Goal: Information Seeking & Learning: Learn about a topic

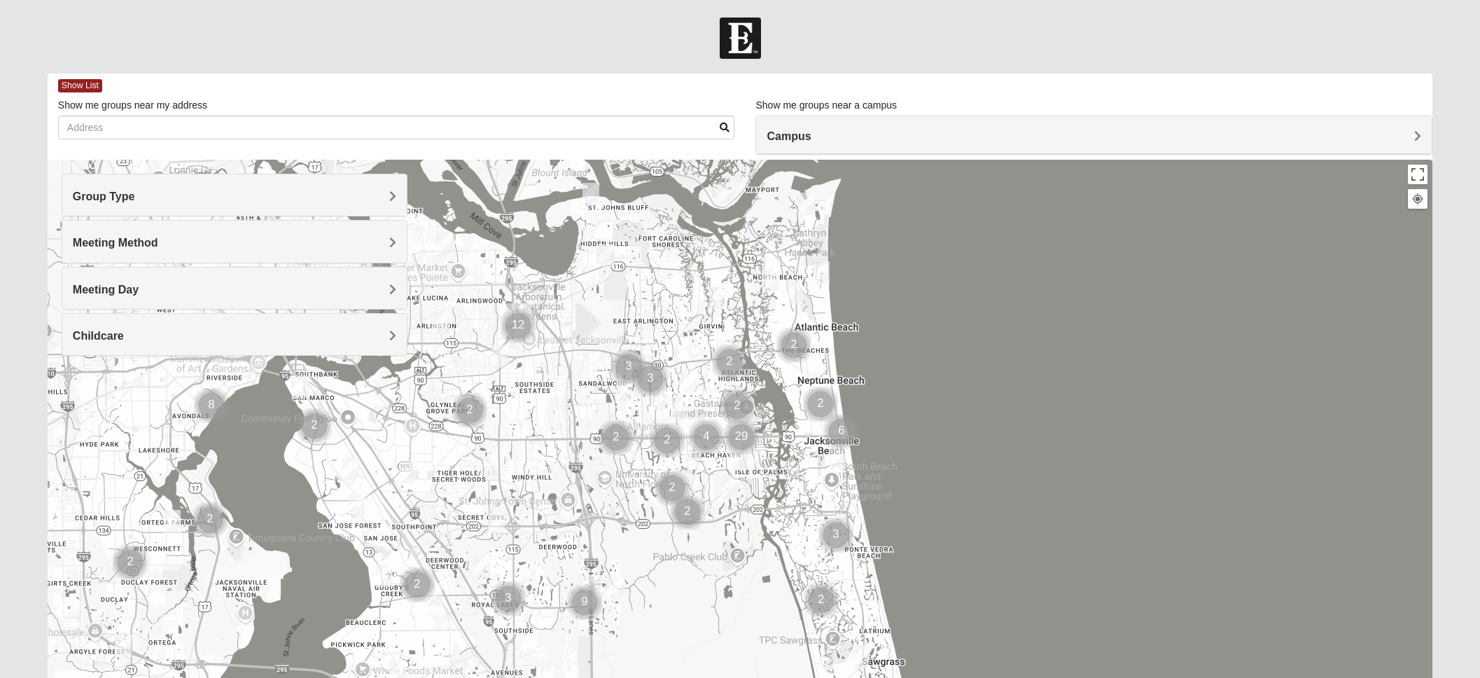
click at [135, 199] on span "Group Type" at bounding box center [104, 196] width 62 height 12
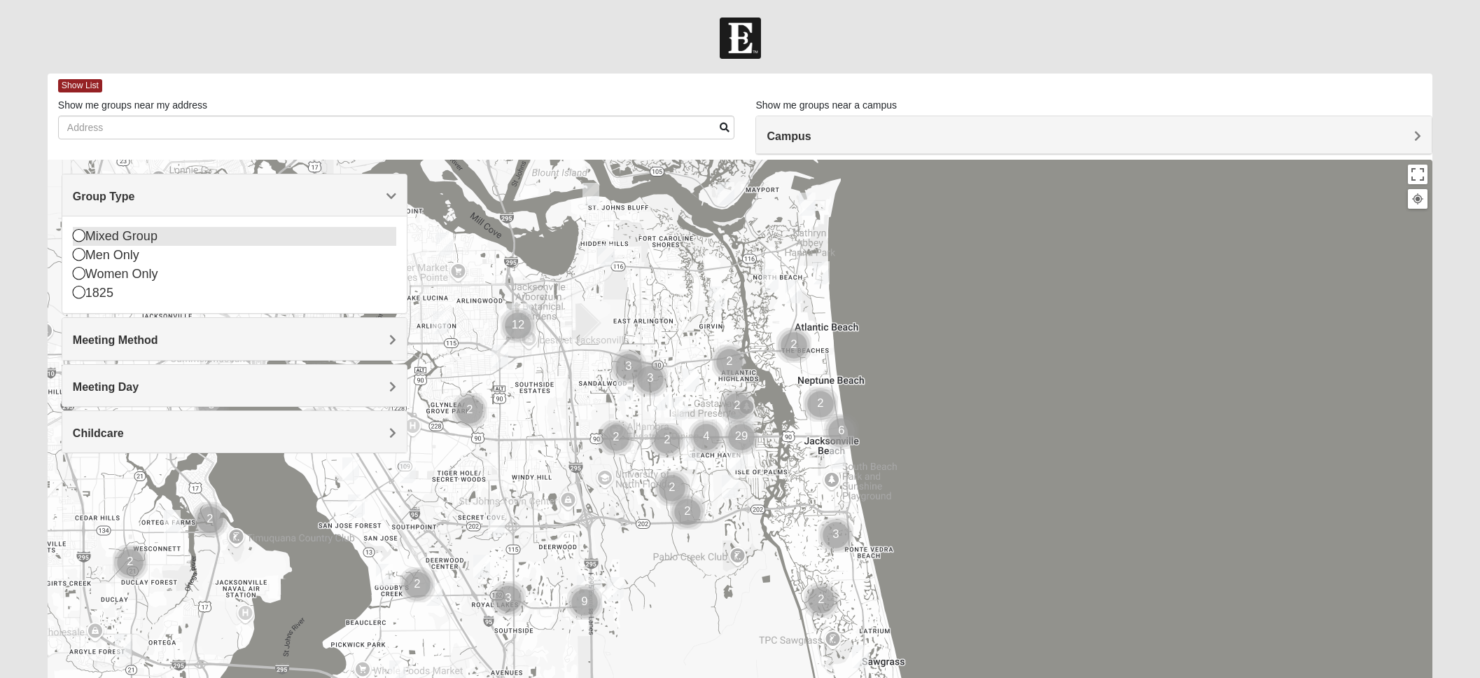
click at [74, 235] on icon at bounding box center [79, 235] width 13 height 13
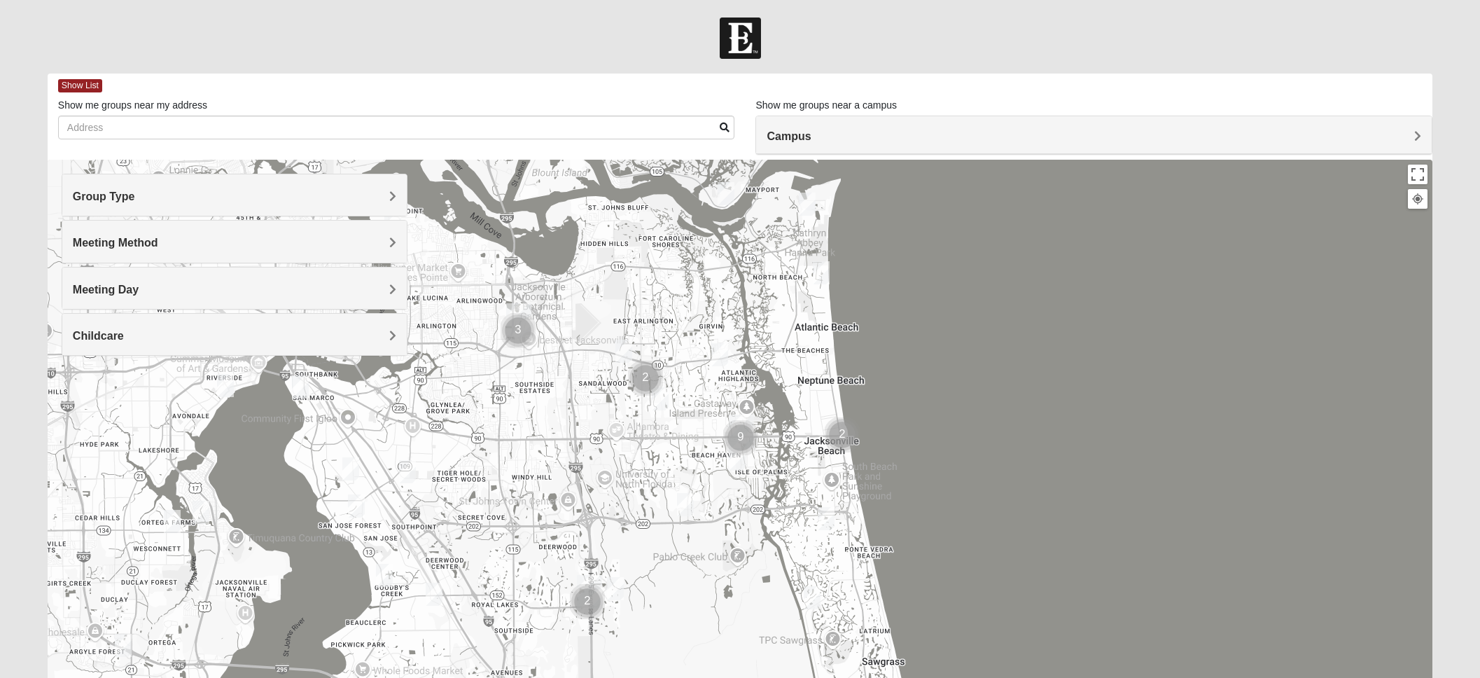
click at [158, 240] on span "Meeting Method" at bounding box center [115, 243] width 85 height 12
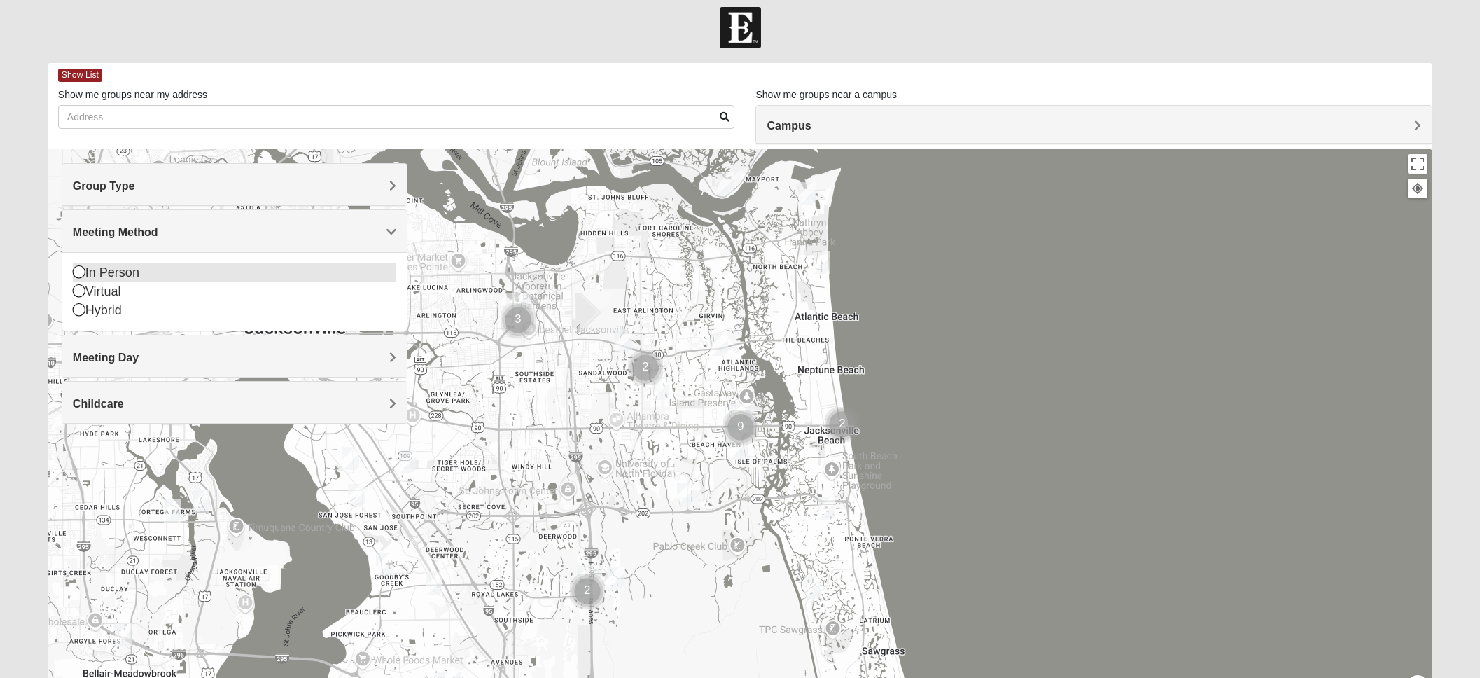
scroll to position [11, 1]
click at [76, 272] on icon at bounding box center [79, 271] width 13 height 13
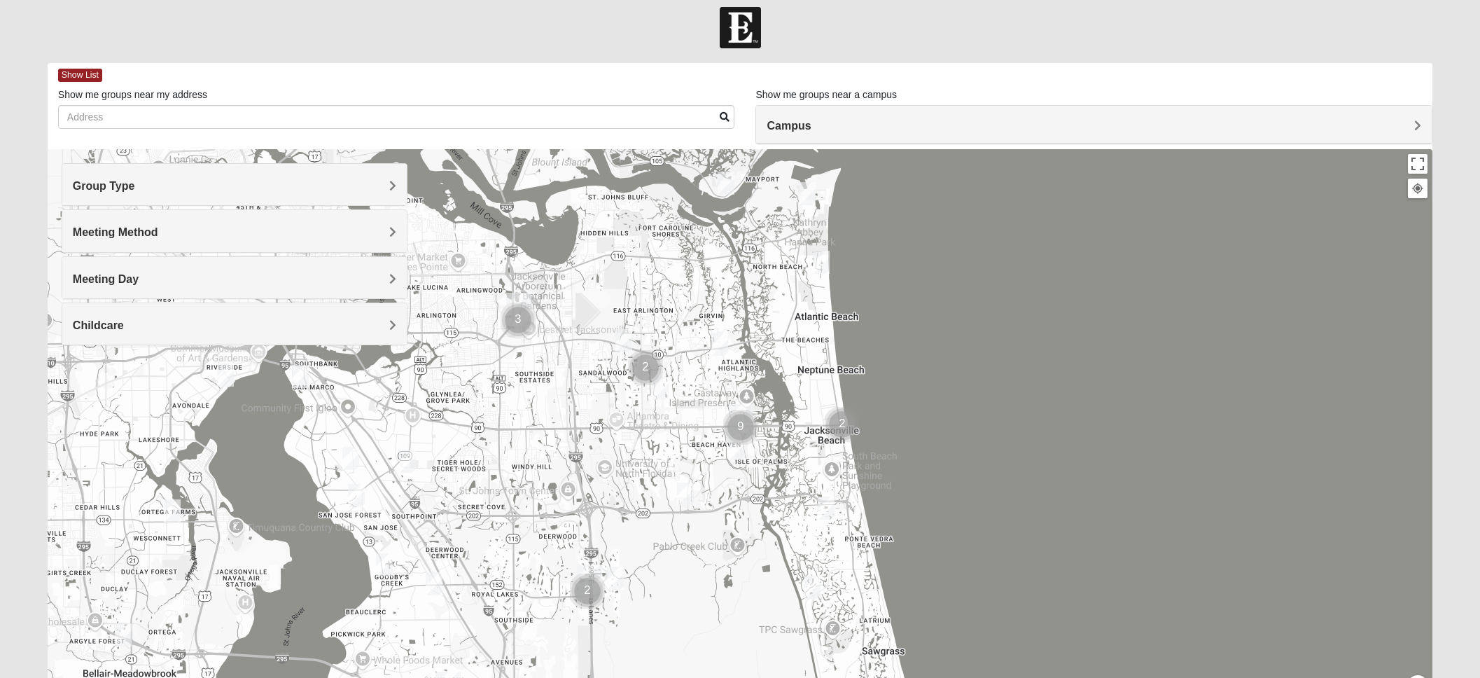
scroll to position [11, 0]
click at [378, 279] on h4 "Meeting Day" at bounding box center [235, 278] width 324 height 13
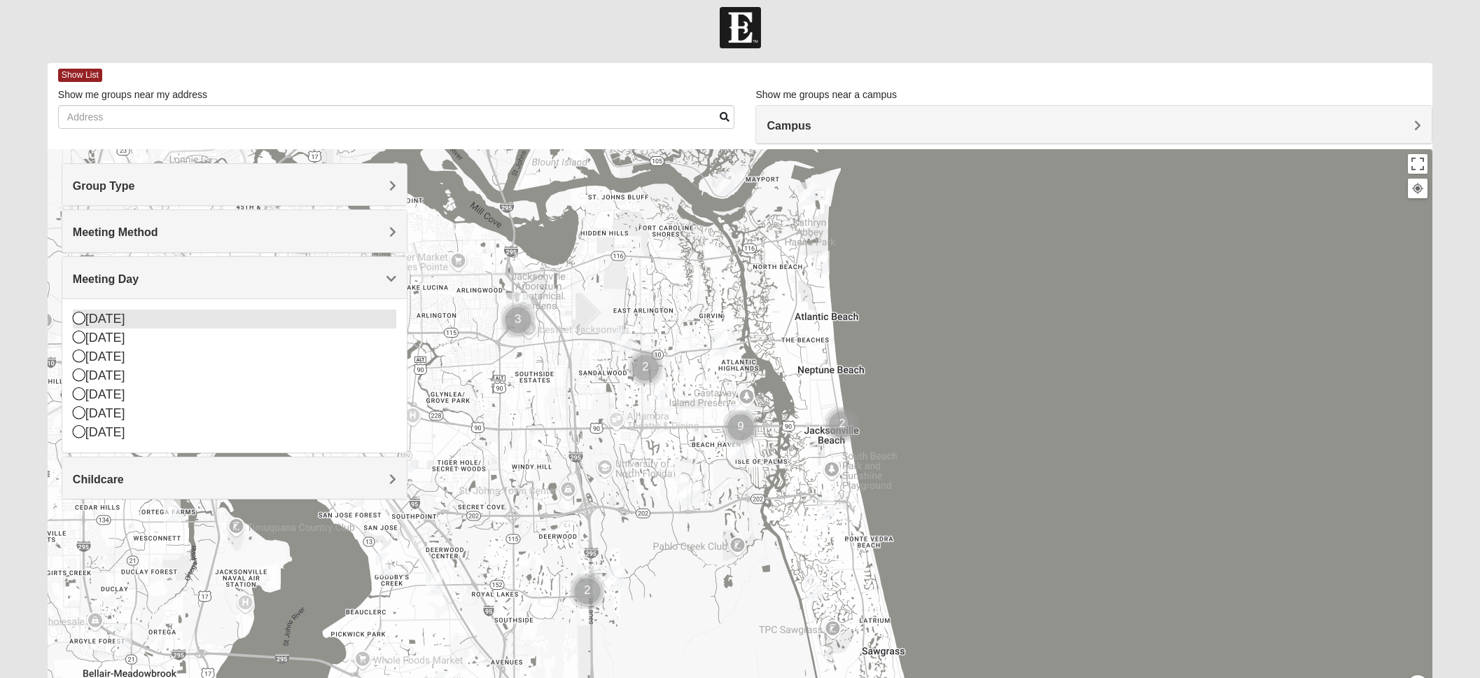
click at [82, 315] on icon at bounding box center [79, 318] width 13 height 13
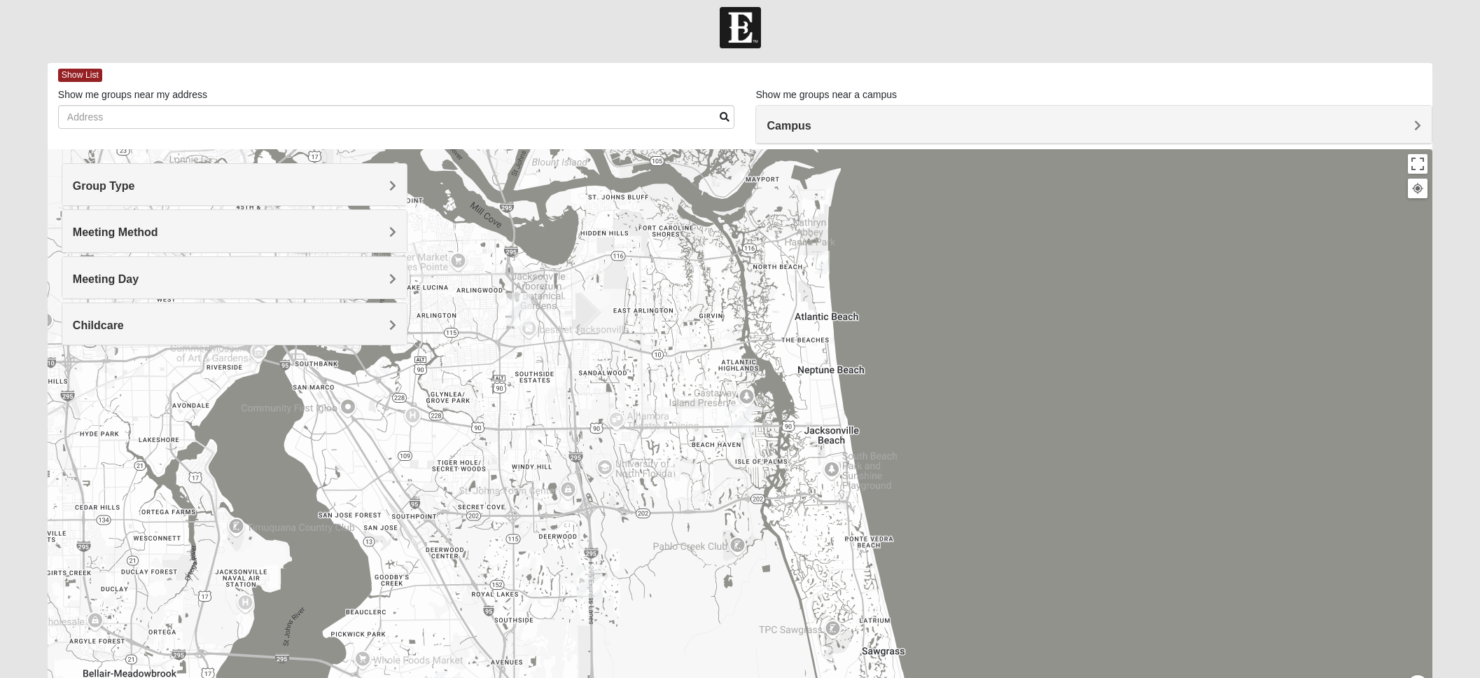
click at [378, 277] on h4 "Meeting Day" at bounding box center [235, 278] width 324 height 13
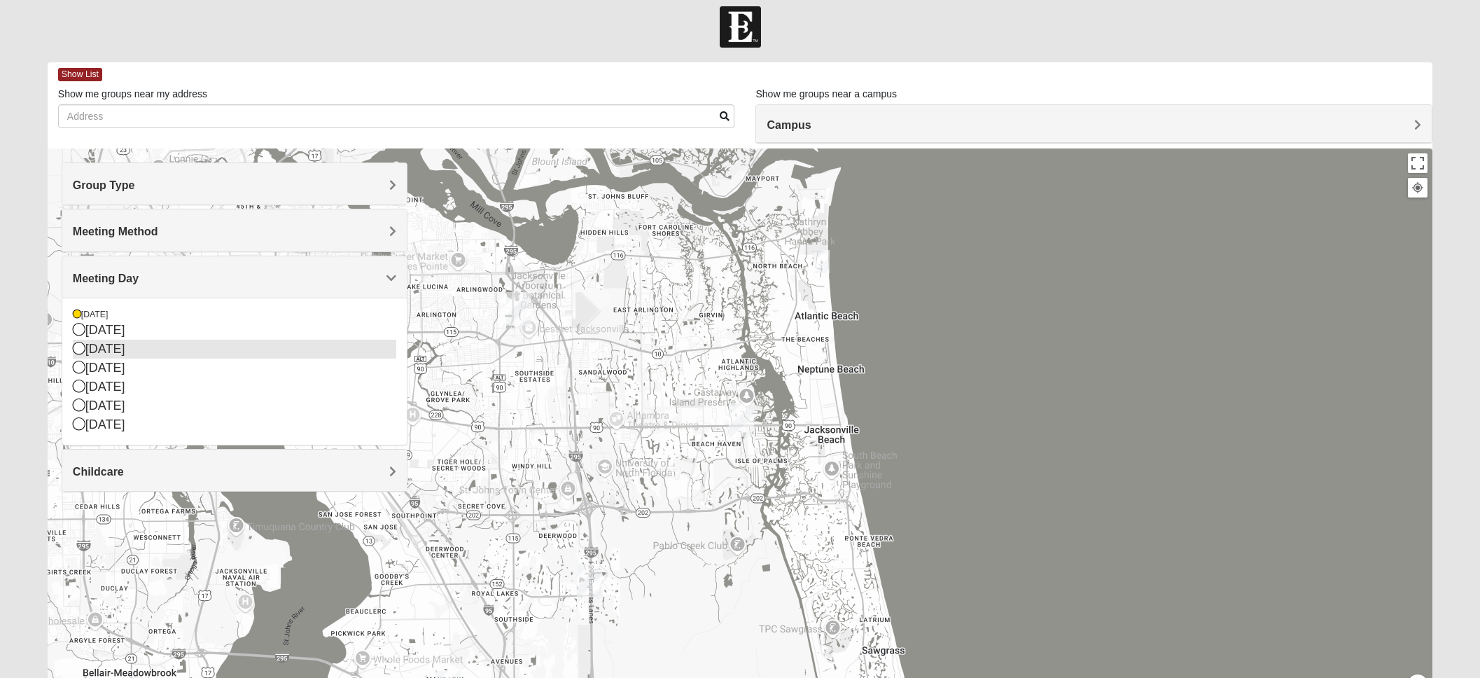
scroll to position [13, 0]
click at [80, 340] on div "[DATE]" at bounding box center [235, 349] width 324 height 19
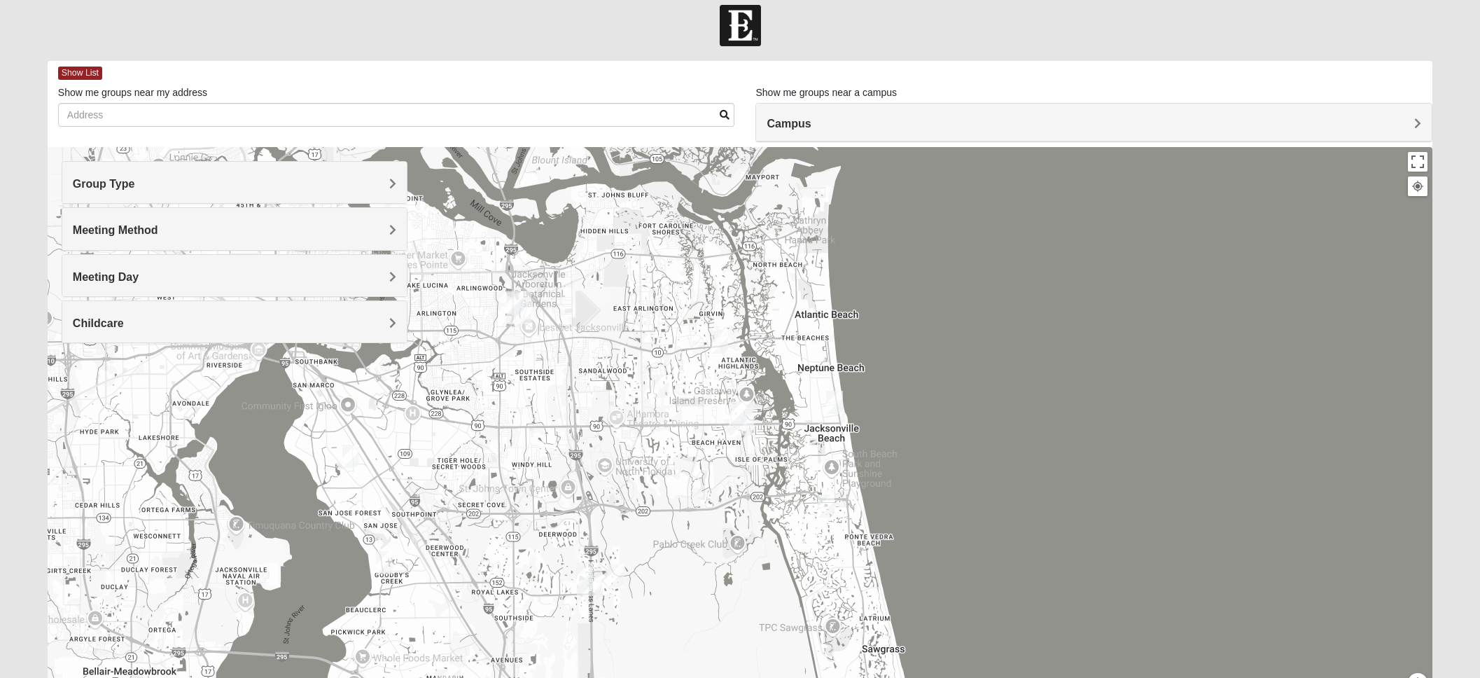
click at [139, 271] on span "Meeting Day" at bounding box center [106, 277] width 66 height 12
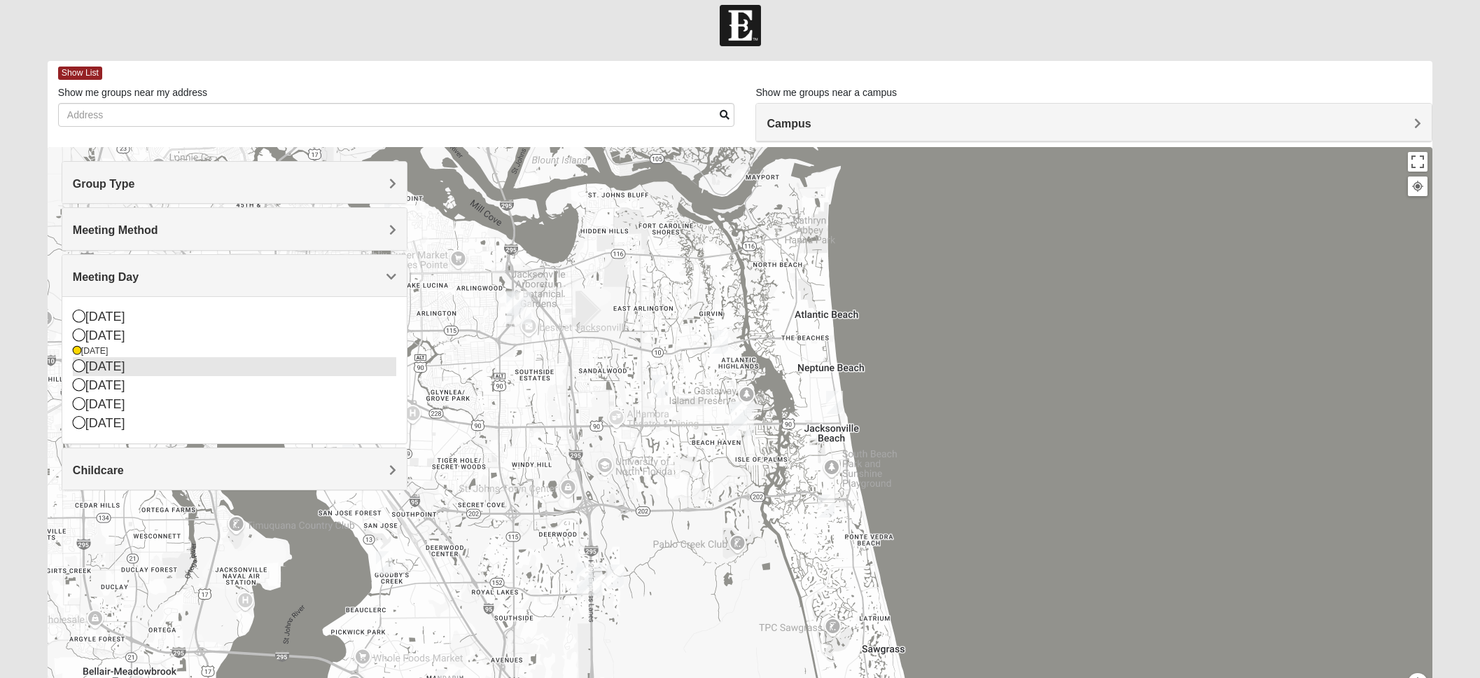
click at [81, 365] on icon at bounding box center [79, 365] width 13 height 13
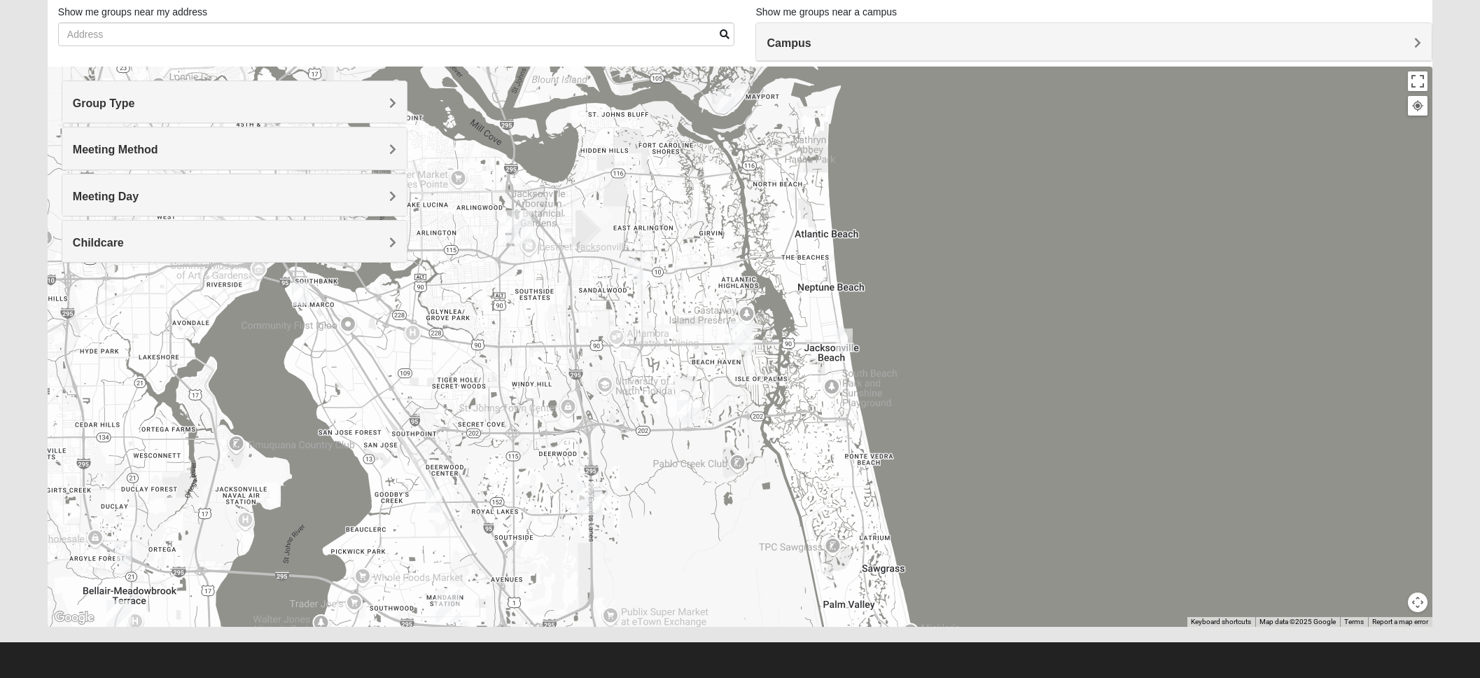
scroll to position [92, 0]
click at [1419, 601] on button "Map camera controls" at bounding box center [1418, 603] width 20 height 20
click at [1372, 601] on button "Move down" at bounding box center [1369, 603] width 20 height 20
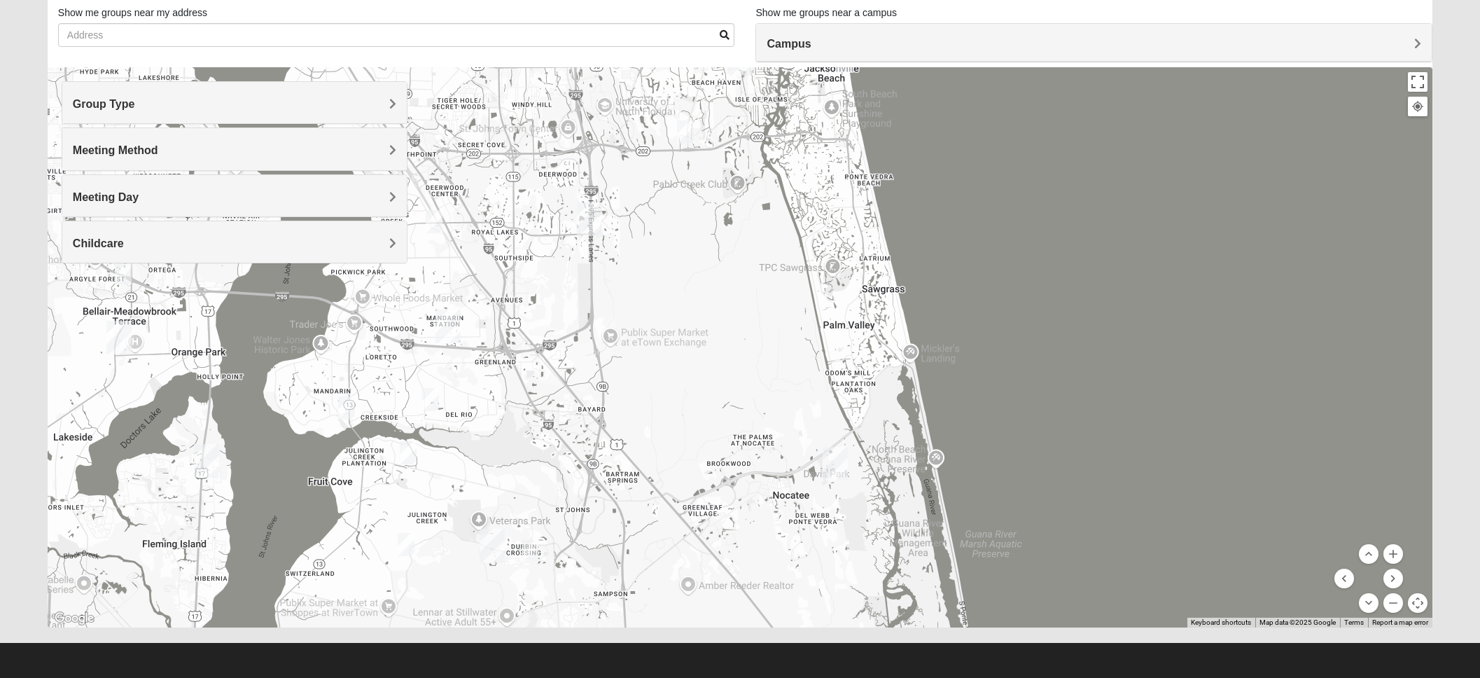
click at [384, 195] on h4 "Meeting Day" at bounding box center [235, 196] width 324 height 13
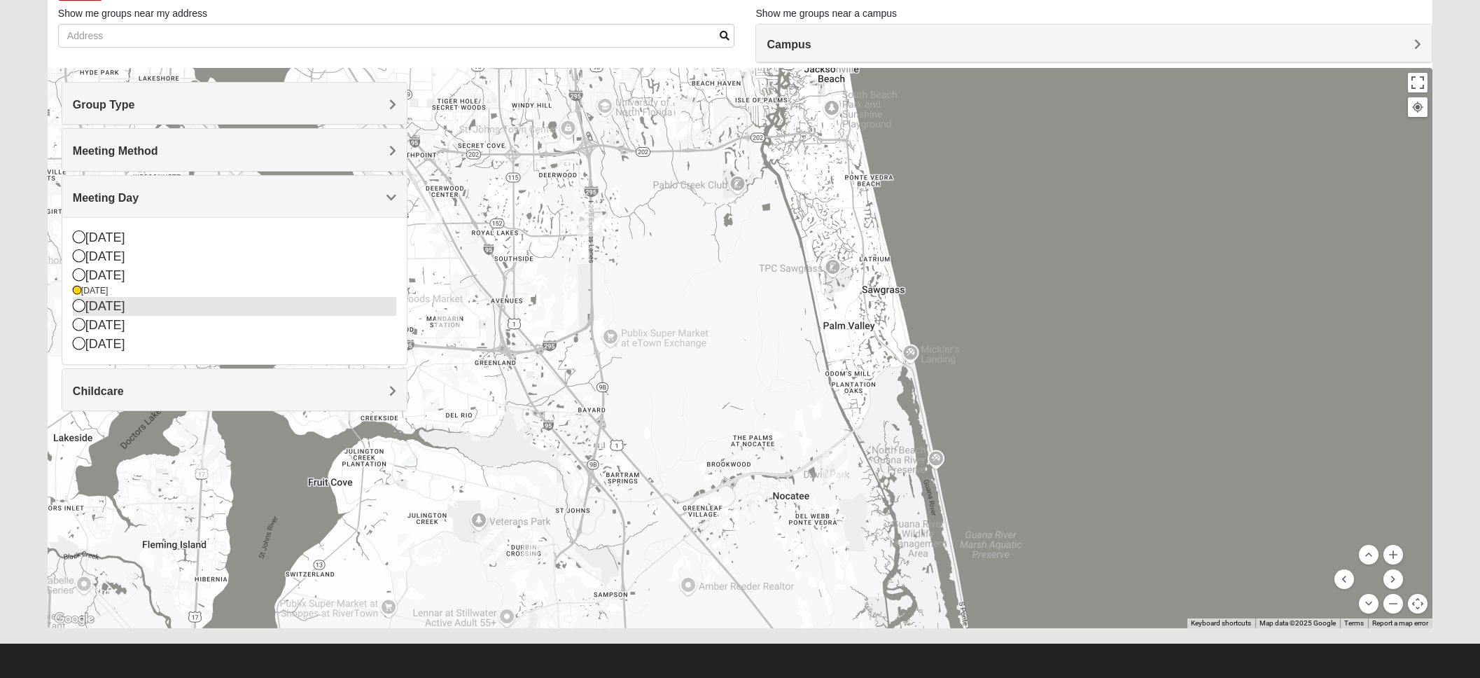
scroll to position [93, 0]
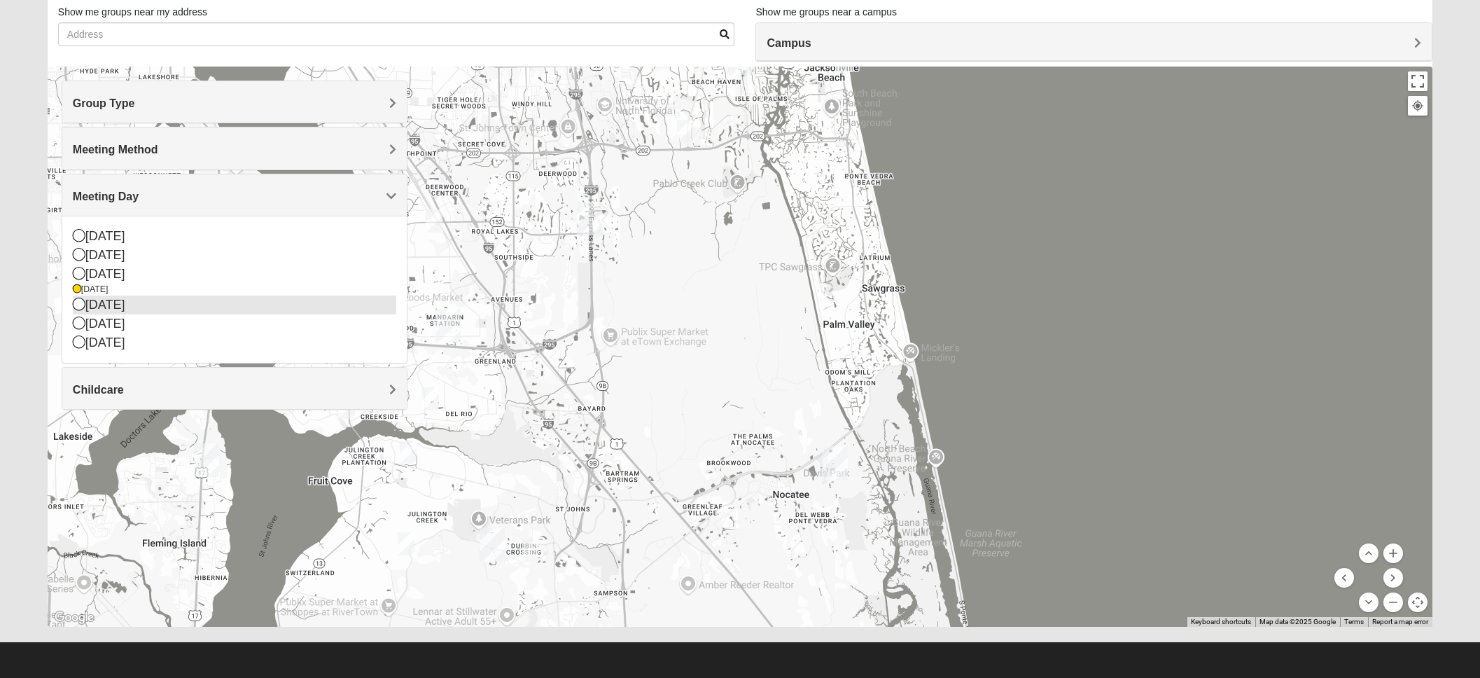
click at [78, 306] on icon at bounding box center [79, 304] width 13 height 13
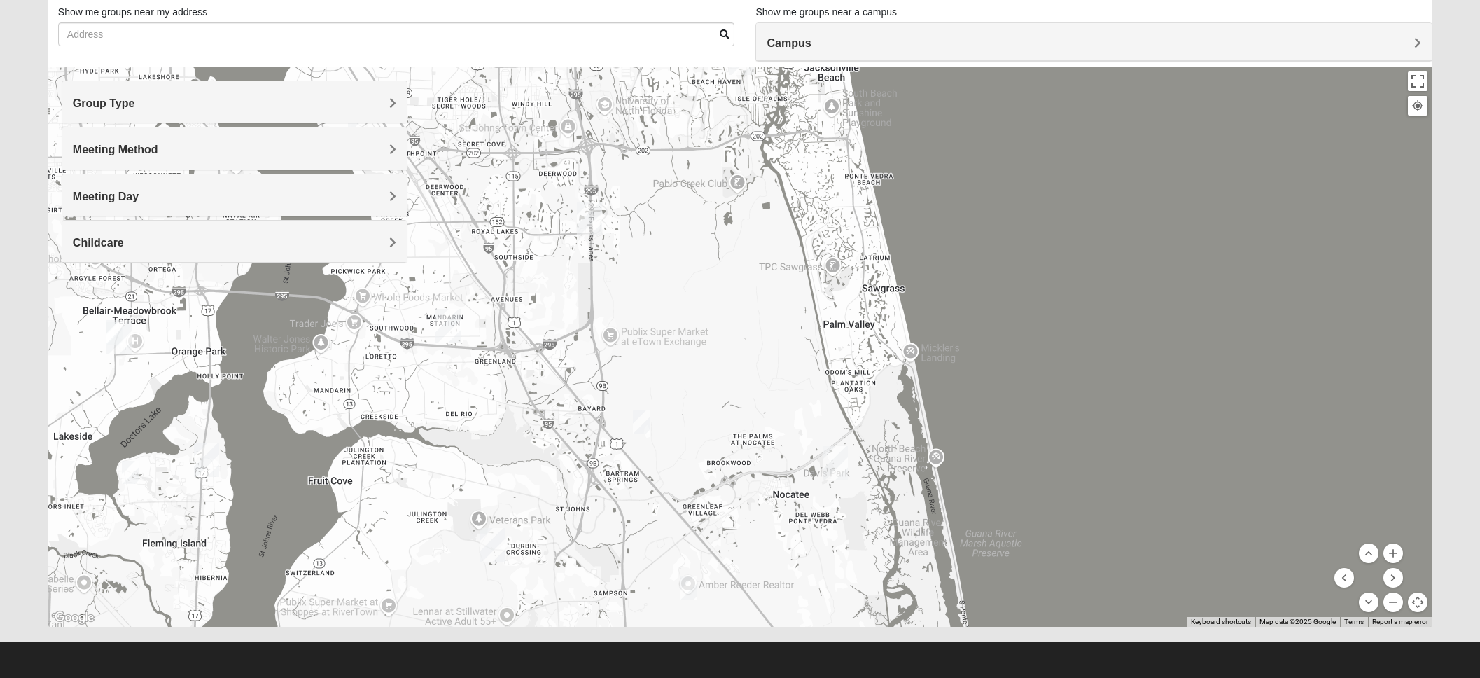
scroll to position [92, 0]
click at [380, 191] on h4 "Meeting Day" at bounding box center [235, 196] width 324 height 13
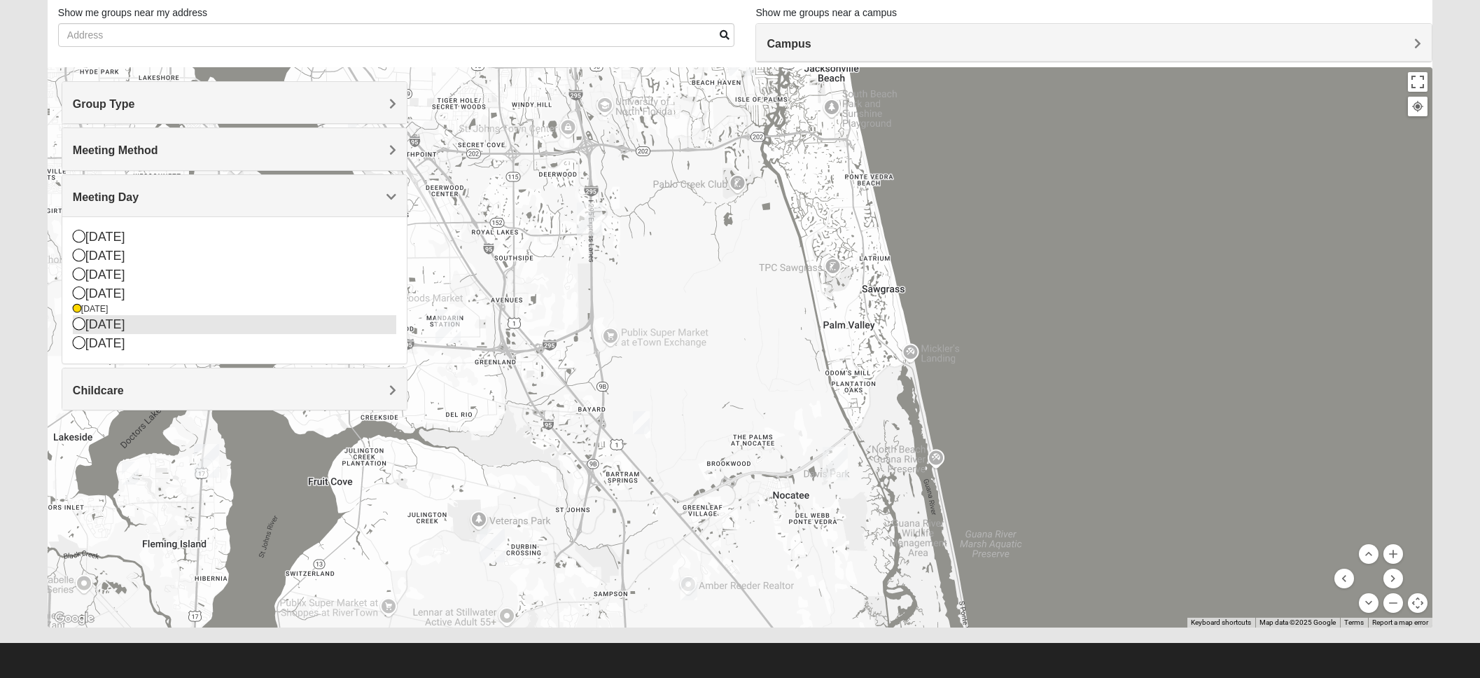
click at [76, 326] on icon at bounding box center [79, 323] width 13 height 13
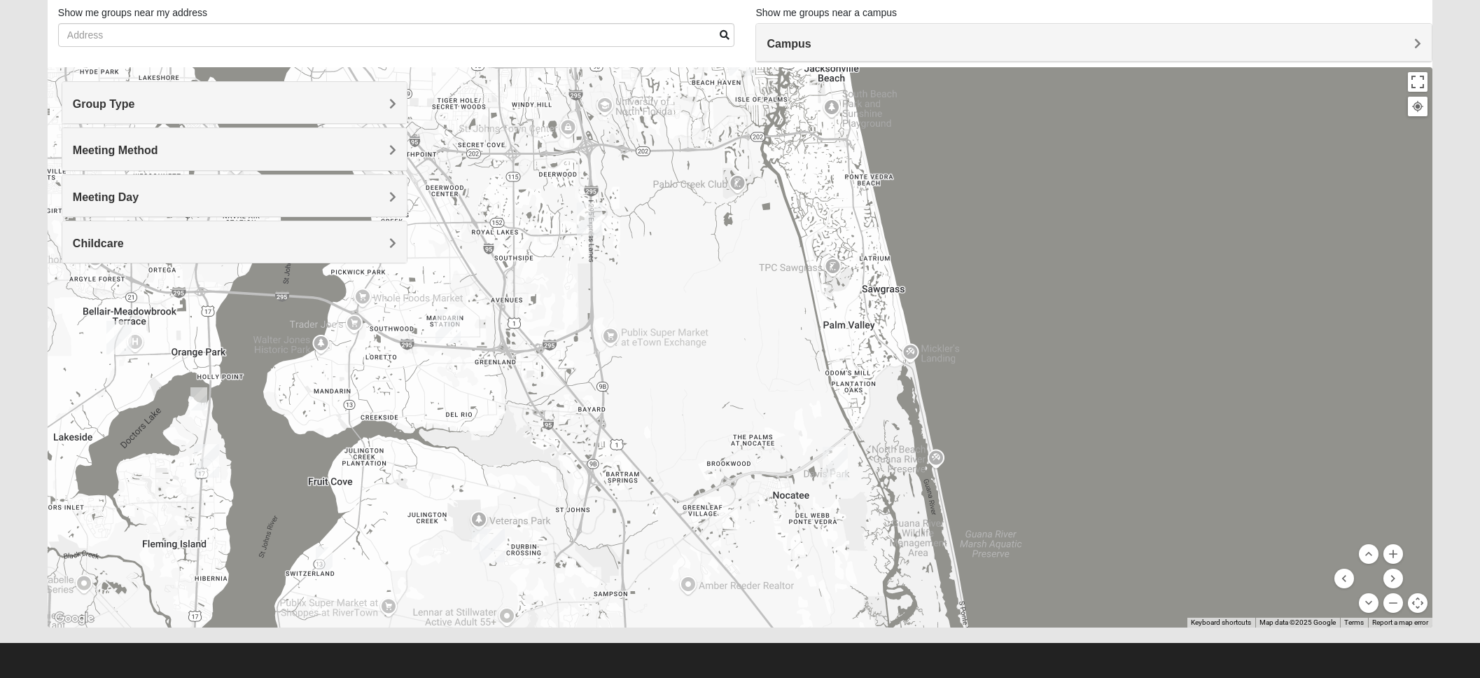
click at [478, 536] on img "On-campus Mixed Galloway 32259" at bounding box center [480, 538] width 17 height 23
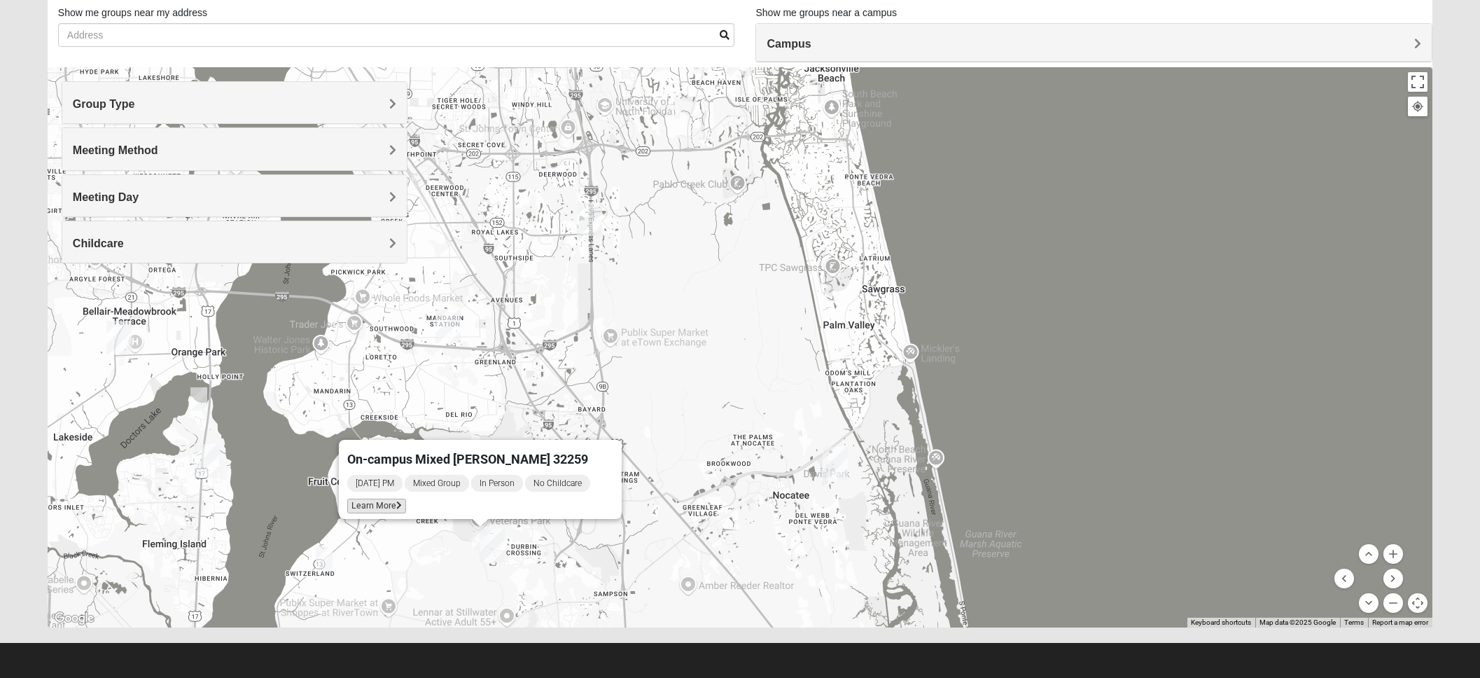
click at [394, 499] on span "Learn More" at bounding box center [376, 506] width 59 height 15
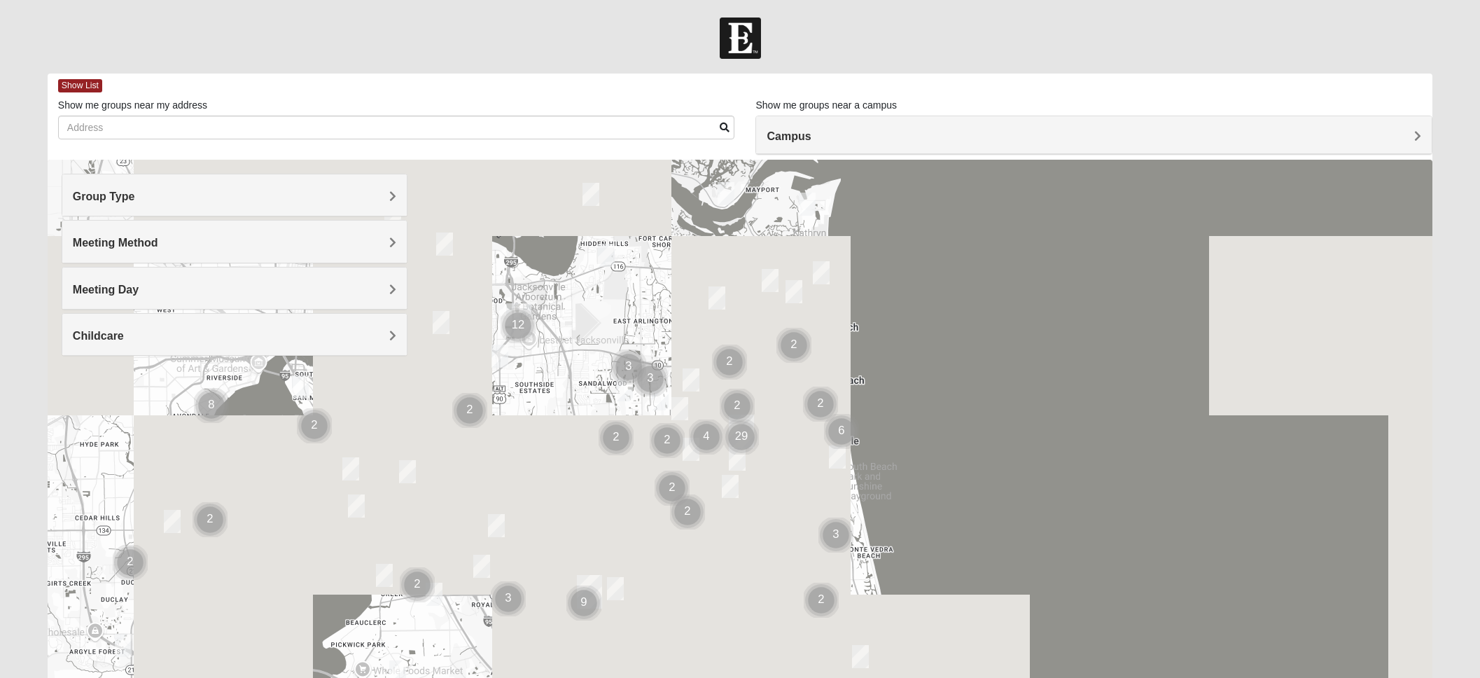
click at [384, 202] on h4 "Group Type" at bounding box center [235, 196] width 324 height 13
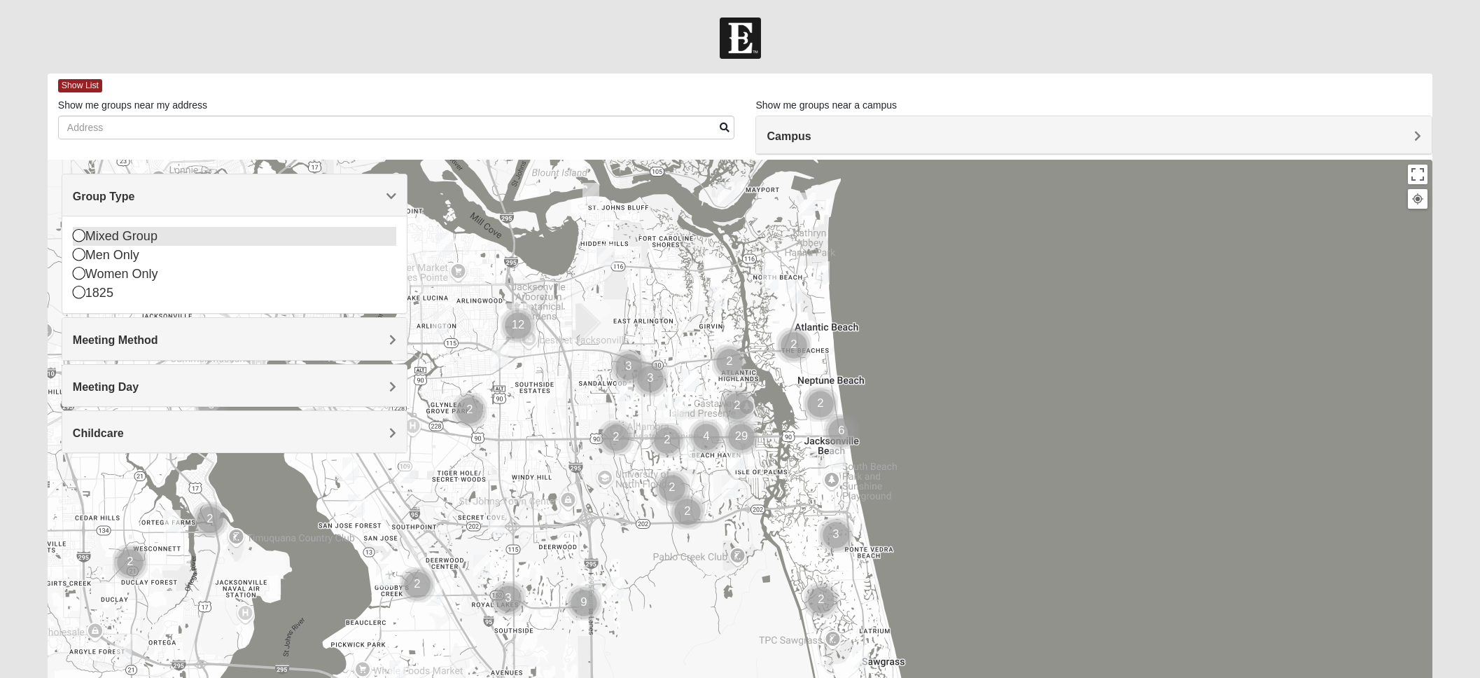
click at [77, 233] on icon at bounding box center [79, 235] width 13 height 13
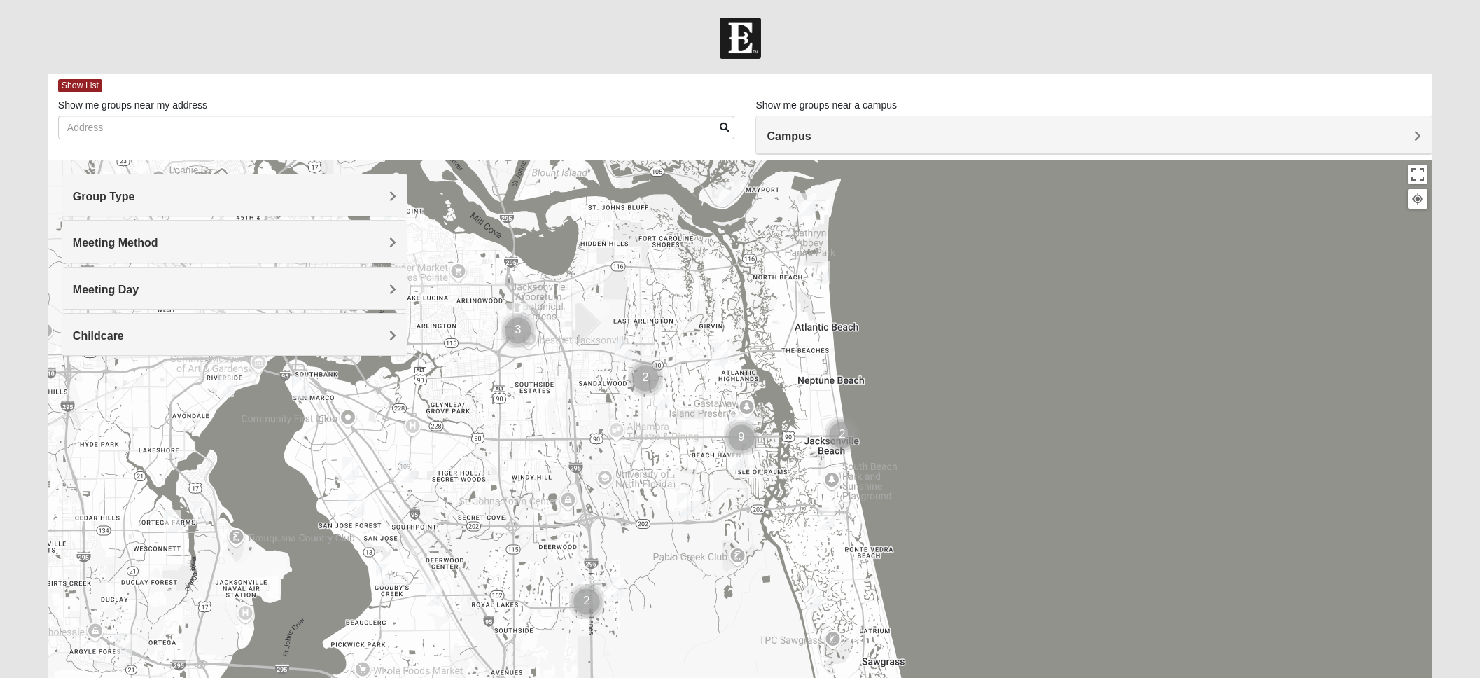
click at [158, 237] on span "Meeting Method" at bounding box center [115, 243] width 85 height 12
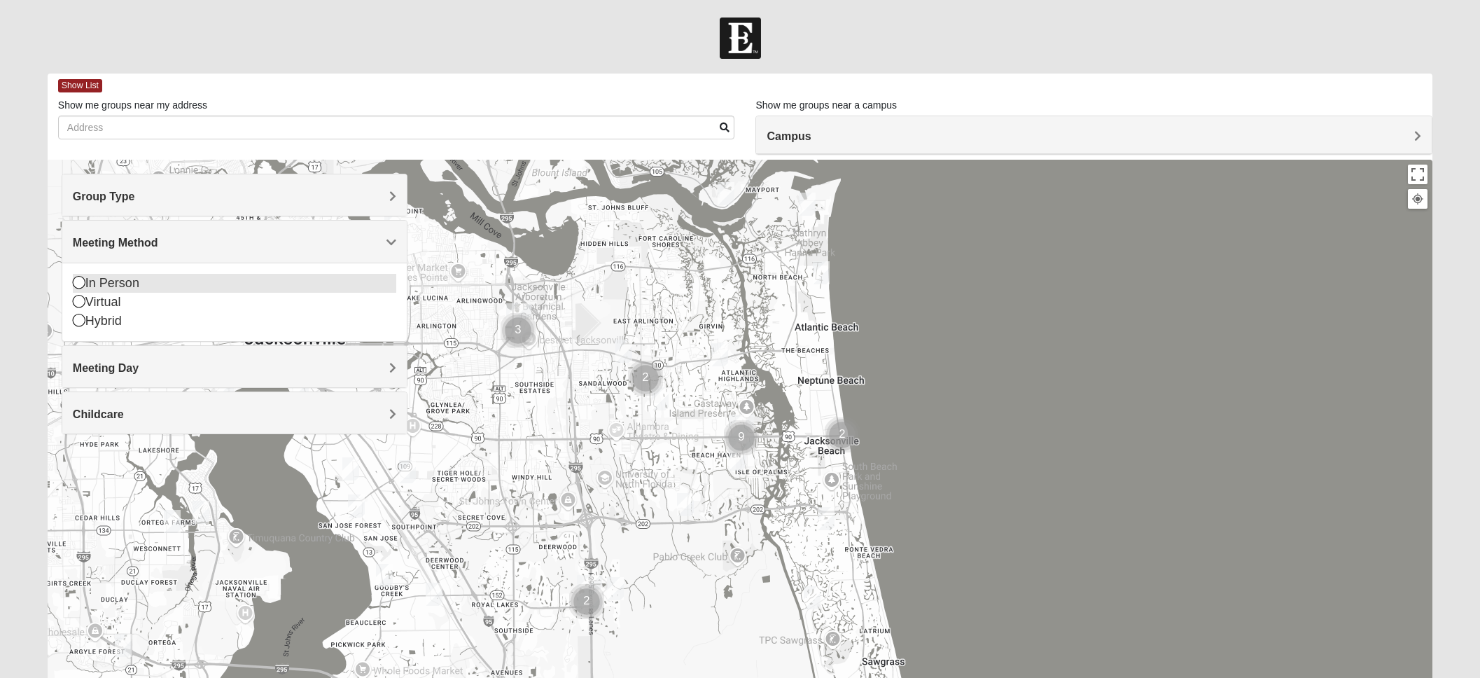
click at [79, 285] on icon at bounding box center [79, 282] width 13 height 13
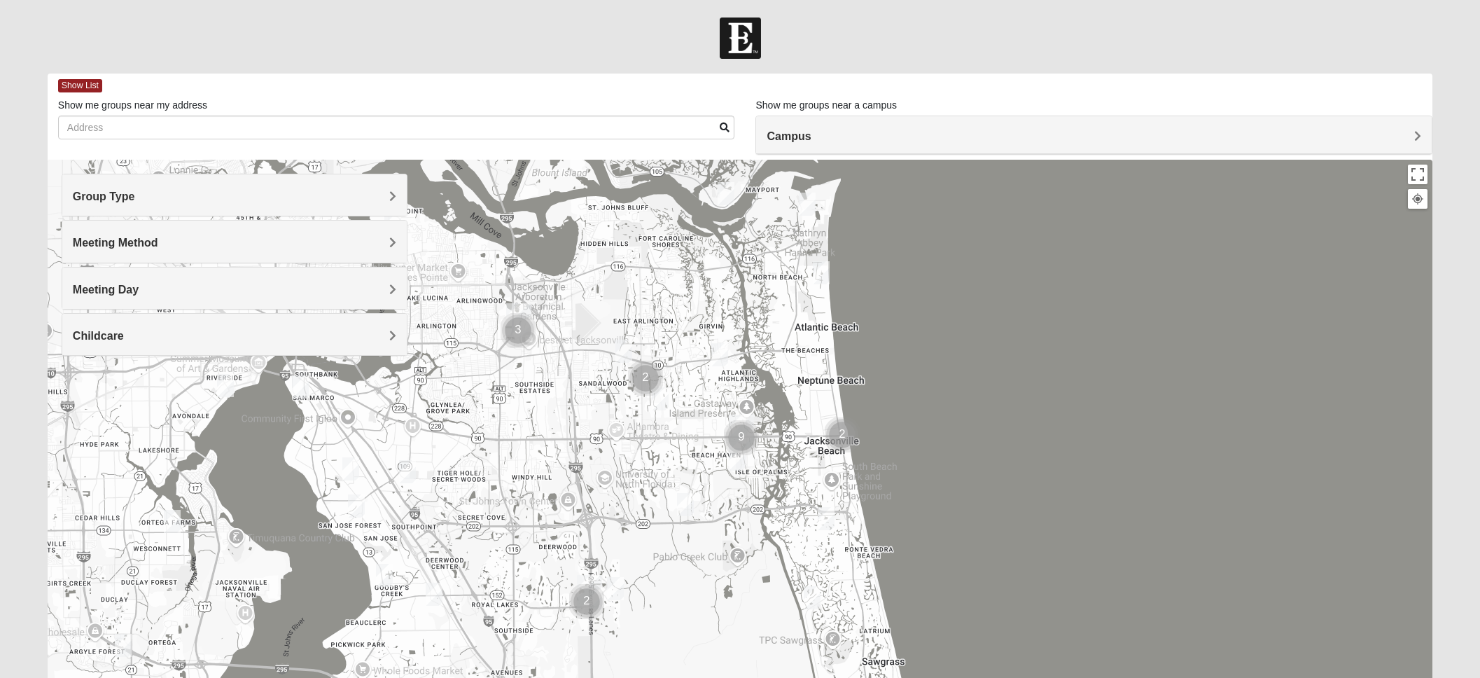
click at [382, 288] on h4 "Meeting Day" at bounding box center [235, 289] width 324 height 13
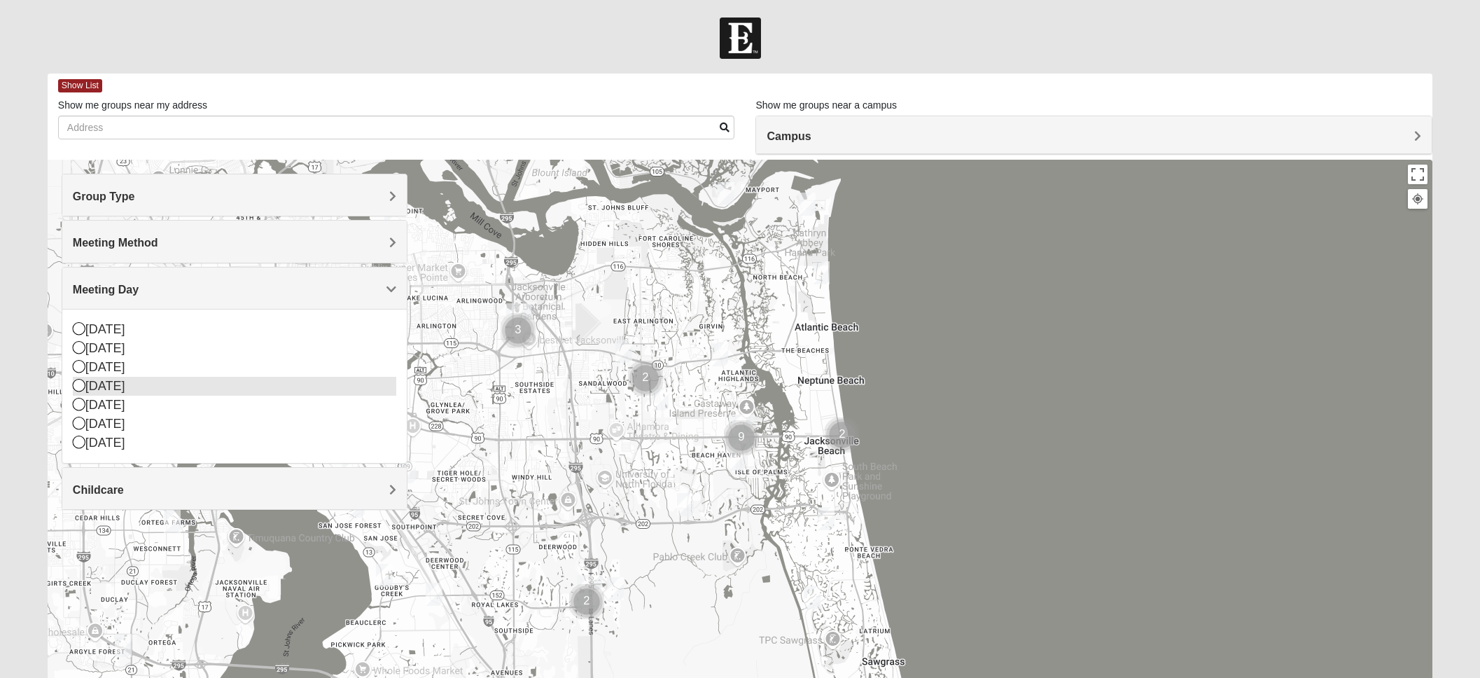
click at [78, 387] on icon at bounding box center [79, 385] width 13 height 13
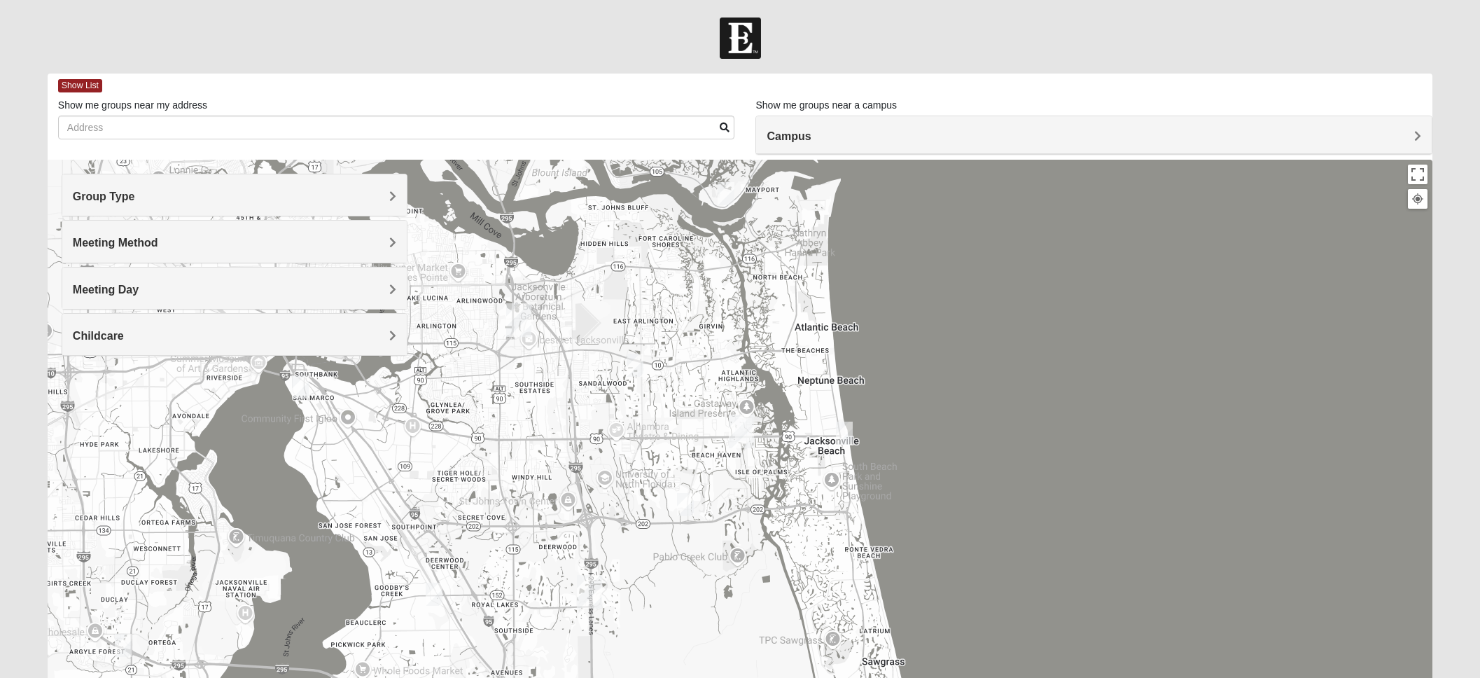
click at [385, 333] on h4 "Childcare" at bounding box center [235, 335] width 324 height 13
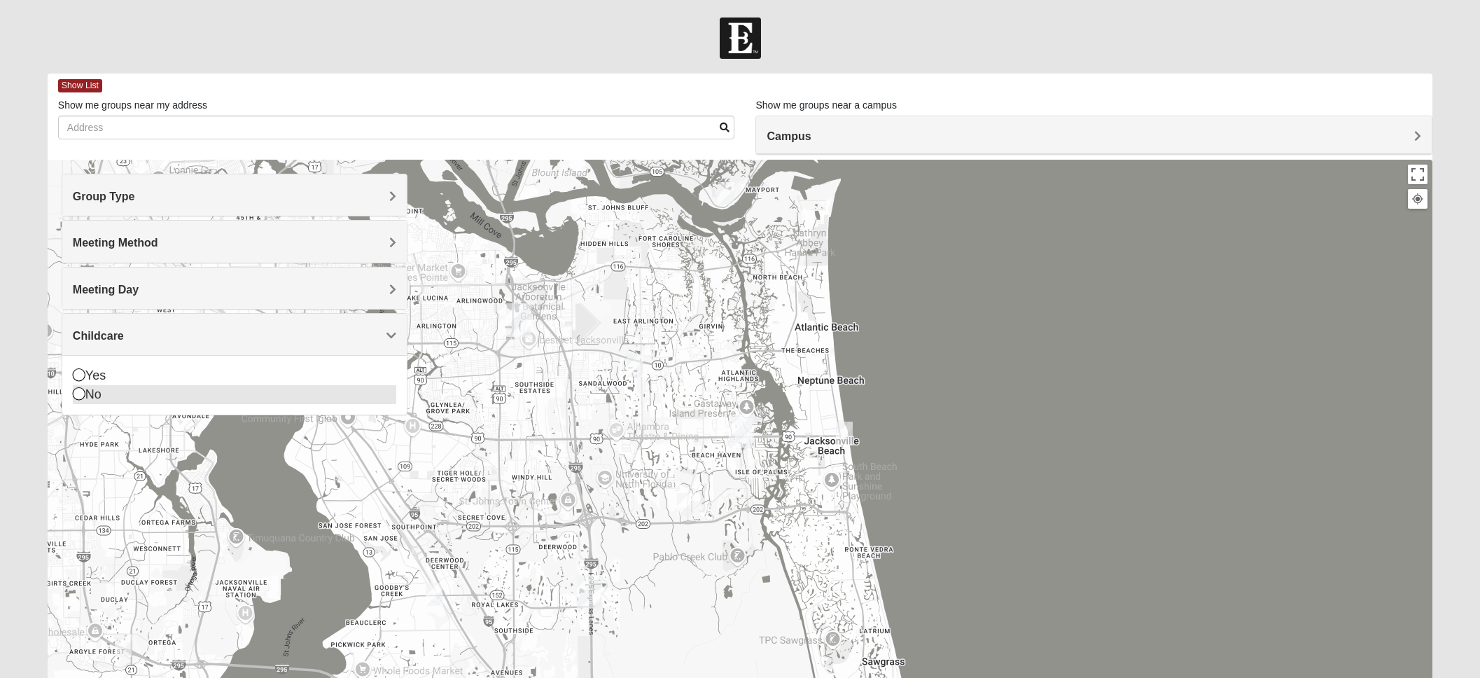
click at [82, 394] on icon at bounding box center [79, 393] width 13 height 13
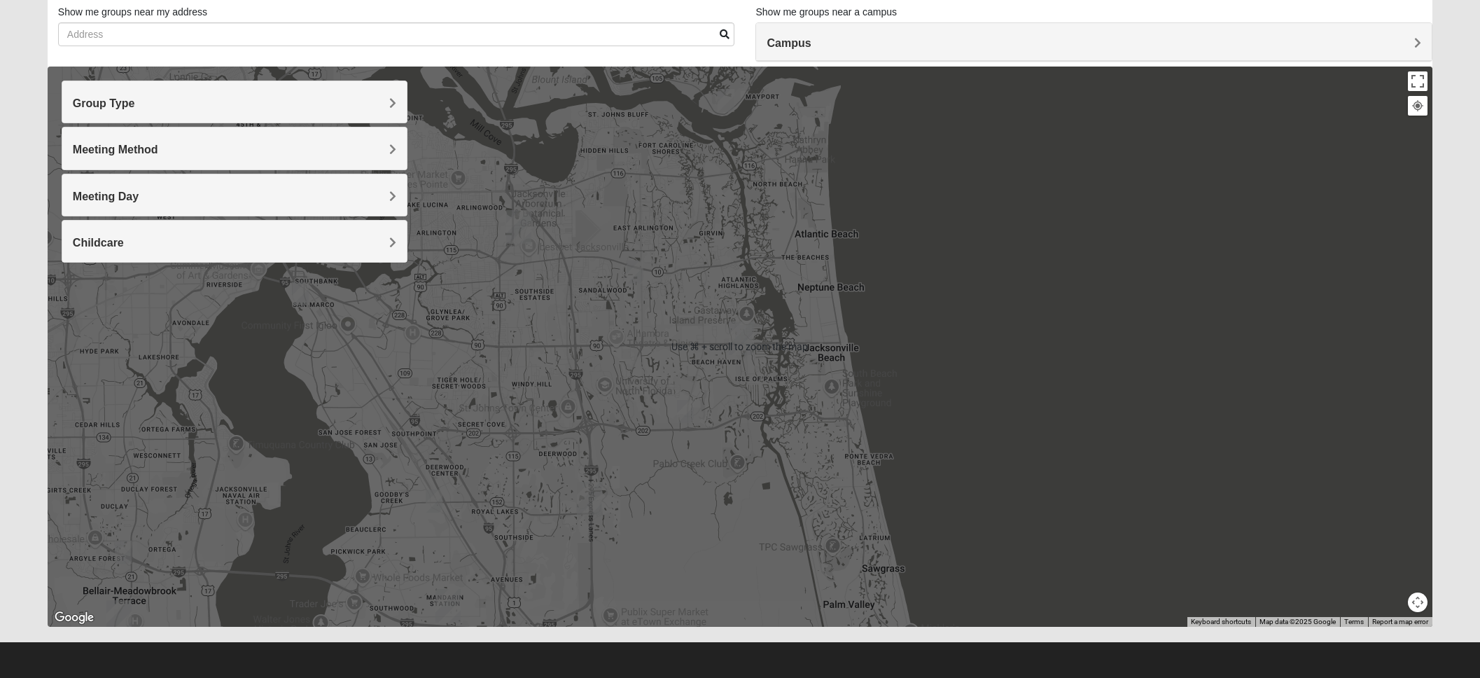
scroll to position [92, 0]
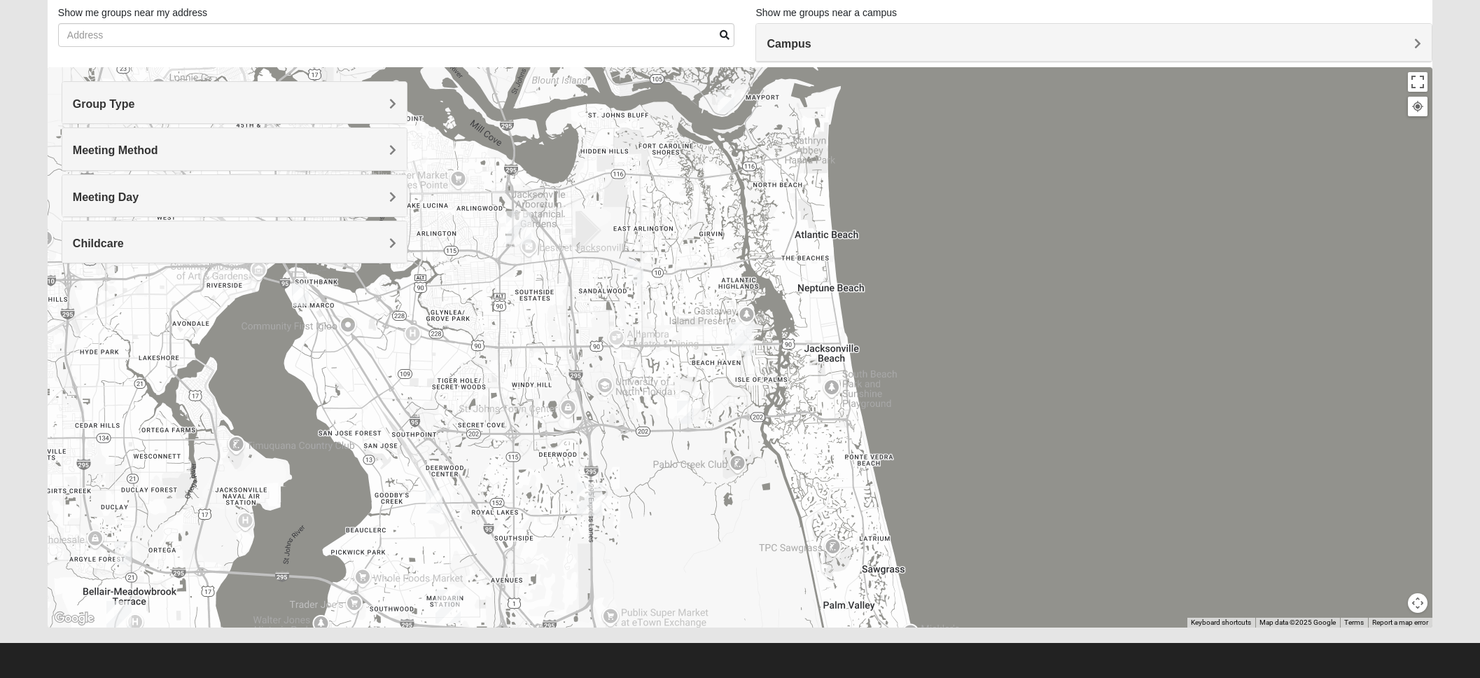
click at [1419, 602] on button "Map camera controls" at bounding box center [1418, 603] width 20 height 20
click at [1371, 601] on button "Move down" at bounding box center [1369, 603] width 20 height 20
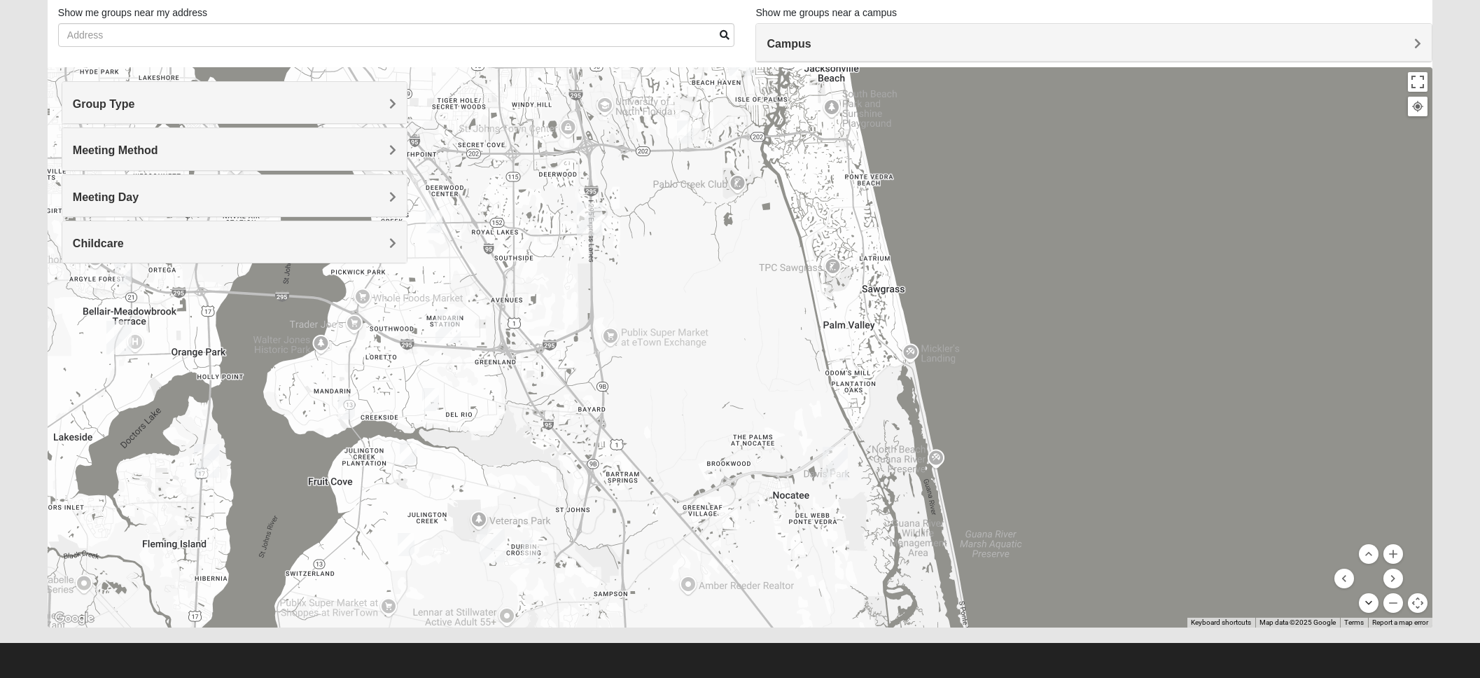
scroll to position [92, 0]
click at [531, 551] on img "Mixed Pline/Wednesday 32259" at bounding box center [530, 551] width 17 height 23
click at [440, 513] on span "Learn More" at bounding box center [439, 520] width 59 height 15
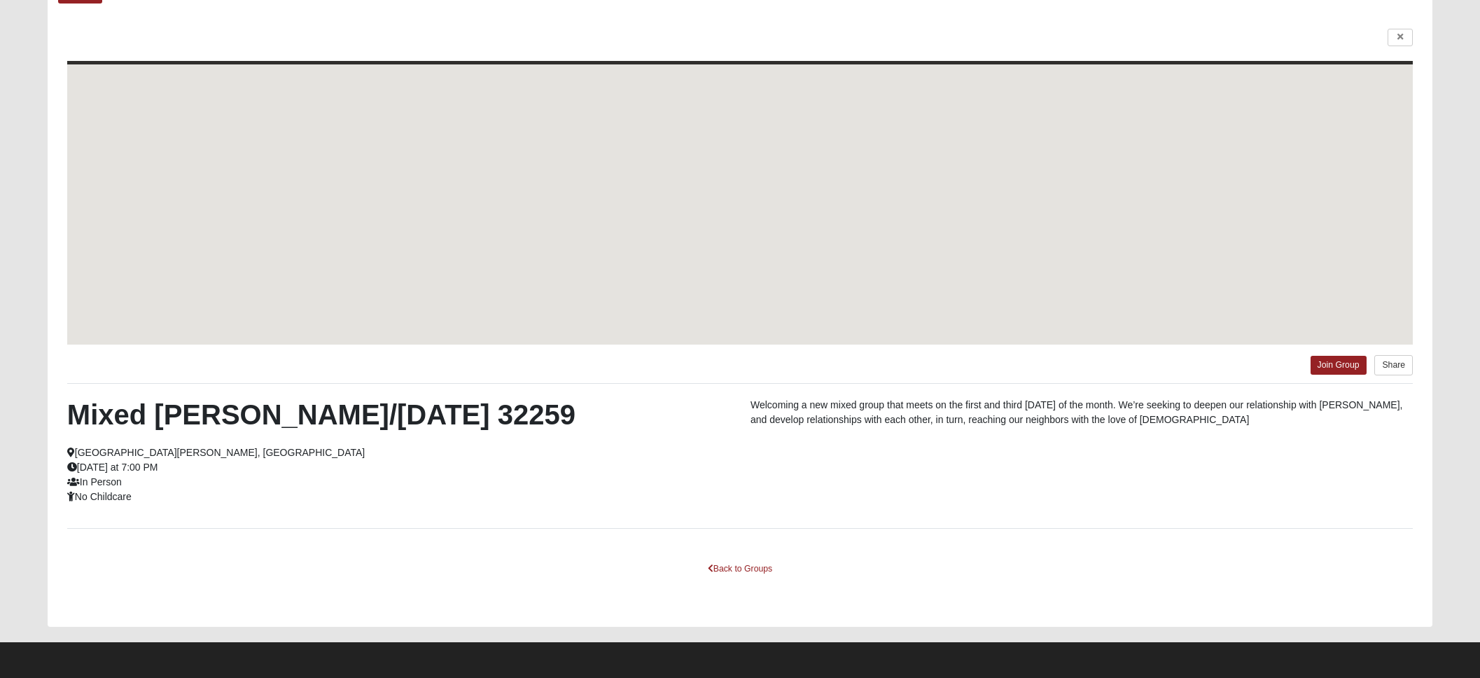
scroll to position [85, 0]
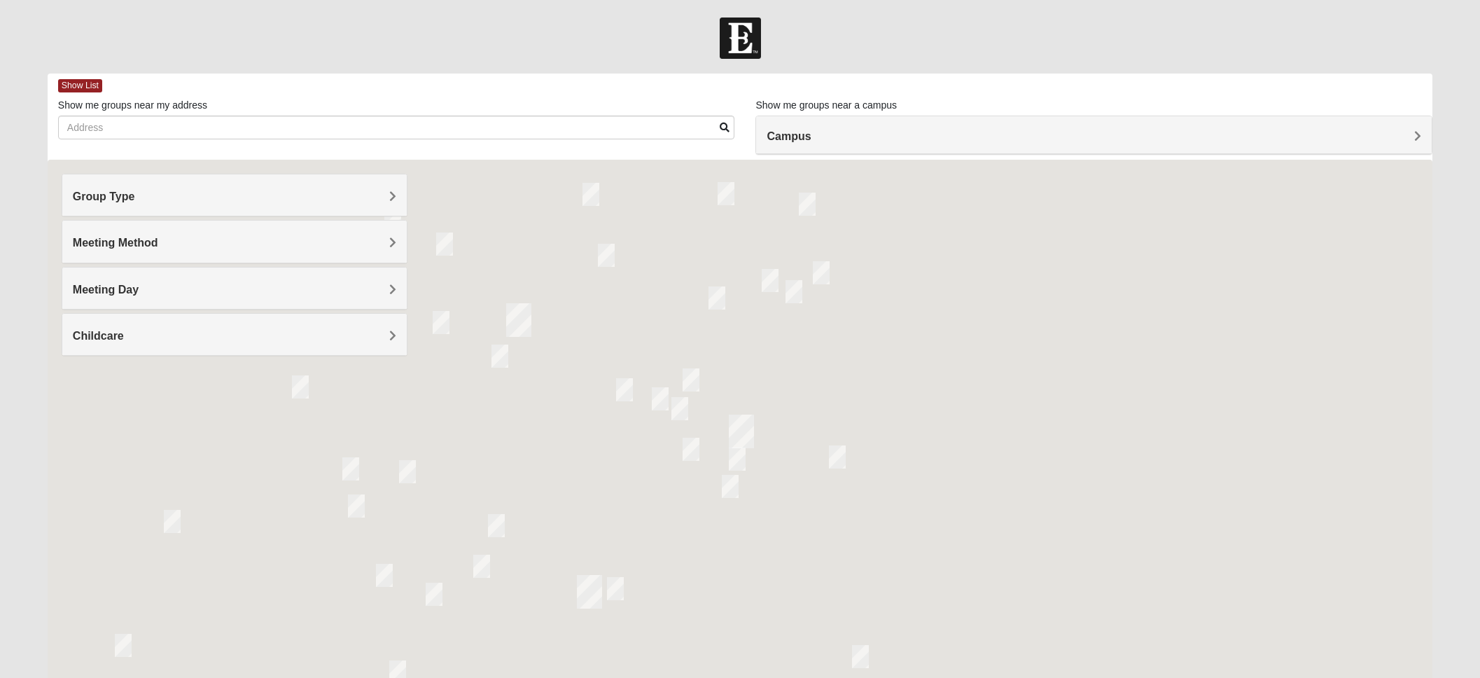
click at [375, 194] on h4 "Group Type" at bounding box center [235, 196] width 324 height 13
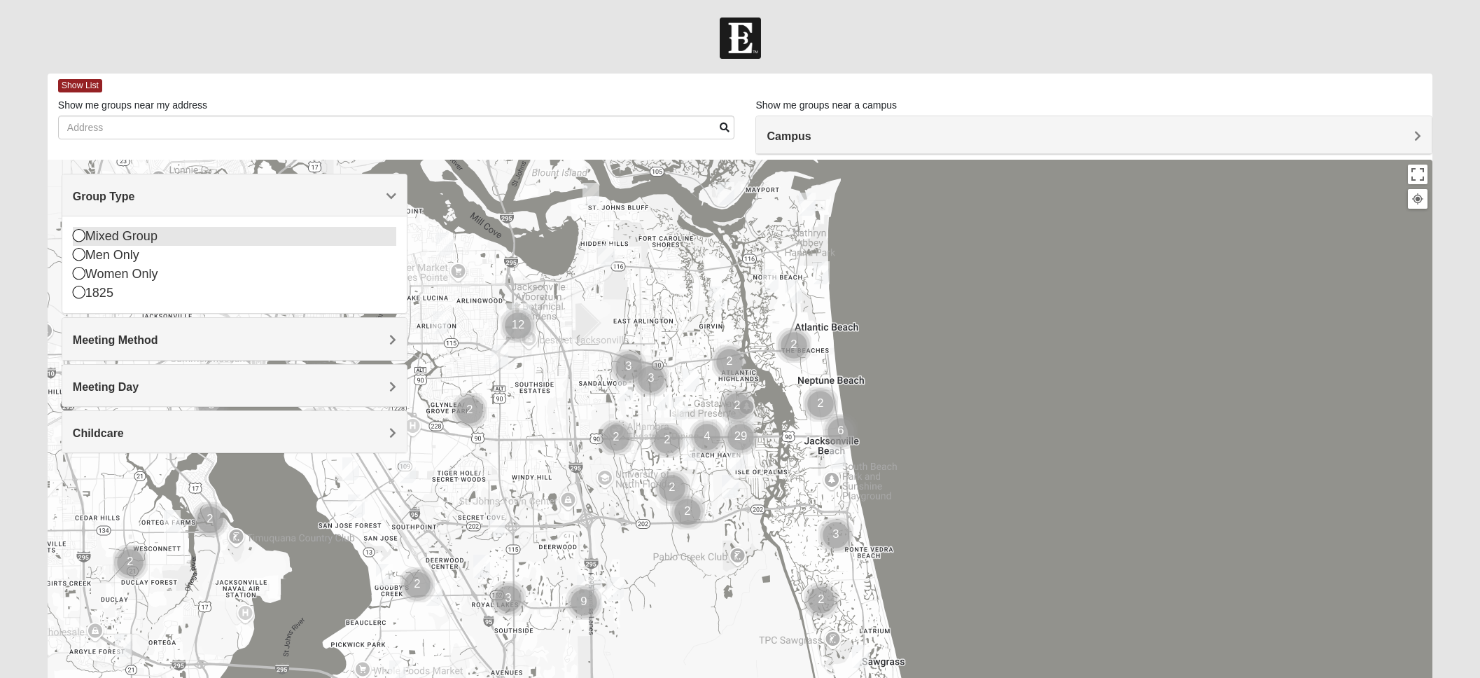
click at [125, 240] on div "Mixed Group" at bounding box center [235, 236] width 324 height 19
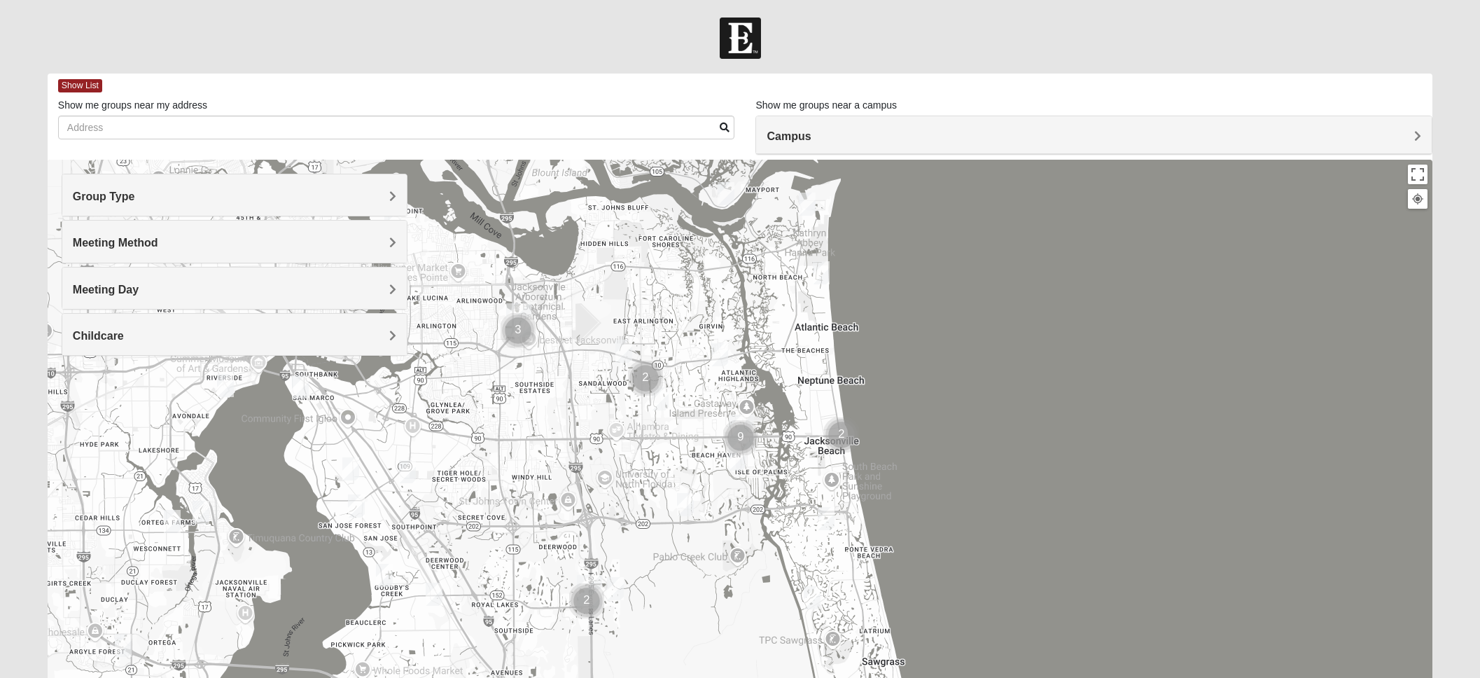
click at [397, 240] on div "Meeting Method" at bounding box center [234, 241] width 345 height 41
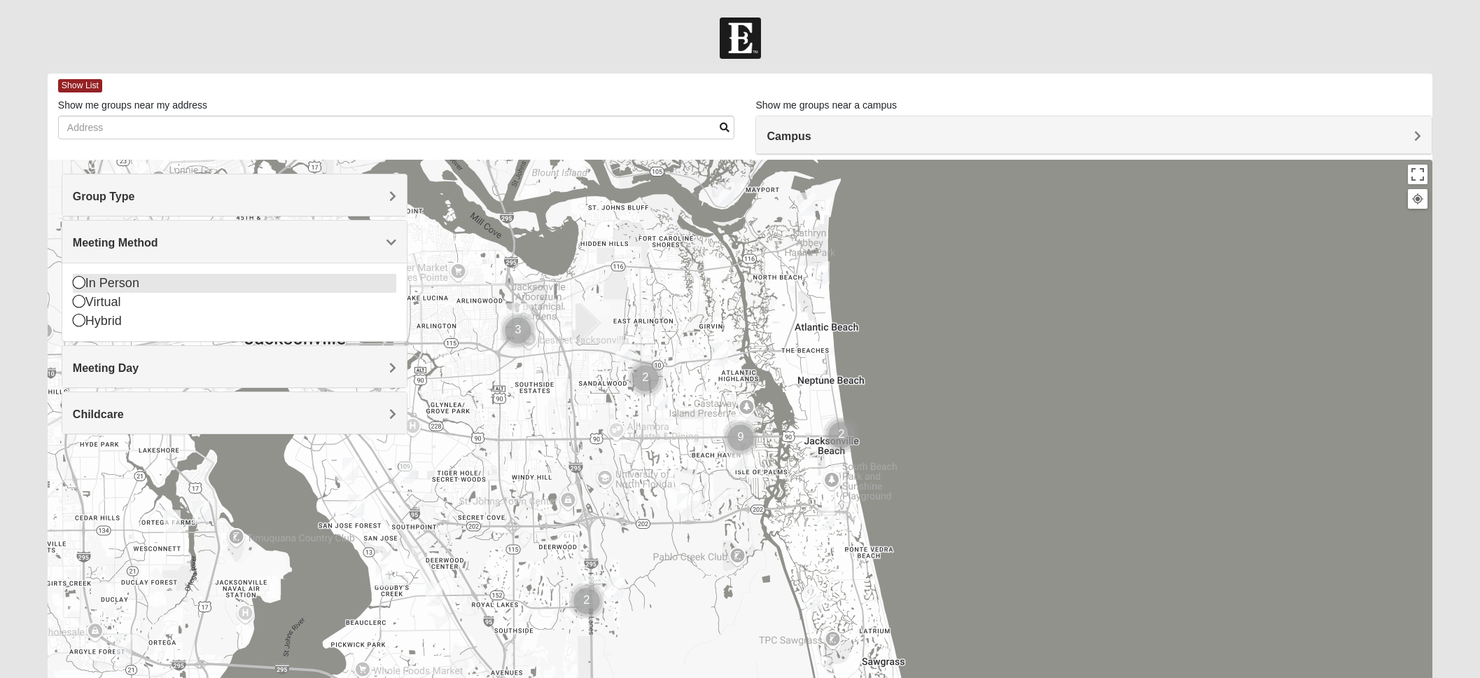
click at [97, 279] on div "In Person" at bounding box center [235, 283] width 324 height 19
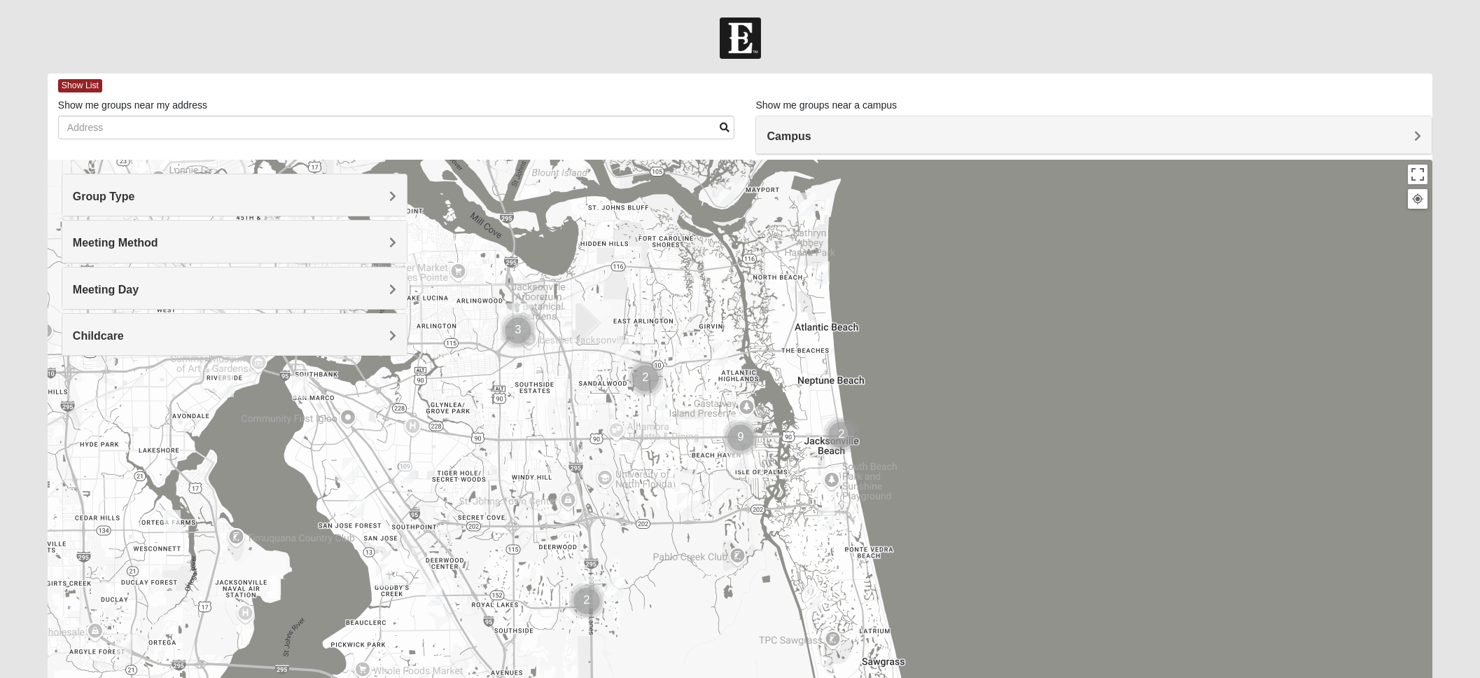
click at [139, 288] on span "Meeting Day" at bounding box center [106, 290] width 66 height 12
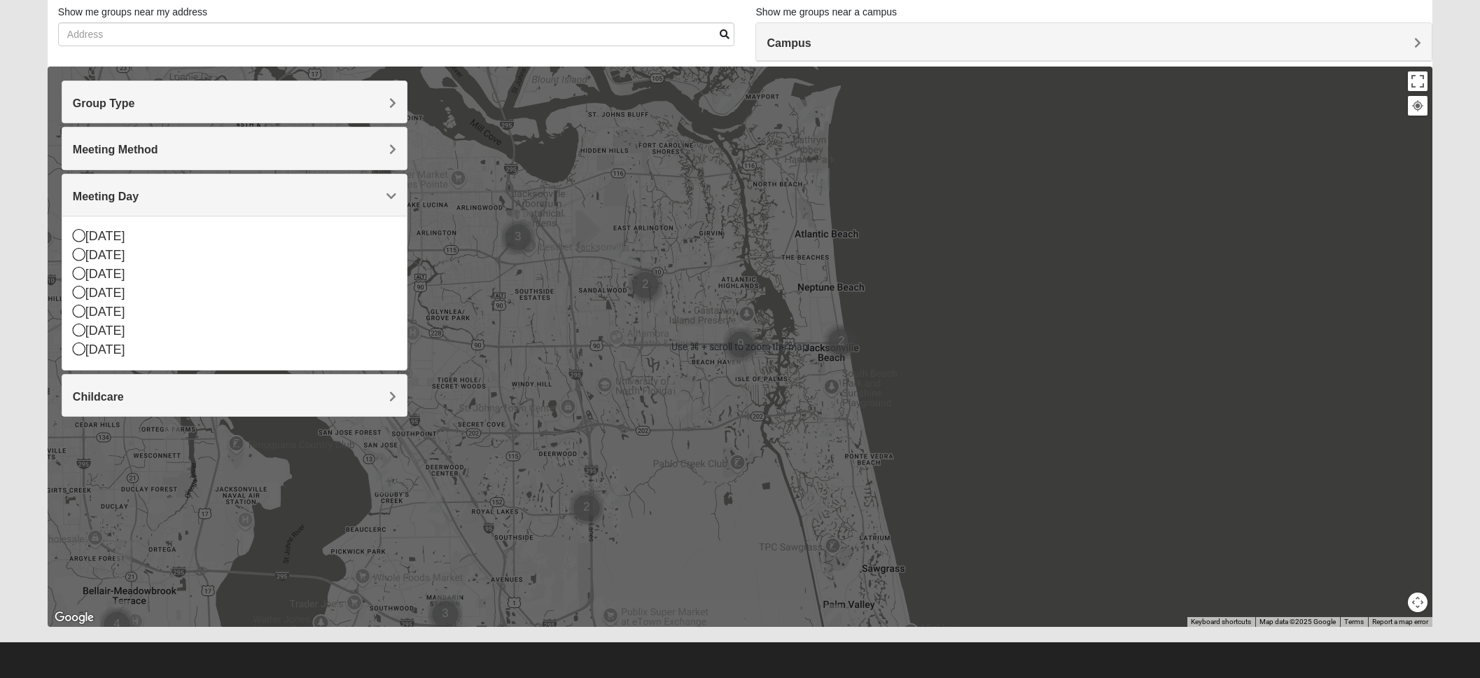
scroll to position [92, 0]
click at [1340, 485] on div at bounding box center [740, 347] width 1385 height 560
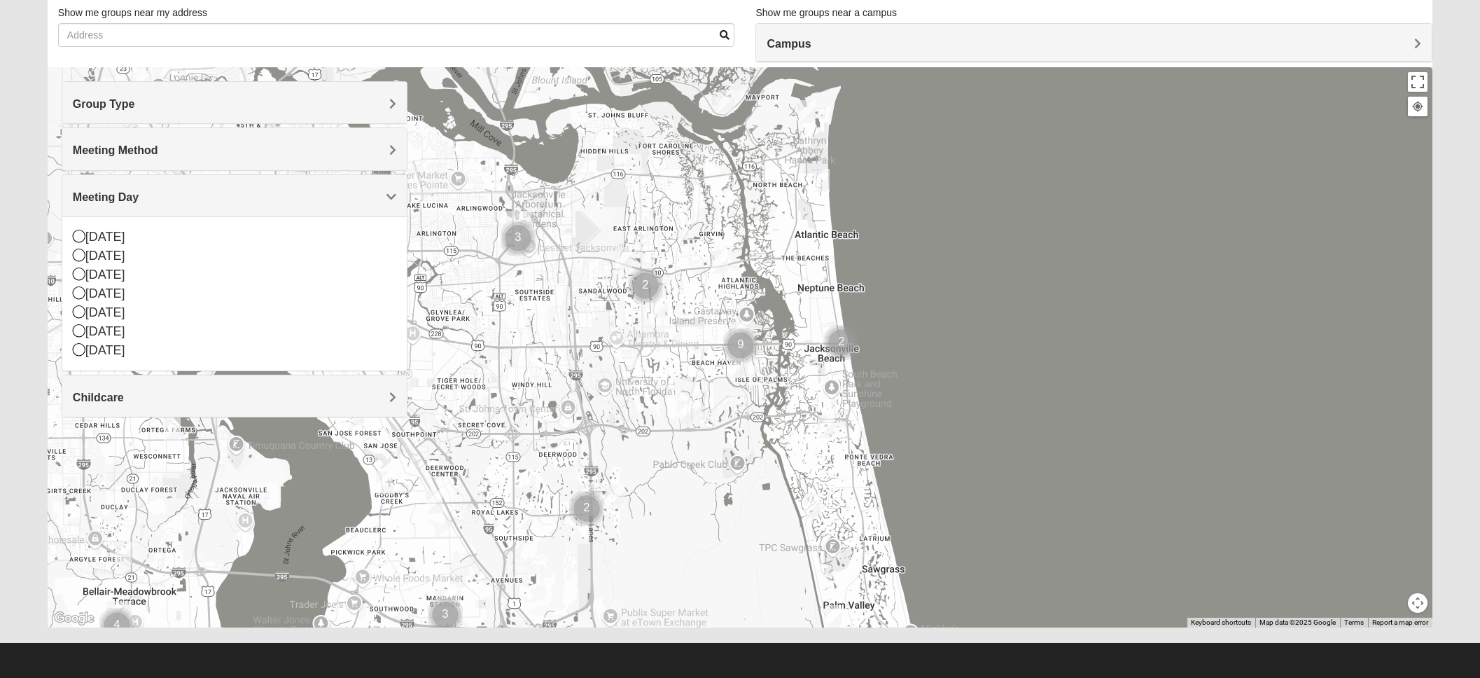
click at [1418, 601] on button "Map camera controls" at bounding box center [1418, 603] width 20 height 20
click at [1367, 600] on button "Move down" at bounding box center [1369, 603] width 20 height 20
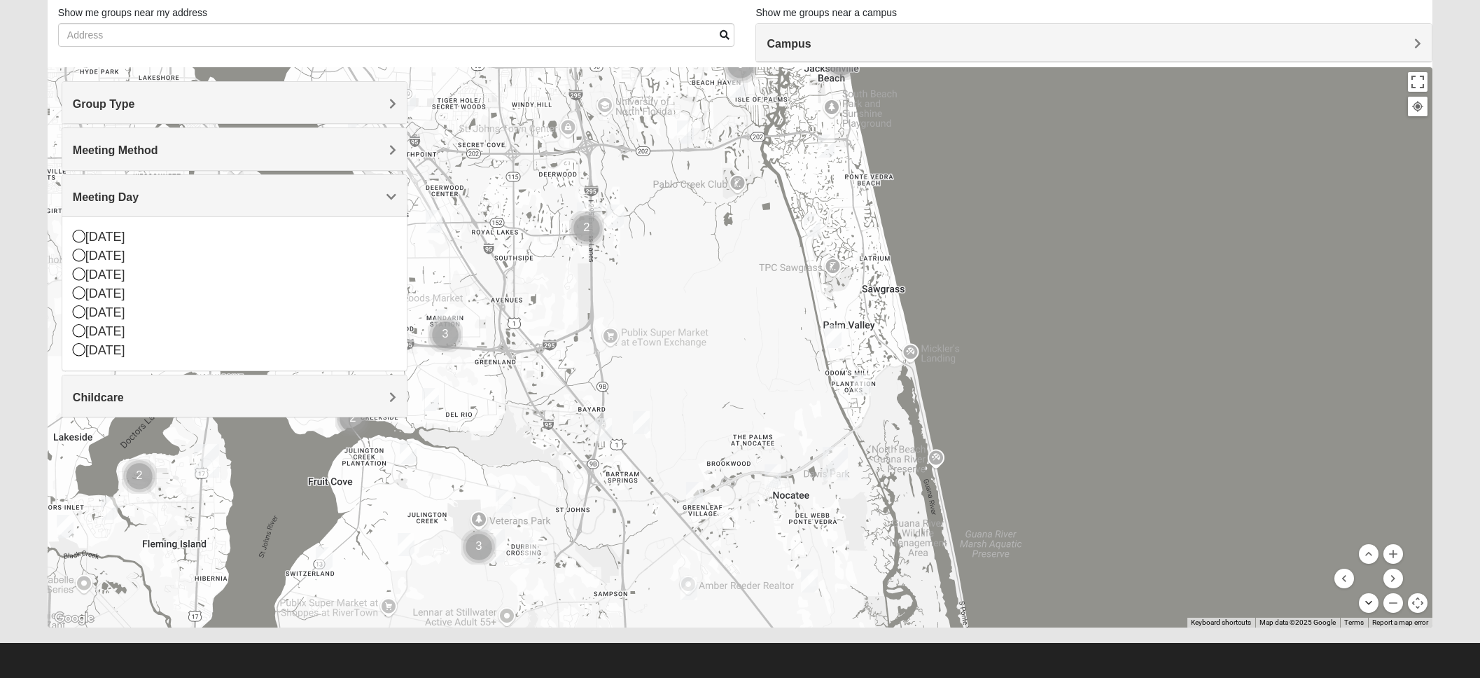
click at [1370, 601] on button "Move down" at bounding box center [1369, 603] width 20 height 20
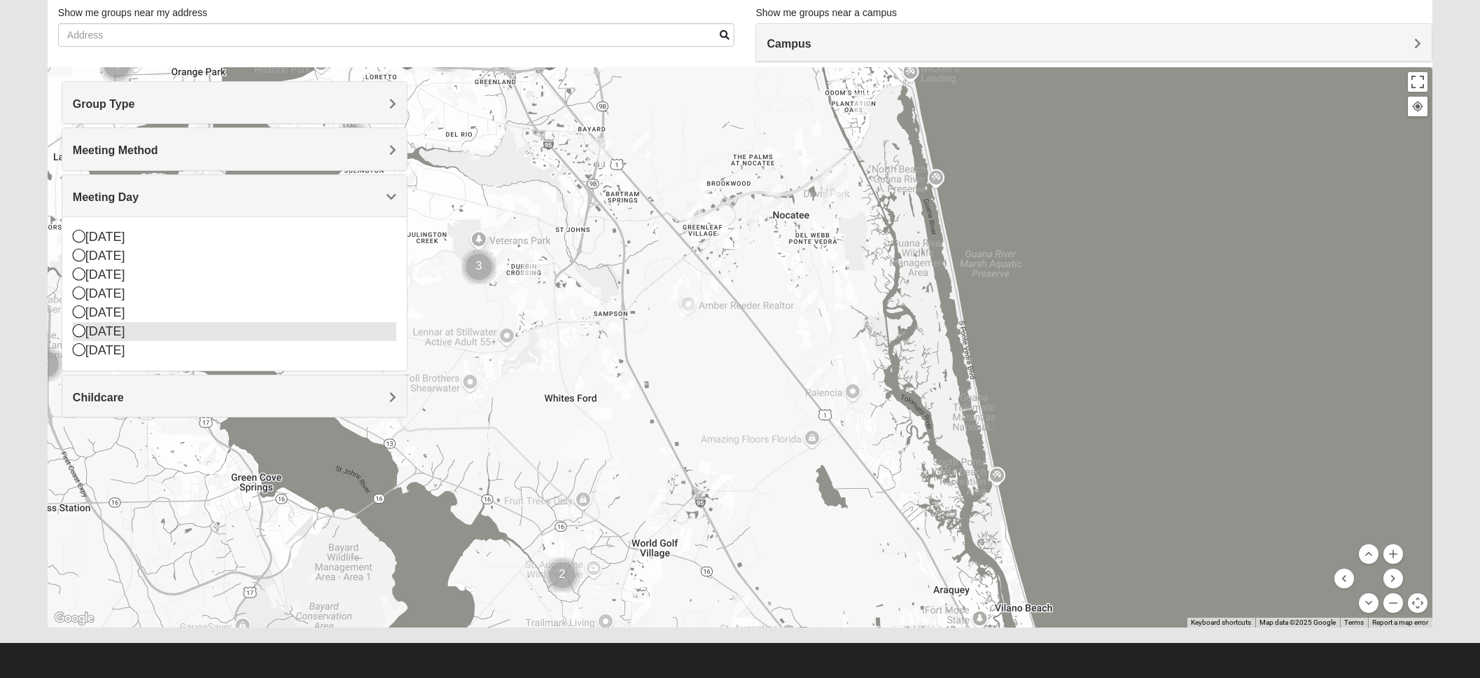
click at [81, 330] on icon at bounding box center [79, 330] width 13 height 13
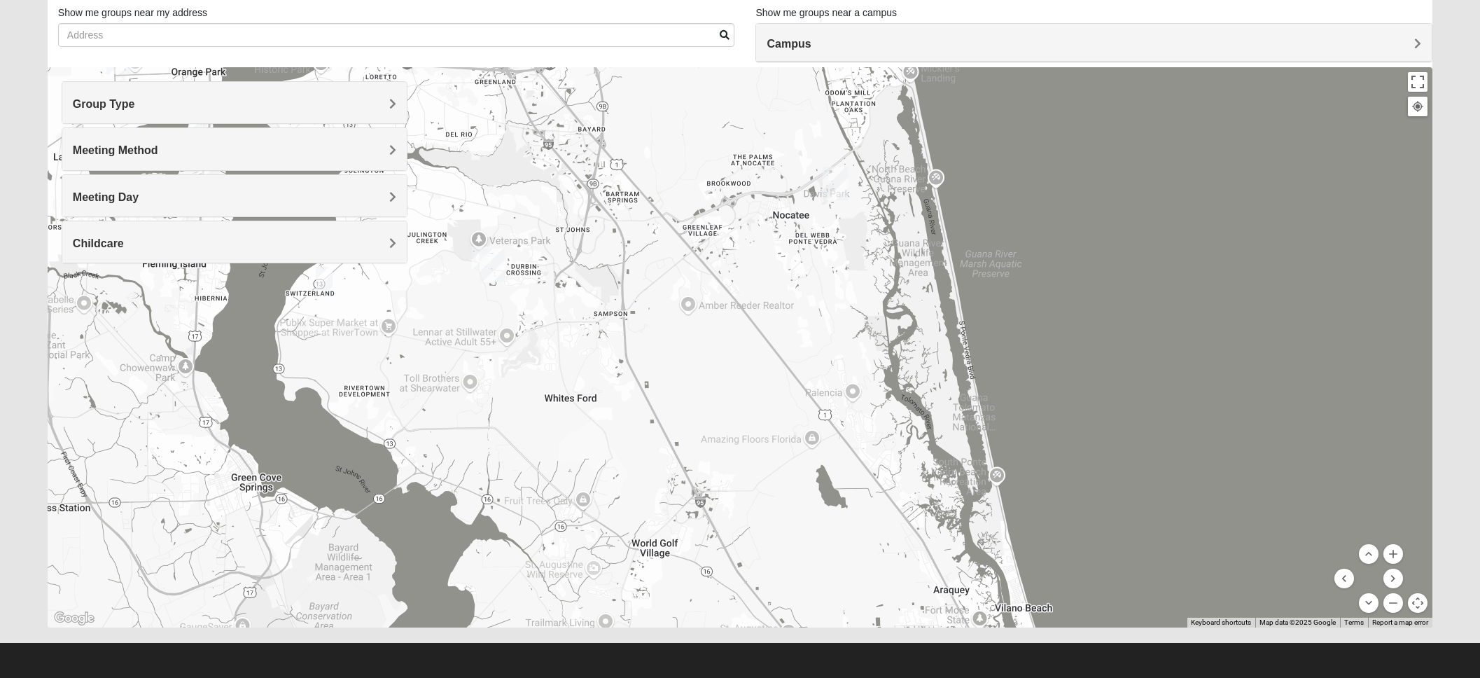
click at [139, 191] on span "Meeting Day" at bounding box center [106, 197] width 66 height 12
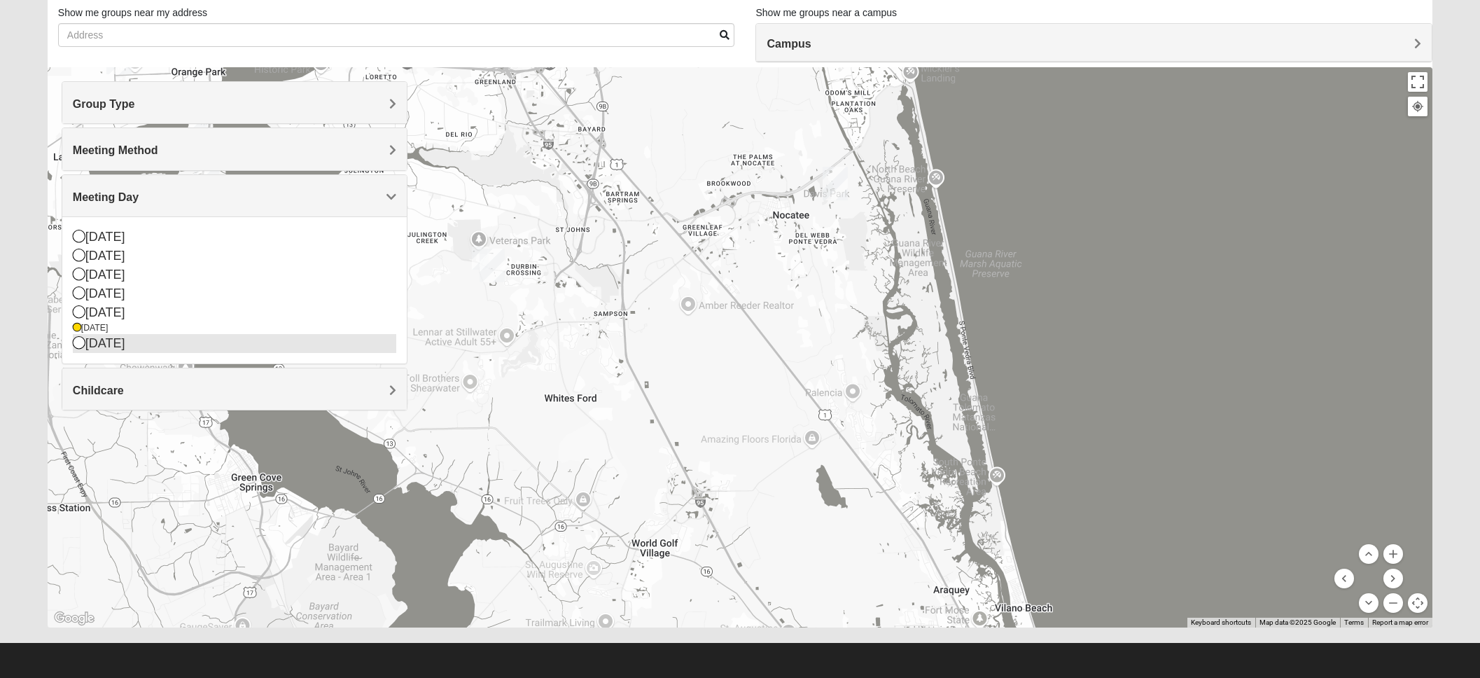
click at [82, 342] on icon at bounding box center [79, 342] width 13 height 13
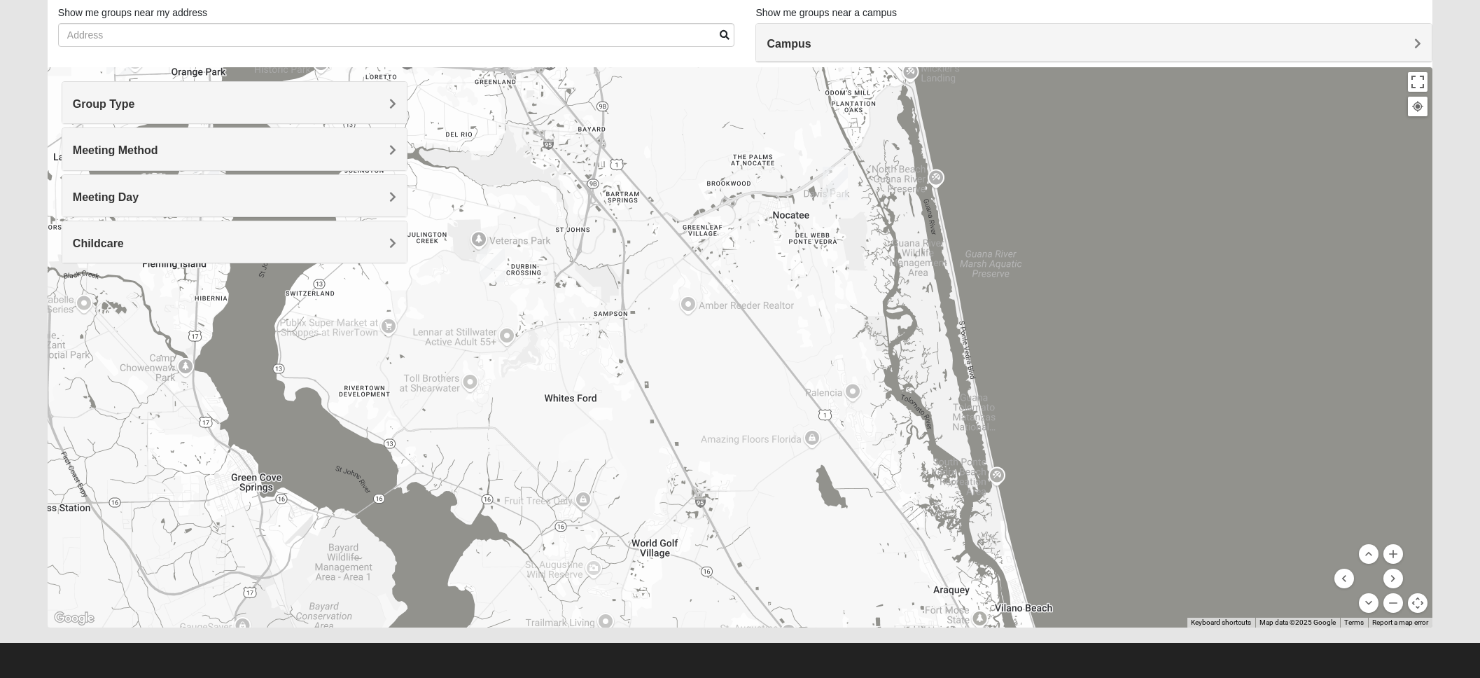
click at [139, 197] on span "Meeting Day" at bounding box center [106, 197] width 66 height 12
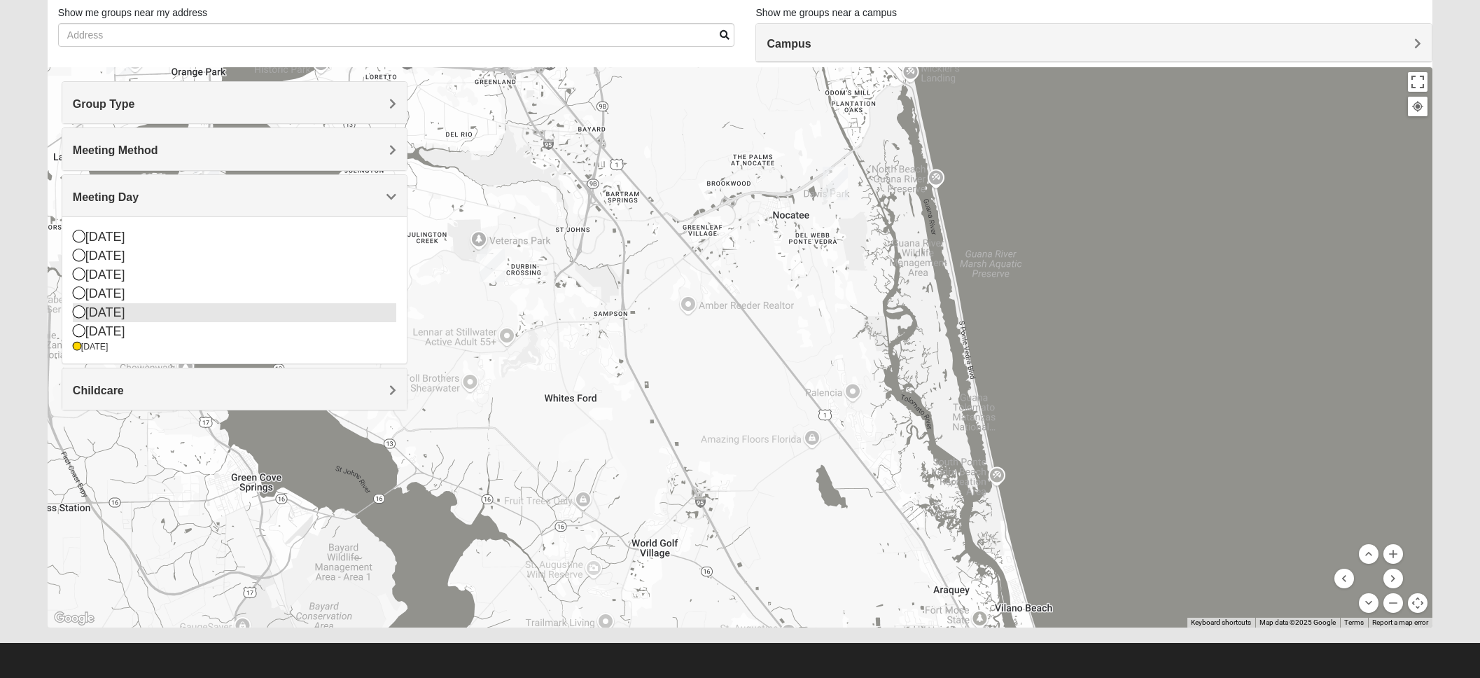
click at [76, 308] on icon at bounding box center [79, 311] width 13 height 13
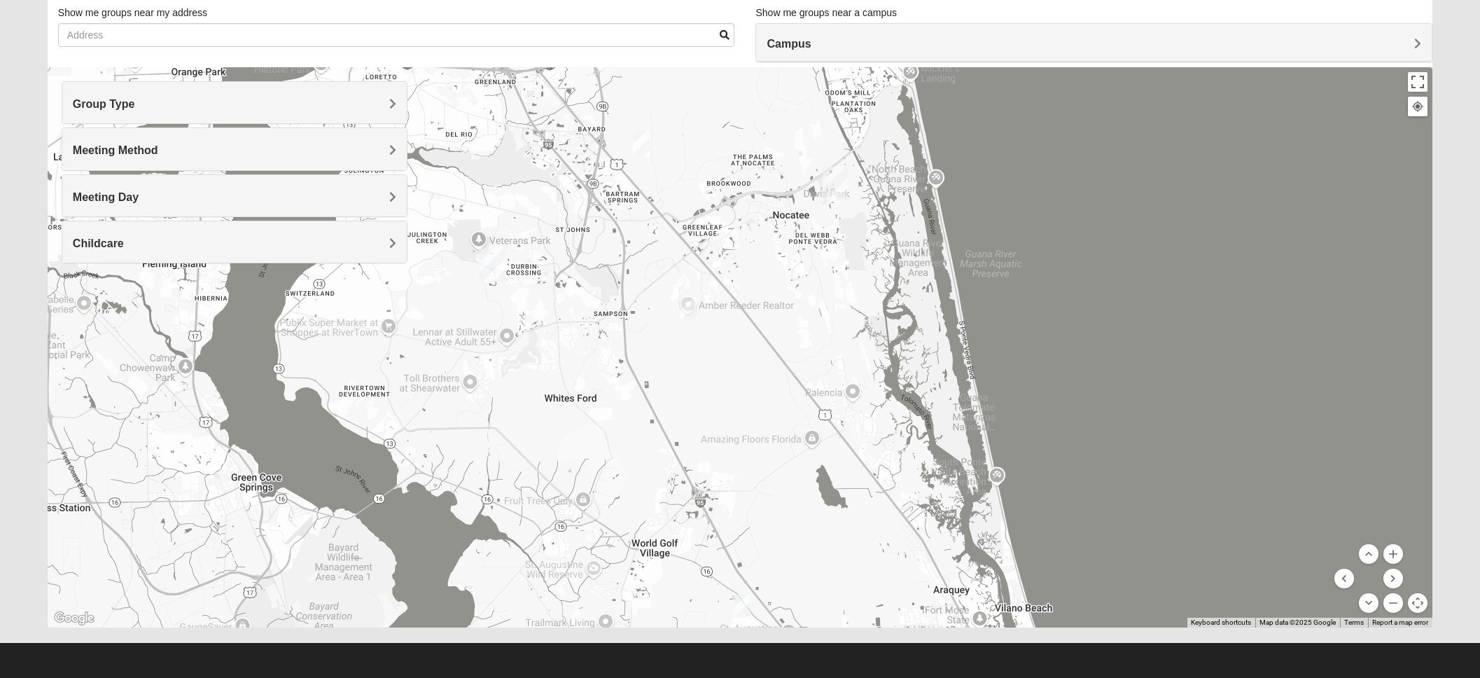
click at [389, 197] on h4 "Meeting Day" at bounding box center [235, 196] width 324 height 13
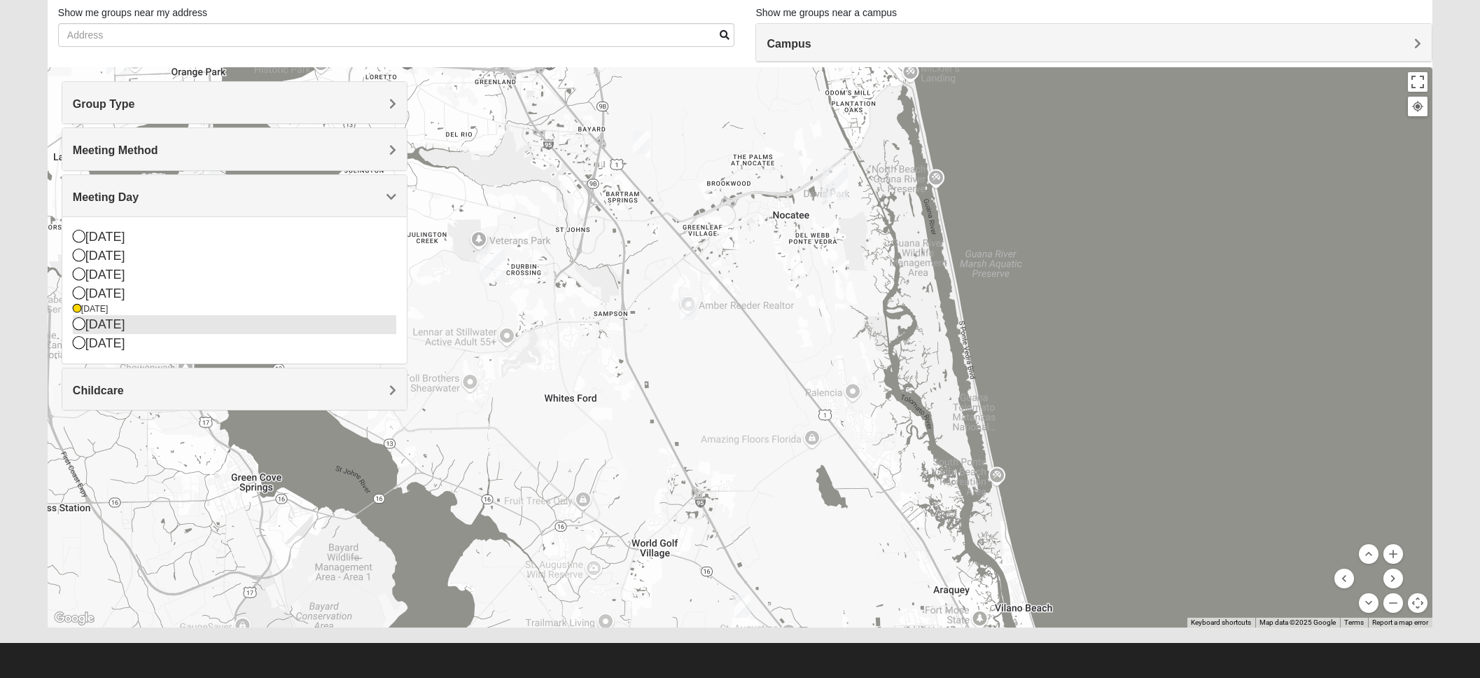
click at [80, 323] on icon at bounding box center [79, 323] width 13 height 13
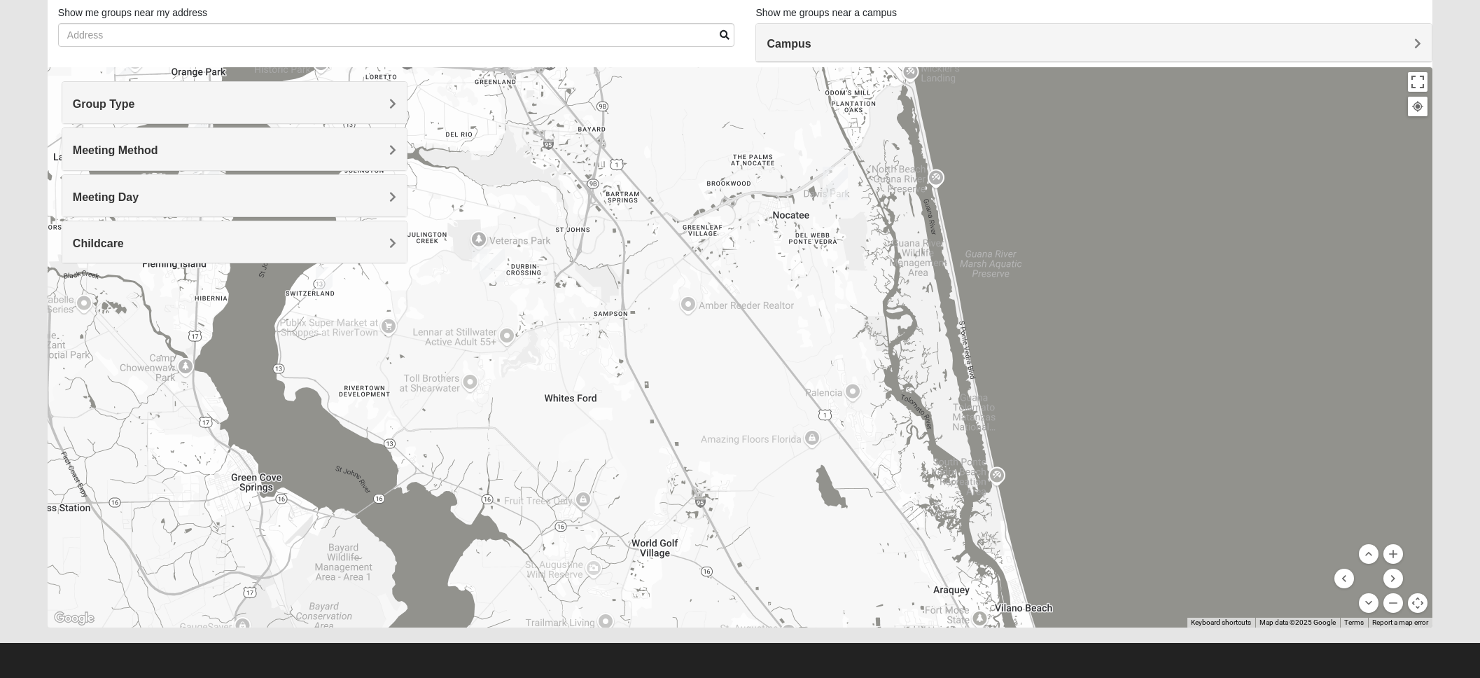
click at [478, 254] on img "On-campus Mixed Galloway 32259" at bounding box center [480, 257] width 17 height 23
click at [139, 191] on span "Meeting Day" at bounding box center [106, 197] width 66 height 12
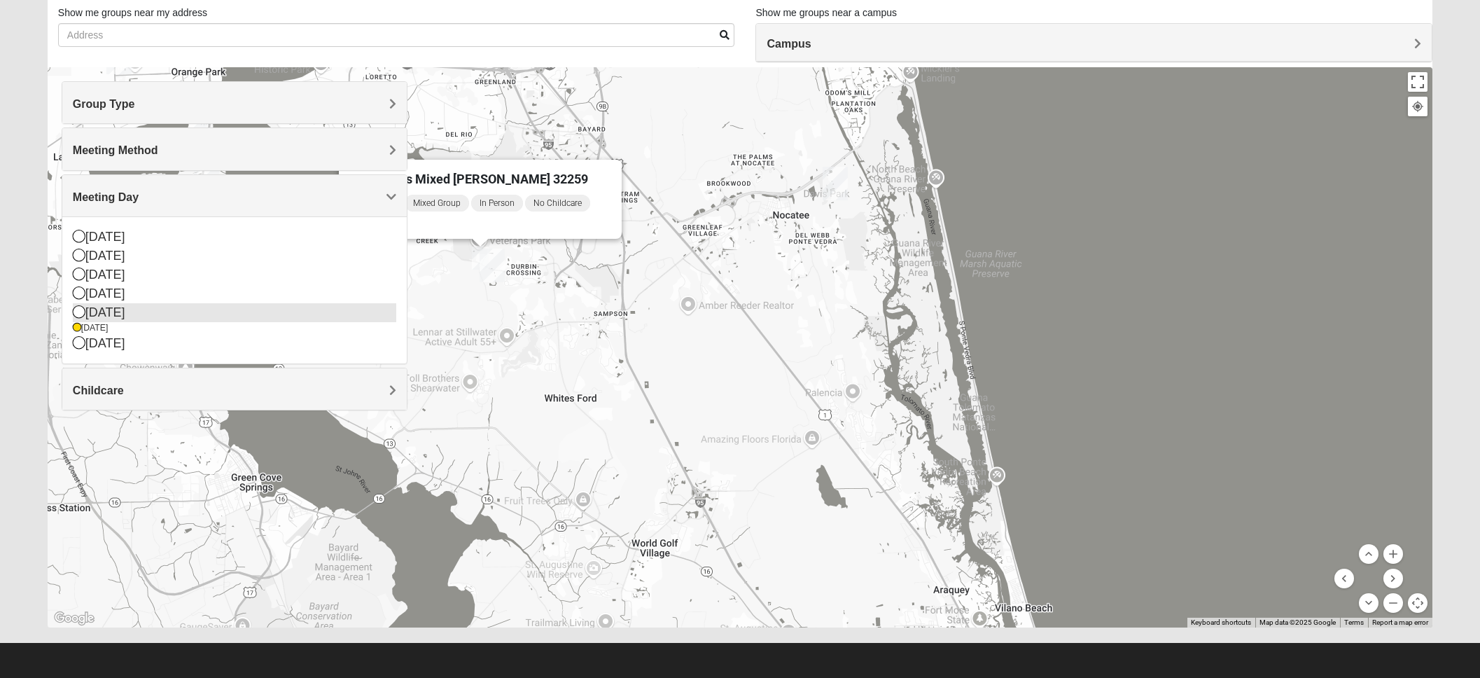
click at [77, 309] on icon at bounding box center [79, 311] width 13 height 13
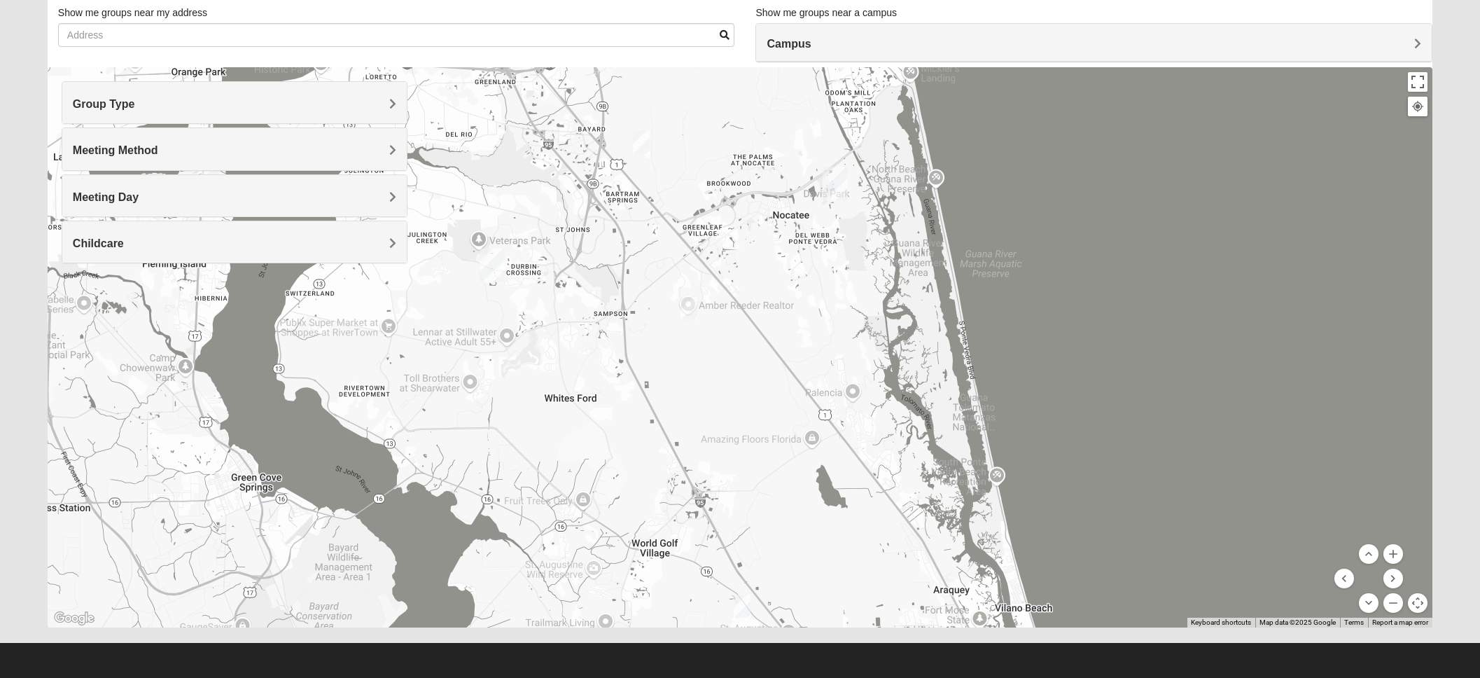
click at [692, 305] on img "Mixed Schueren 32095" at bounding box center [689, 308] width 17 height 23
click at [601, 270] on span "Learn More" at bounding box center [600, 277] width 59 height 15
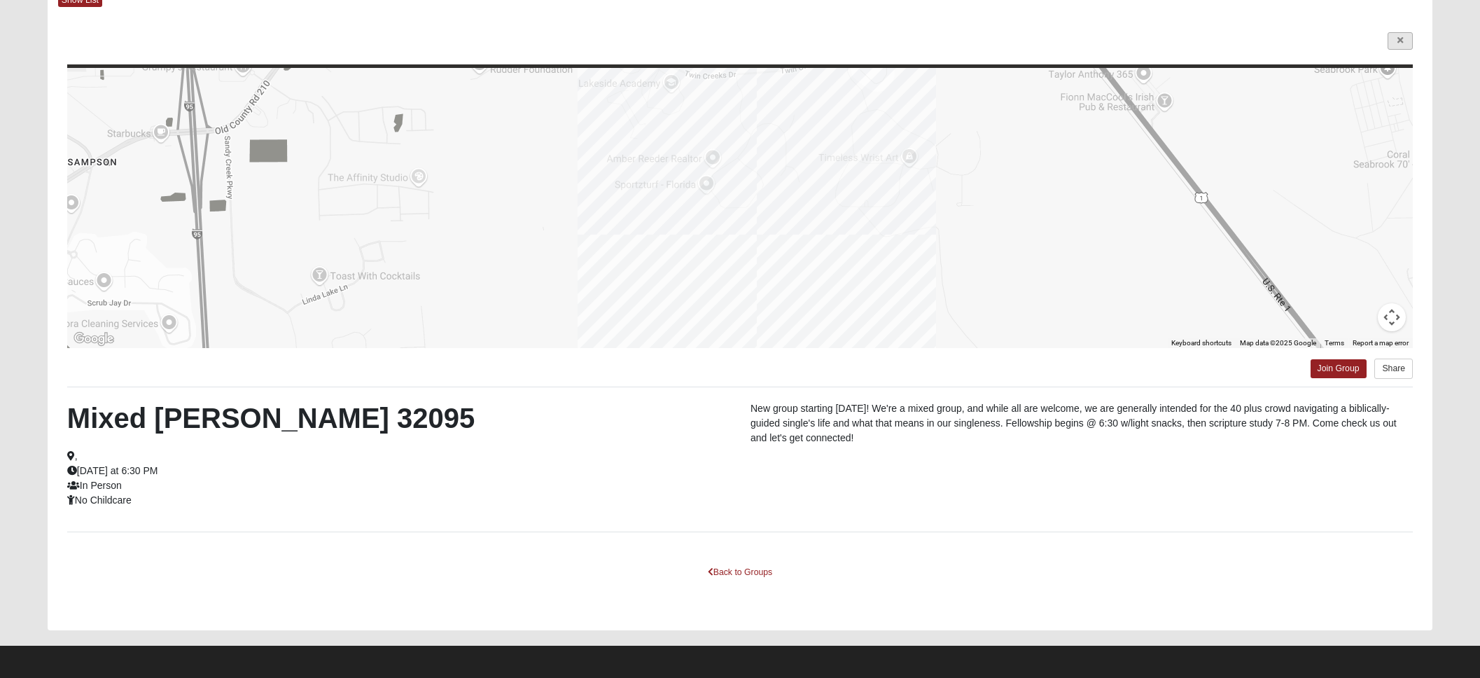
click at [1399, 39] on icon at bounding box center [1401, 40] width 6 height 8
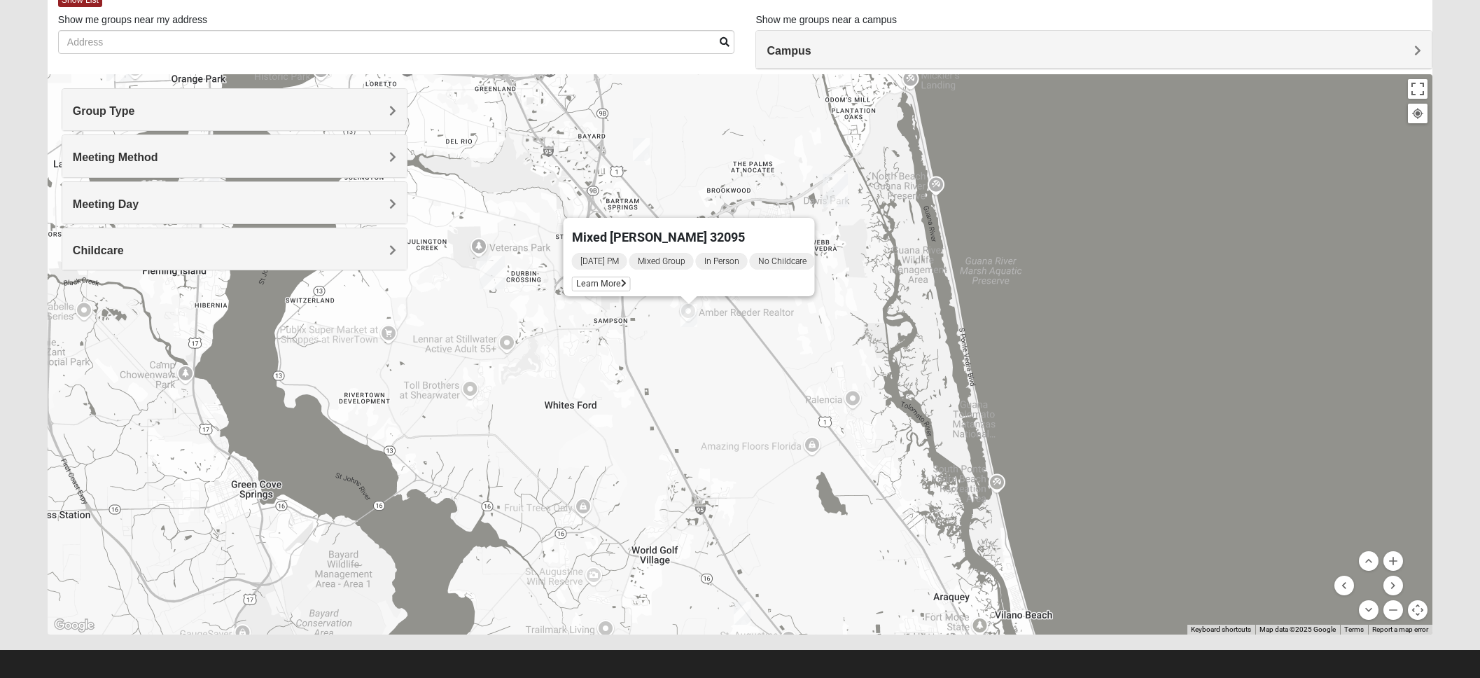
click at [387, 203] on h4 "Meeting Day" at bounding box center [235, 203] width 324 height 13
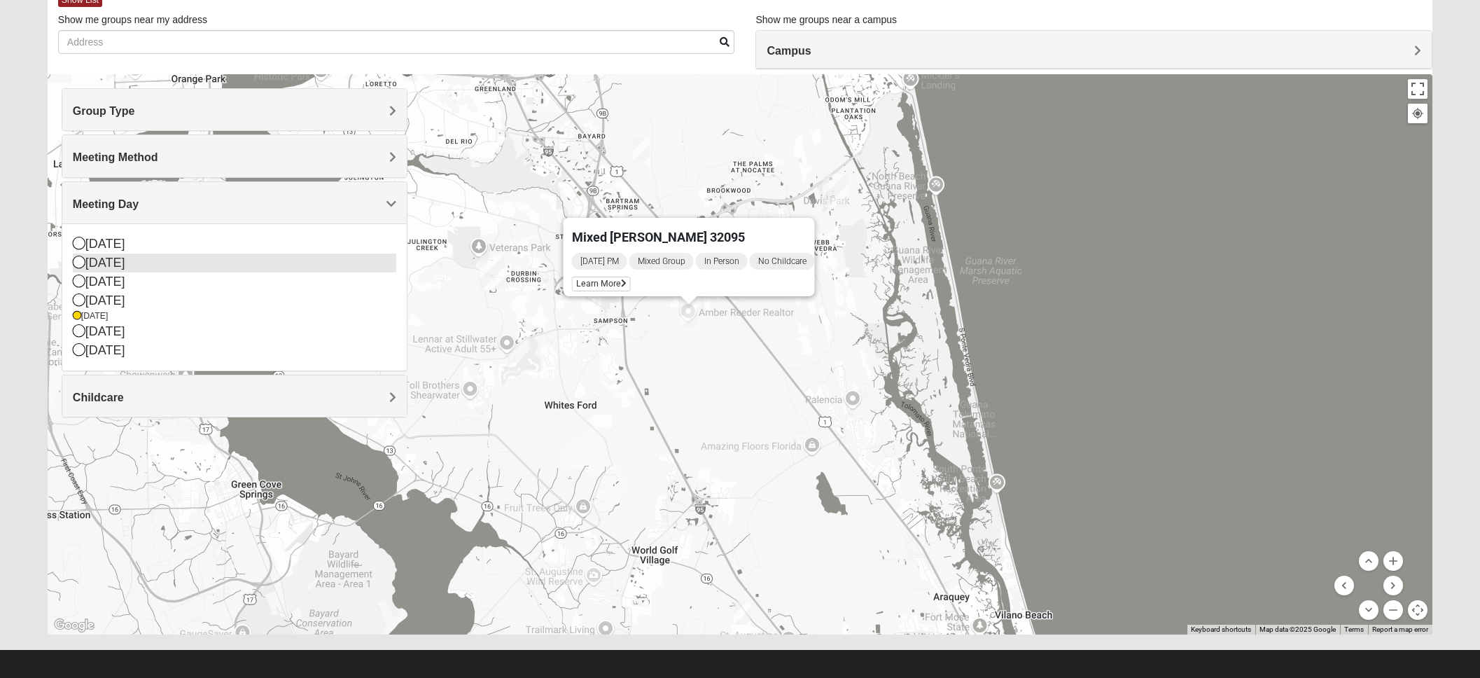
scroll to position [88, 1]
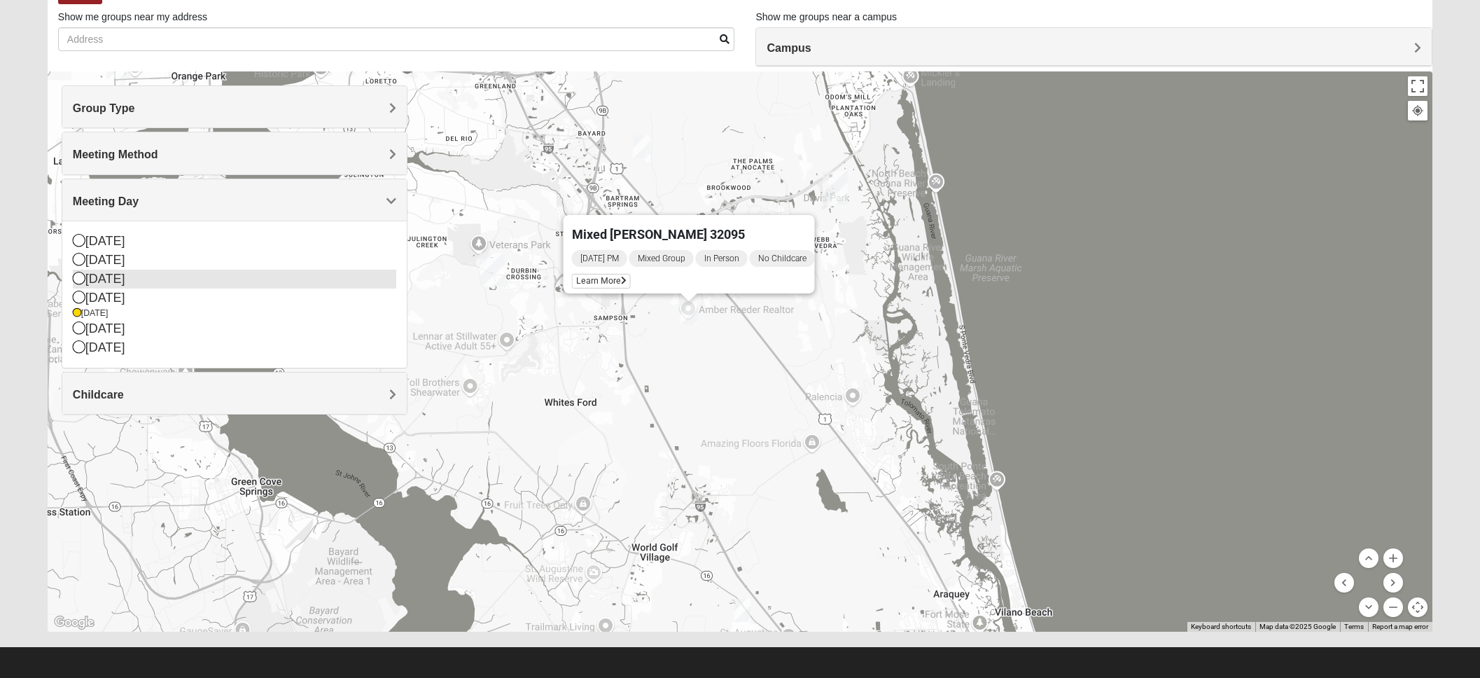
click at [74, 276] on icon at bounding box center [79, 278] width 13 height 13
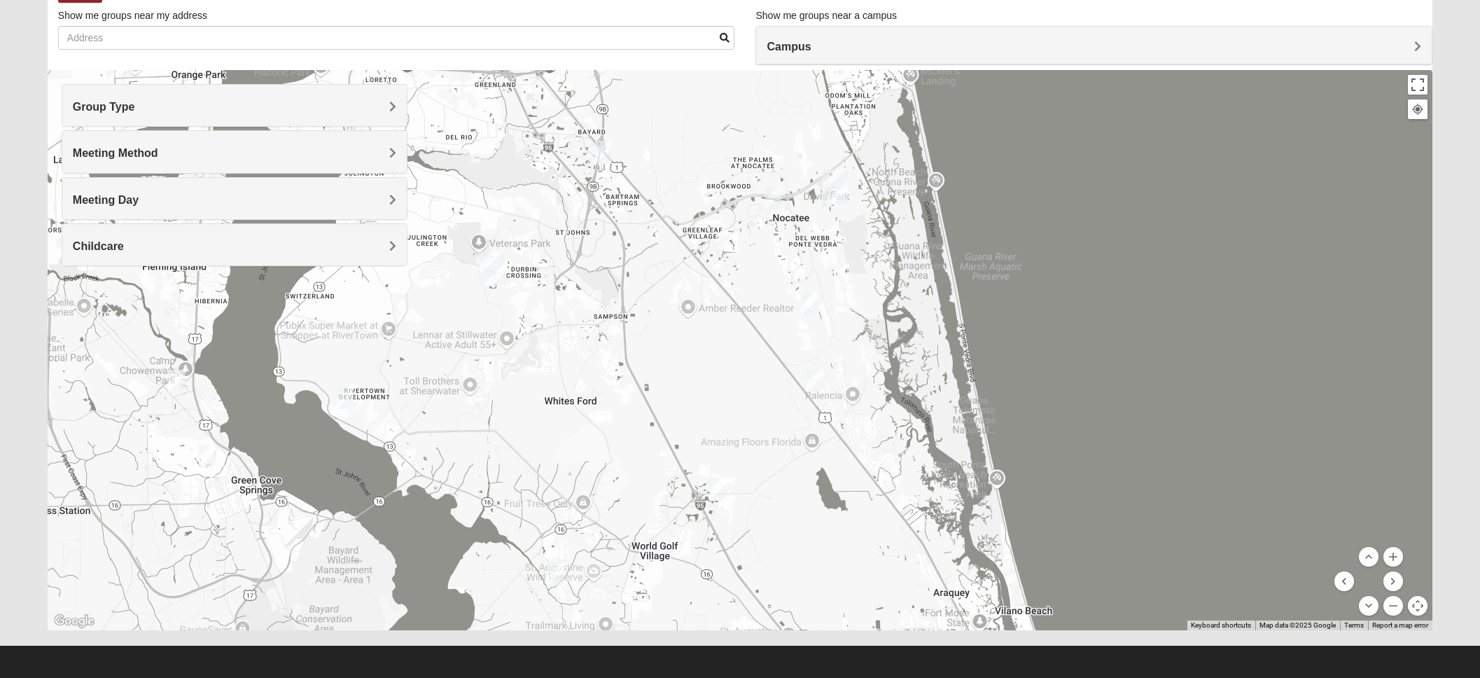
scroll to position [90, 0]
click at [556, 574] on img "Mixed Kruse 32092" at bounding box center [556, 574] width 17 height 23
click at [470, 536] on span "Learn More" at bounding box center [467, 543] width 59 height 15
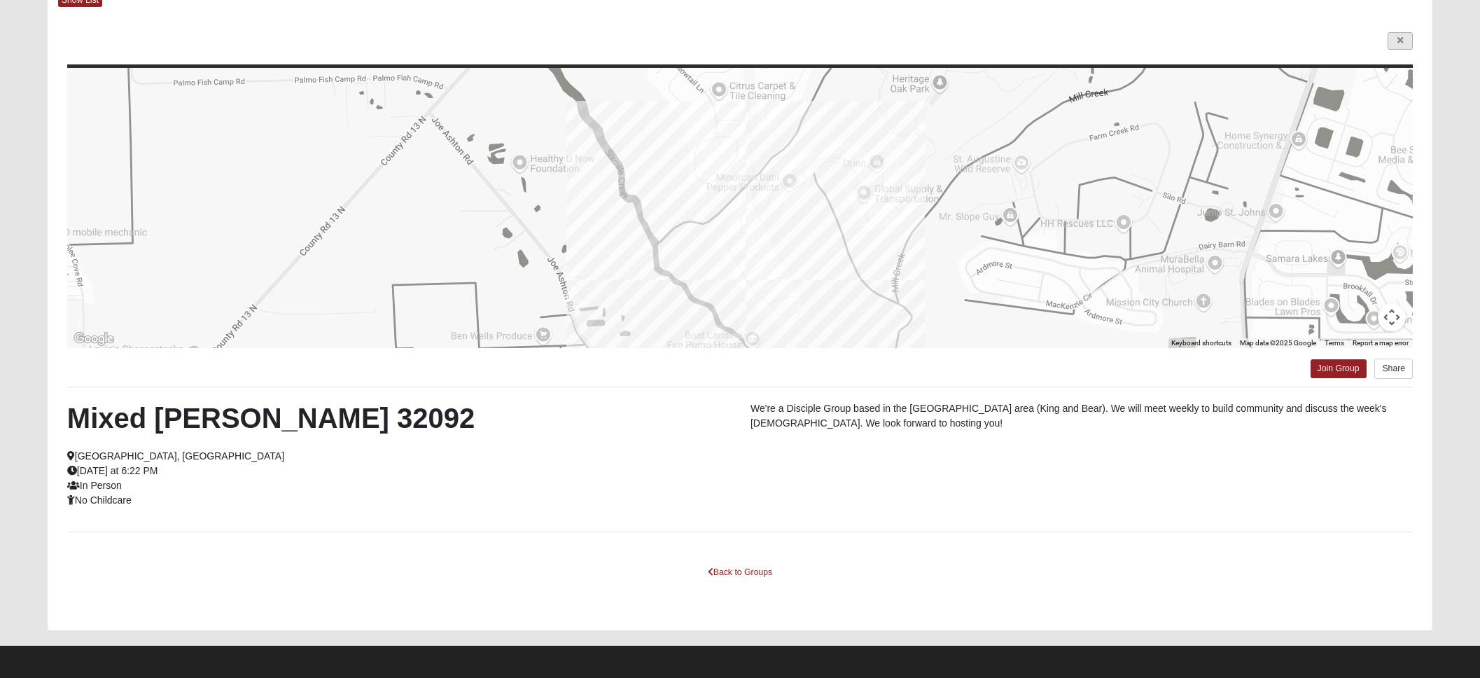
click at [1396, 46] on link at bounding box center [1400, 41] width 25 height 18
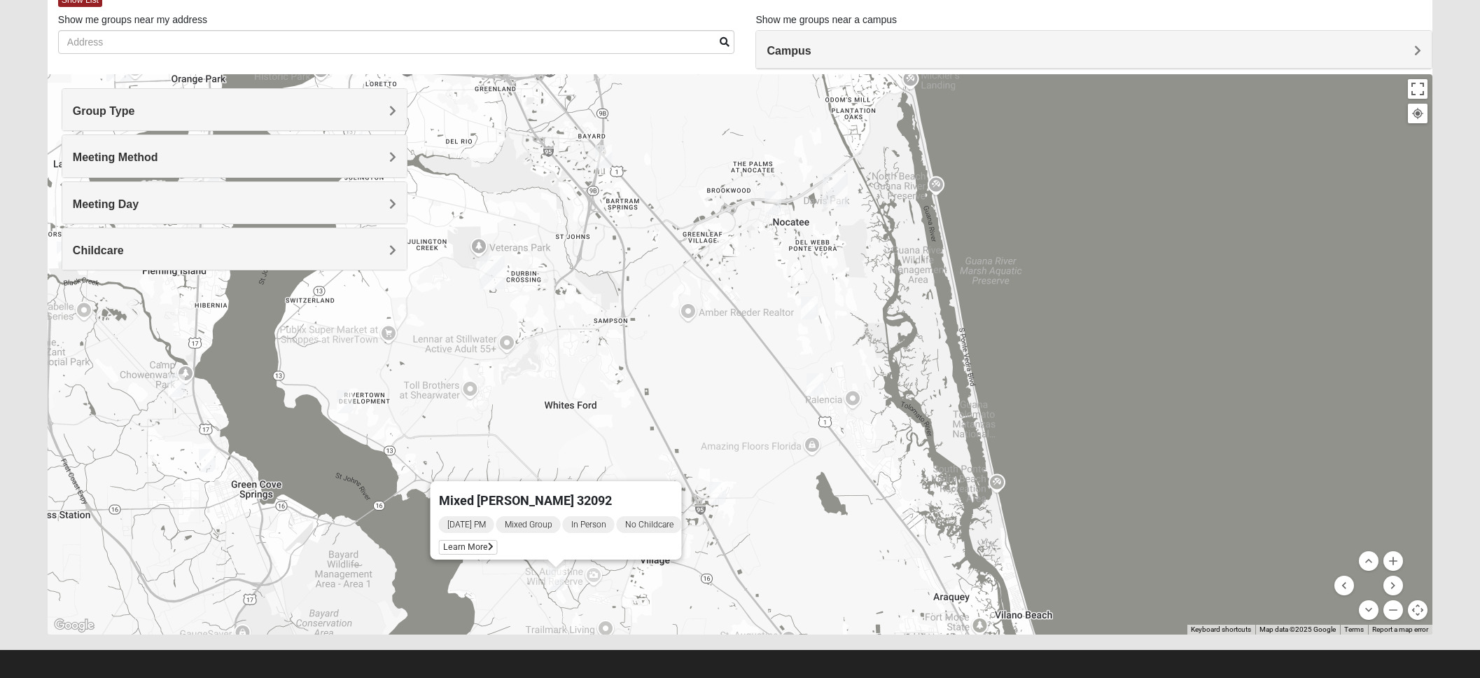
click at [716, 499] on img "Mixed Owen/Monk 32095" at bounding box center [717, 493] width 17 height 23
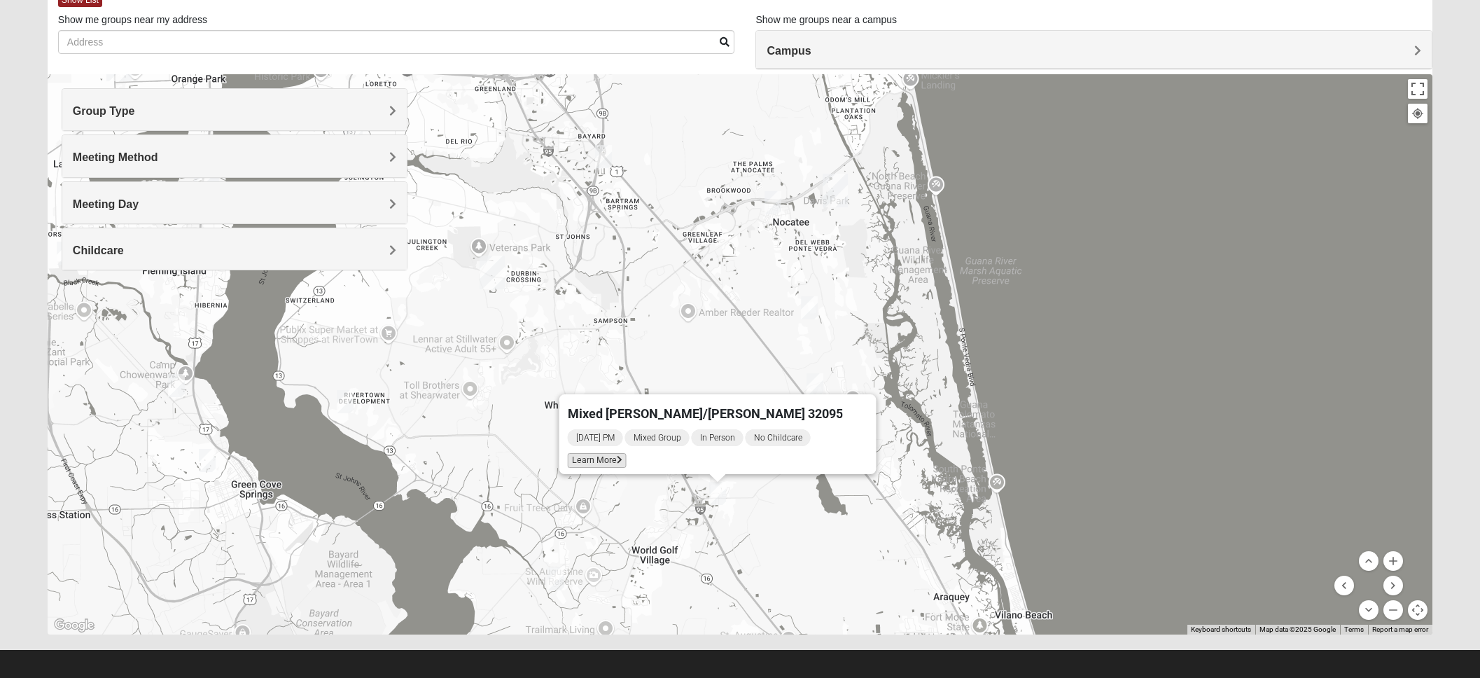
click at [624, 453] on span "Learn More" at bounding box center [596, 460] width 59 height 15
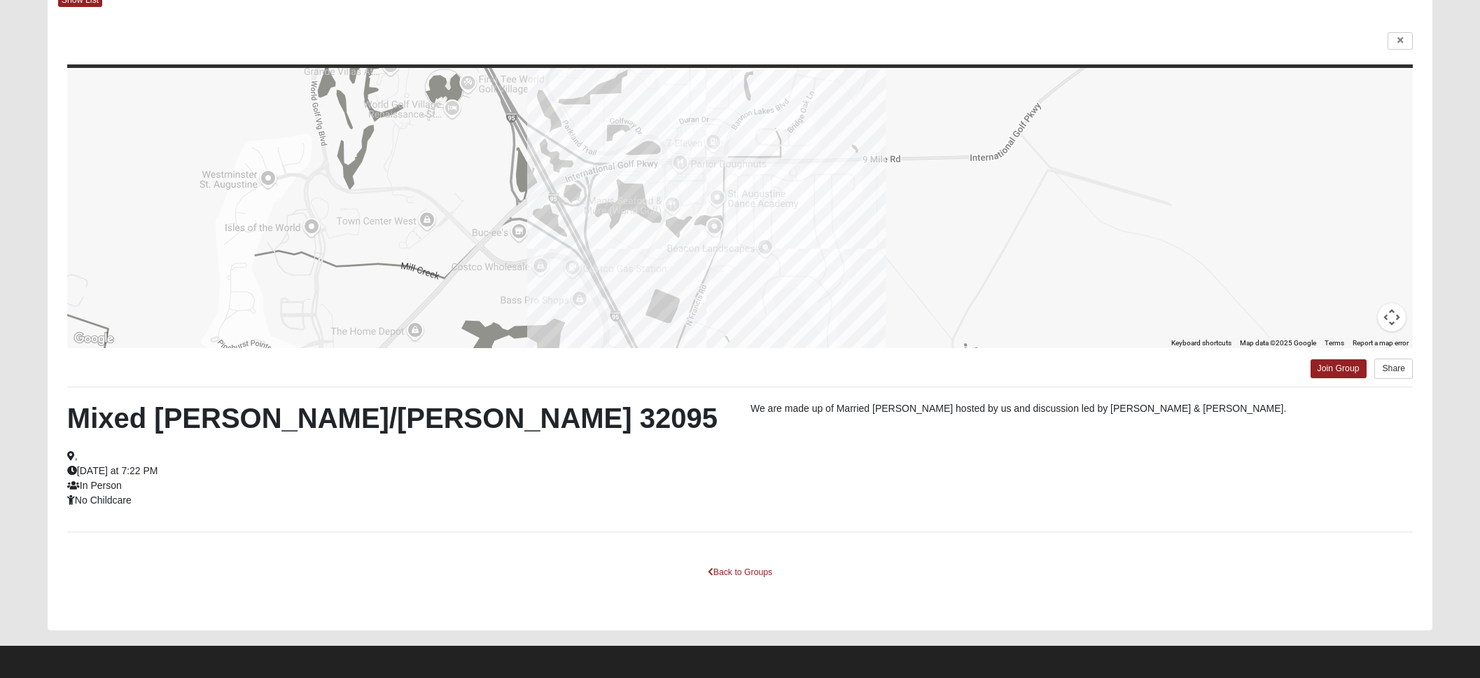
click at [1398, 40] on icon at bounding box center [1401, 40] width 6 height 8
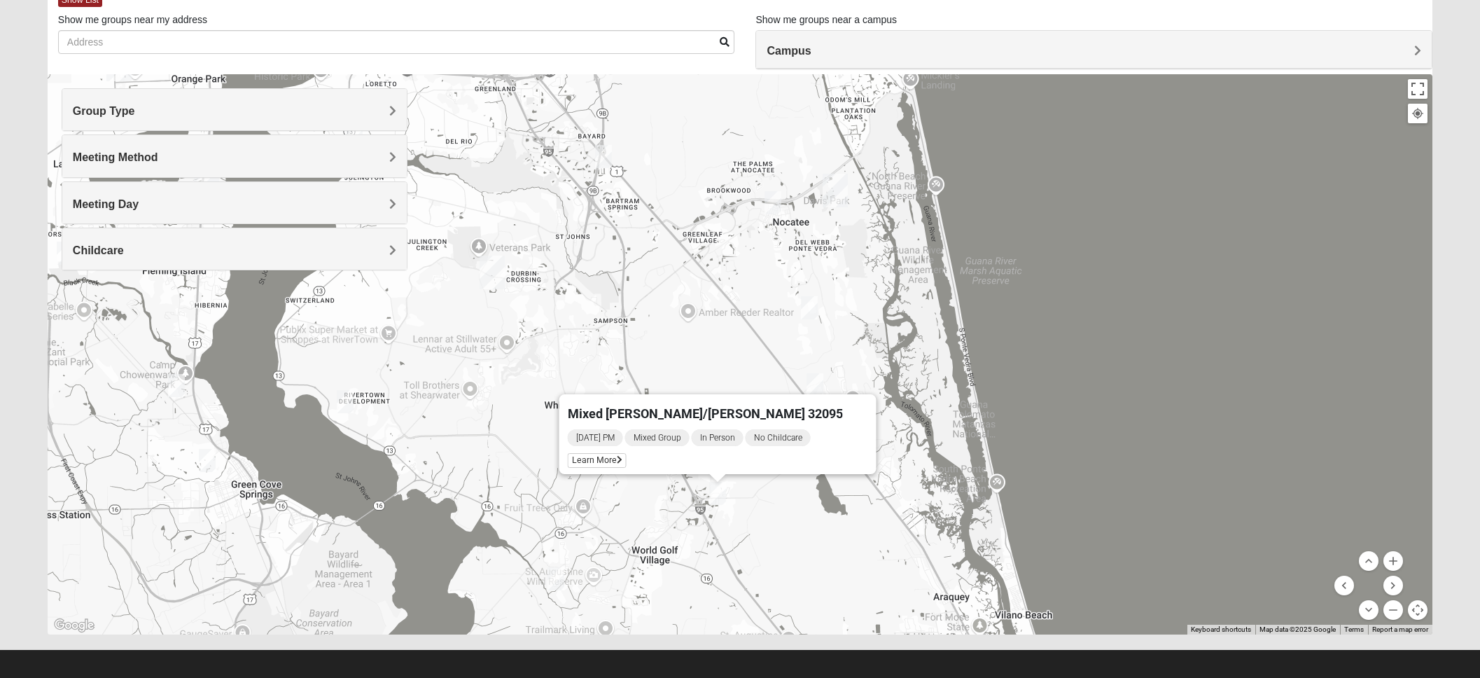
click at [139, 204] on span "Meeting Day" at bounding box center [106, 204] width 66 height 12
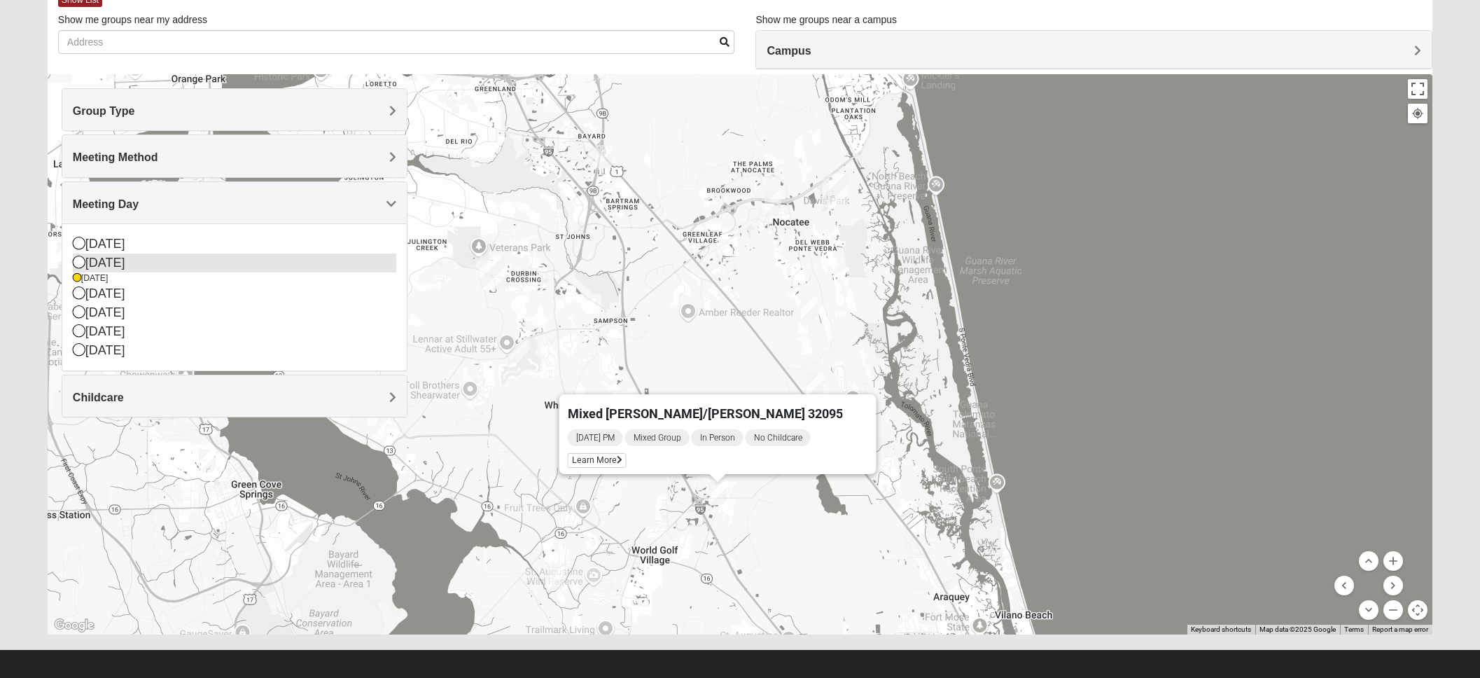
click at [225, 263] on div "[DATE]" at bounding box center [235, 262] width 324 height 19
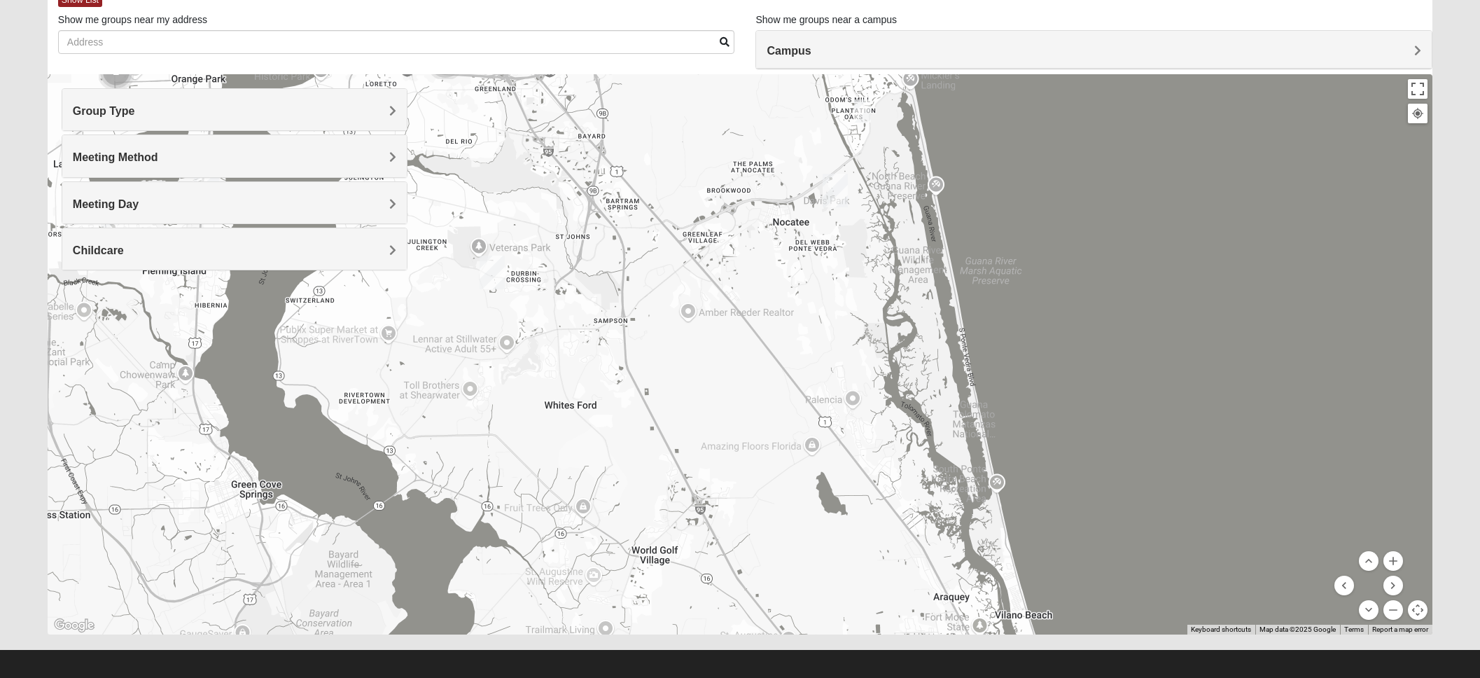
click at [158, 161] on span "Meeting Method" at bounding box center [115, 157] width 85 height 12
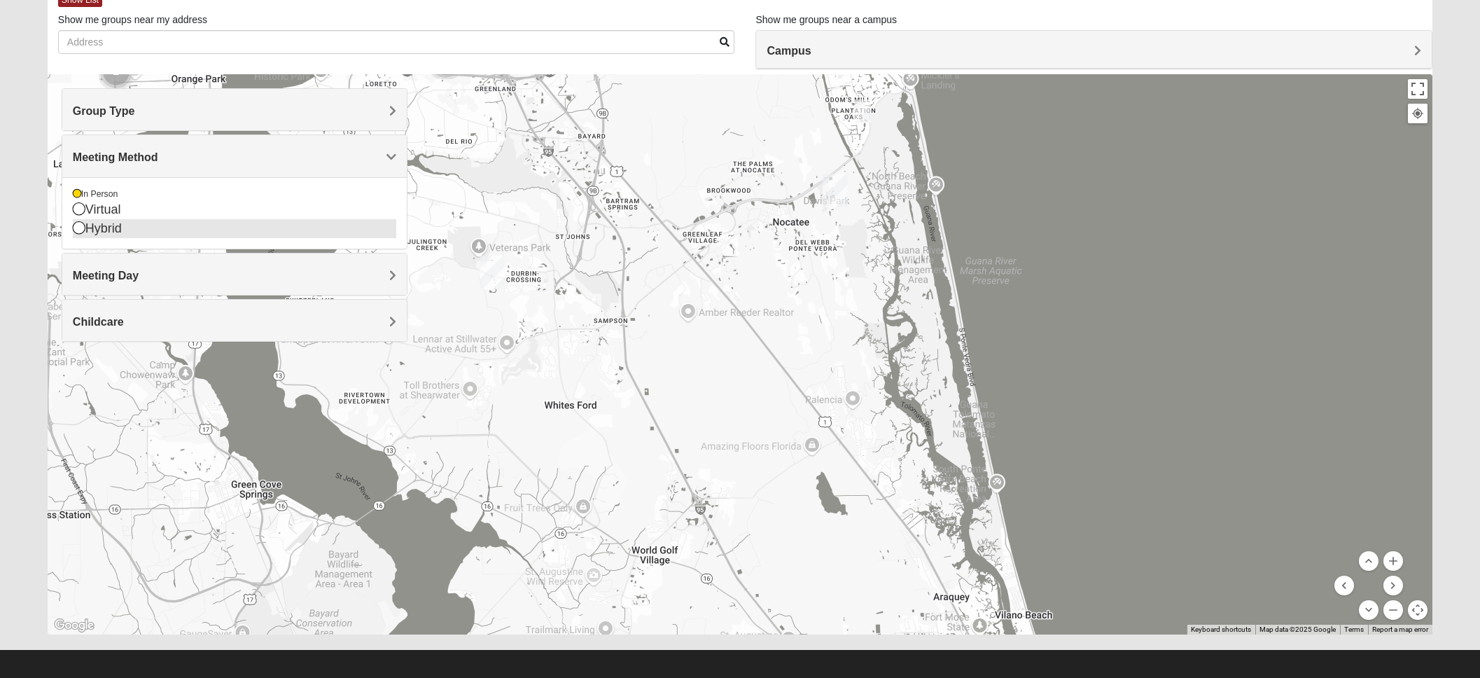
click at [77, 228] on icon at bounding box center [79, 227] width 13 height 13
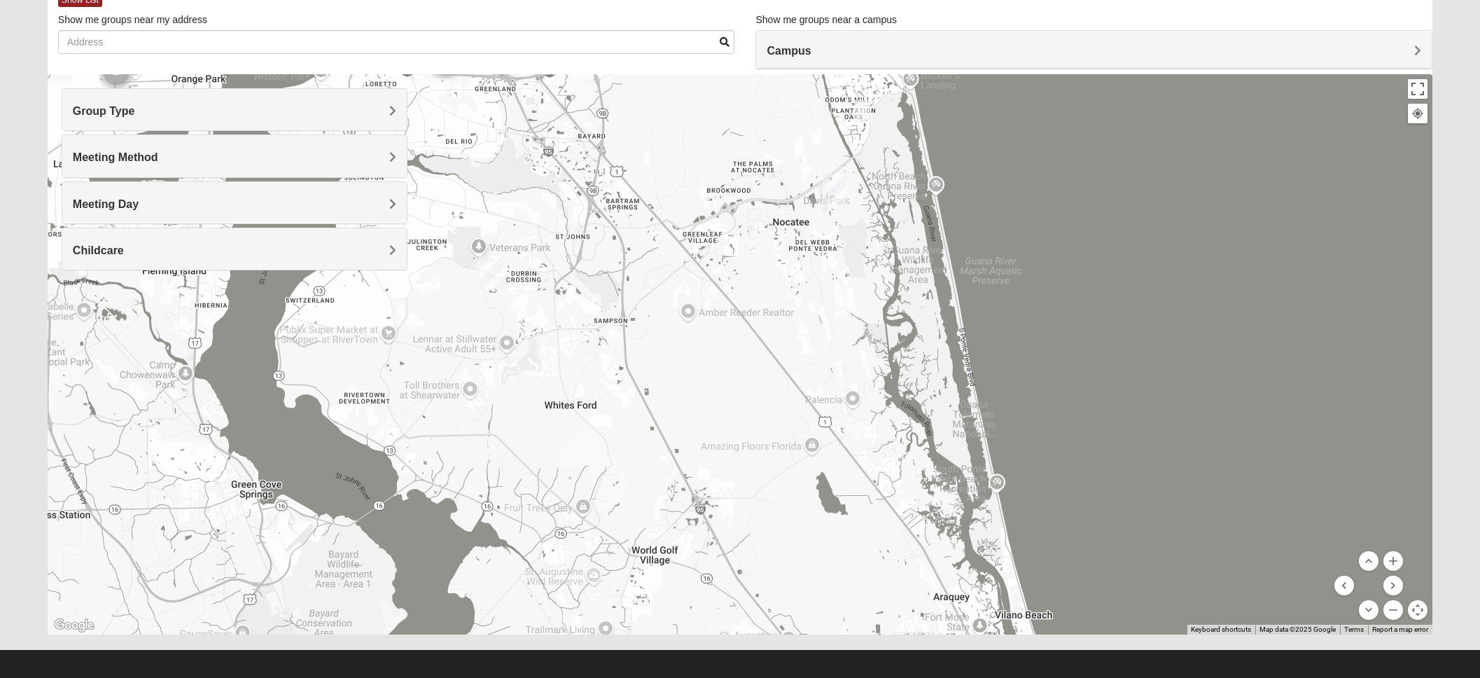
click at [391, 193] on div "Meeting Day" at bounding box center [234, 202] width 345 height 41
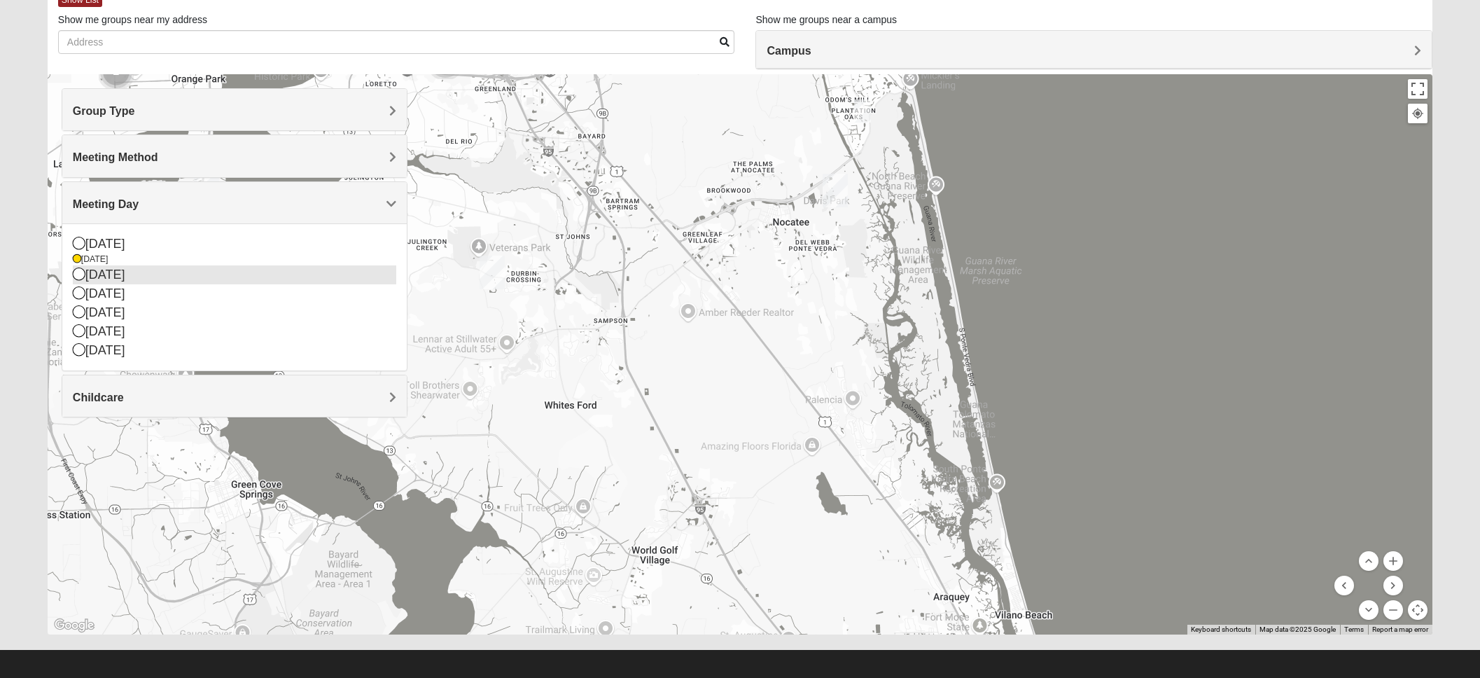
click at [79, 272] on icon at bounding box center [79, 273] width 13 height 13
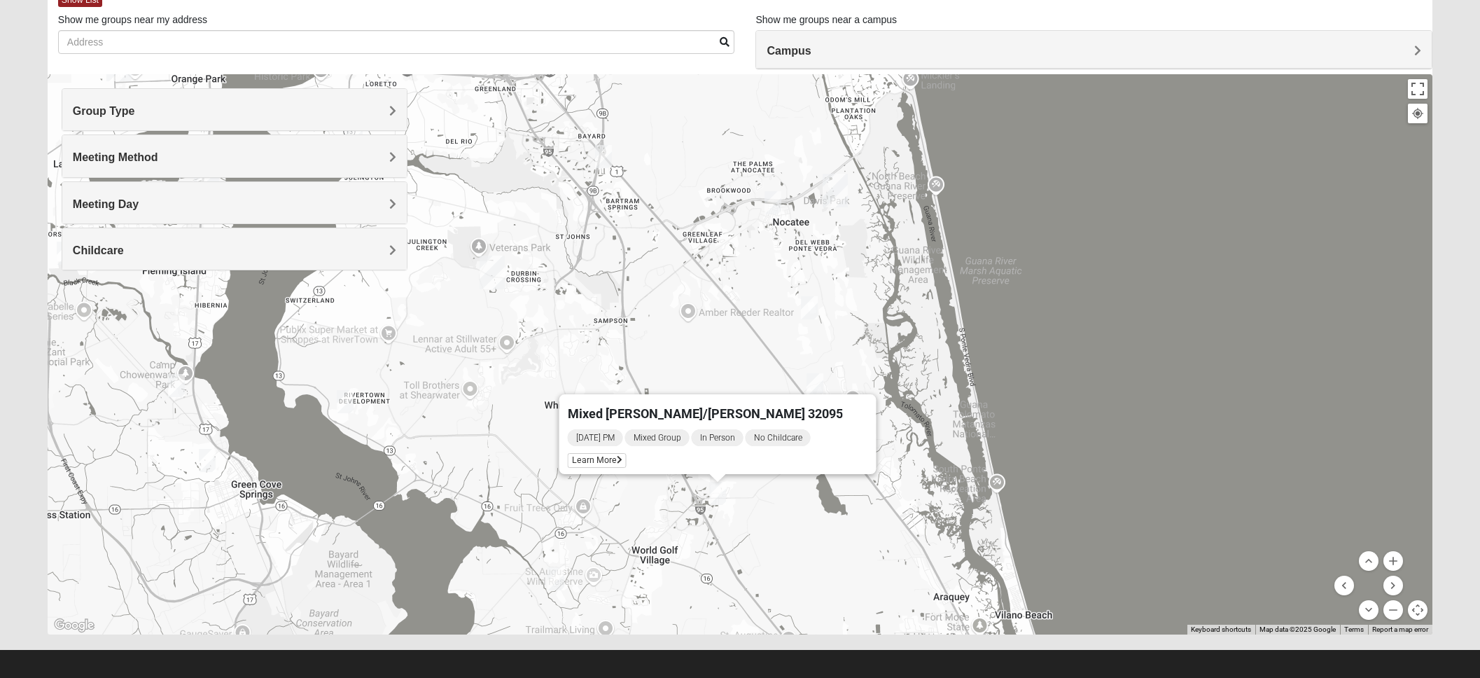
click at [388, 202] on h4 "Meeting Day" at bounding box center [235, 203] width 324 height 13
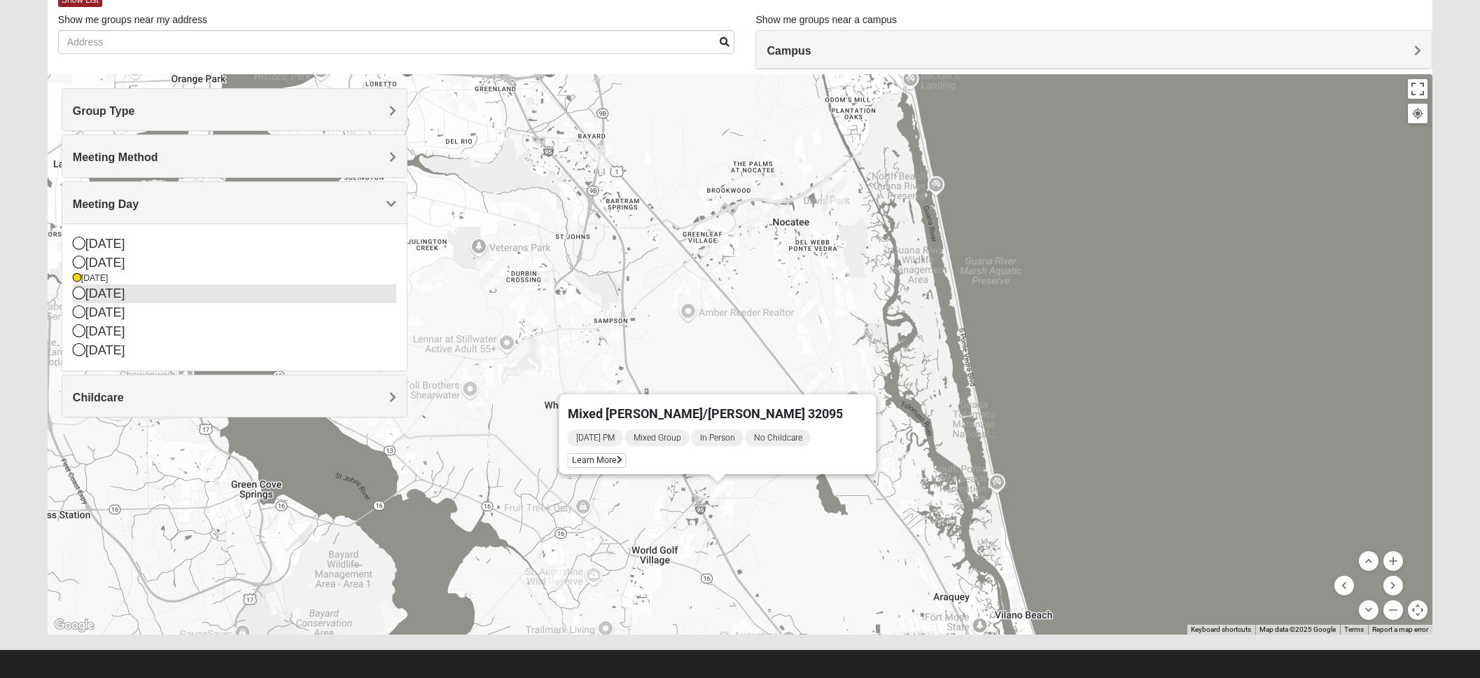
click at [81, 293] on icon at bounding box center [79, 292] width 13 height 13
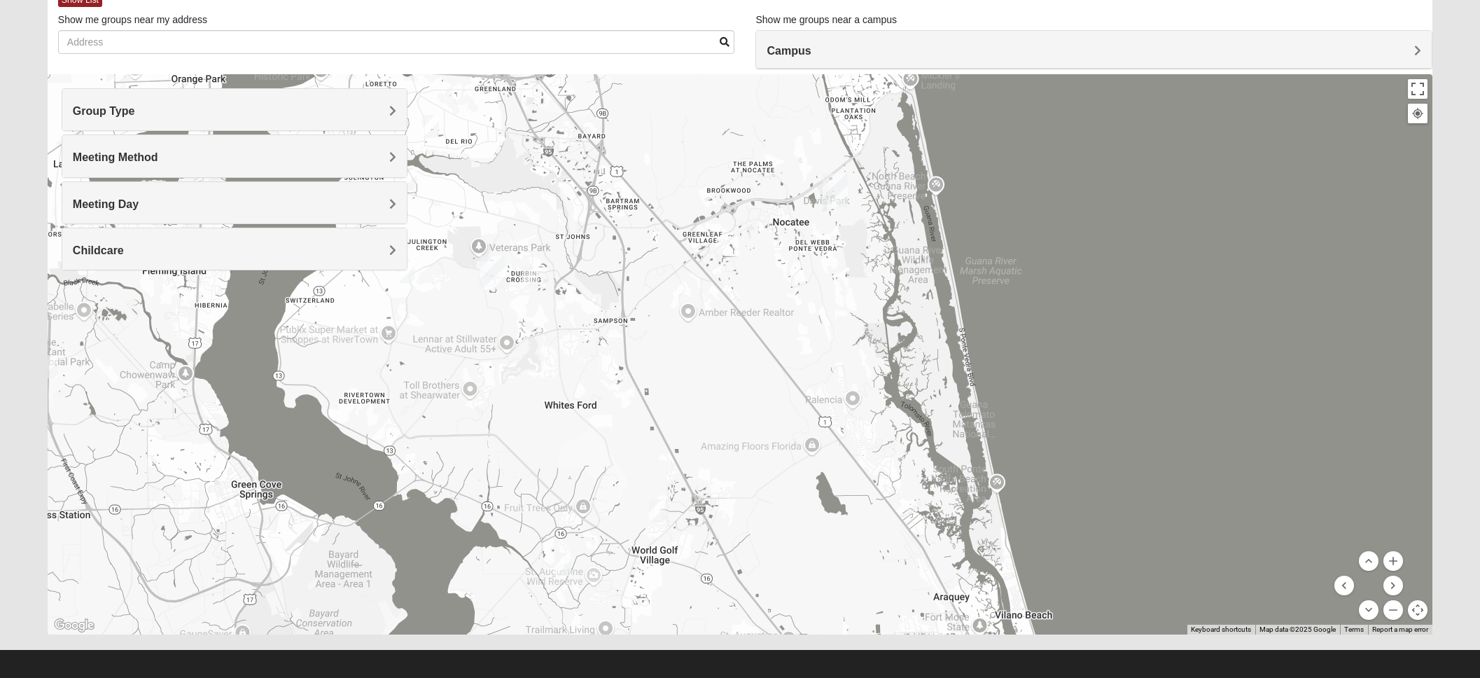
click at [411, 272] on img "Mixed Hayes 32259" at bounding box center [406, 271] width 17 height 23
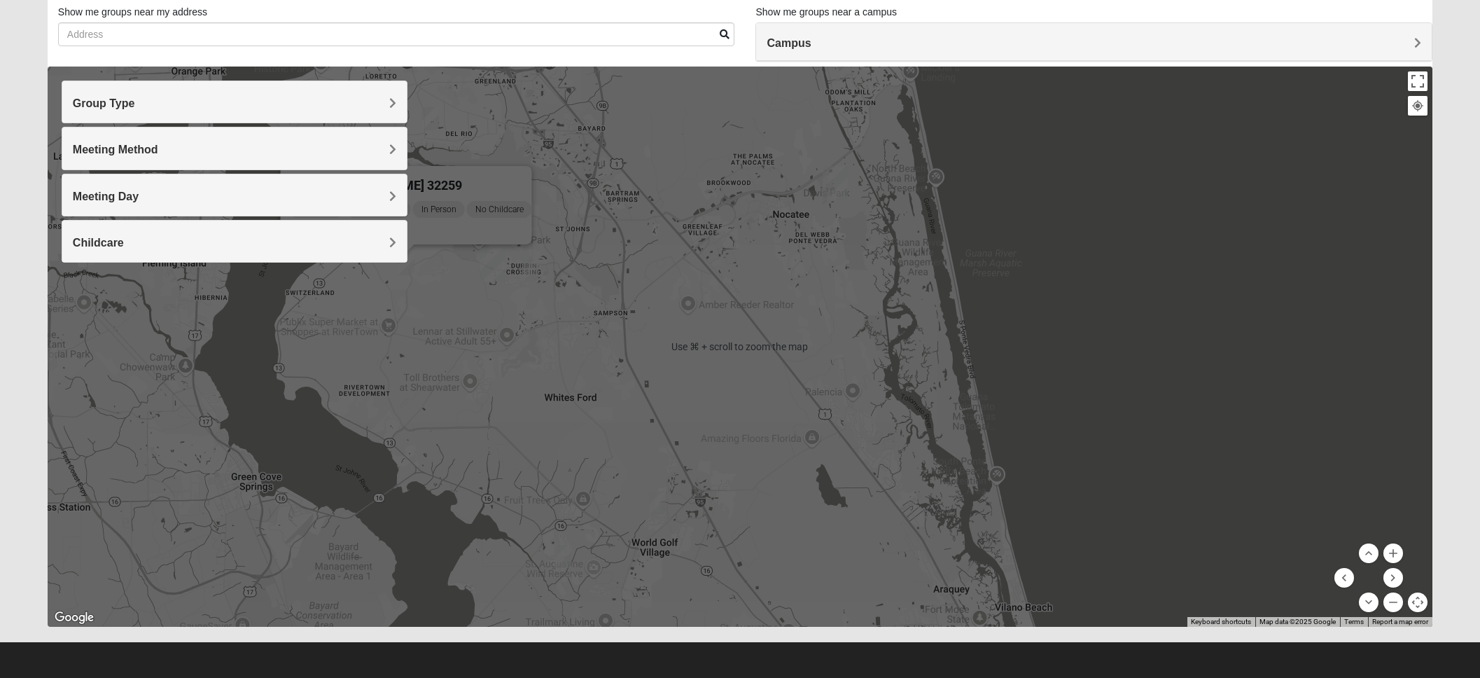
scroll to position [92, 0]
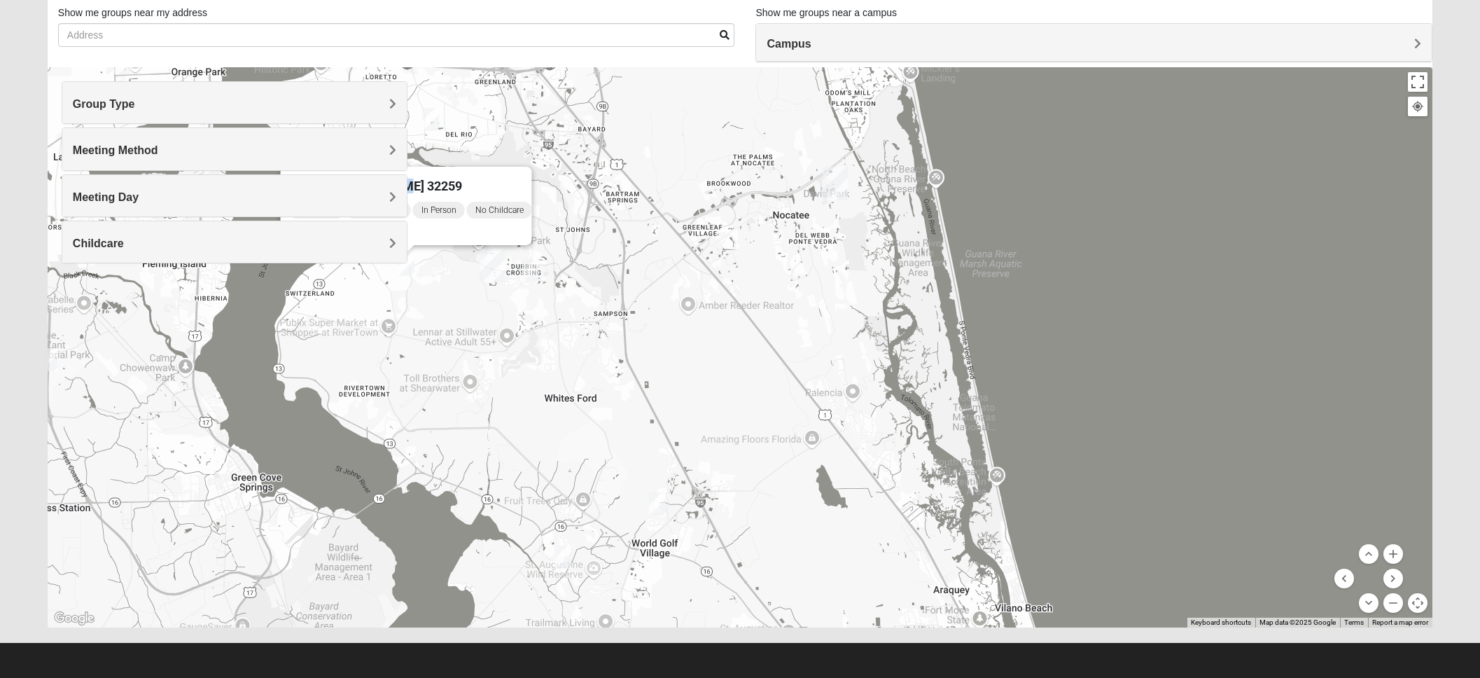
drag, startPoint x: 500, startPoint y: 174, endPoint x: 555, endPoint y: 165, distance: 55.5
click at [563, 165] on div "Mixed [PERSON_NAME] 32259 [DATE] PM Mixed Group In Person No Childcare Learn Mo…" at bounding box center [740, 347] width 1385 height 560
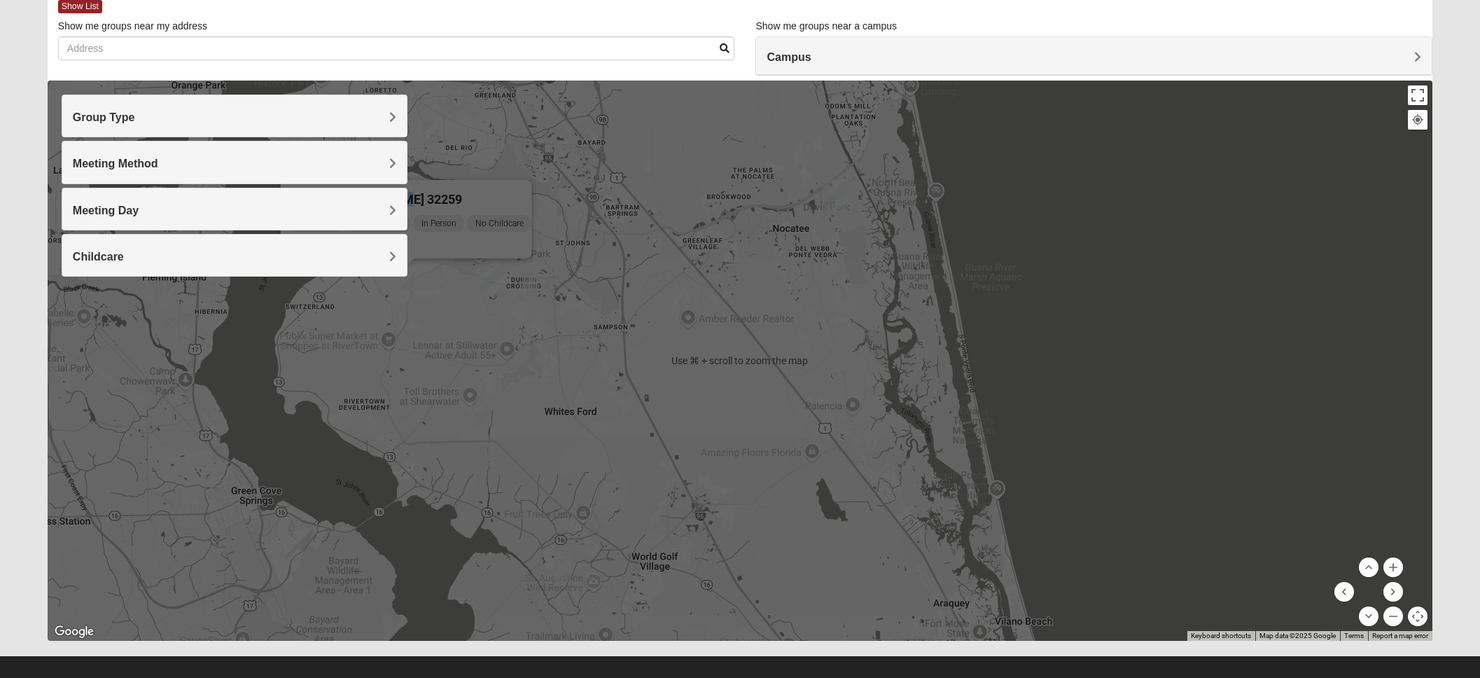
scroll to position [77, 0]
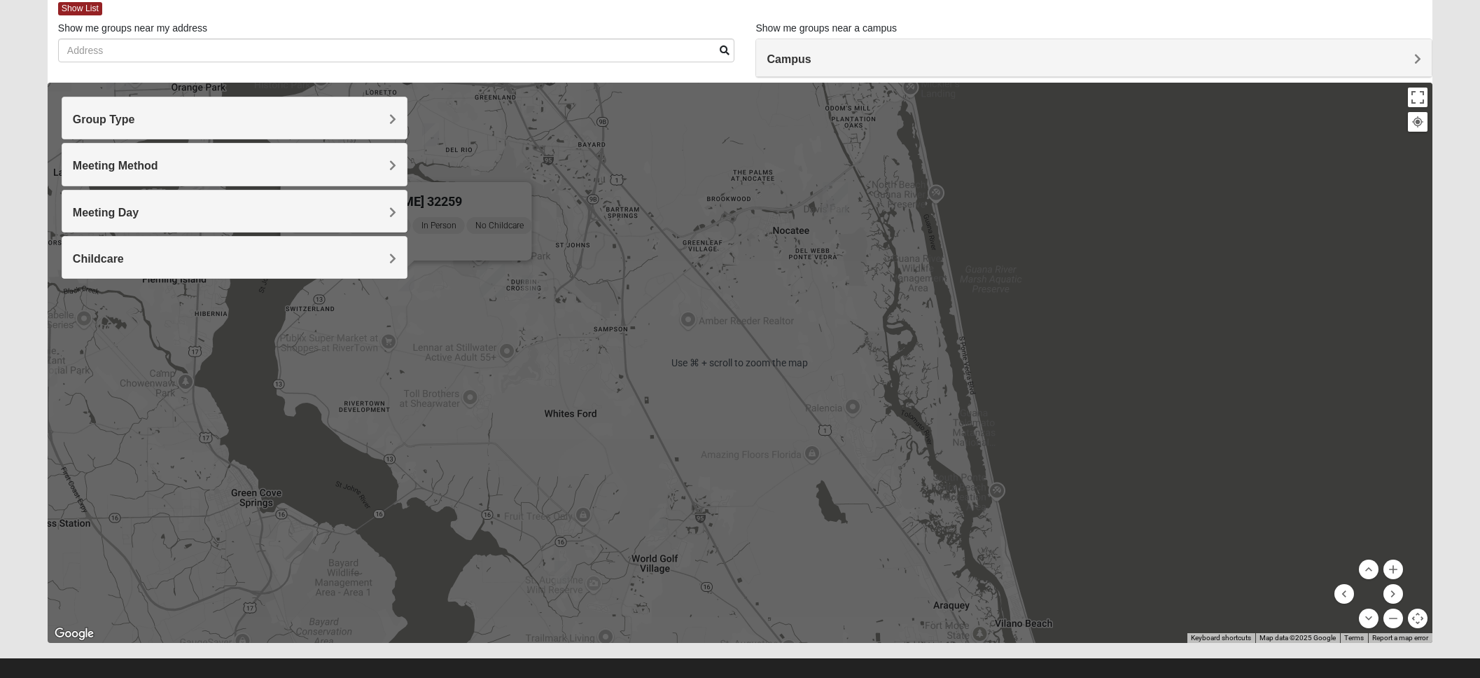
click at [366, 212] on h4 "Meeting Day" at bounding box center [235, 212] width 324 height 13
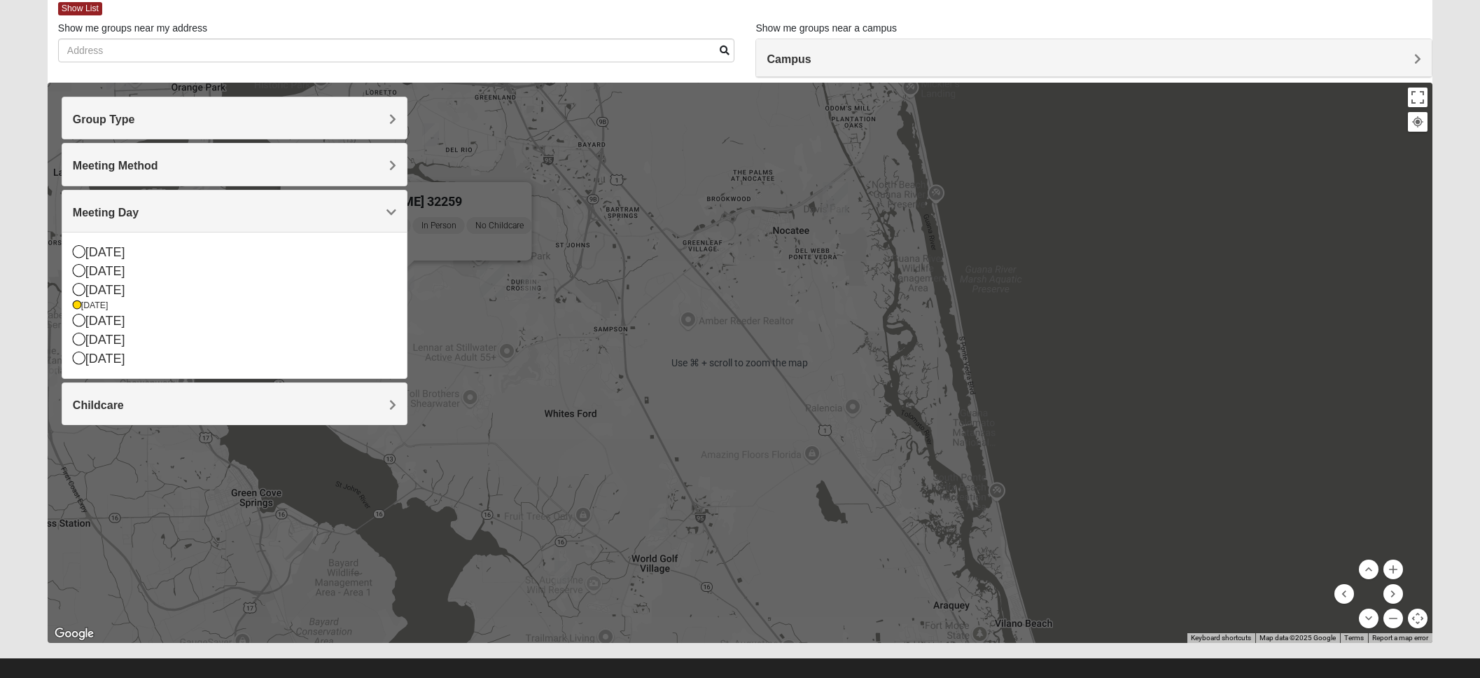
scroll to position [67, 0]
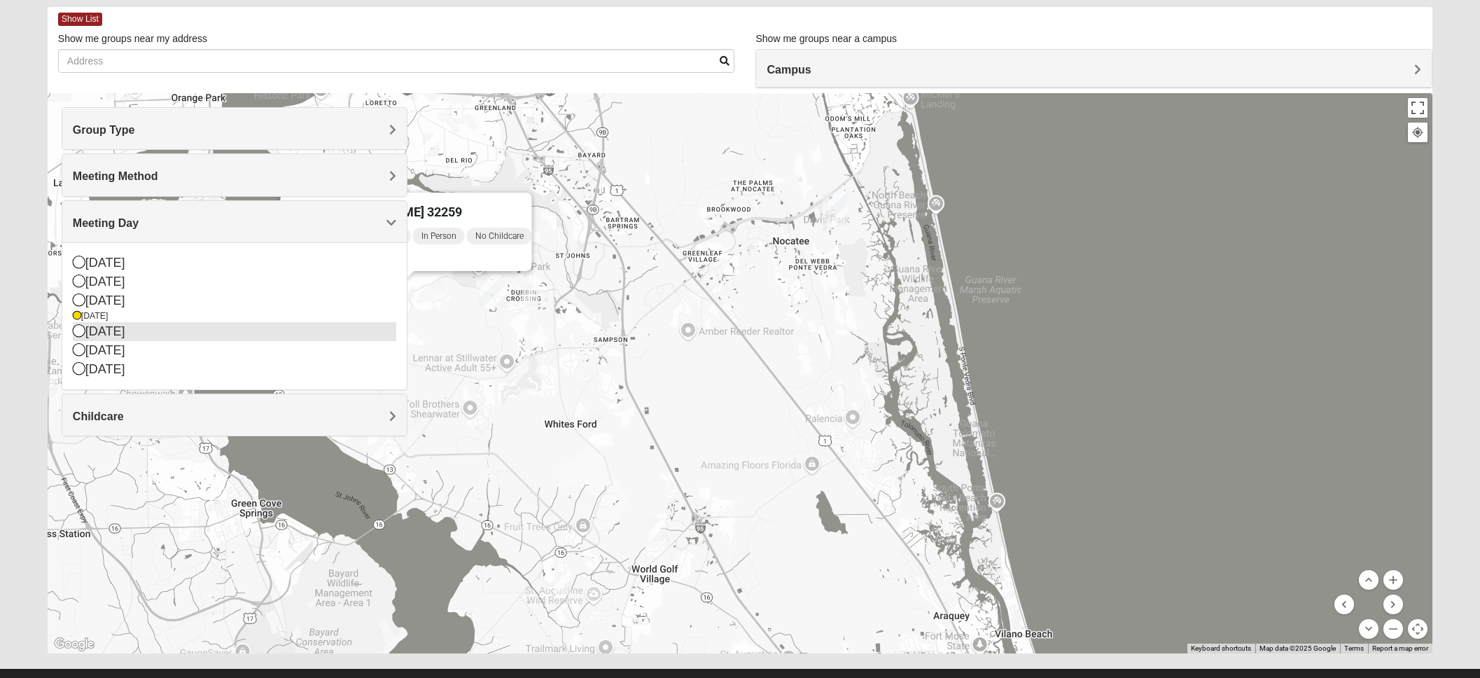
click at [106, 330] on div "[DATE]" at bounding box center [235, 331] width 324 height 19
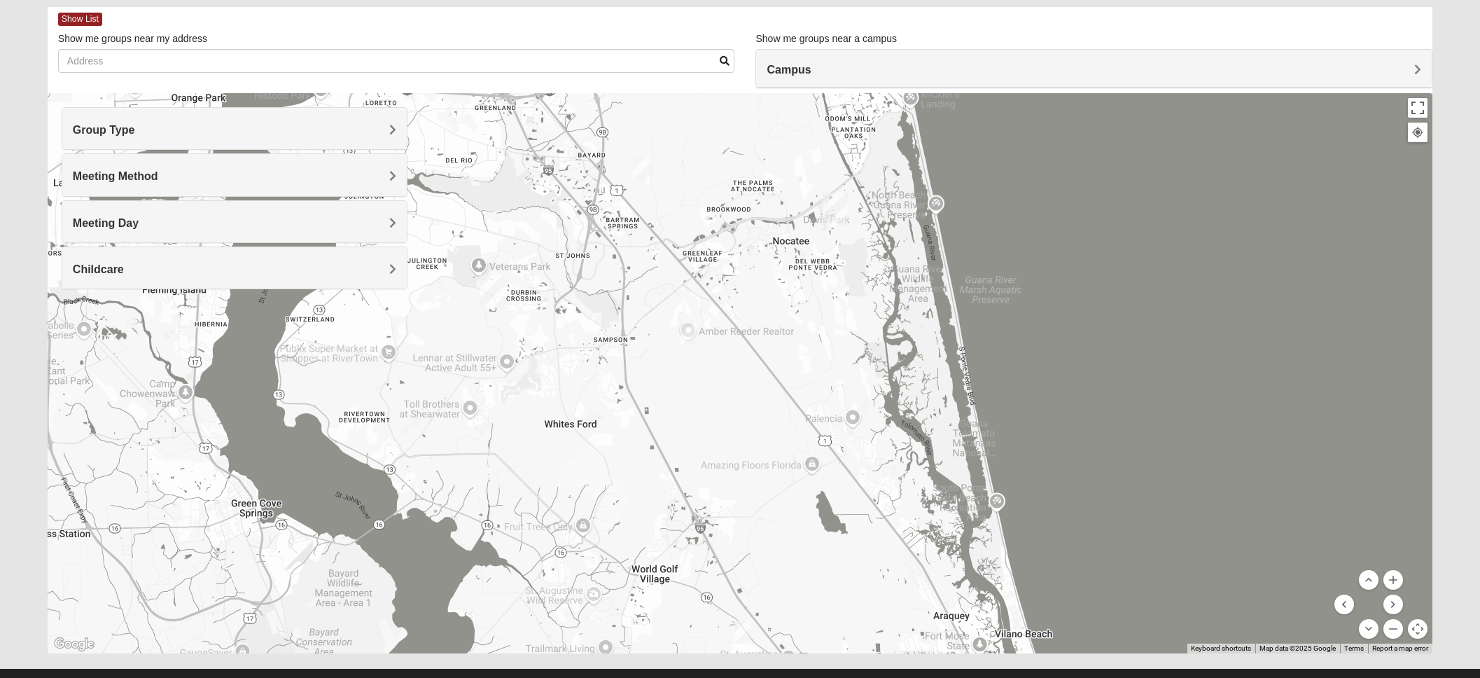
click at [139, 221] on span "Meeting Day" at bounding box center [106, 223] width 66 height 12
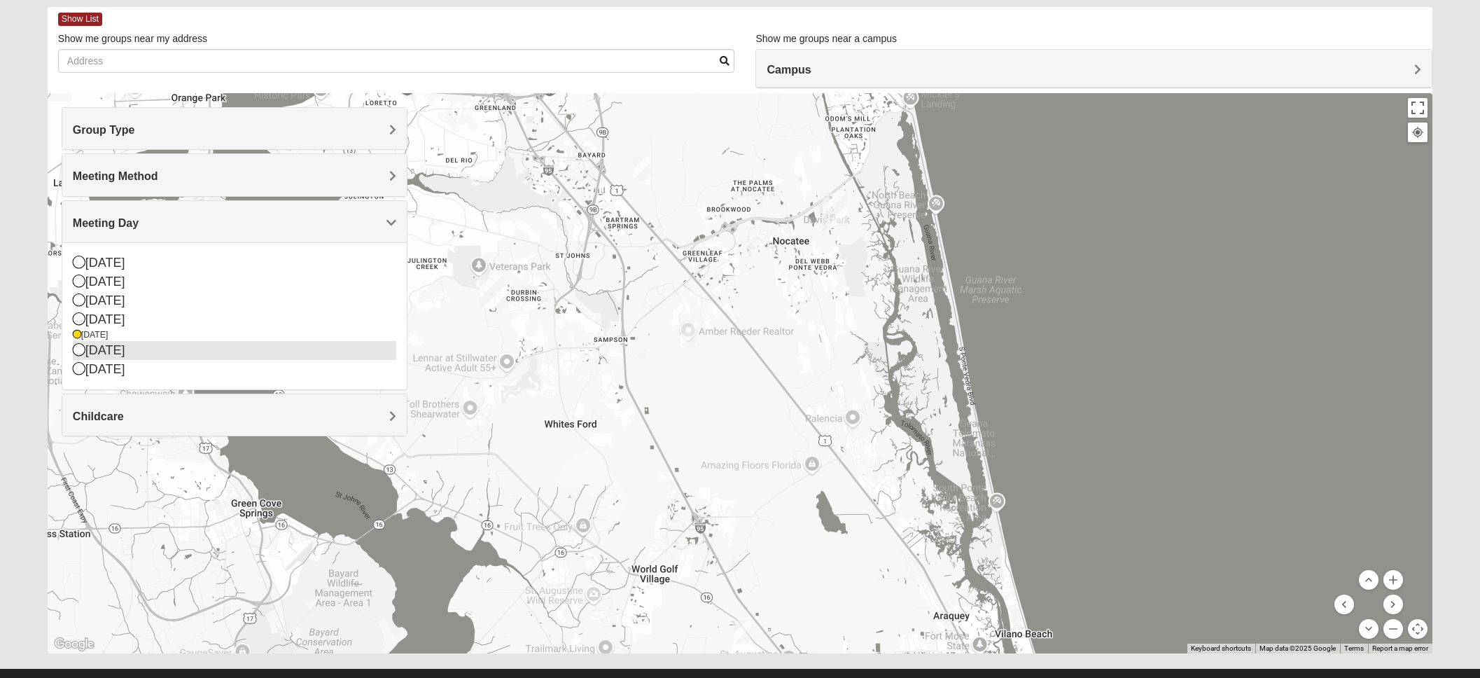
click at [268, 345] on div "[DATE]" at bounding box center [235, 350] width 324 height 19
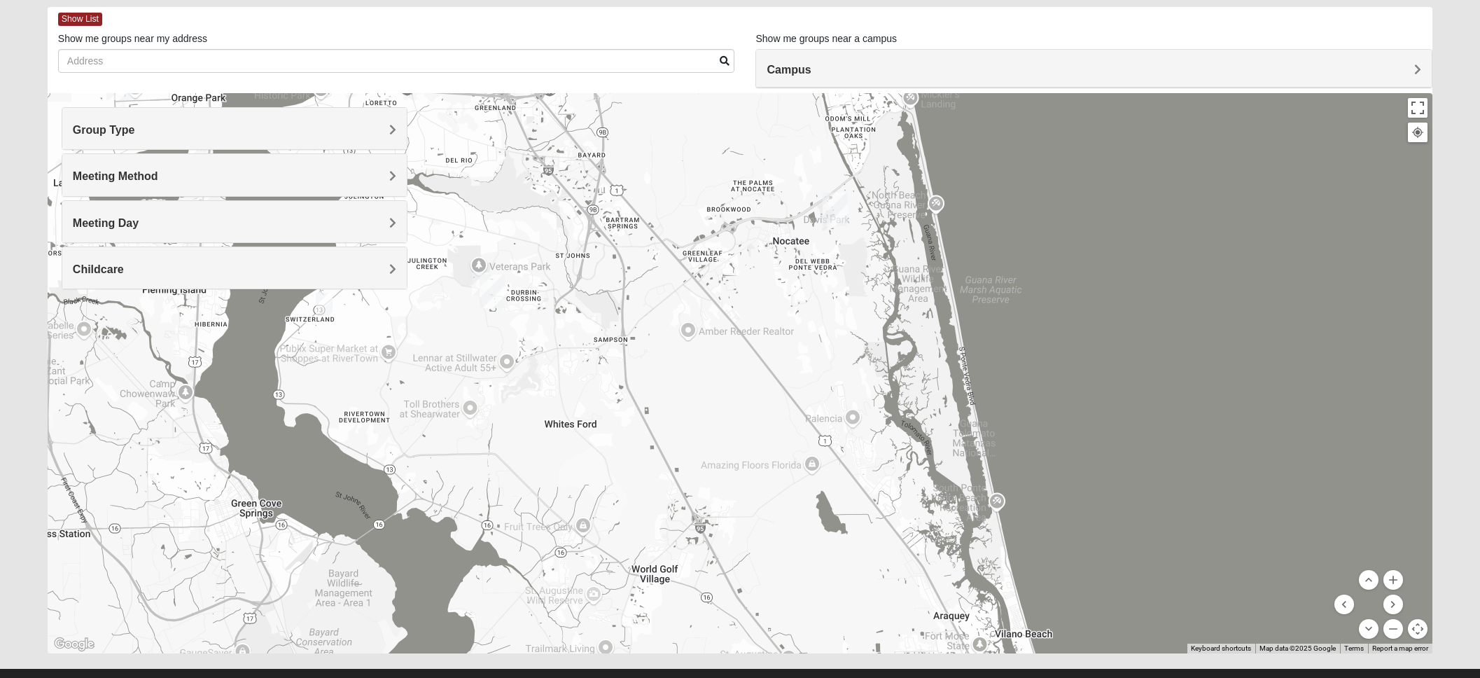
click at [476, 282] on img "On-campus Mixed Galloway 32259" at bounding box center [480, 283] width 17 height 23
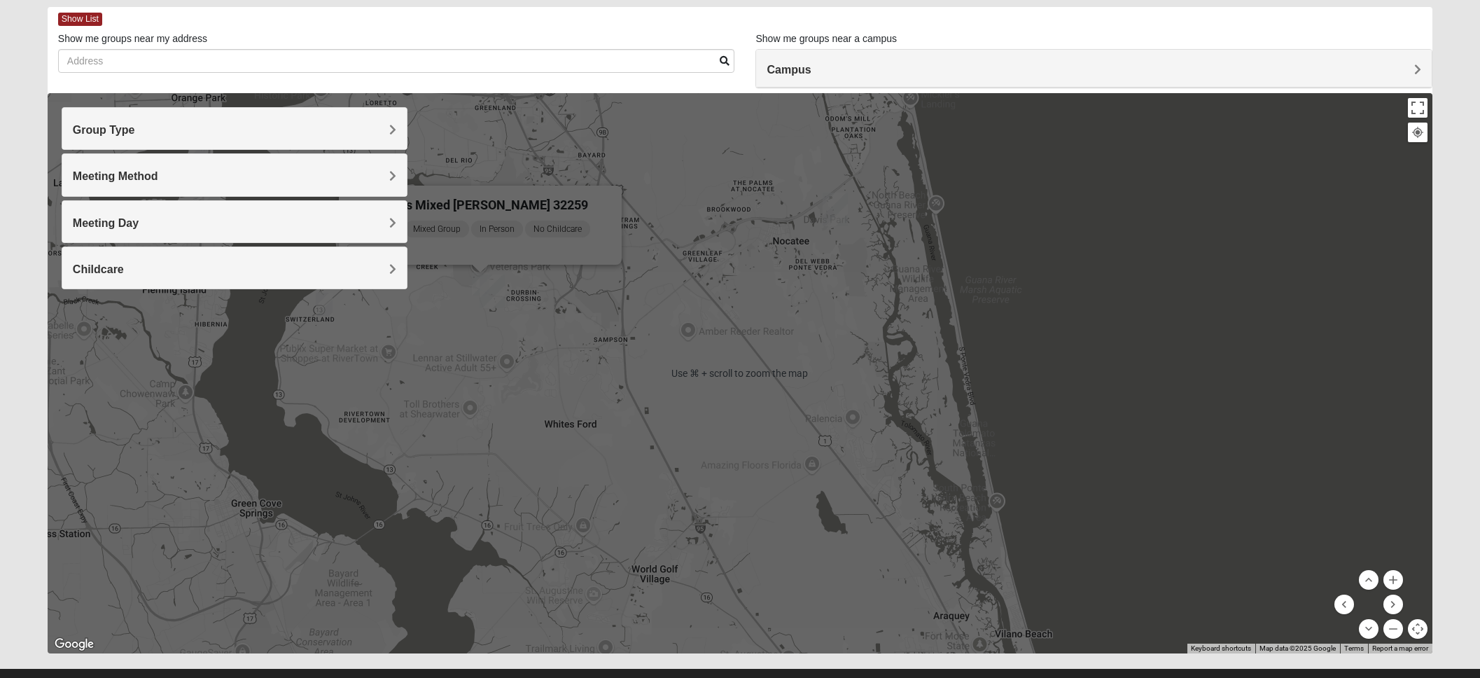
scroll to position [65, 1]
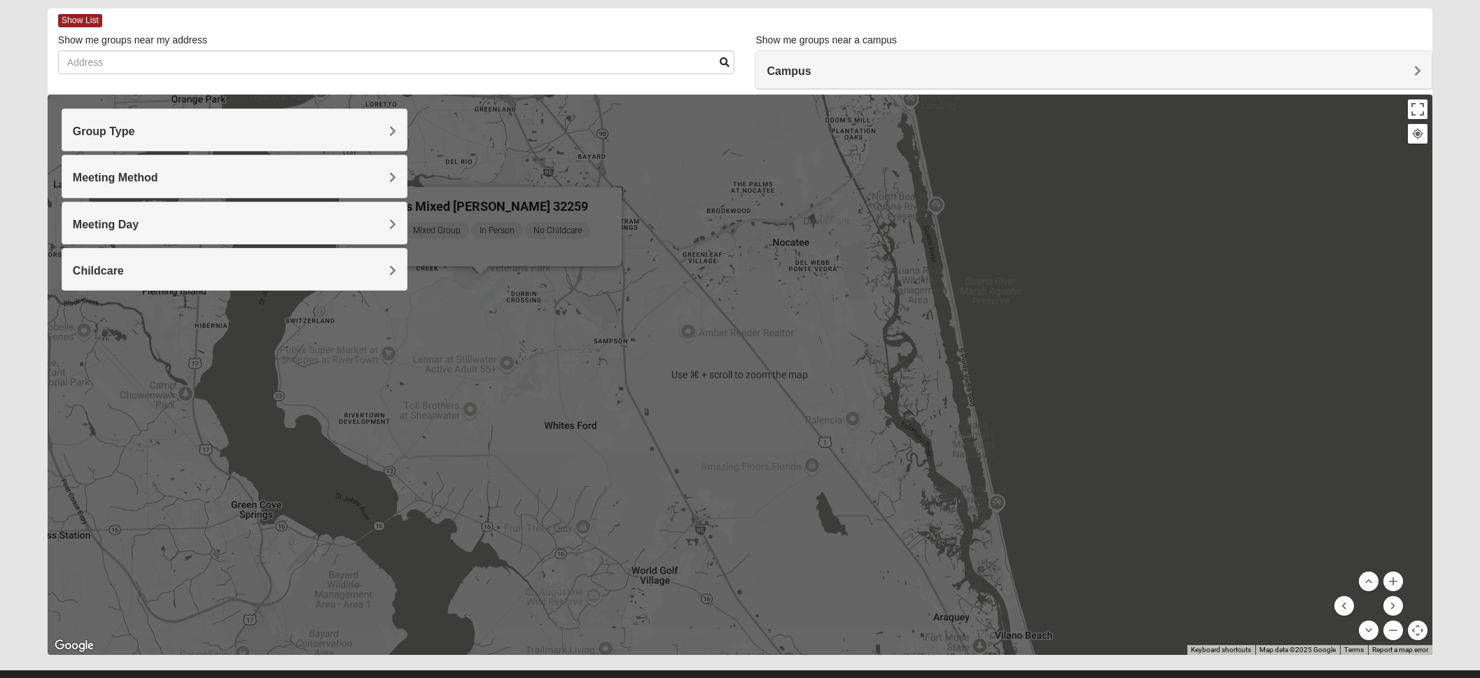
click at [139, 218] on span "Meeting Day" at bounding box center [106, 224] width 66 height 12
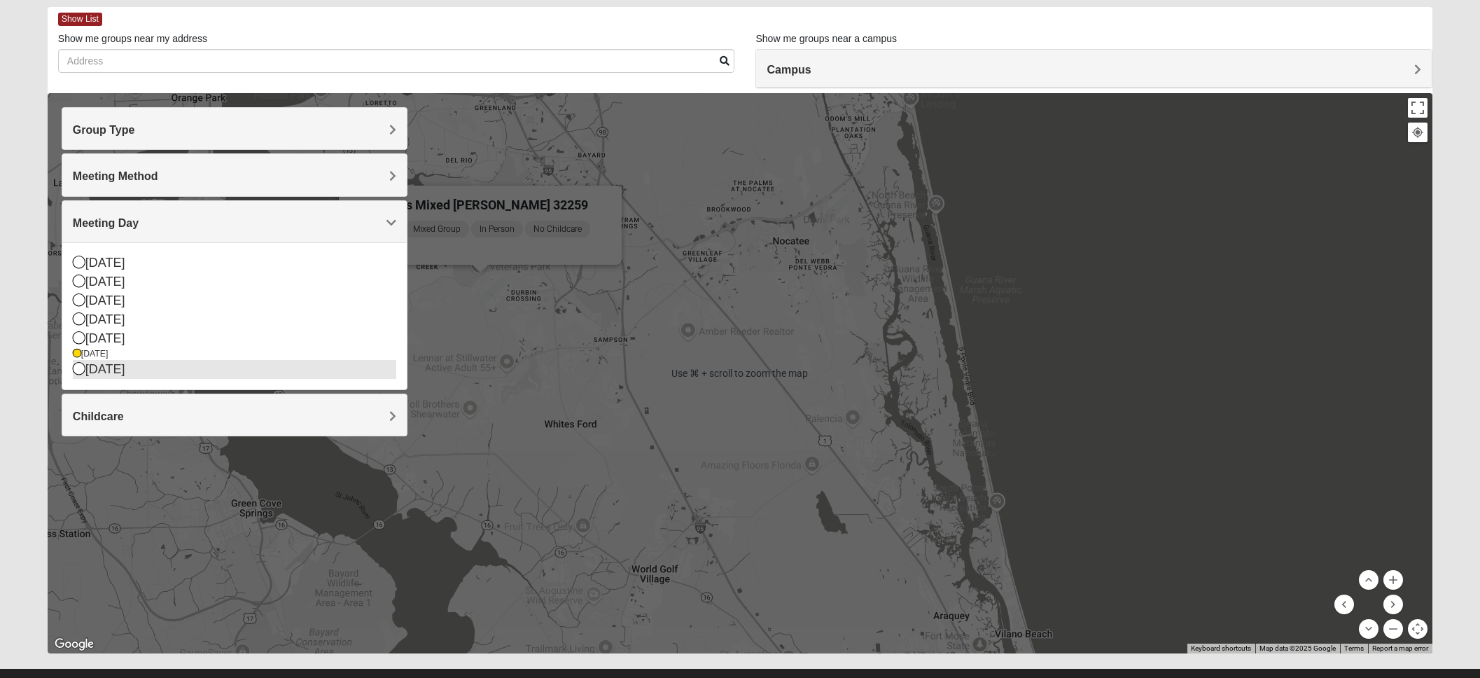
click at [127, 368] on div "[DATE]" at bounding box center [235, 369] width 324 height 19
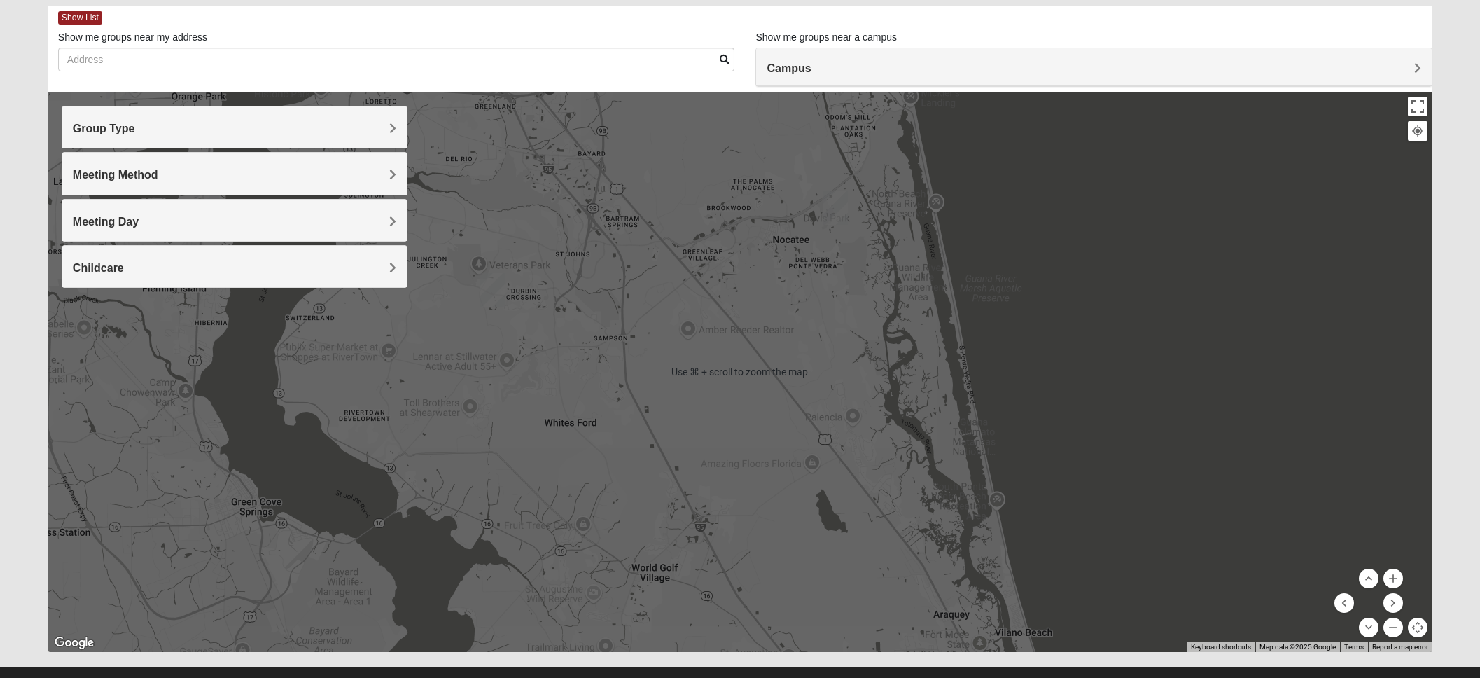
scroll to position [68, 0]
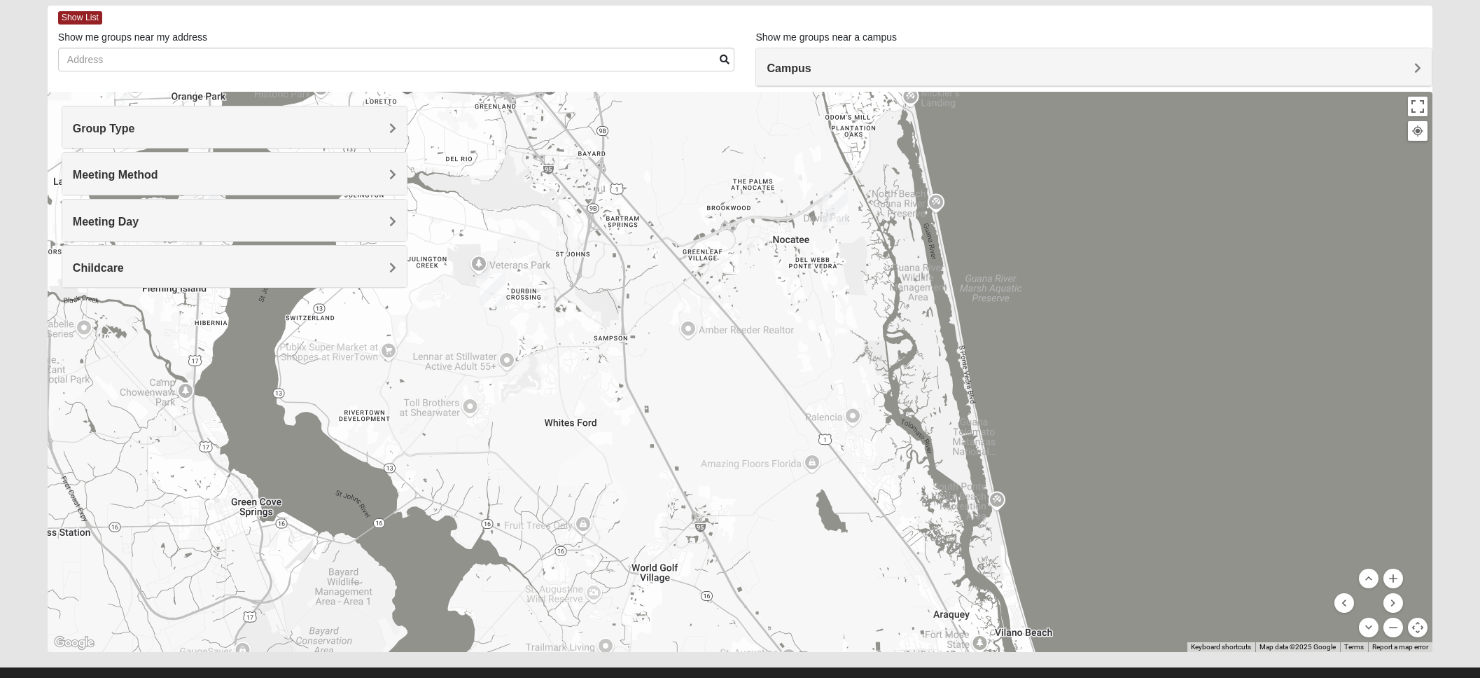
click at [366, 218] on h4 "Meeting Day" at bounding box center [235, 221] width 324 height 13
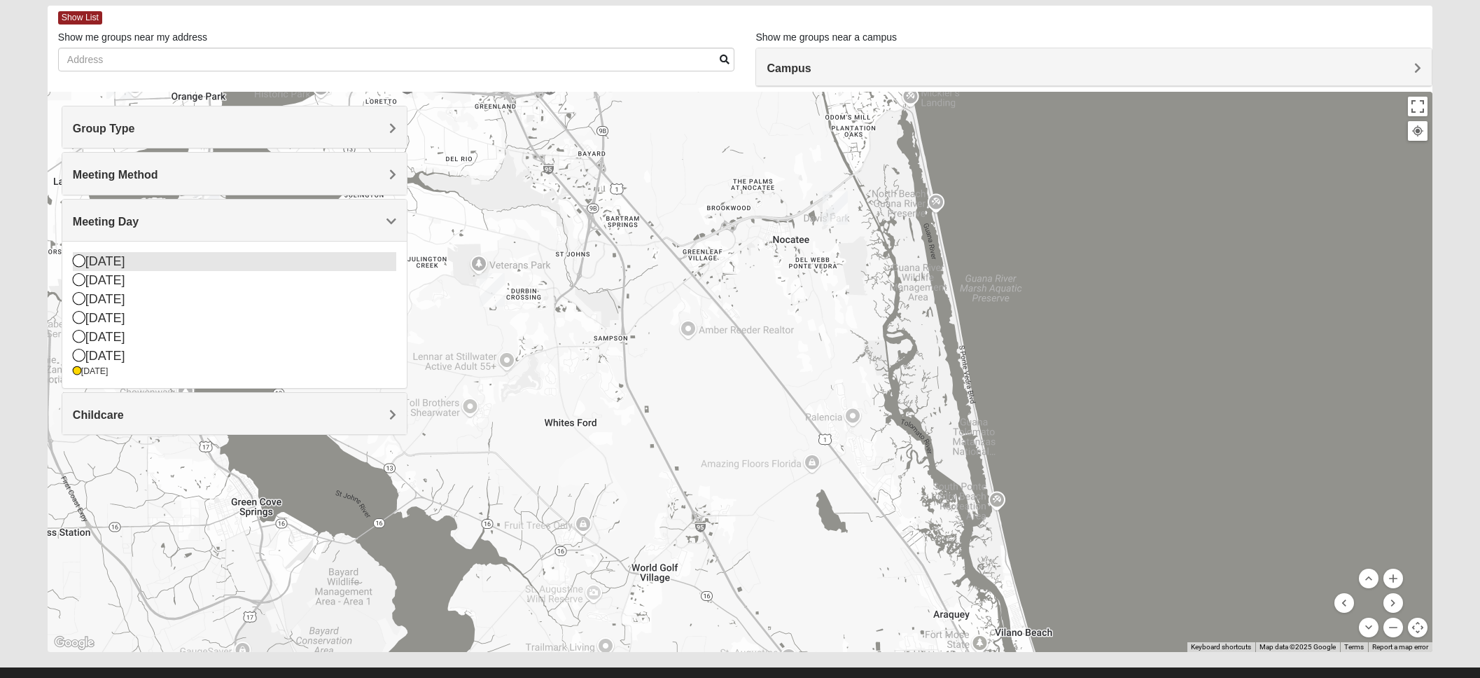
click at [215, 258] on div "[DATE]" at bounding box center [235, 261] width 324 height 19
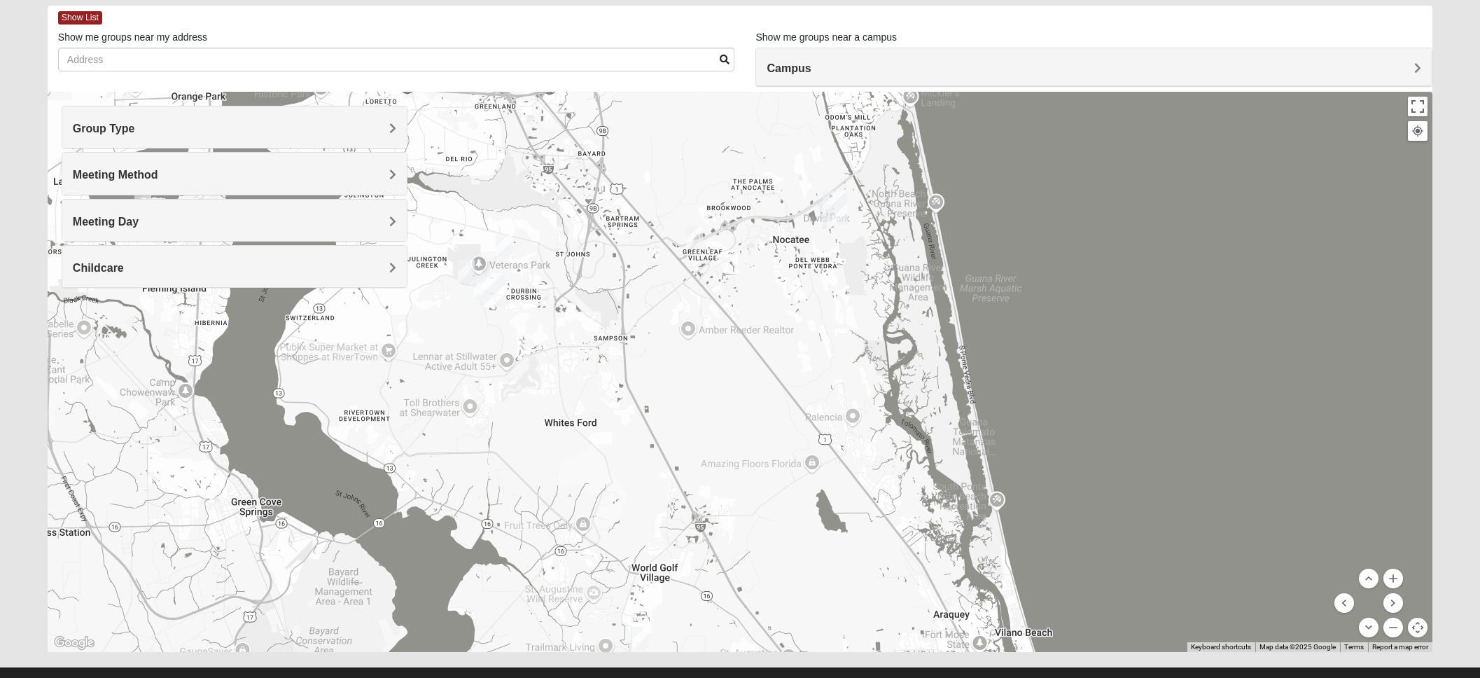
click at [478, 284] on img "Mixed Franzini 32259" at bounding box center [481, 287] width 17 height 23
click at [420, 251] on icon at bounding box center [423, 255] width 6 height 8
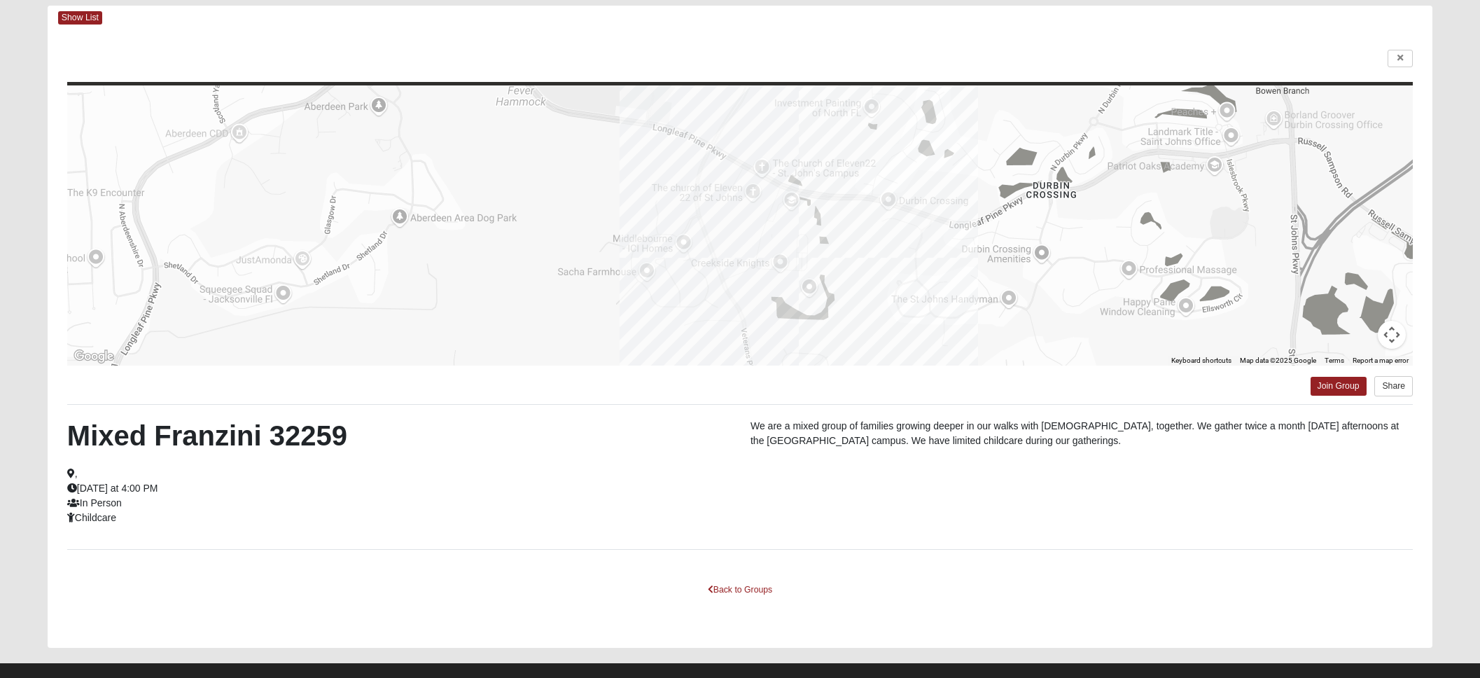
scroll to position [73, 0]
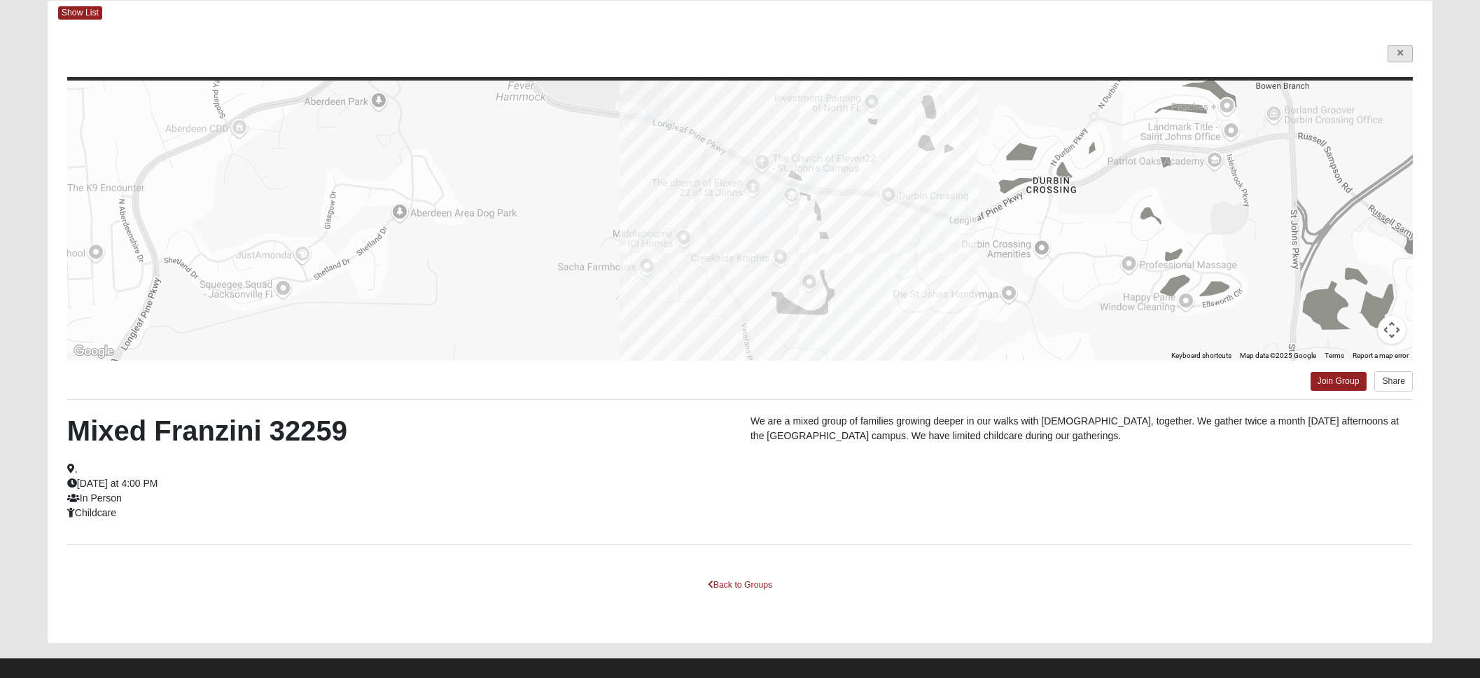
click at [1401, 46] on link at bounding box center [1400, 54] width 25 height 18
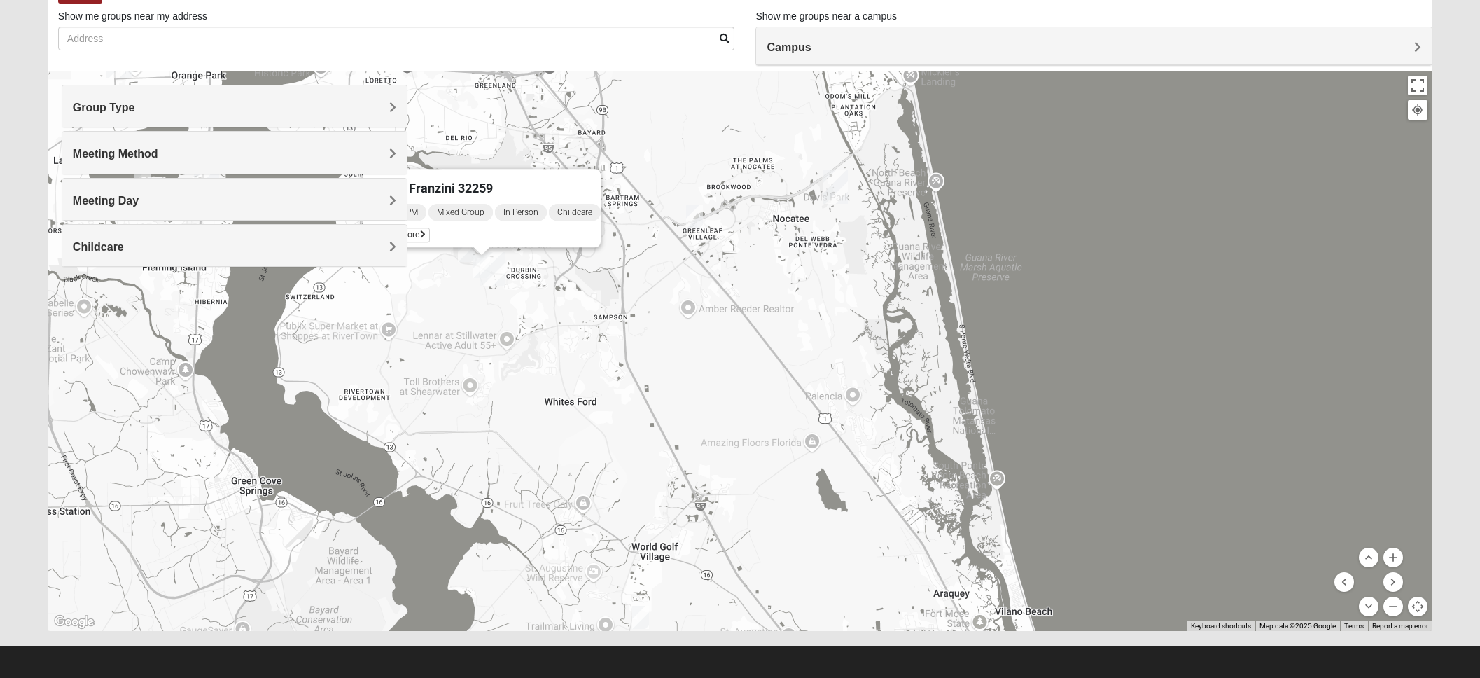
scroll to position [85, 0]
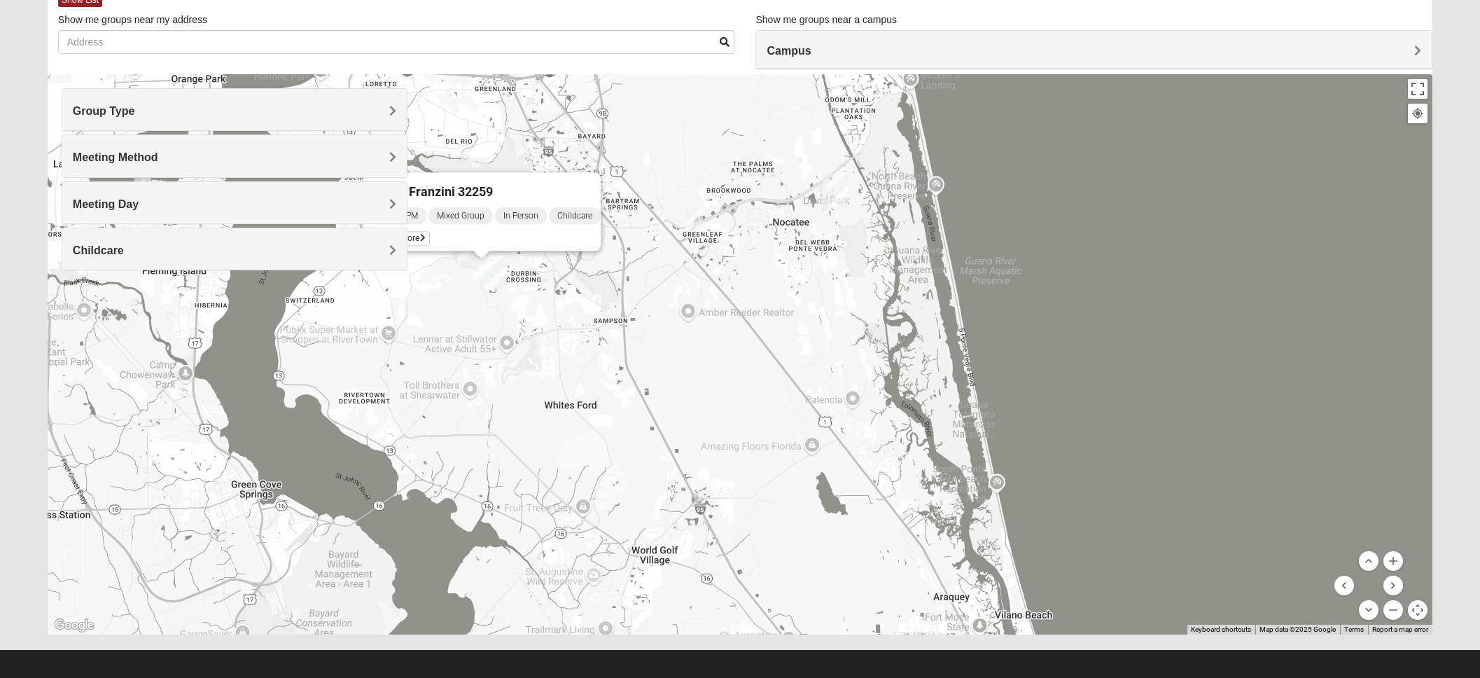
click at [380, 204] on h4 "Meeting Day" at bounding box center [235, 203] width 324 height 13
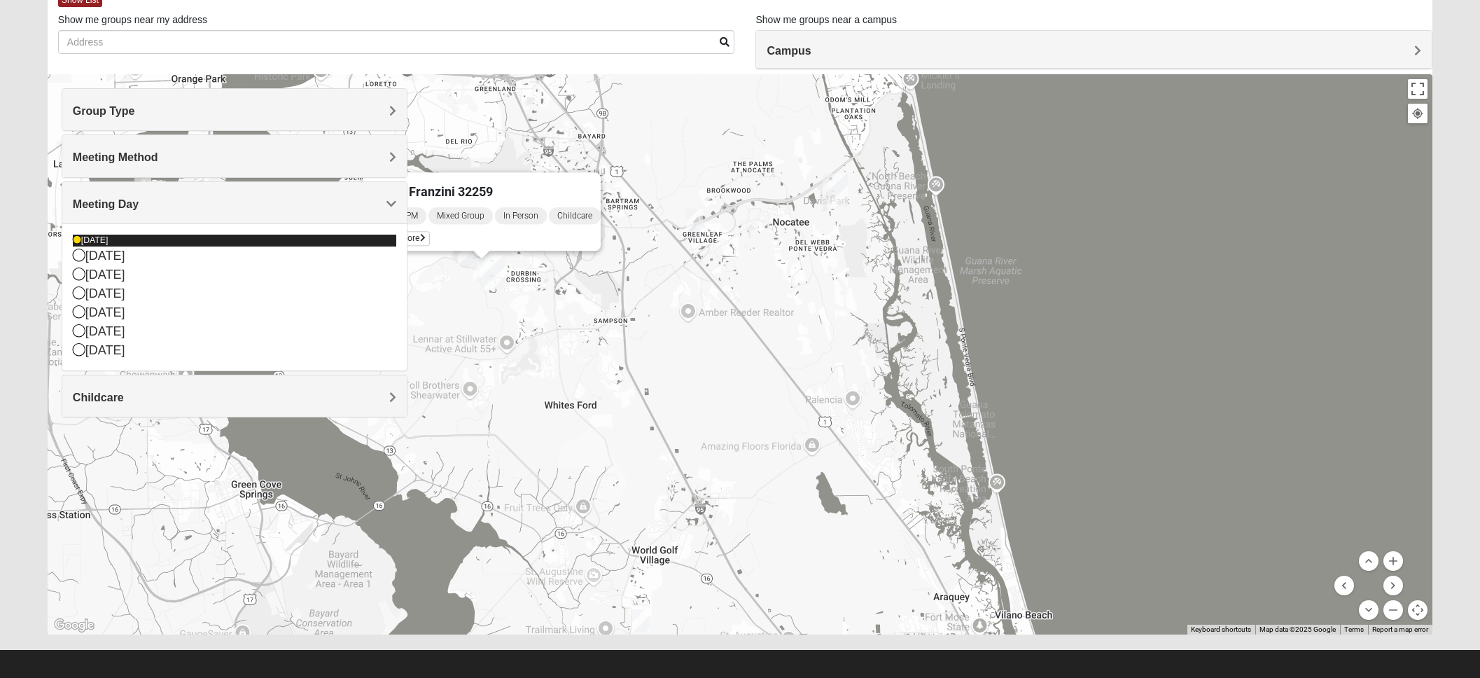
click at [265, 236] on div "[DATE]" at bounding box center [235, 241] width 324 height 12
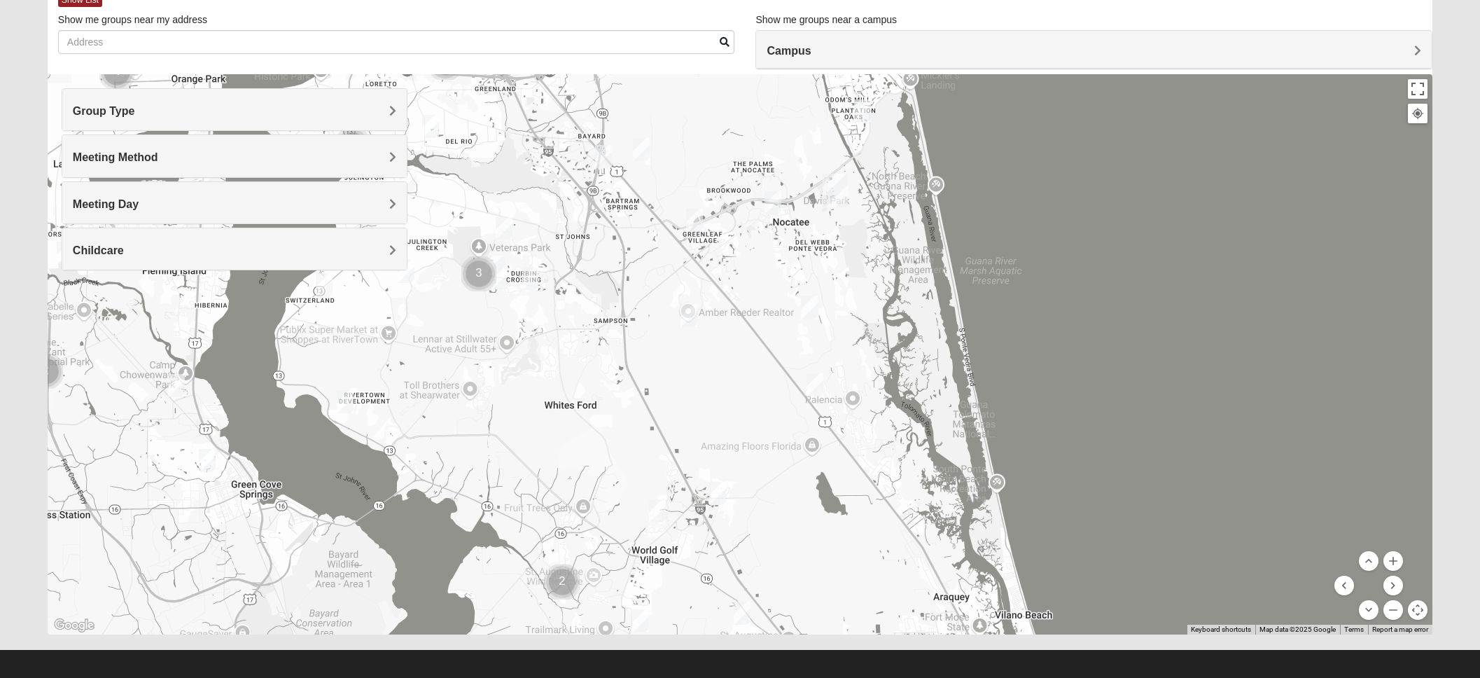
click at [407, 274] on div "Group Type Mixed Group Men Only Women Only 1825 Meeting Method In Person Virtua…" at bounding box center [235, 186] width 347 height 196
click at [529, 281] on img "Mixed Pline/Wednesday 32259" at bounding box center [530, 278] width 17 height 23
click at [692, 312] on img "Mixed Schueren 32095" at bounding box center [689, 315] width 17 height 23
click at [328, 287] on img "Mixed Otts 32259" at bounding box center [324, 285] width 17 height 23
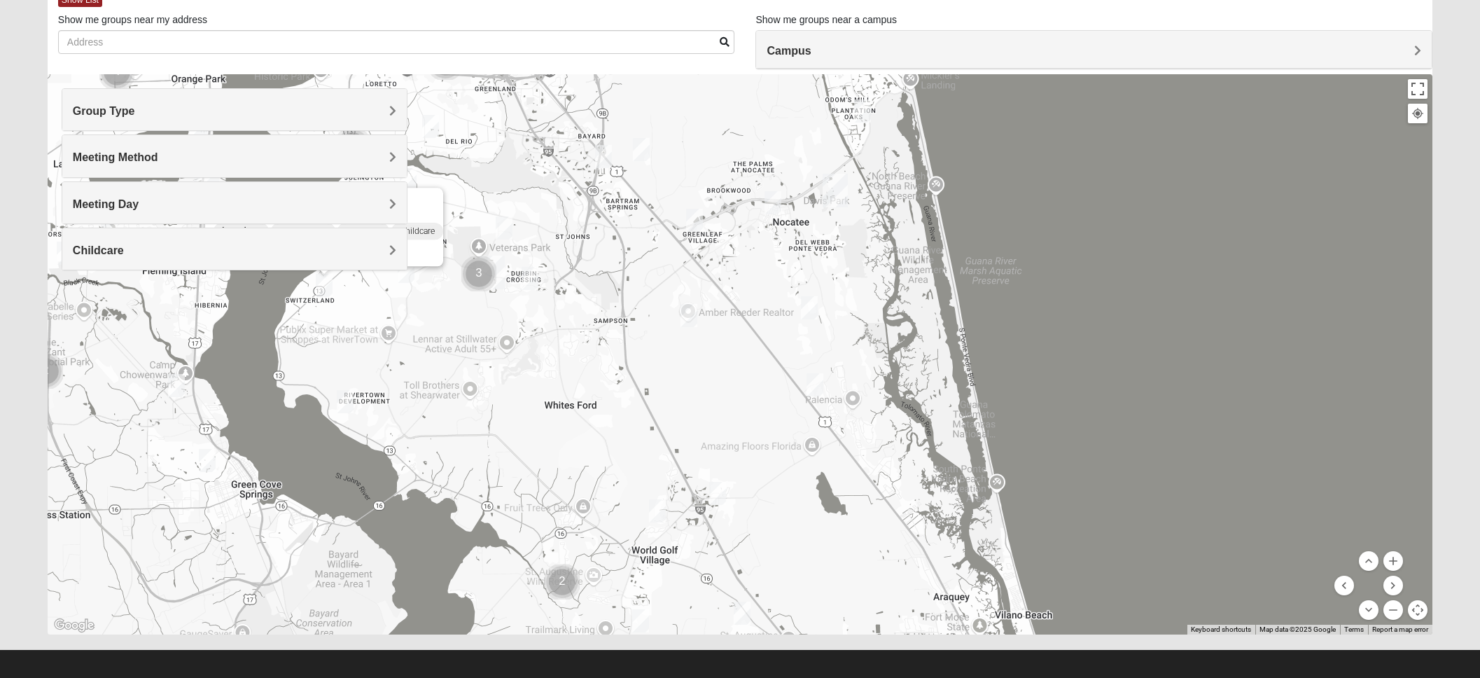
click at [689, 220] on img "Mixed Buckley 32081" at bounding box center [694, 220] width 17 height 23
drag, startPoint x: 503, startPoint y: 225, endPoint x: 514, endPoint y: 231, distance: 12.2
click at [503, 225] on img "Mixed Chung 32259" at bounding box center [504, 229] width 17 height 23
click at [436, 193] on icon at bounding box center [439, 197] width 6 height 8
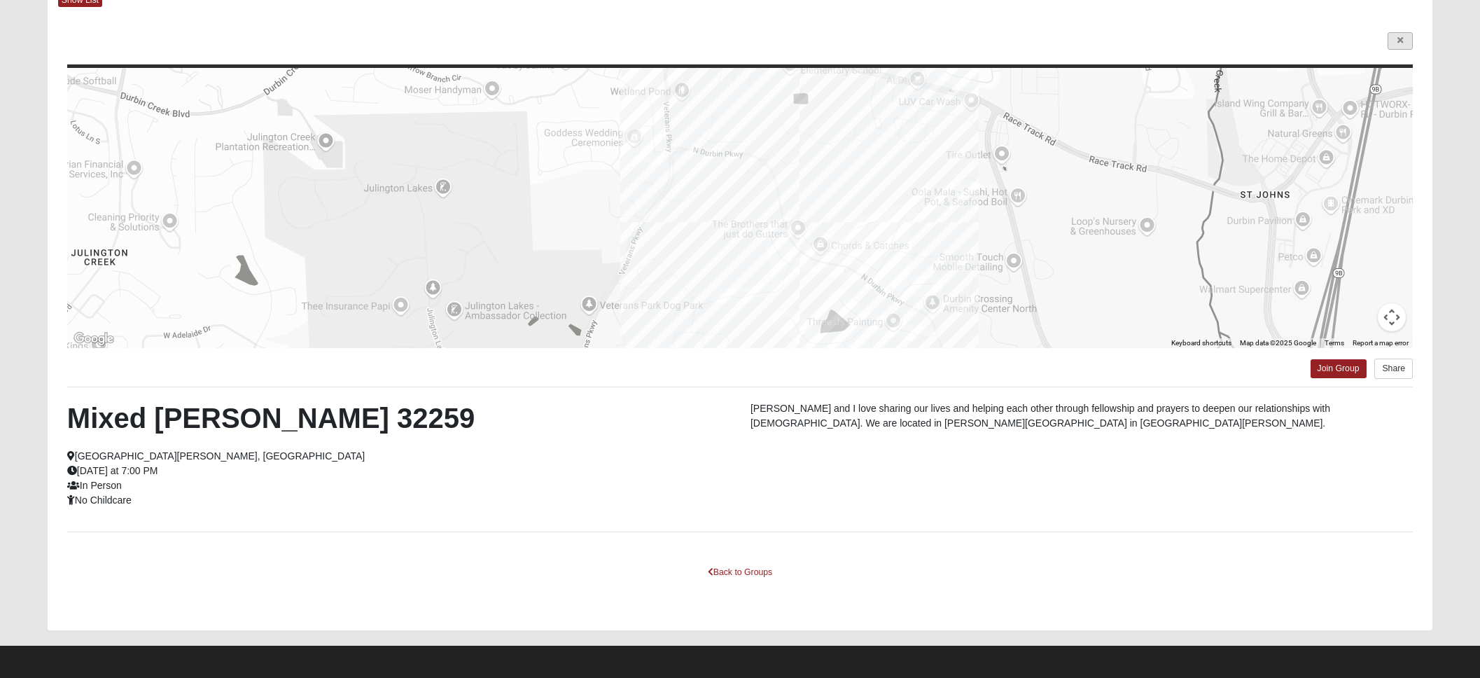
click at [1400, 36] on icon at bounding box center [1401, 40] width 6 height 8
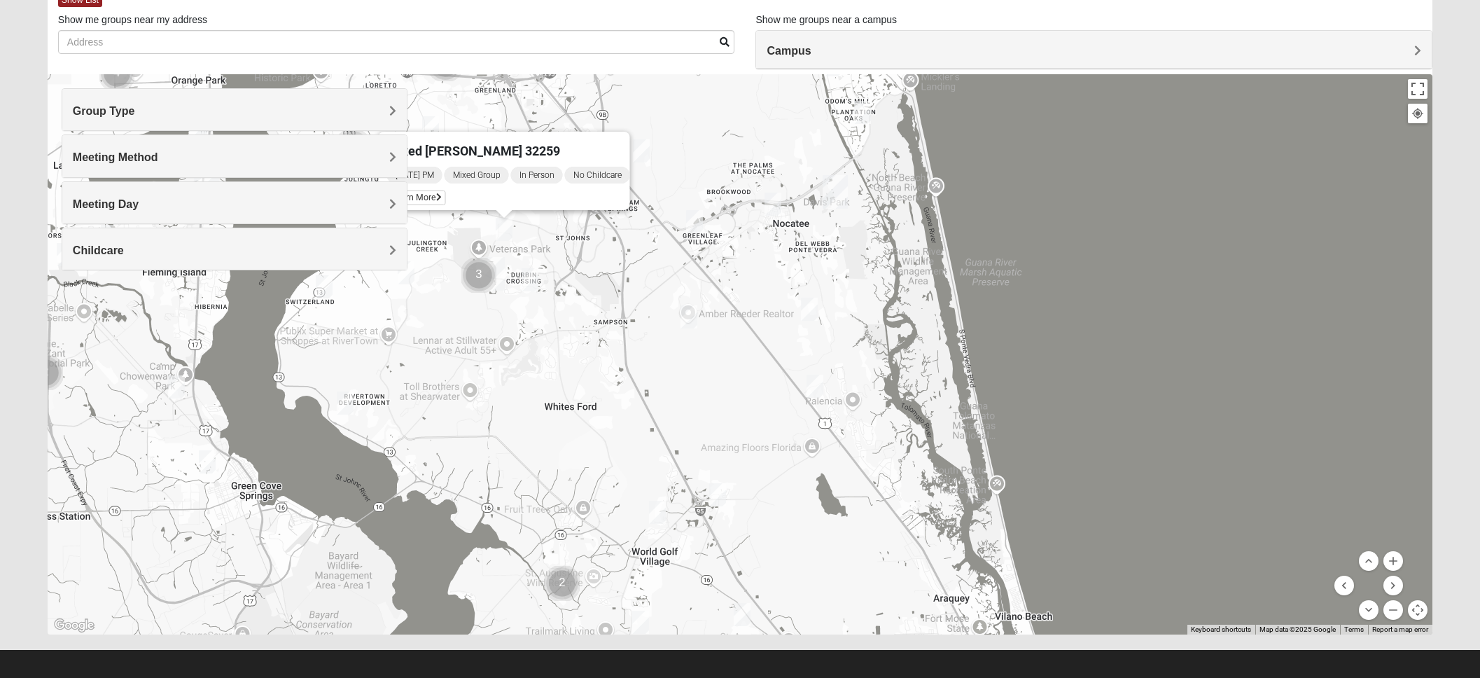
click at [361, 104] on h4 "Group Type" at bounding box center [235, 110] width 324 height 13
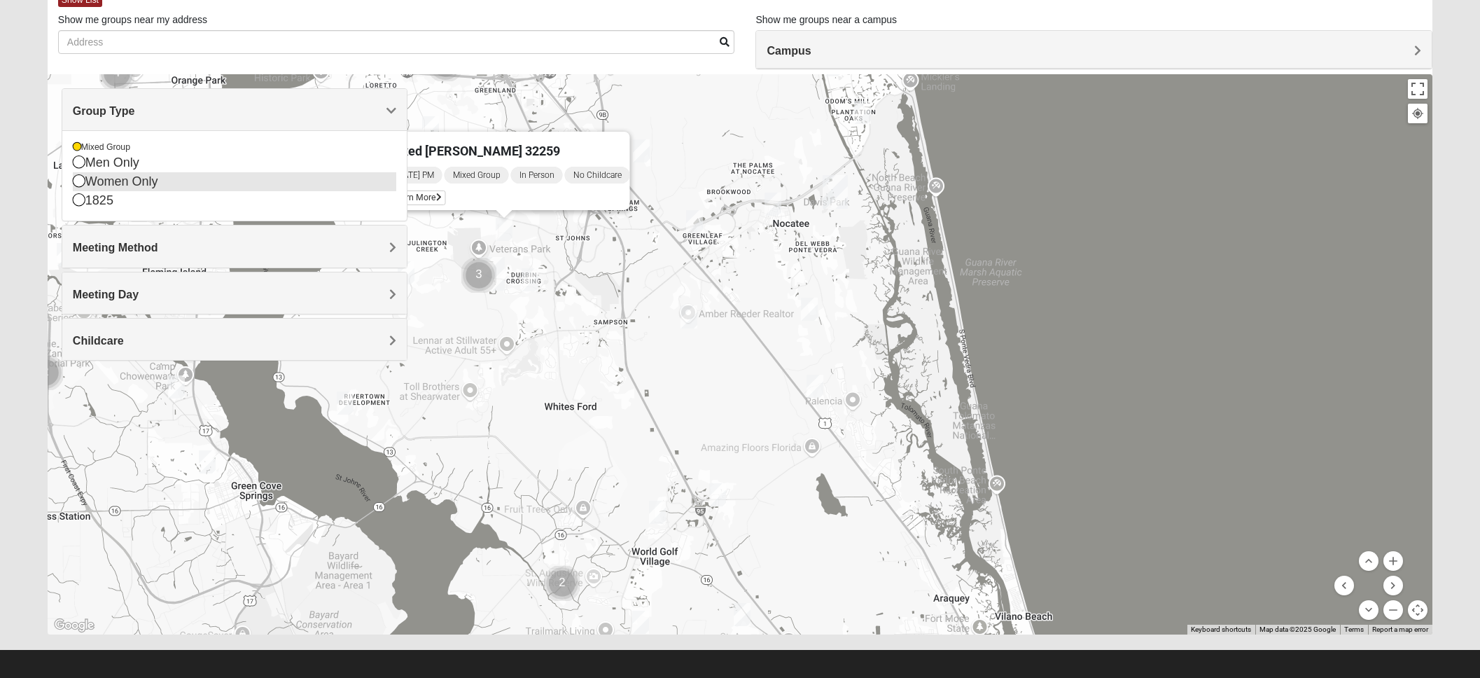
click at [79, 182] on icon at bounding box center [79, 180] width 13 height 13
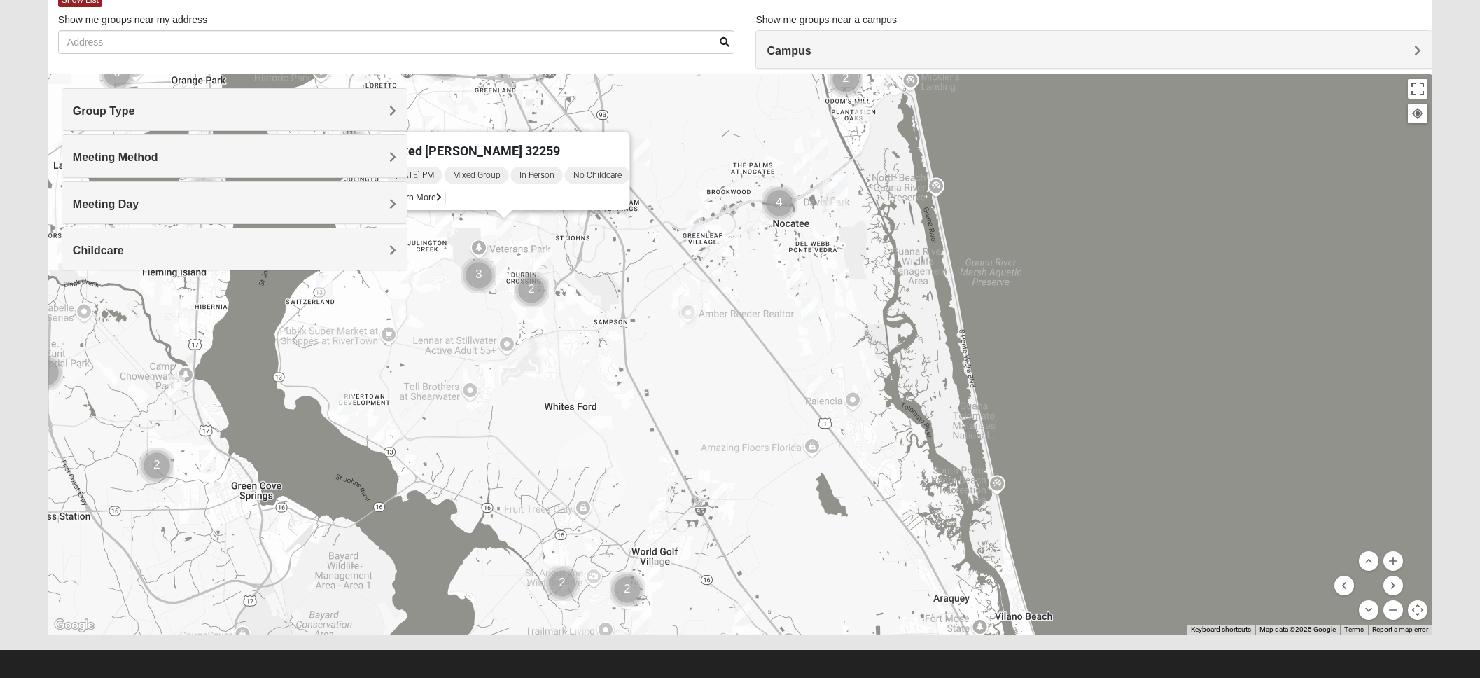
click at [398, 152] on div "Meeting Method" at bounding box center [234, 155] width 345 height 41
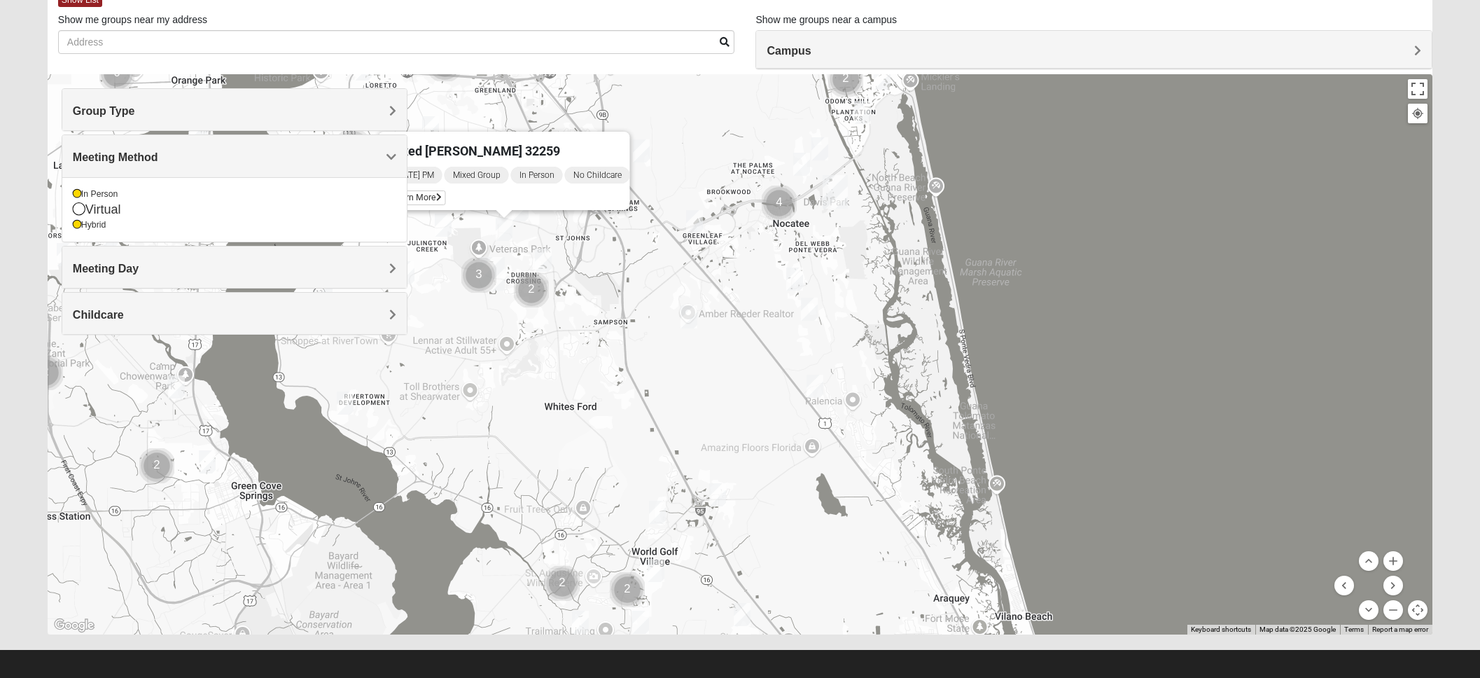
click at [384, 263] on h4 "Meeting Day" at bounding box center [235, 268] width 324 height 13
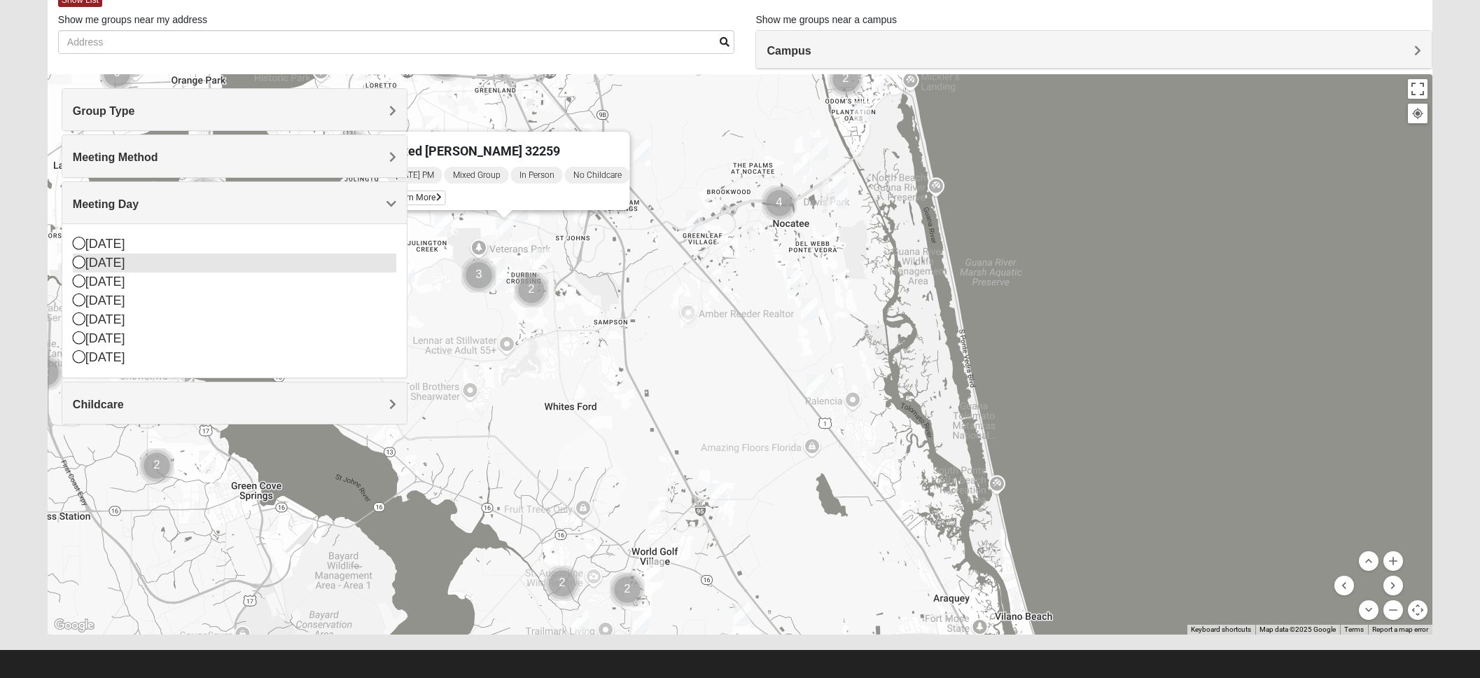
click at [228, 258] on div "[DATE]" at bounding box center [235, 262] width 324 height 19
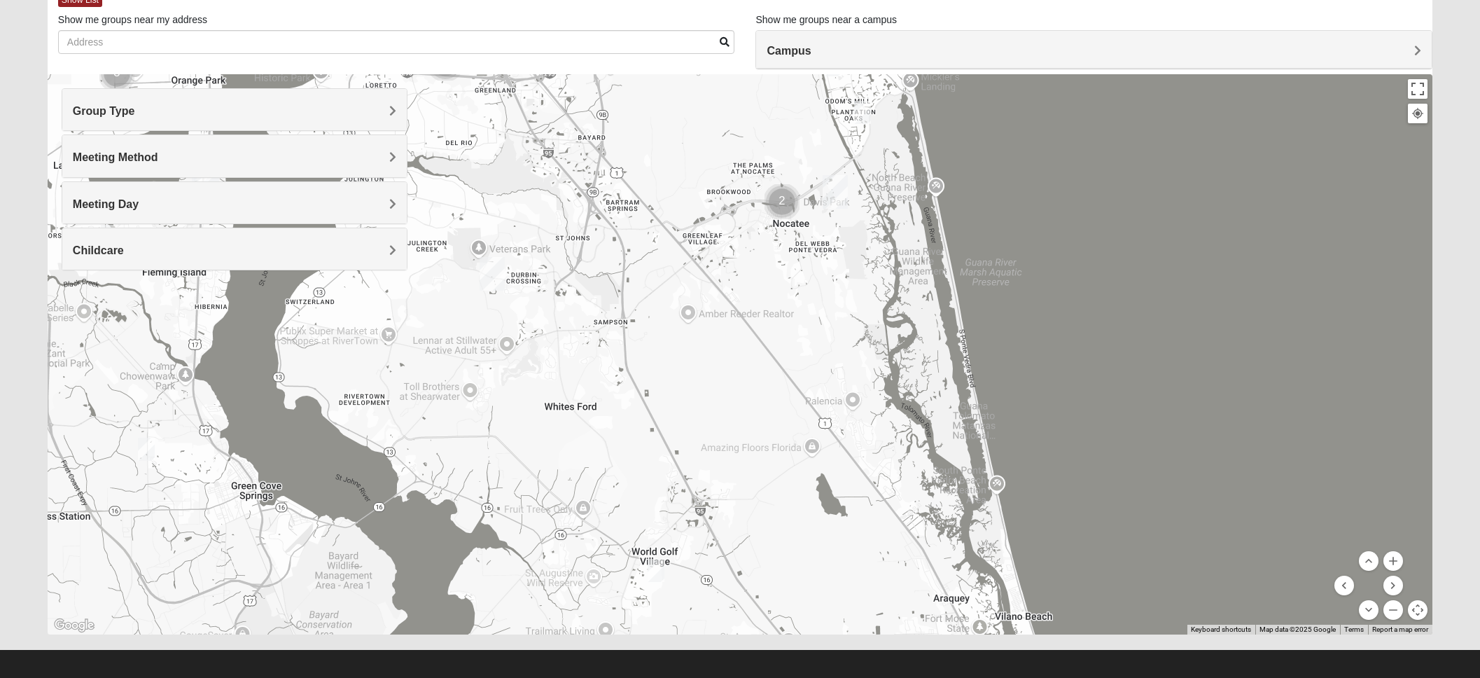
click at [158, 151] on span "Meeting Method" at bounding box center [115, 157] width 85 height 12
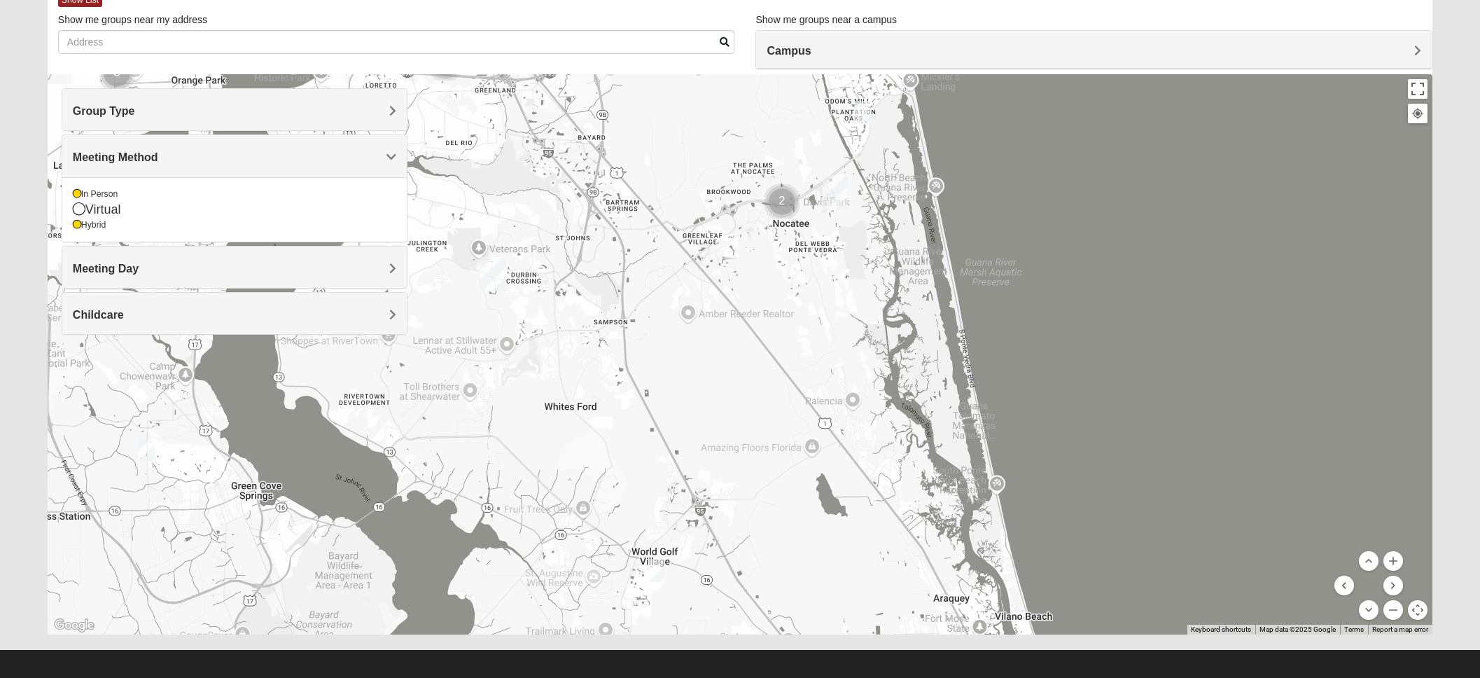
click at [139, 266] on span "Meeting Day" at bounding box center [106, 269] width 66 height 12
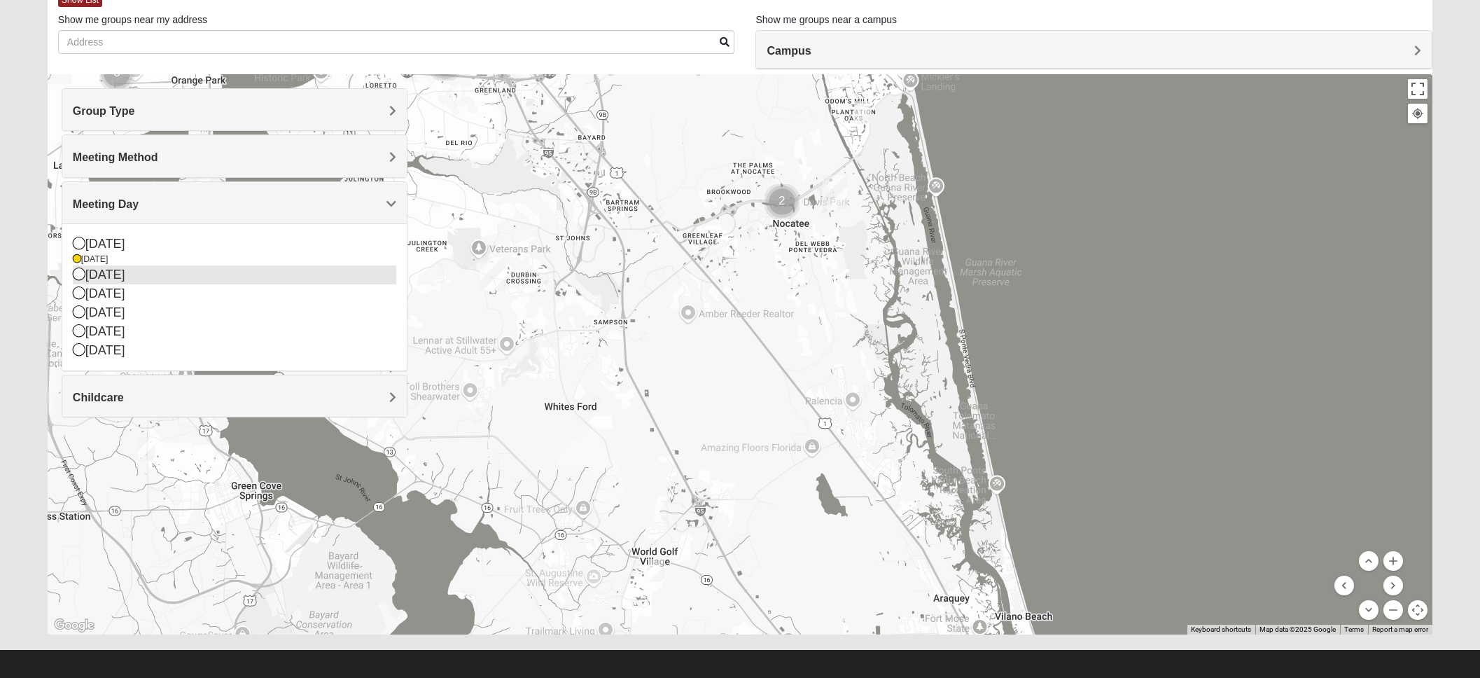
click at [333, 278] on div "[DATE]" at bounding box center [235, 274] width 324 height 19
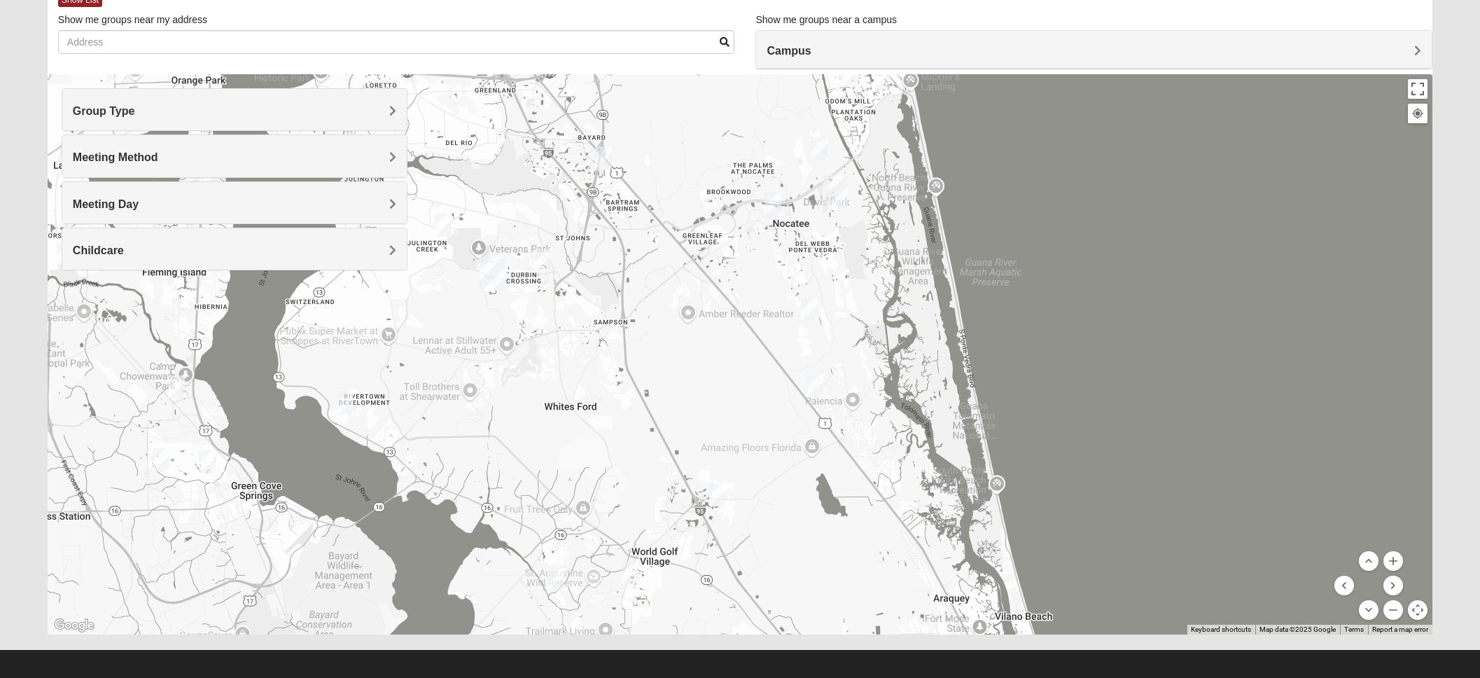
click at [388, 193] on div "Meeting Day" at bounding box center [234, 202] width 345 height 41
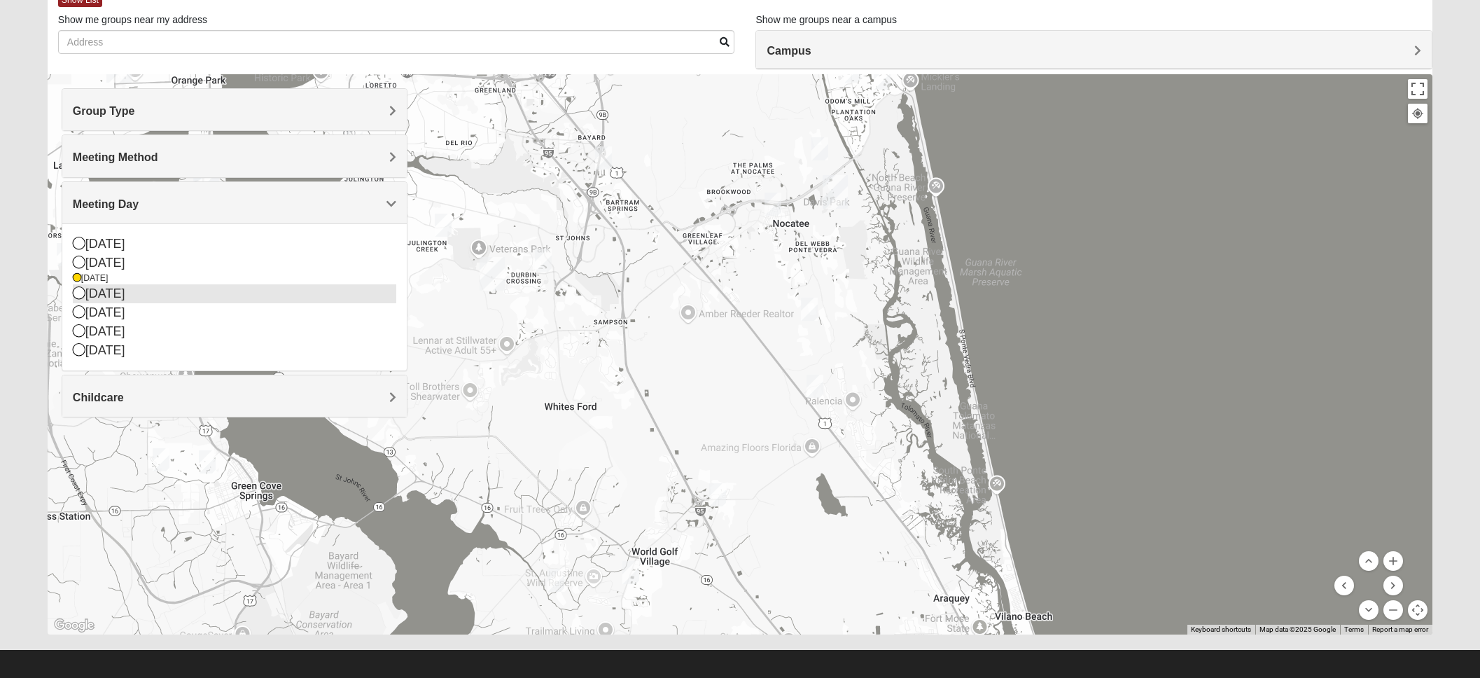
click at [240, 291] on div "[DATE]" at bounding box center [235, 293] width 324 height 19
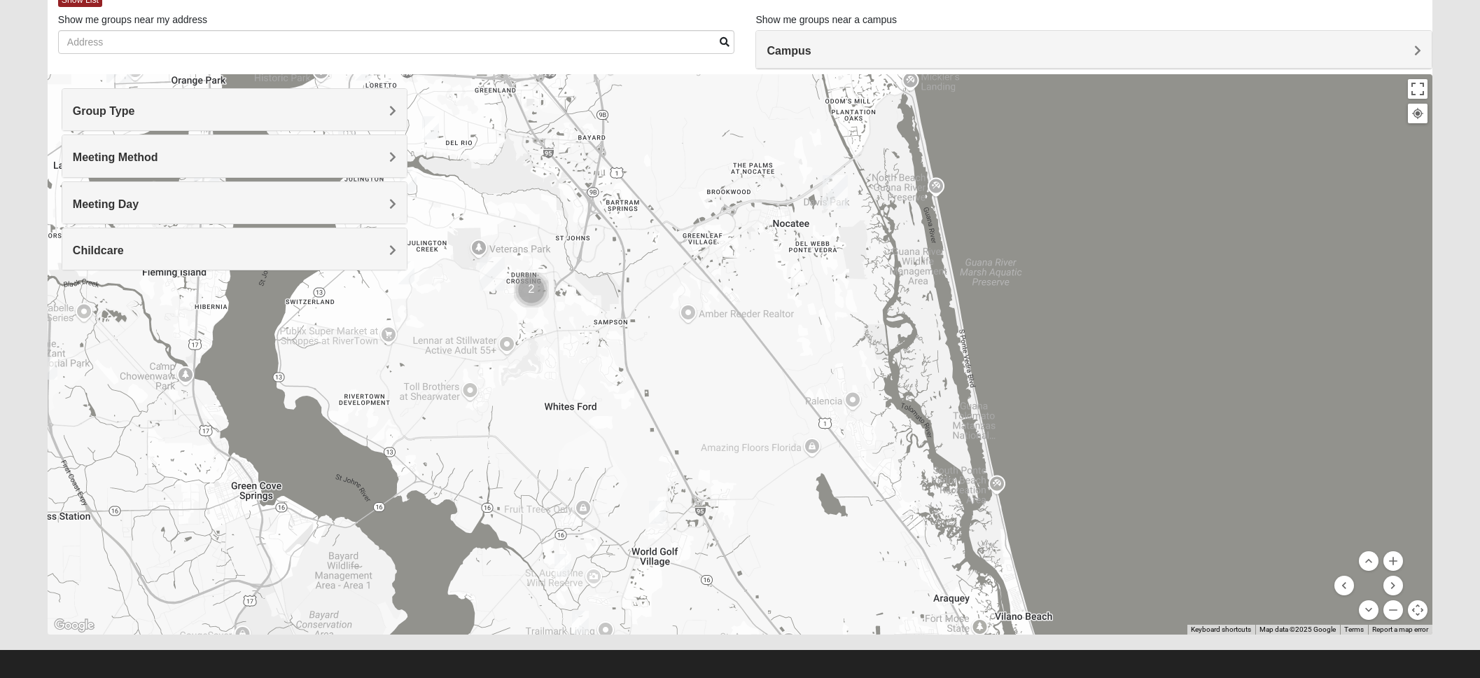
click at [387, 204] on h4 "Meeting Day" at bounding box center [235, 203] width 324 height 13
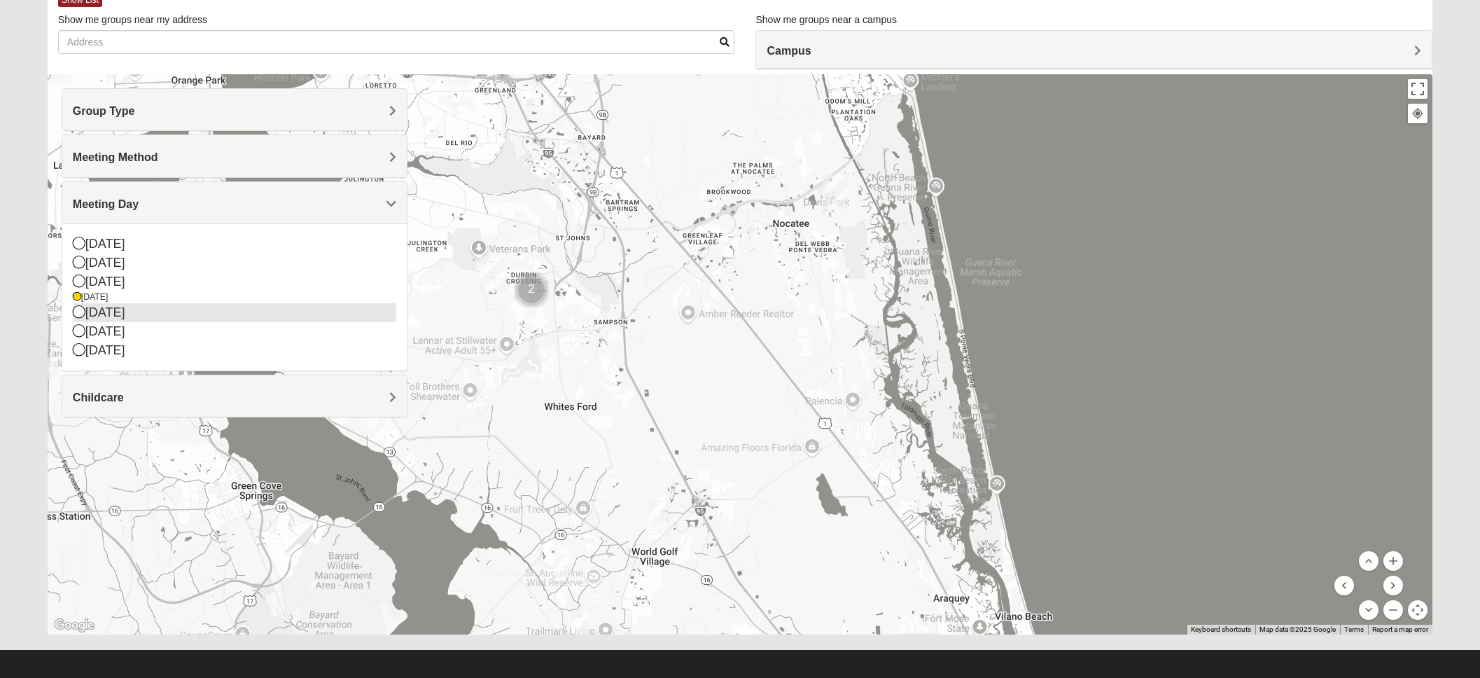
click at [120, 312] on div "[DATE]" at bounding box center [235, 312] width 324 height 19
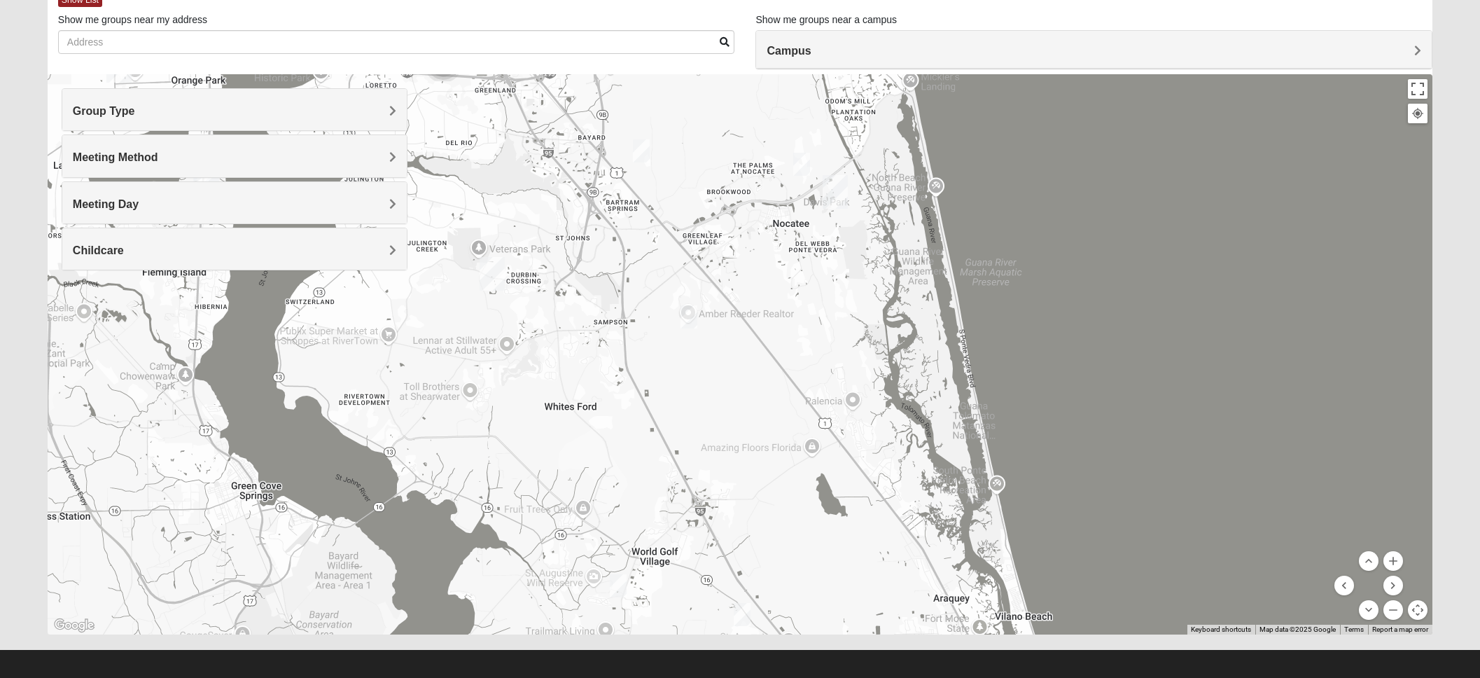
click at [139, 200] on span "Meeting Day" at bounding box center [106, 204] width 66 height 12
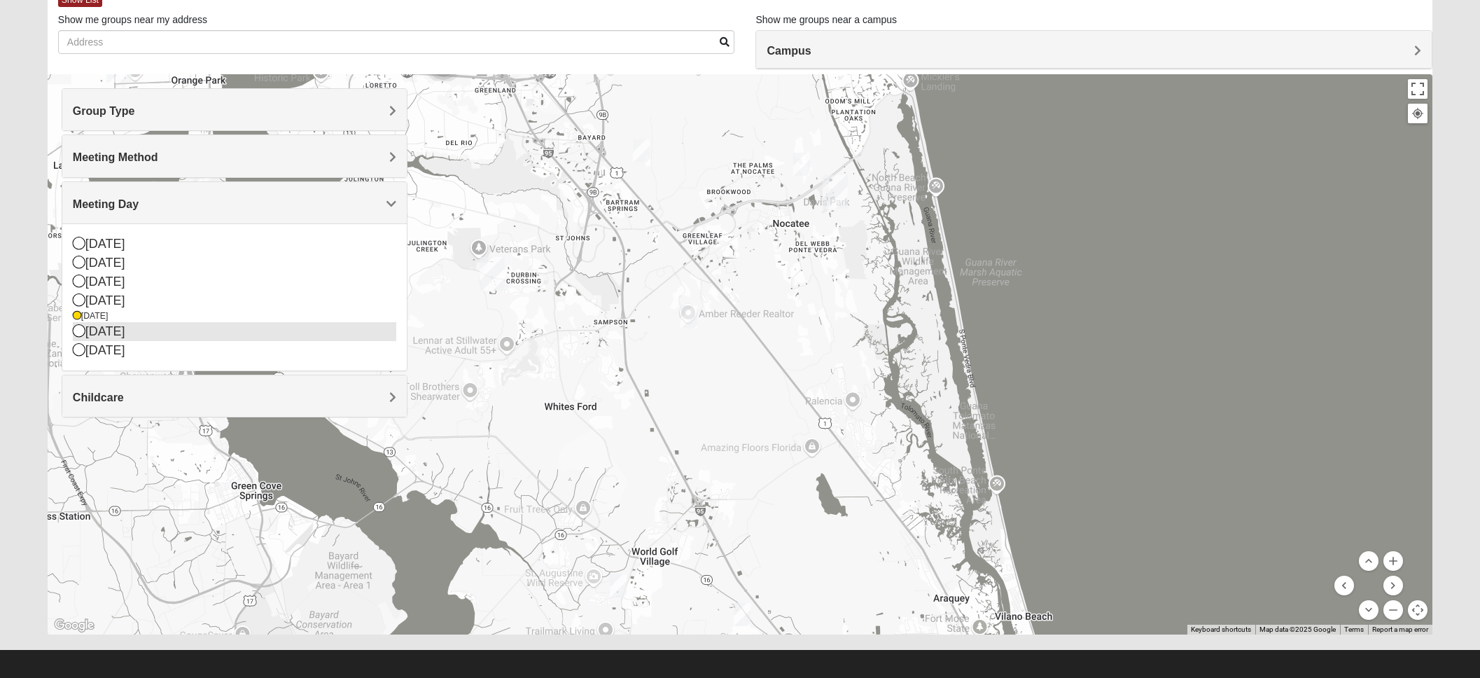
click at [189, 331] on div "[DATE]" at bounding box center [235, 331] width 324 height 19
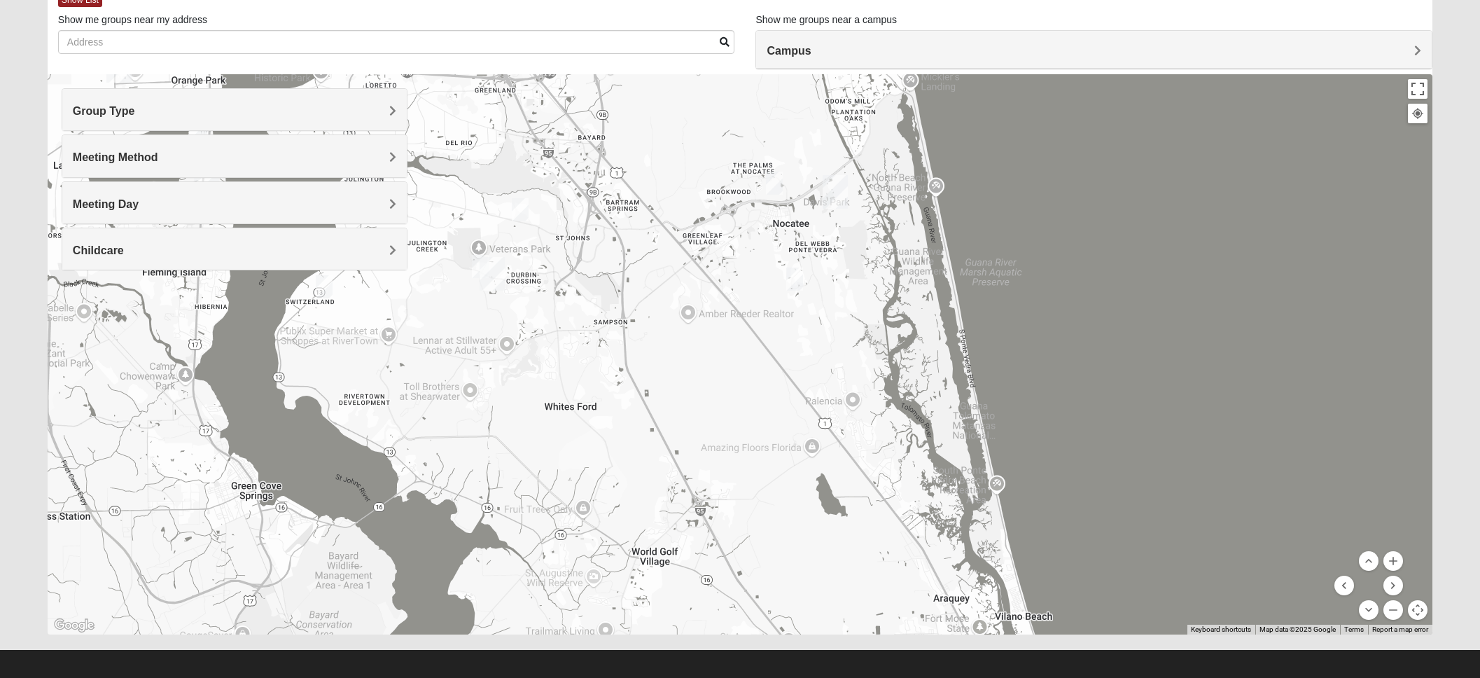
click at [387, 201] on h4 "Meeting Day" at bounding box center [235, 203] width 324 height 13
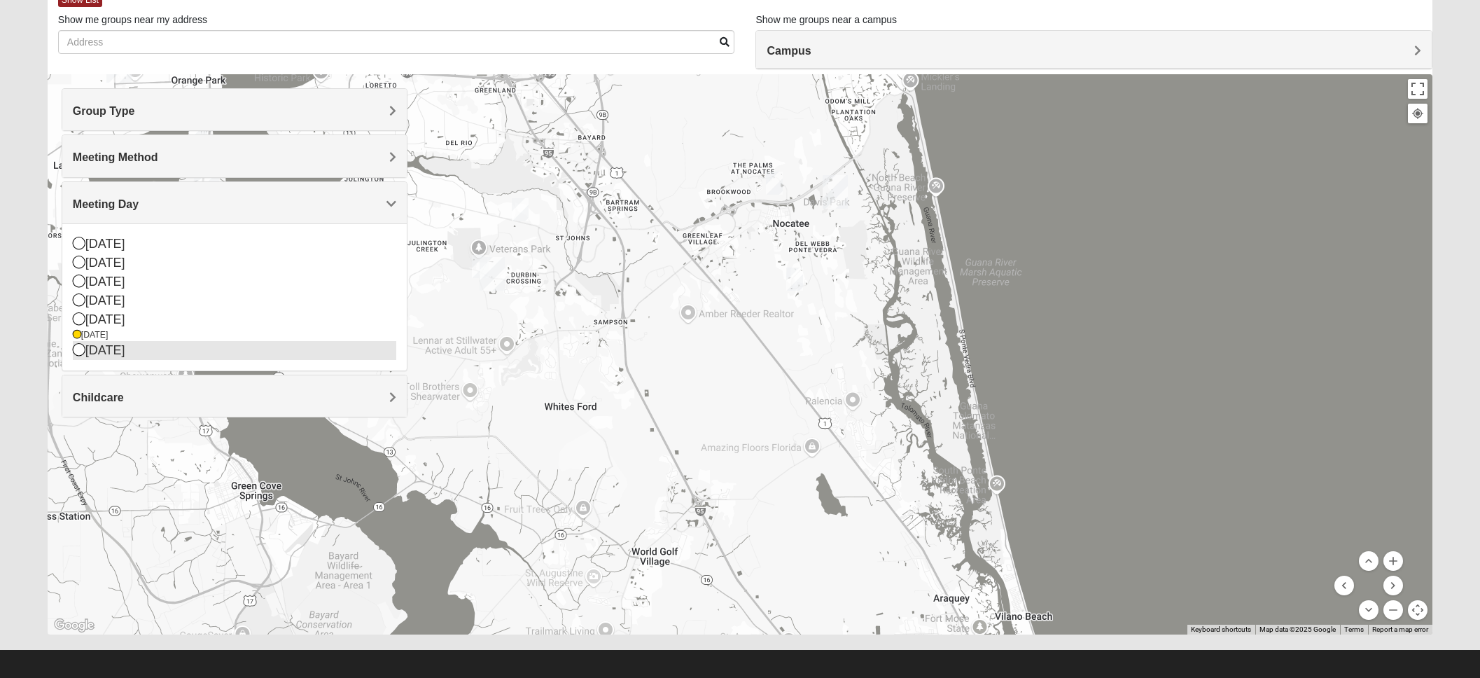
click at [95, 352] on div "[DATE]" at bounding box center [235, 350] width 324 height 19
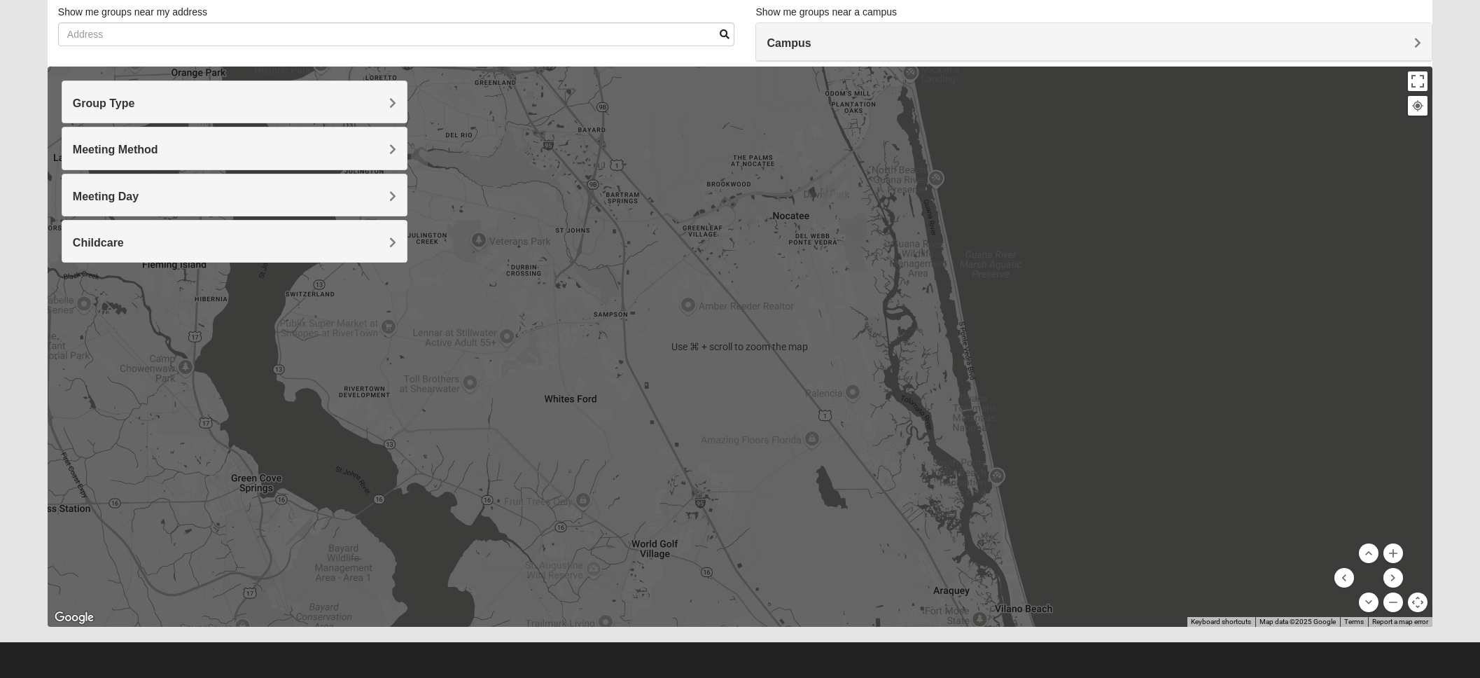
scroll to position [92, 0]
click at [139, 195] on span "Meeting Day" at bounding box center [106, 197] width 66 height 12
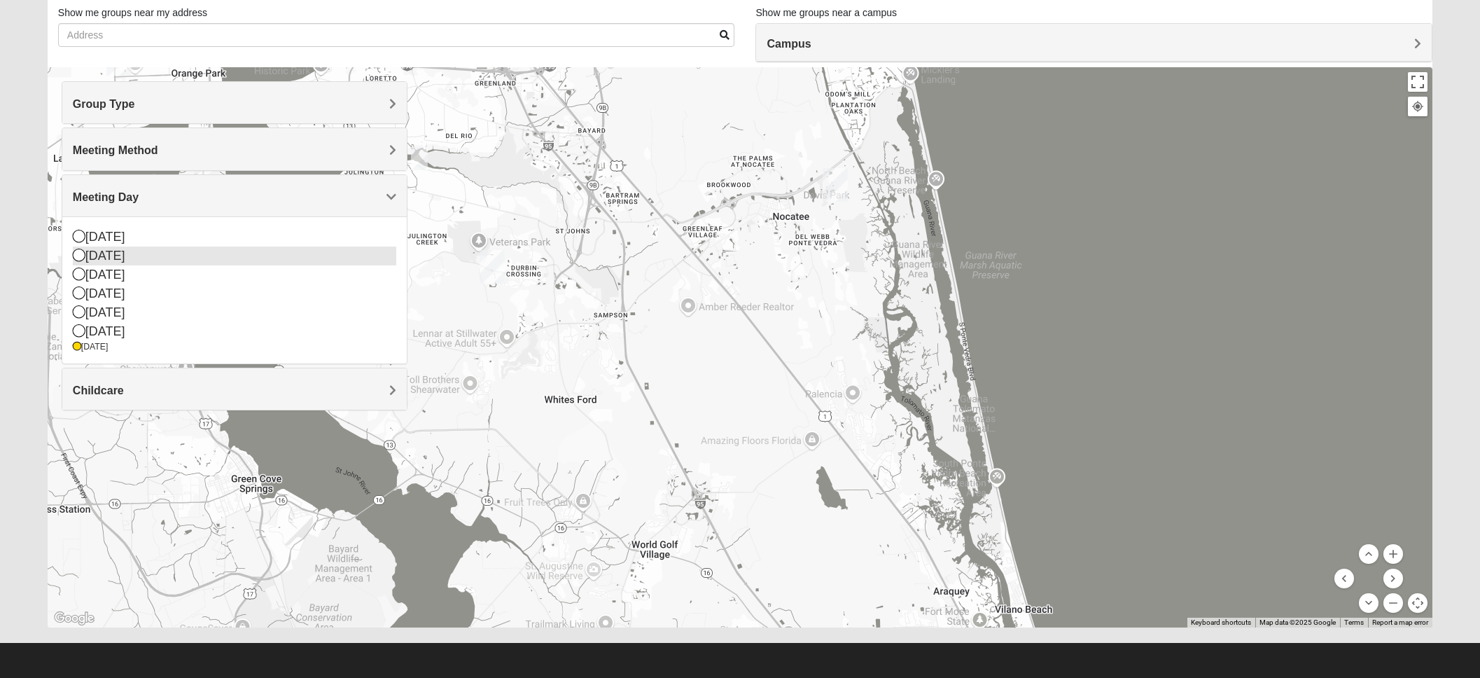
click at [237, 258] on div "[DATE]" at bounding box center [235, 255] width 324 height 19
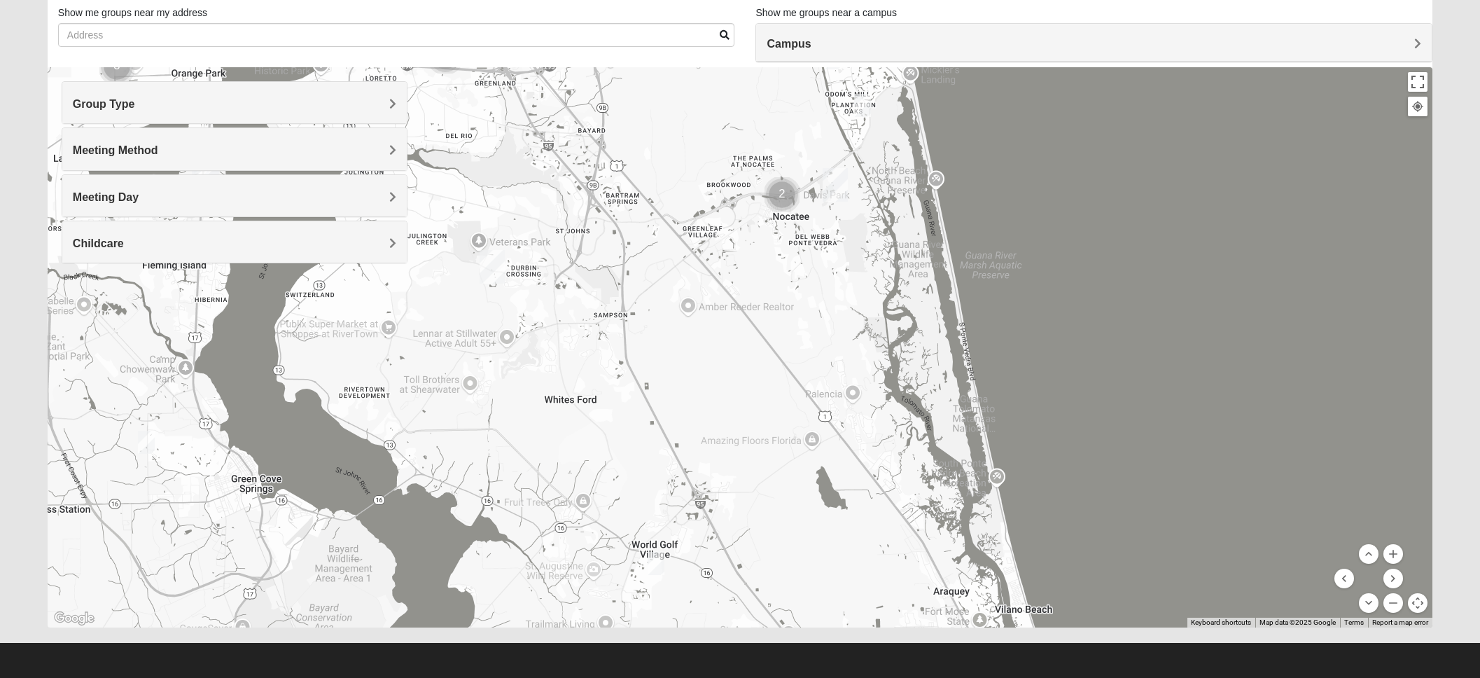
click at [652, 563] on img "Womens Shesterenko 32092" at bounding box center [656, 563] width 17 height 23
click at [571, 524] on span "Learn More" at bounding box center [567, 531] width 59 height 15
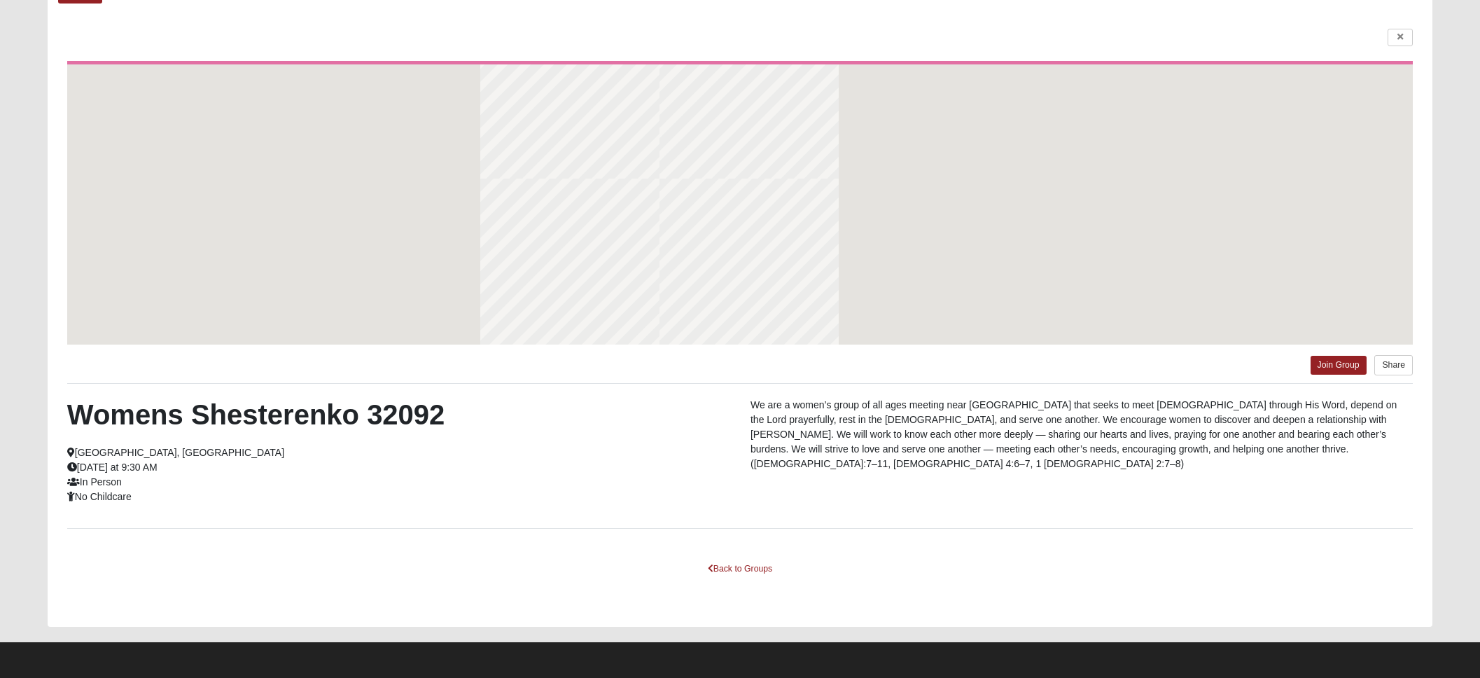
scroll to position [85, 0]
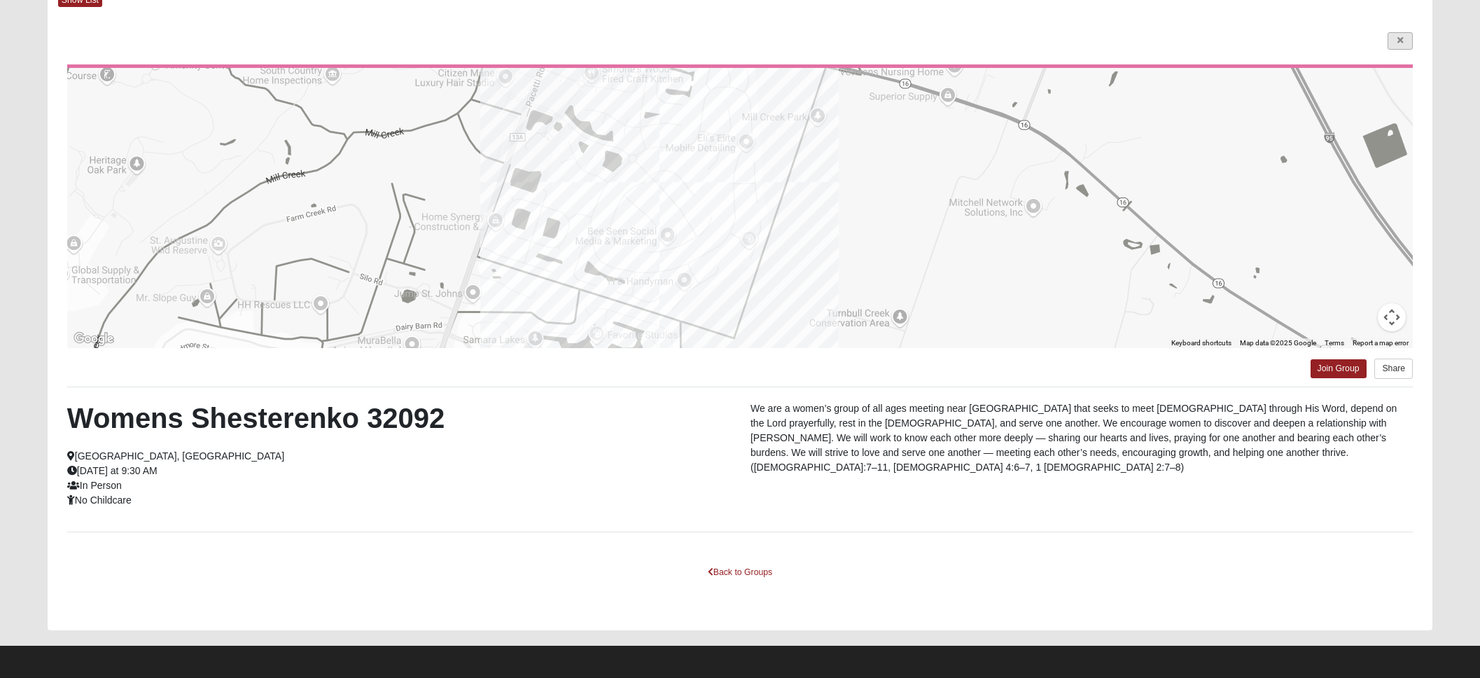
click at [1403, 39] on icon at bounding box center [1401, 40] width 6 height 8
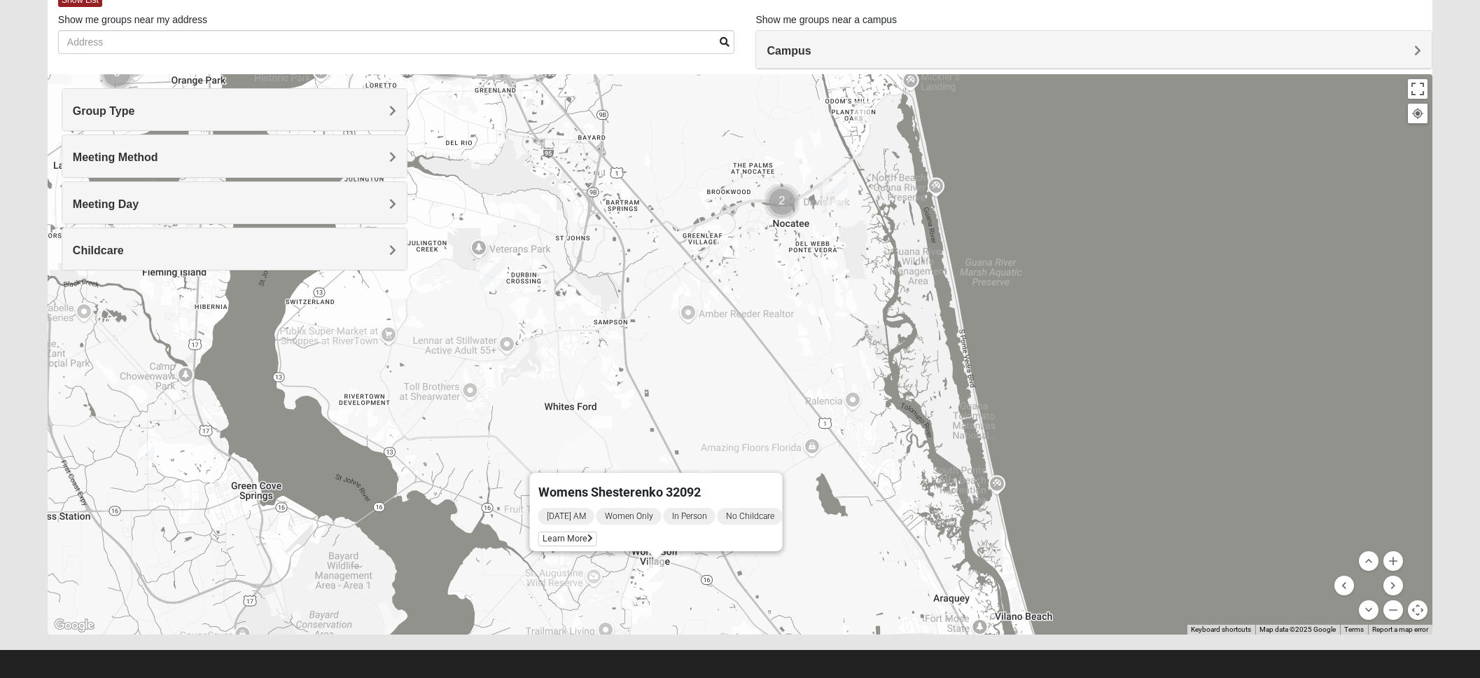
click at [811, 45] on span "Campus" at bounding box center [789, 51] width 44 height 12
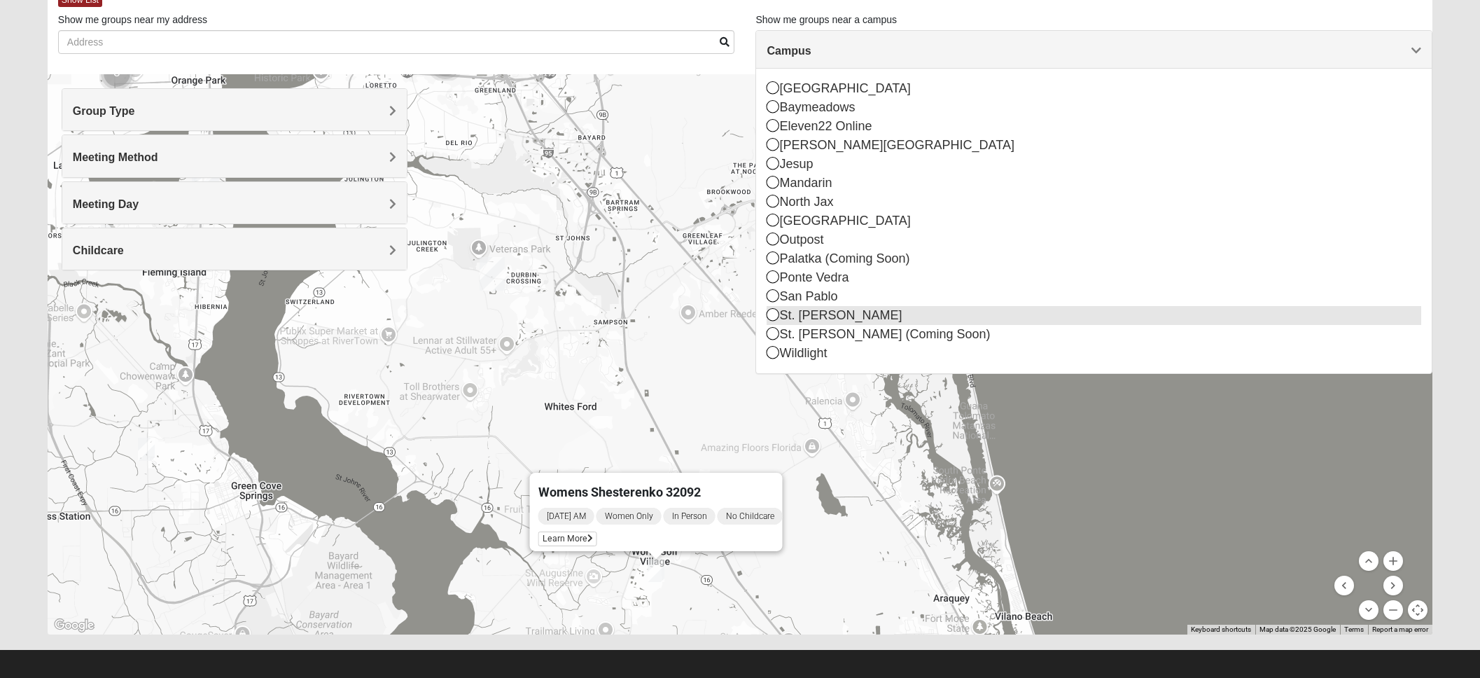
click at [777, 312] on icon at bounding box center [773, 314] width 13 height 13
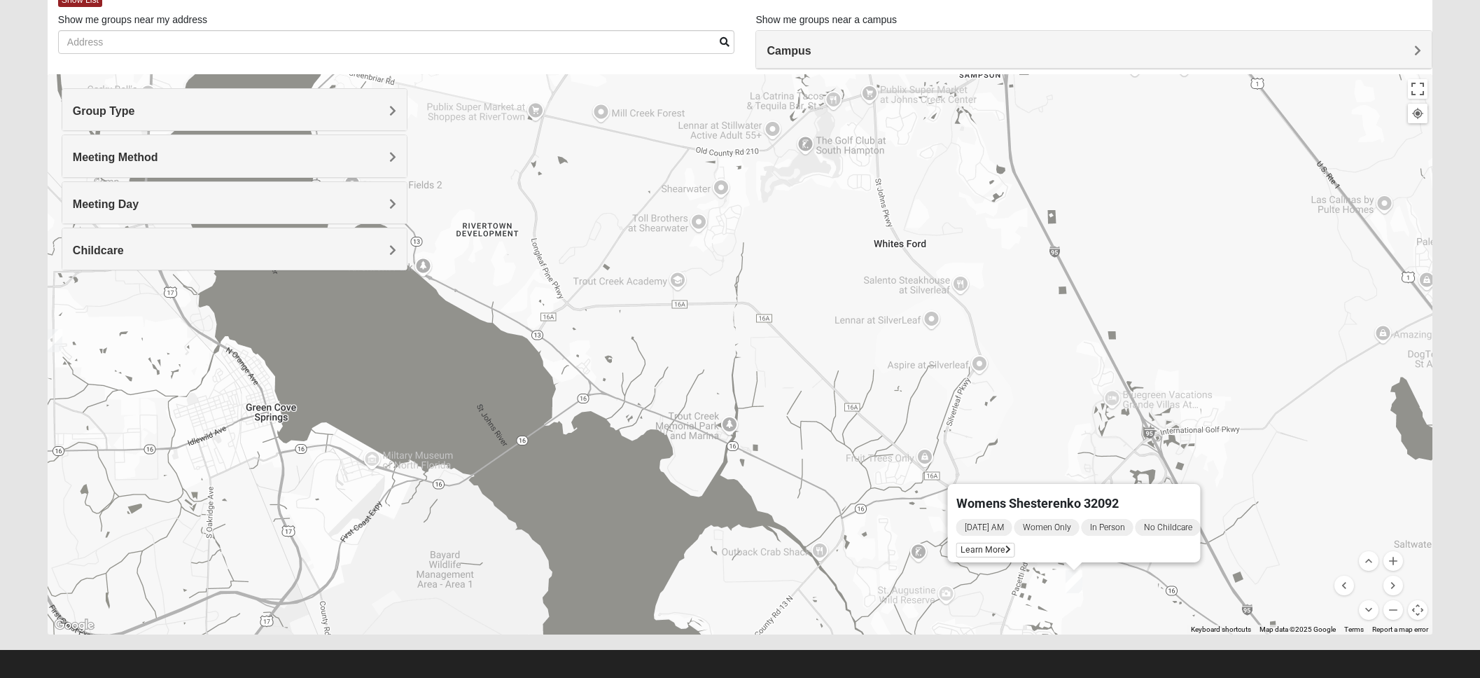
click at [379, 109] on h4 "Group Type" at bounding box center [235, 110] width 324 height 13
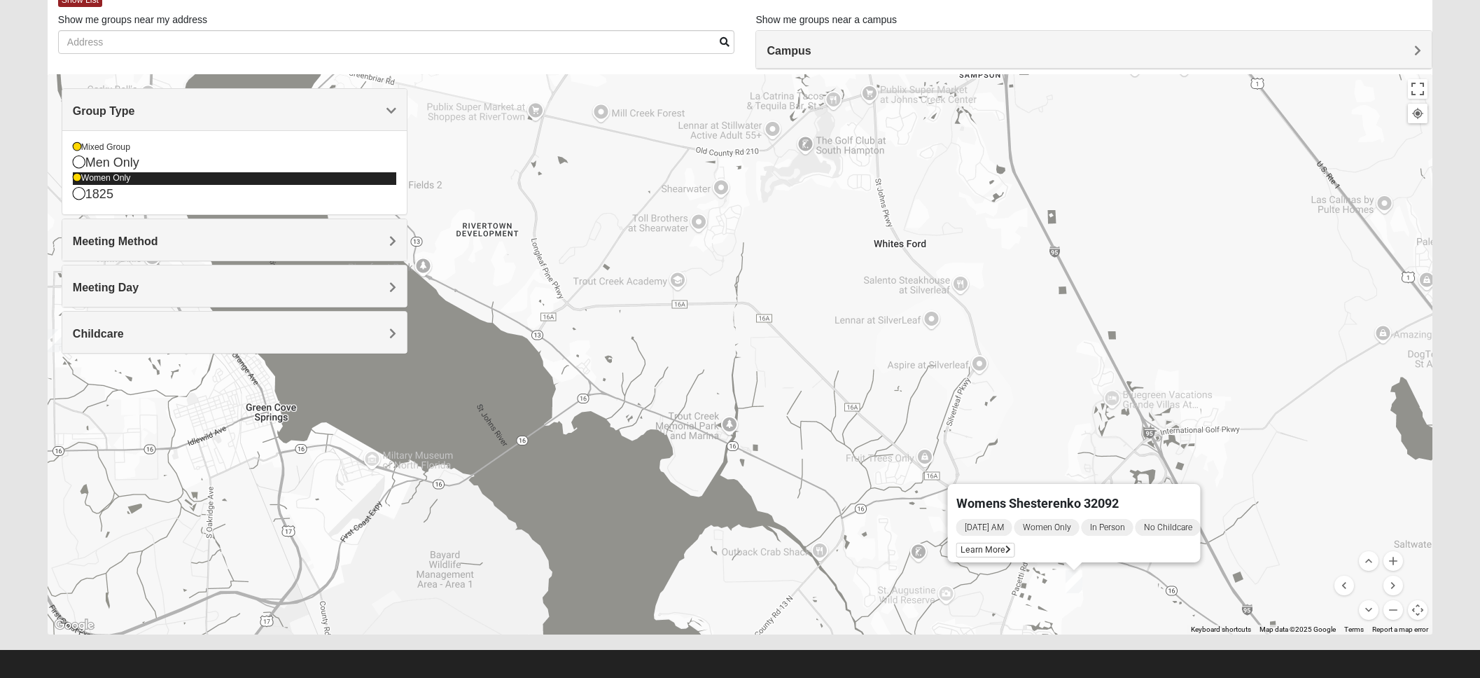
click at [77, 177] on icon at bounding box center [77, 178] width 8 height 8
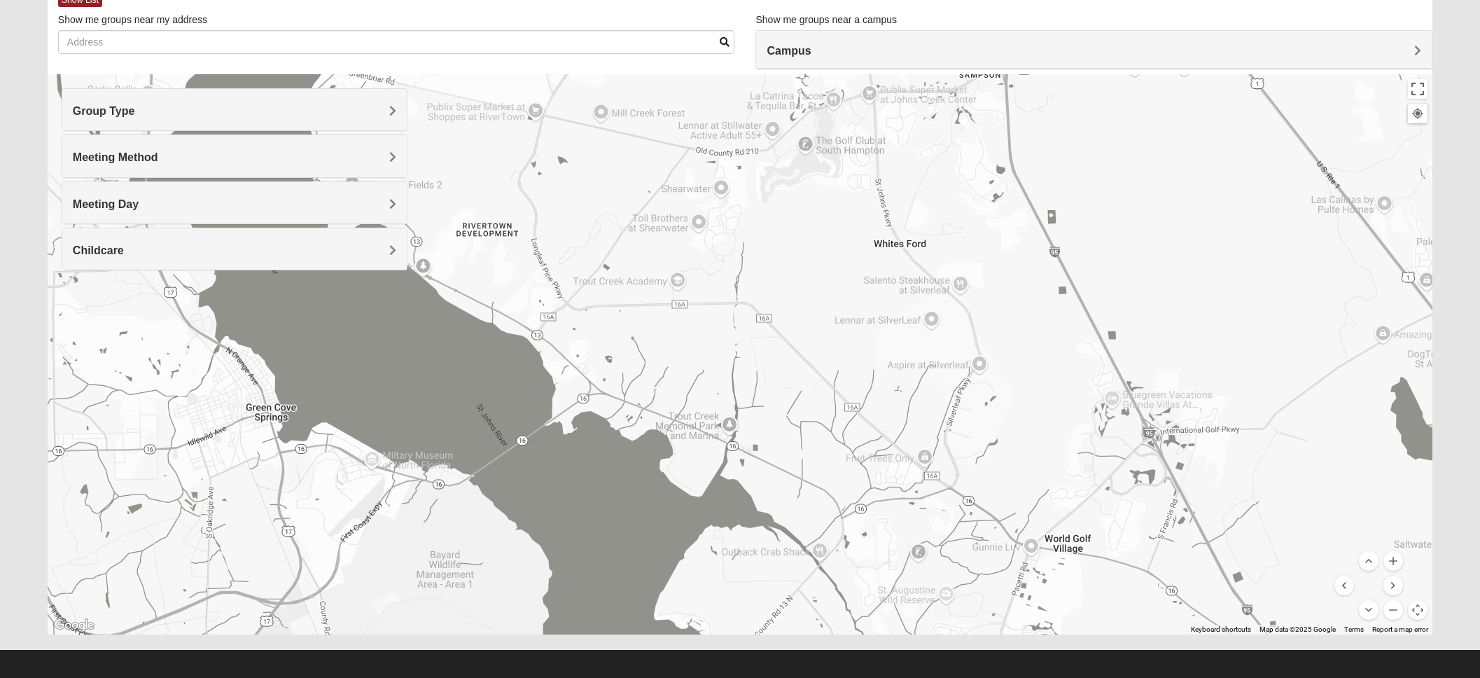
click at [158, 158] on span "Meeting Method" at bounding box center [115, 157] width 85 height 12
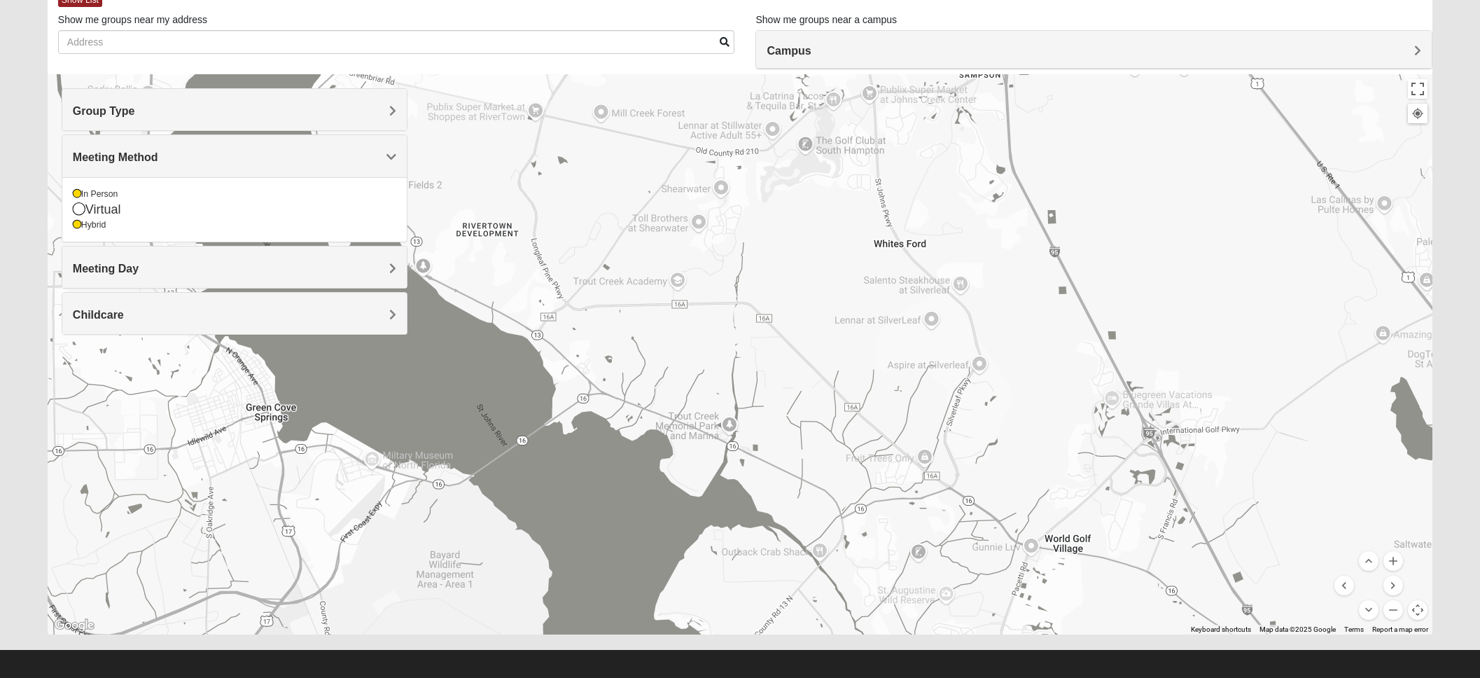
click at [380, 258] on div "Meeting Day" at bounding box center [234, 266] width 345 height 41
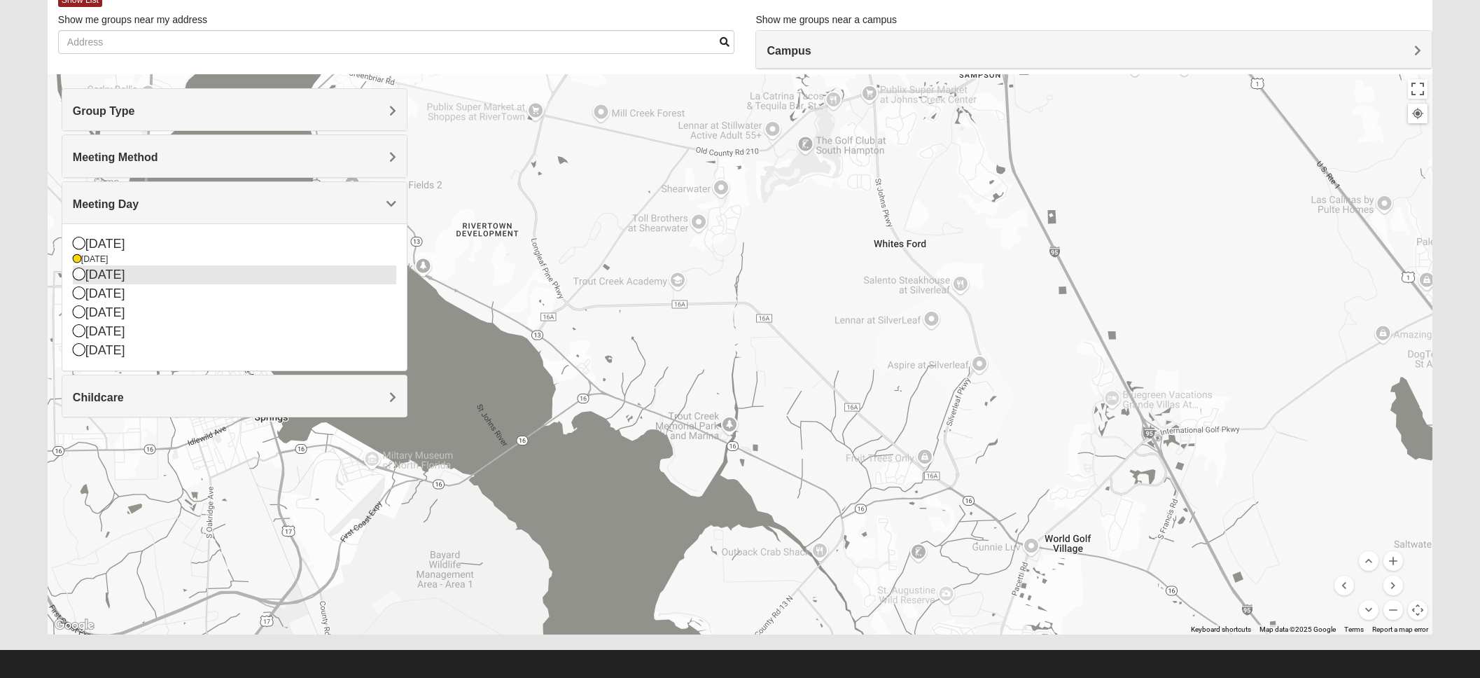
click at [311, 273] on div "[DATE]" at bounding box center [235, 274] width 324 height 19
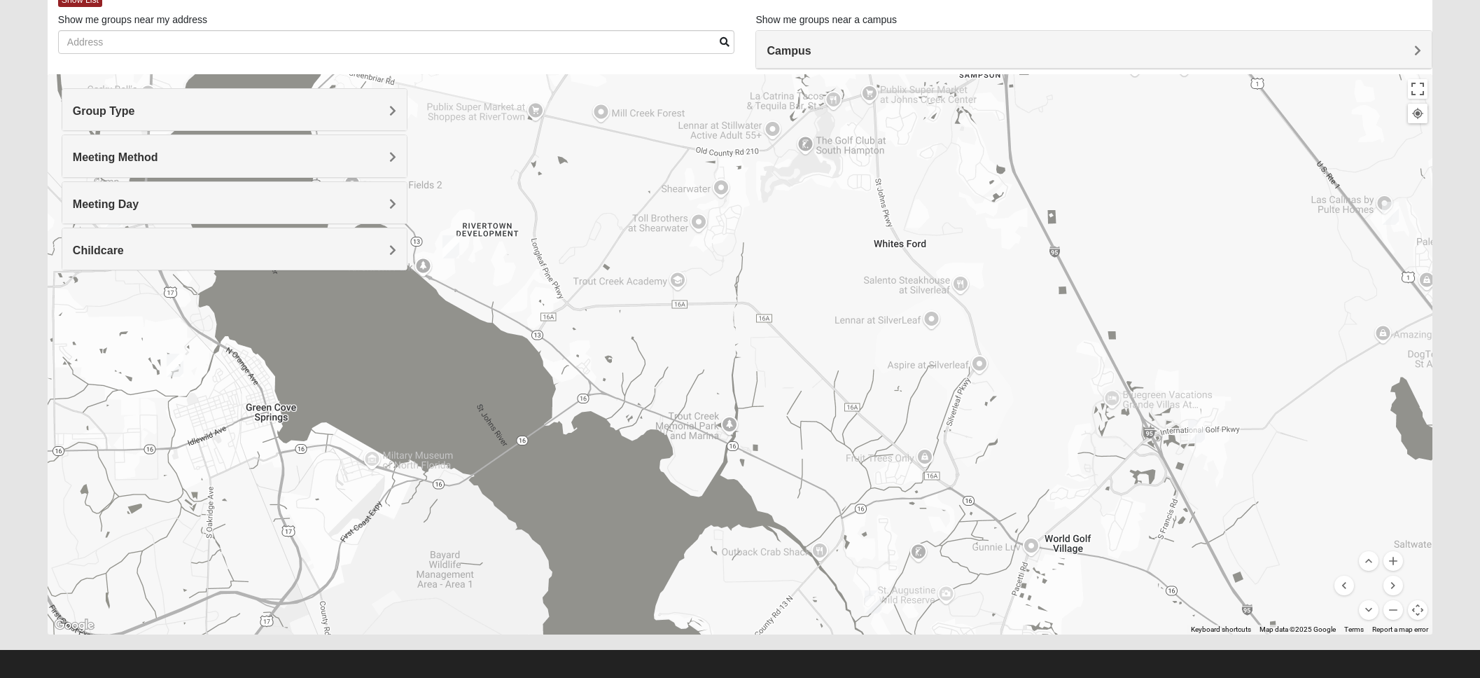
click at [158, 162] on span "Meeting Method" at bounding box center [115, 157] width 85 height 12
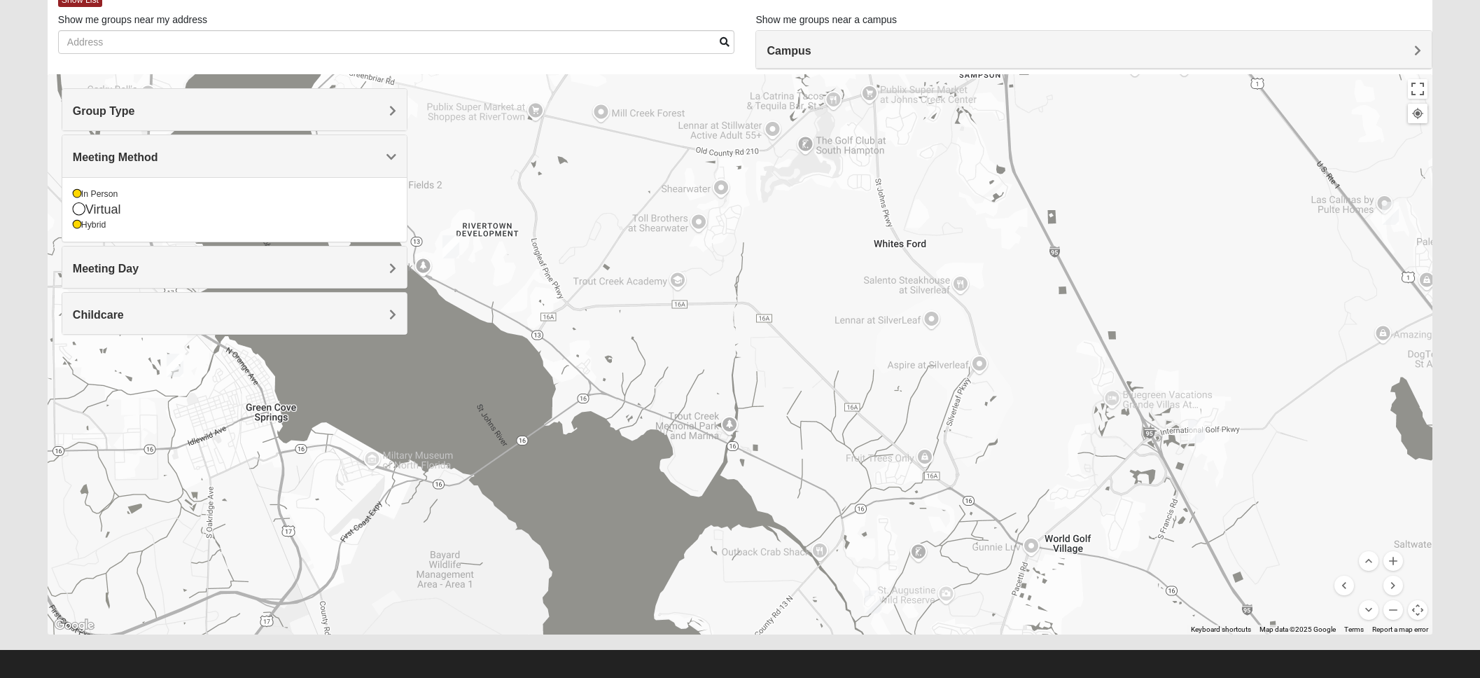
click at [384, 262] on h4 "Meeting Day" at bounding box center [235, 268] width 324 height 13
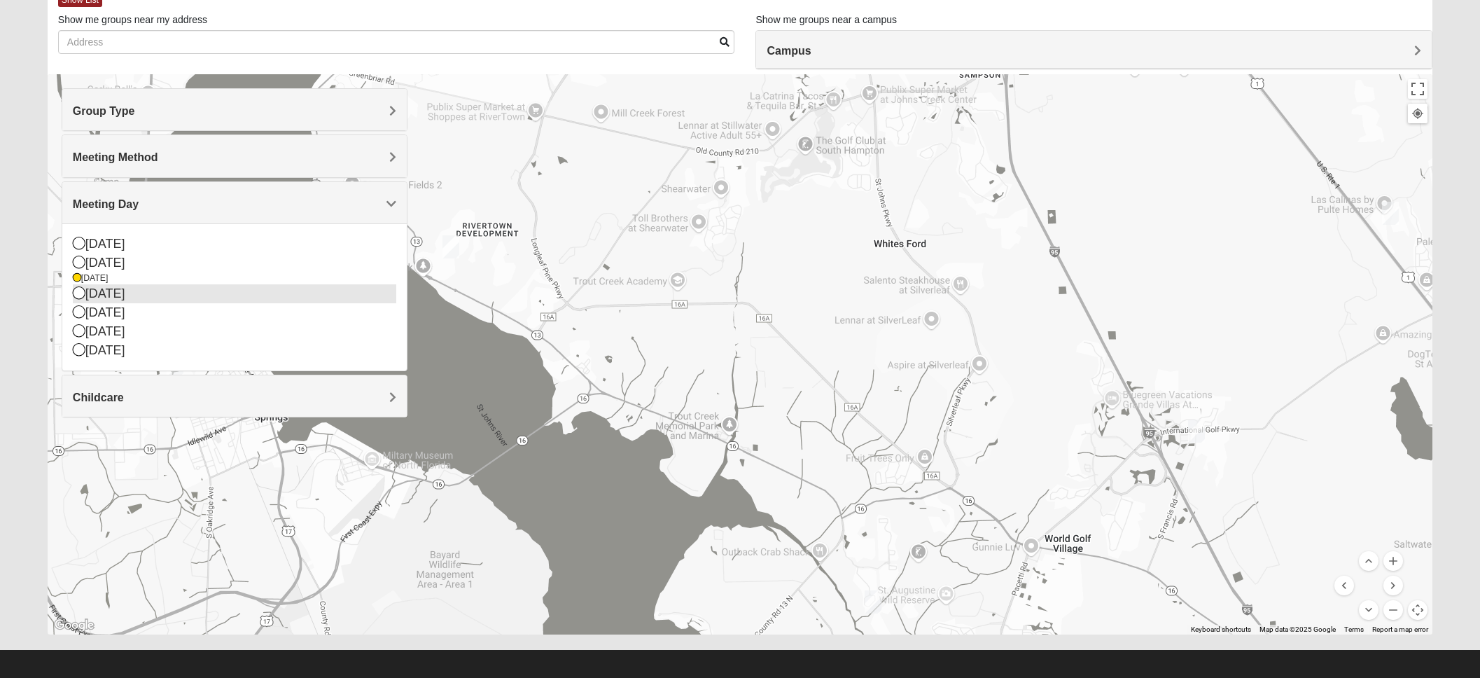
click at [371, 288] on div "[DATE]" at bounding box center [235, 293] width 324 height 19
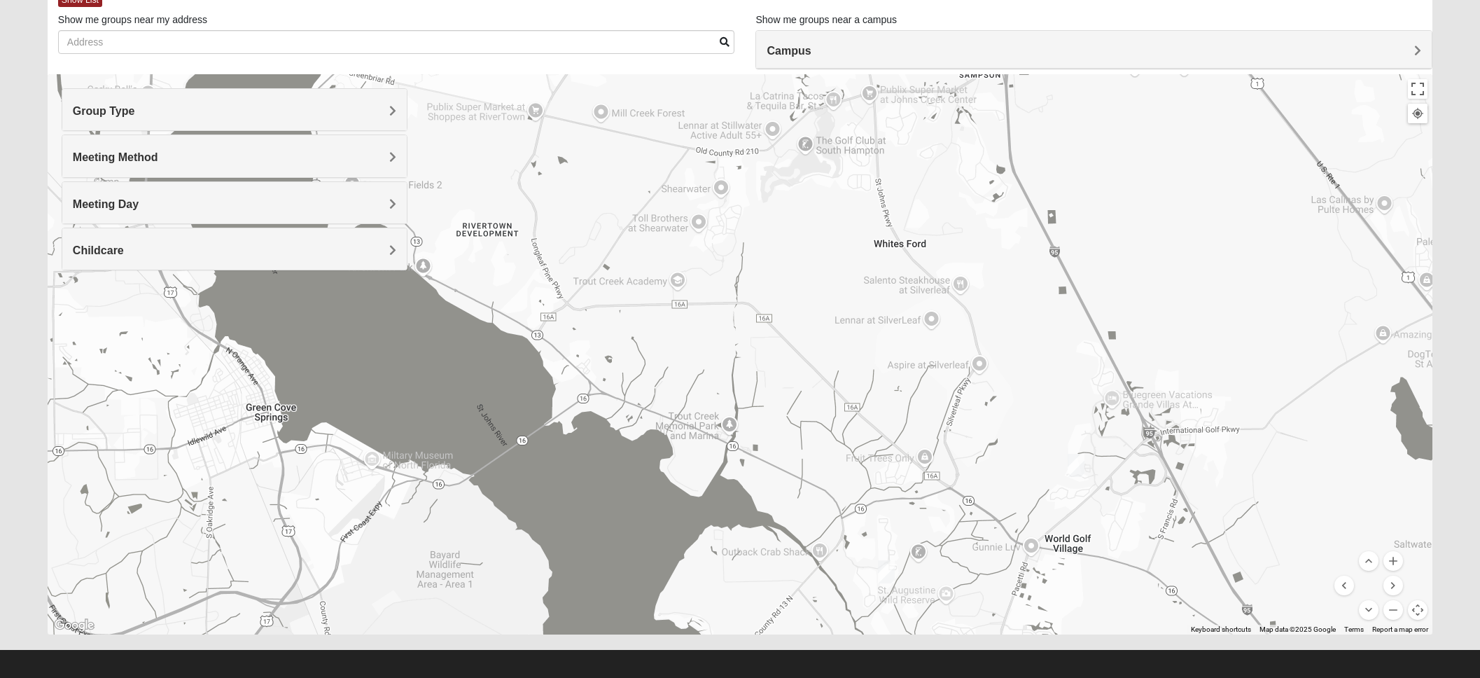
click at [387, 199] on h4 "Meeting Day" at bounding box center [235, 203] width 324 height 13
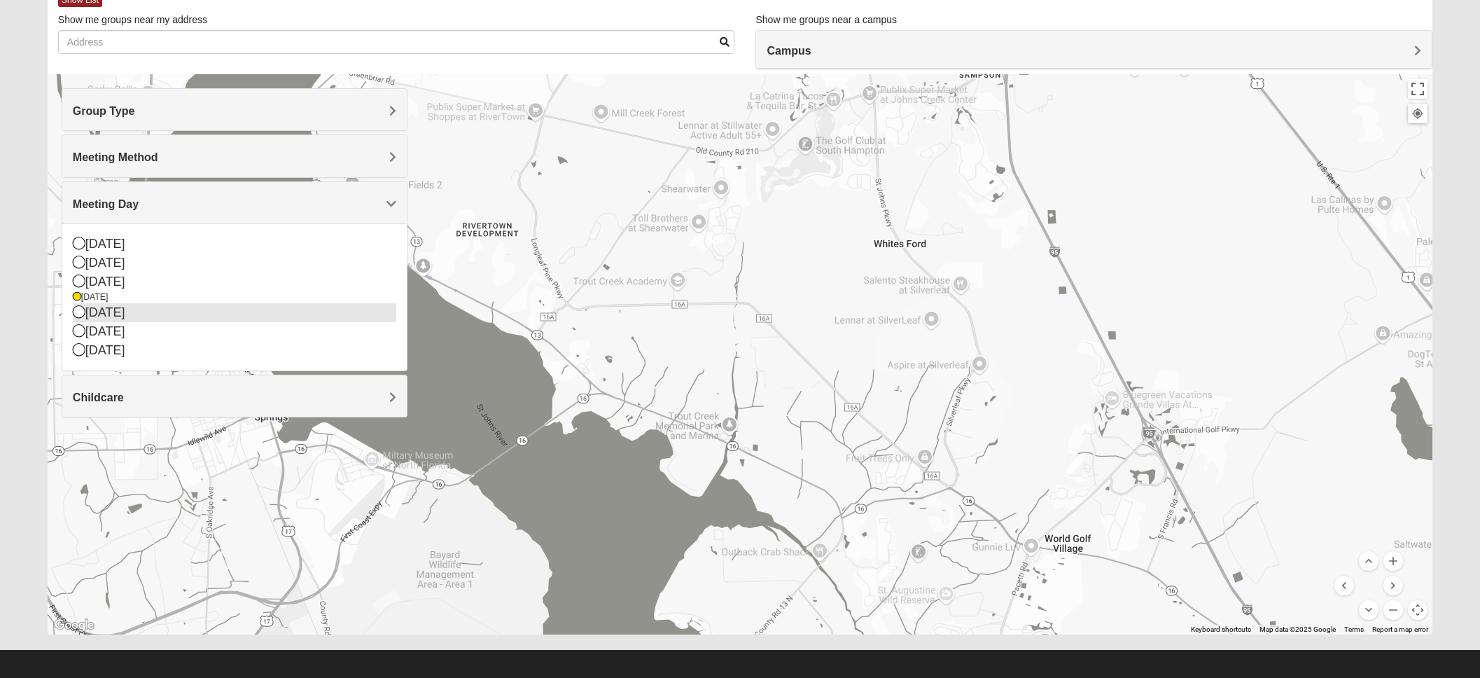
click at [307, 313] on div "[DATE]" at bounding box center [235, 312] width 324 height 19
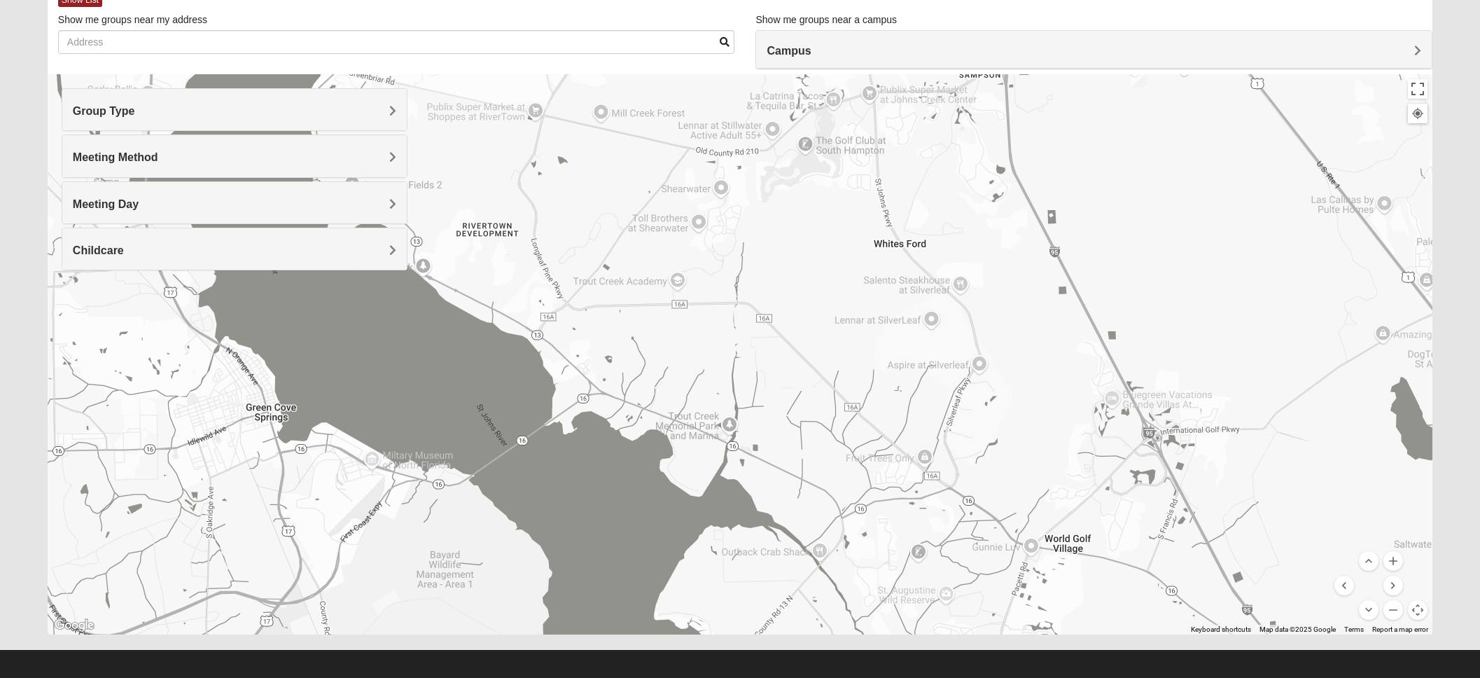
click at [139, 203] on span "Meeting Day" at bounding box center [106, 204] width 66 height 12
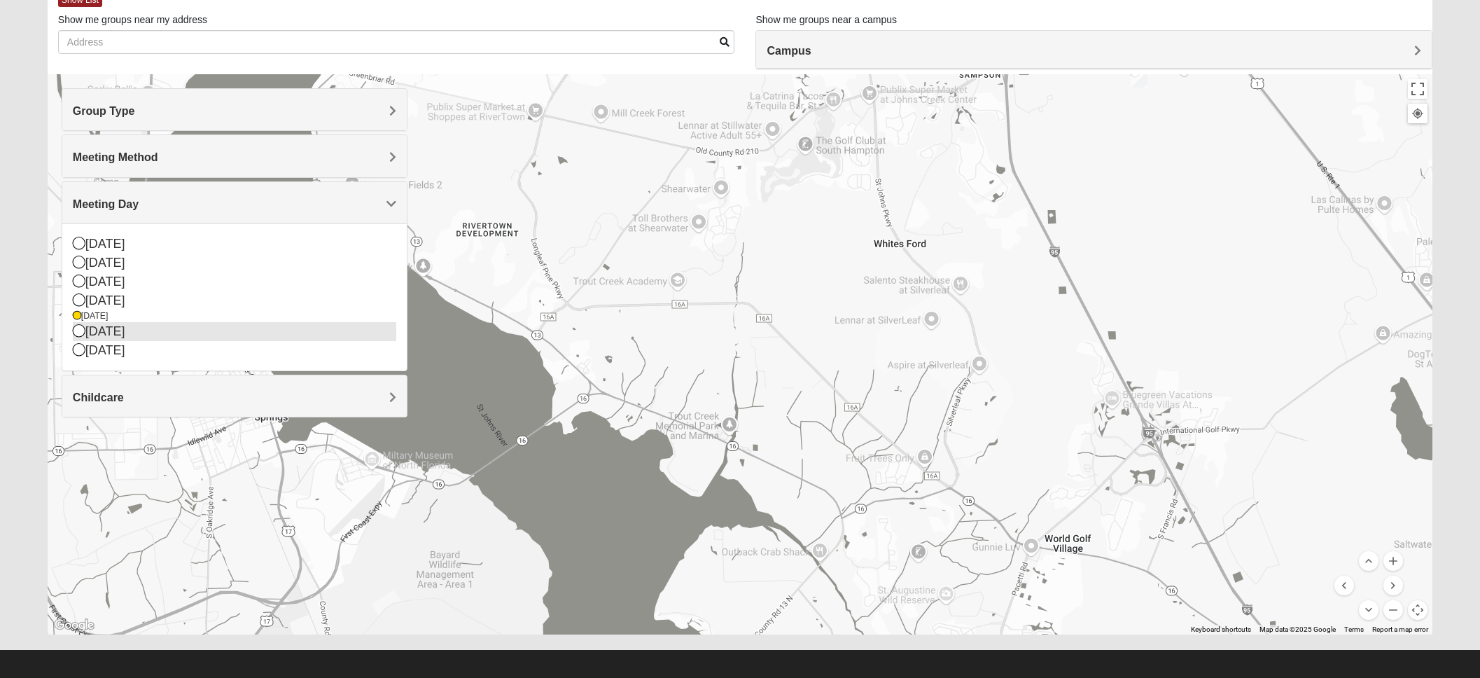
click at [205, 333] on div "[DATE]" at bounding box center [235, 331] width 324 height 19
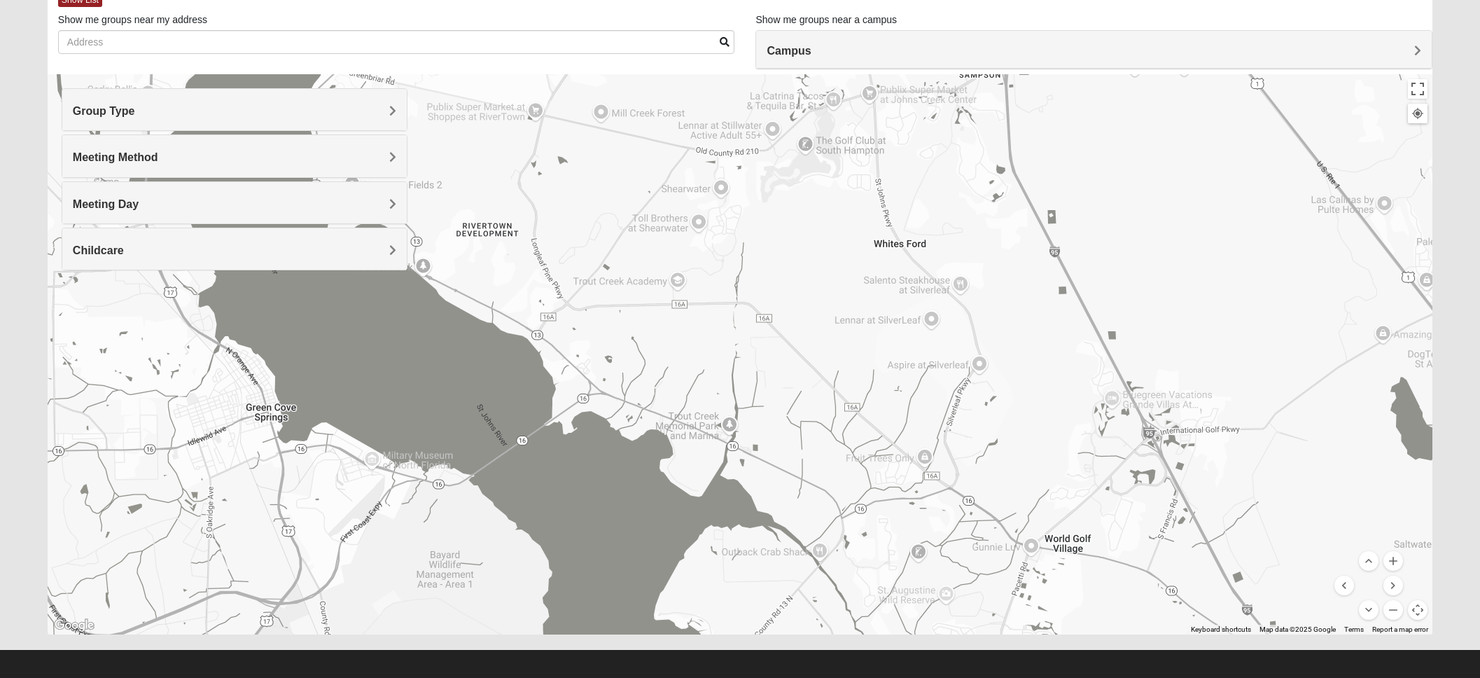
click at [392, 212] on div "Meeting Day" at bounding box center [234, 202] width 345 height 41
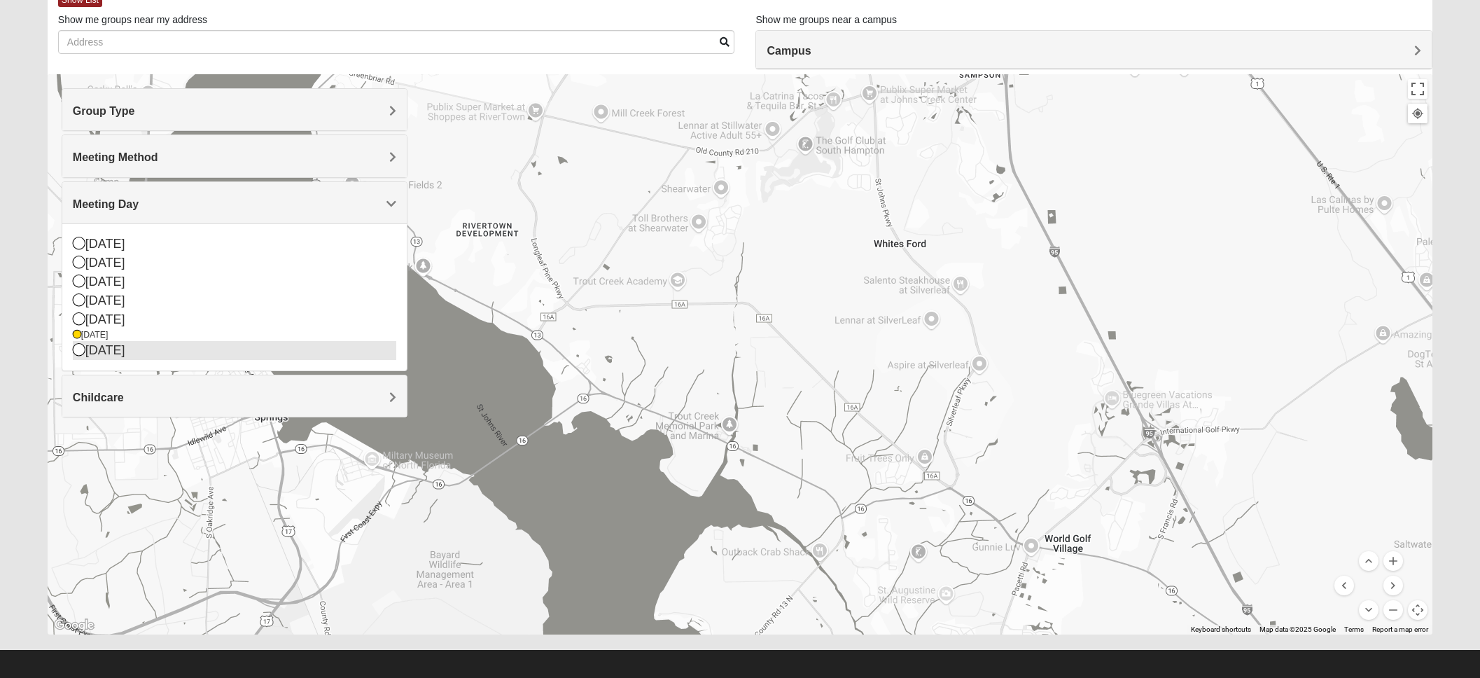
click at [265, 348] on div "[DATE]" at bounding box center [235, 350] width 324 height 19
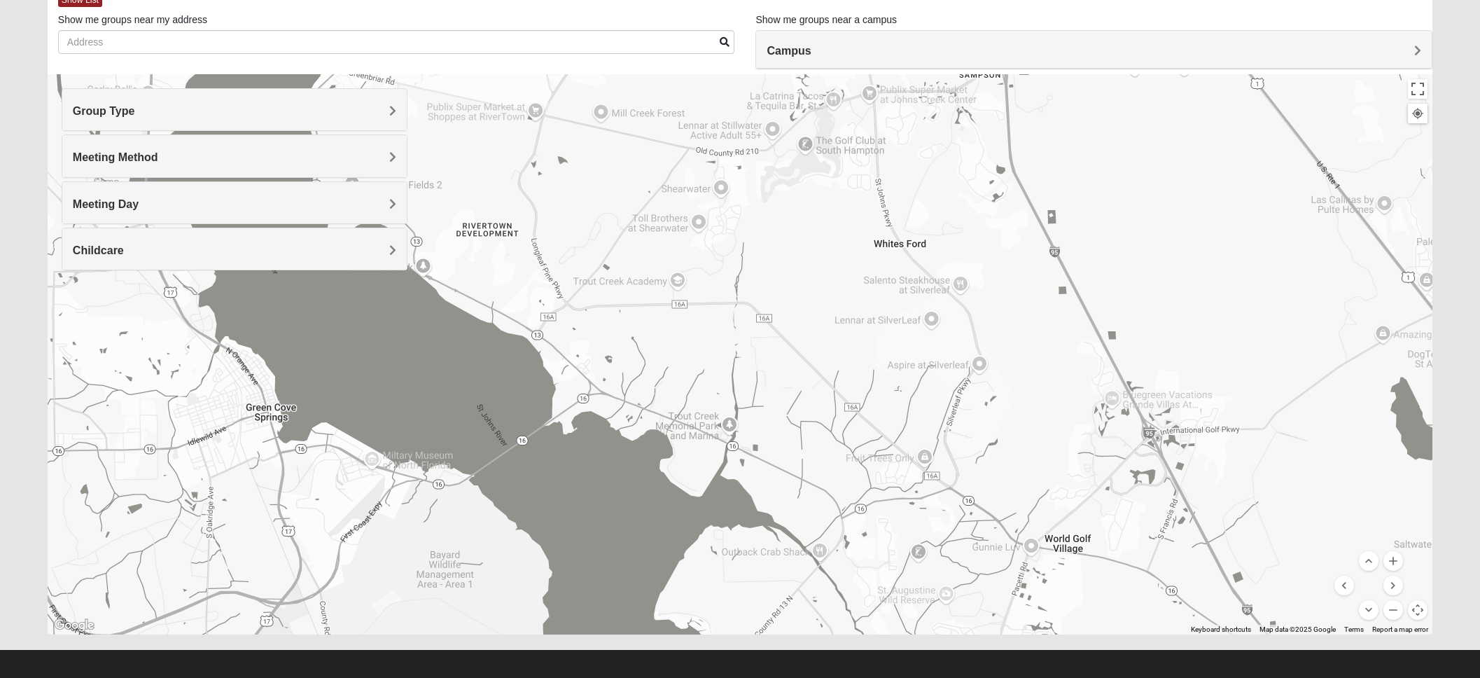
click at [139, 204] on span "Meeting Day" at bounding box center [106, 204] width 66 height 12
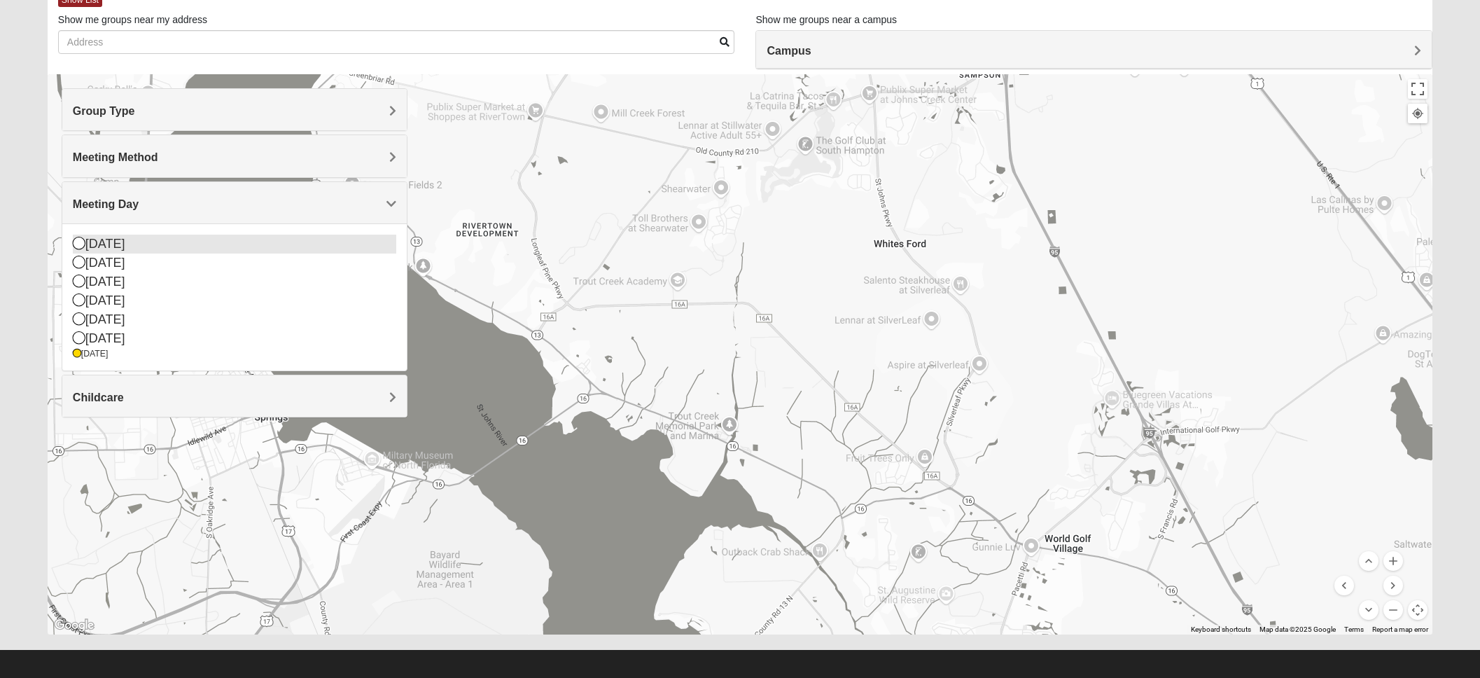
click at [273, 243] on div "[DATE]" at bounding box center [235, 244] width 324 height 19
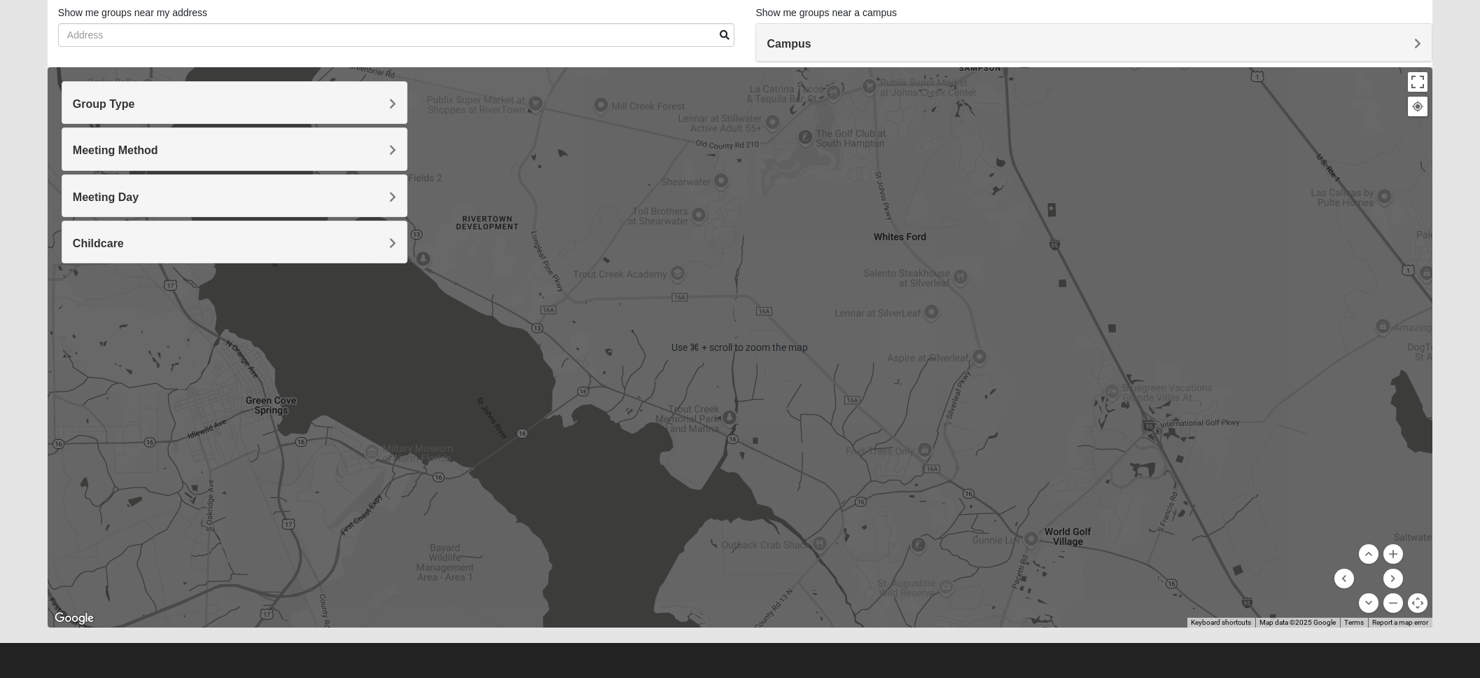
scroll to position [92, 0]
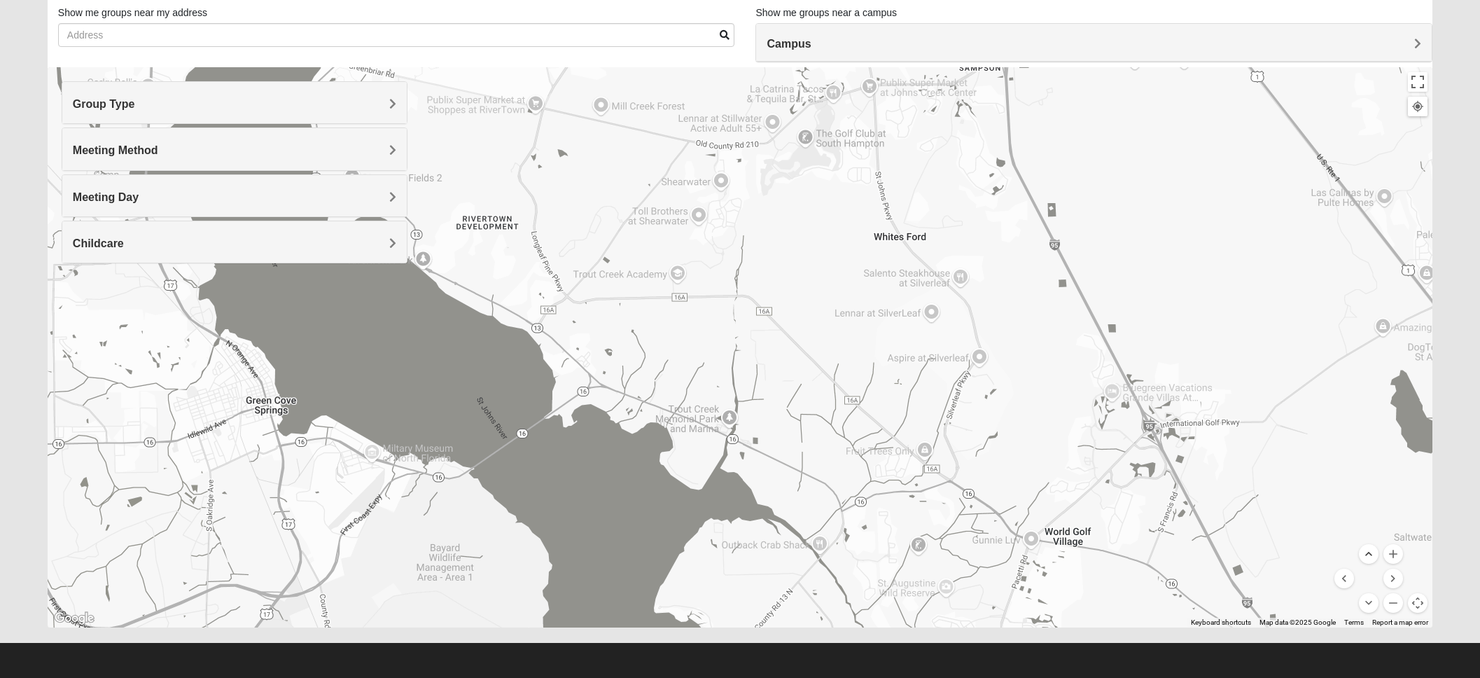
click at [1371, 554] on button "Move up" at bounding box center [1369, 554] width 20 height 20
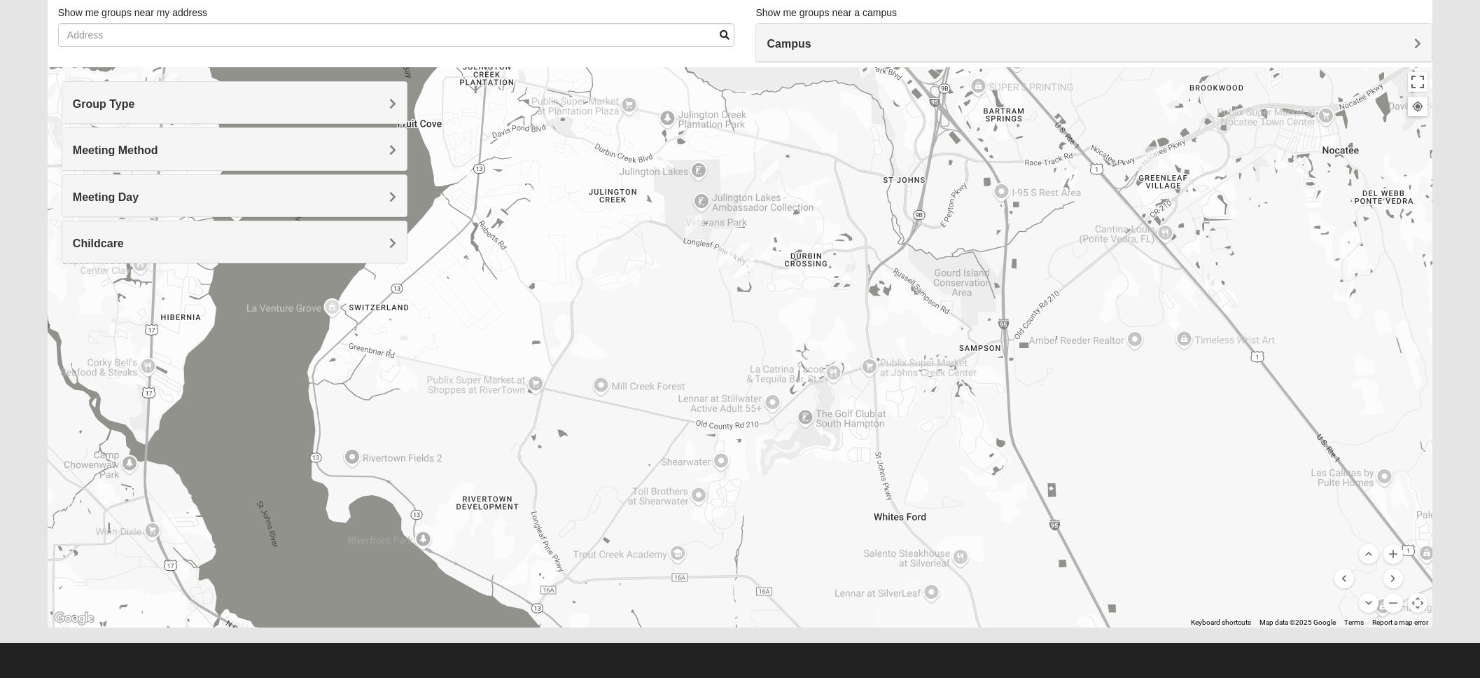
click at [695, 225] on img "Mixed Clark 32259" at bounding box center [693, 225] width 17 height 23
click at [607, 187] on span "Learn More" at bounding box center [612, 194] width 59 height 15
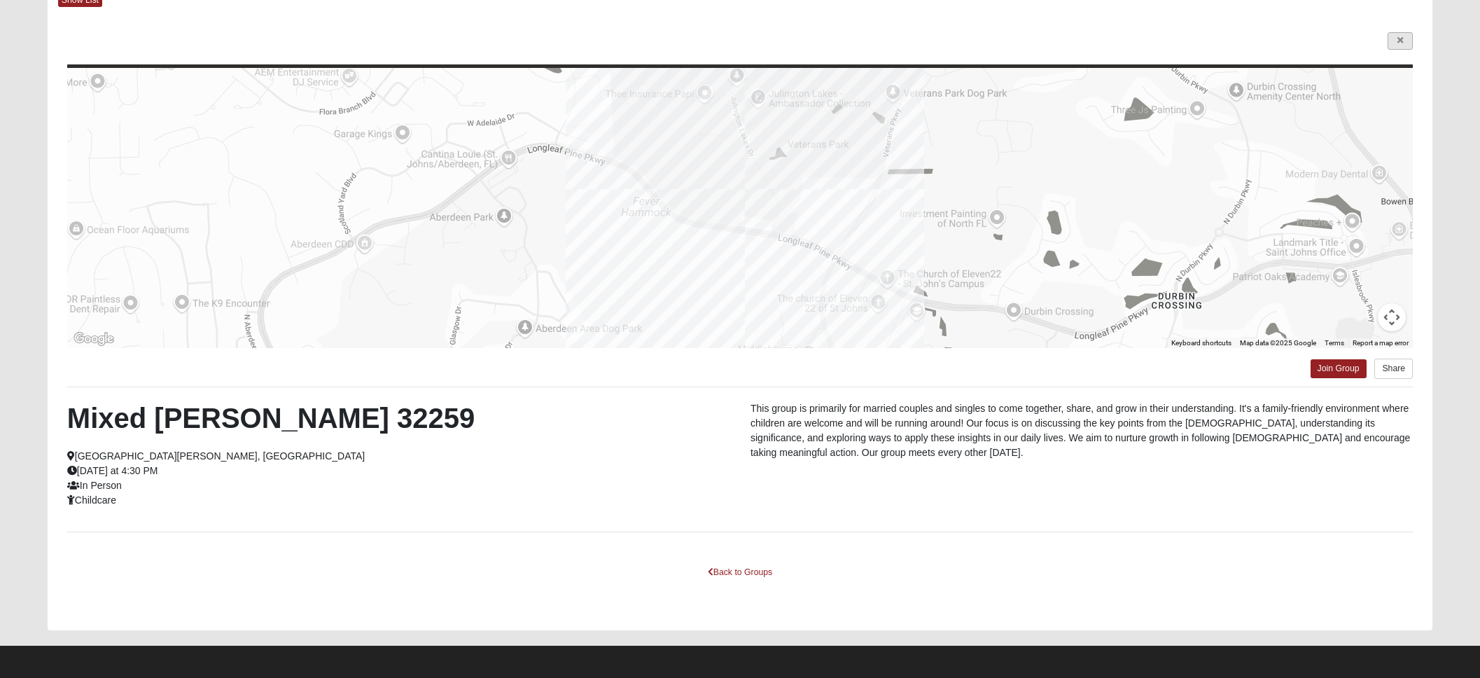
click at [1396, 39] on link at bounding box center [1400, 41] width 25 height 18
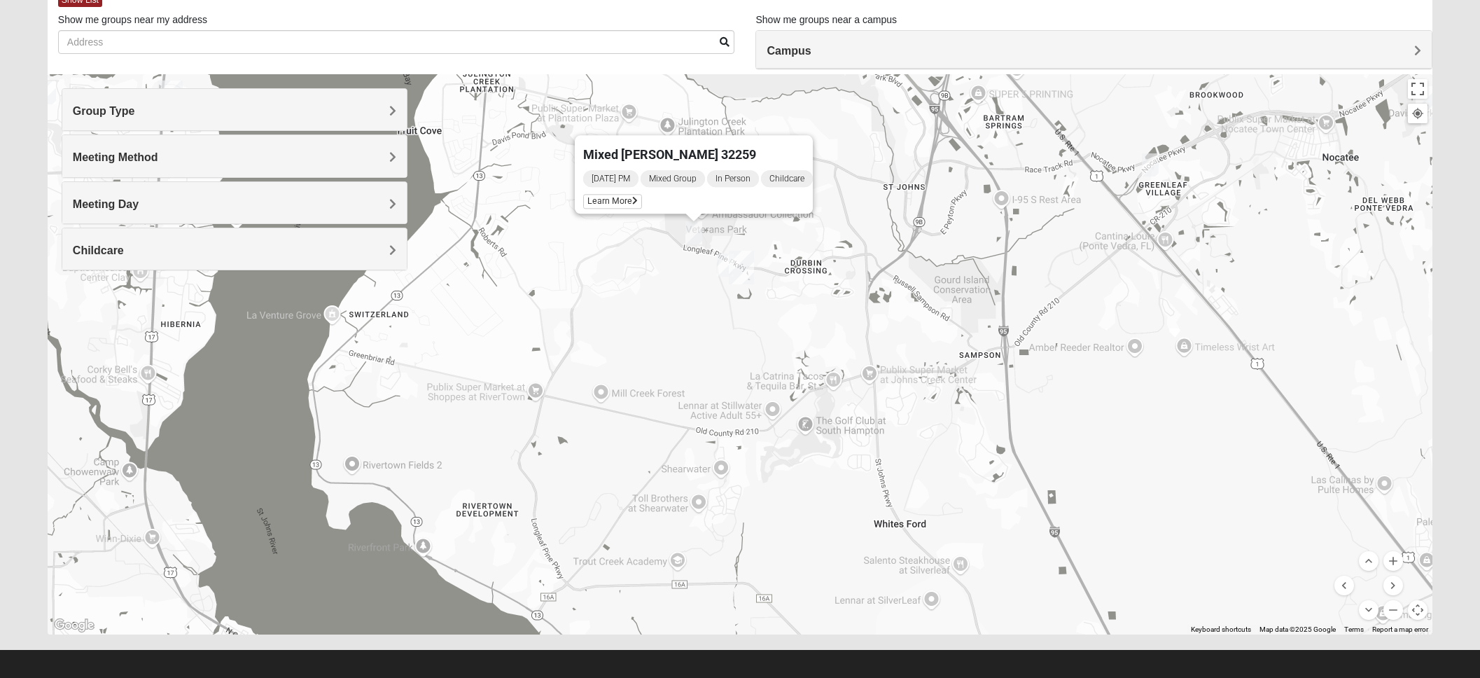
click at [720, 265] on img "Mixed Franzini 32259" at bounding box center [725, 264] width 17 height 23
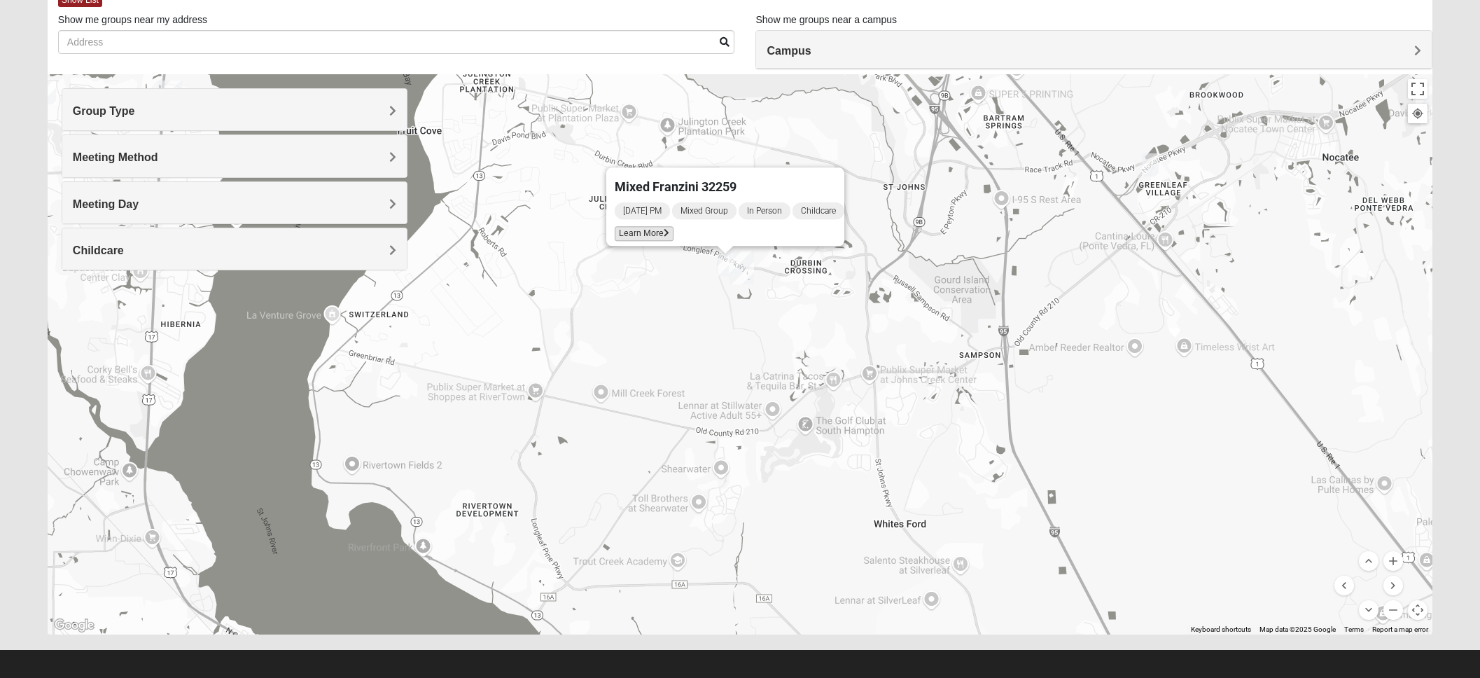
click at [649, 226] on span "Learn More" at bounding box center [644, 233] width 59 height 15
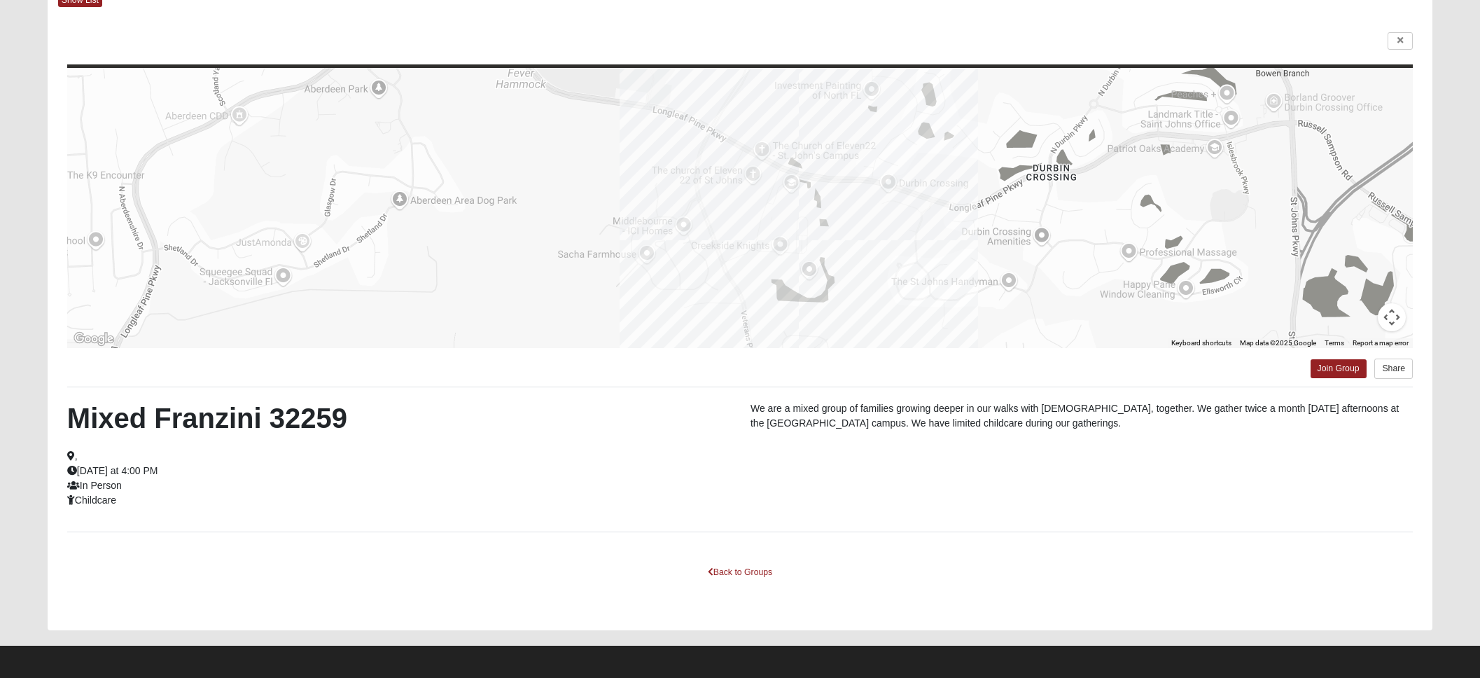
scroll to position [85, 1]
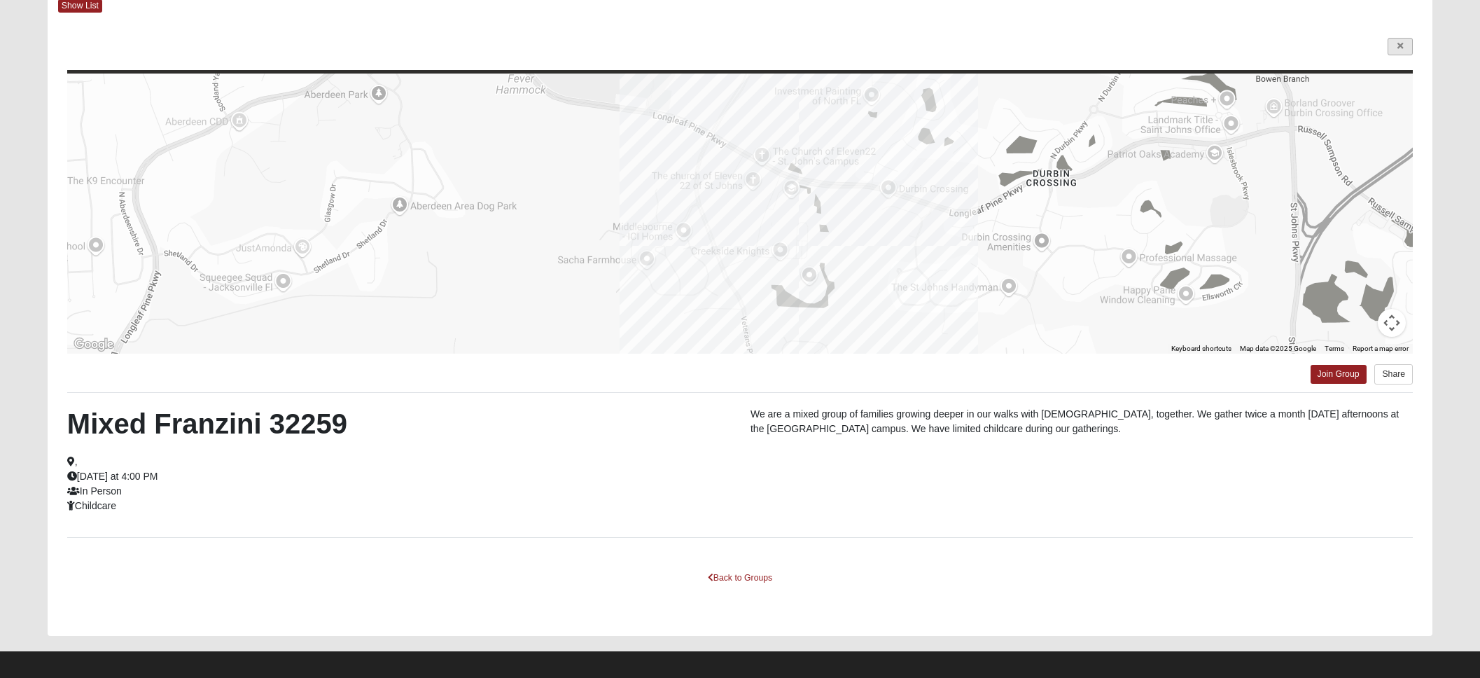
click at [1396, 38] on link at bounding box center [1400, 47] width 25 height 18
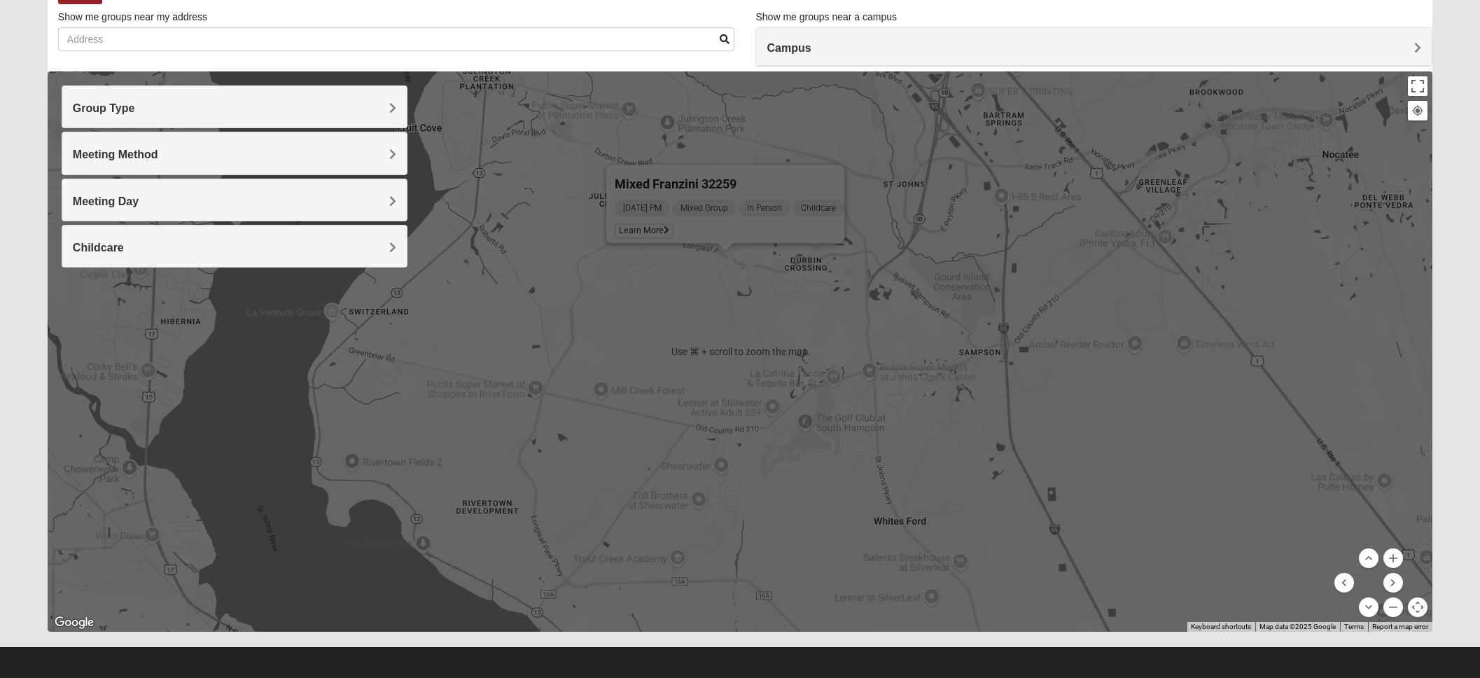
scroll to position [82, 0]
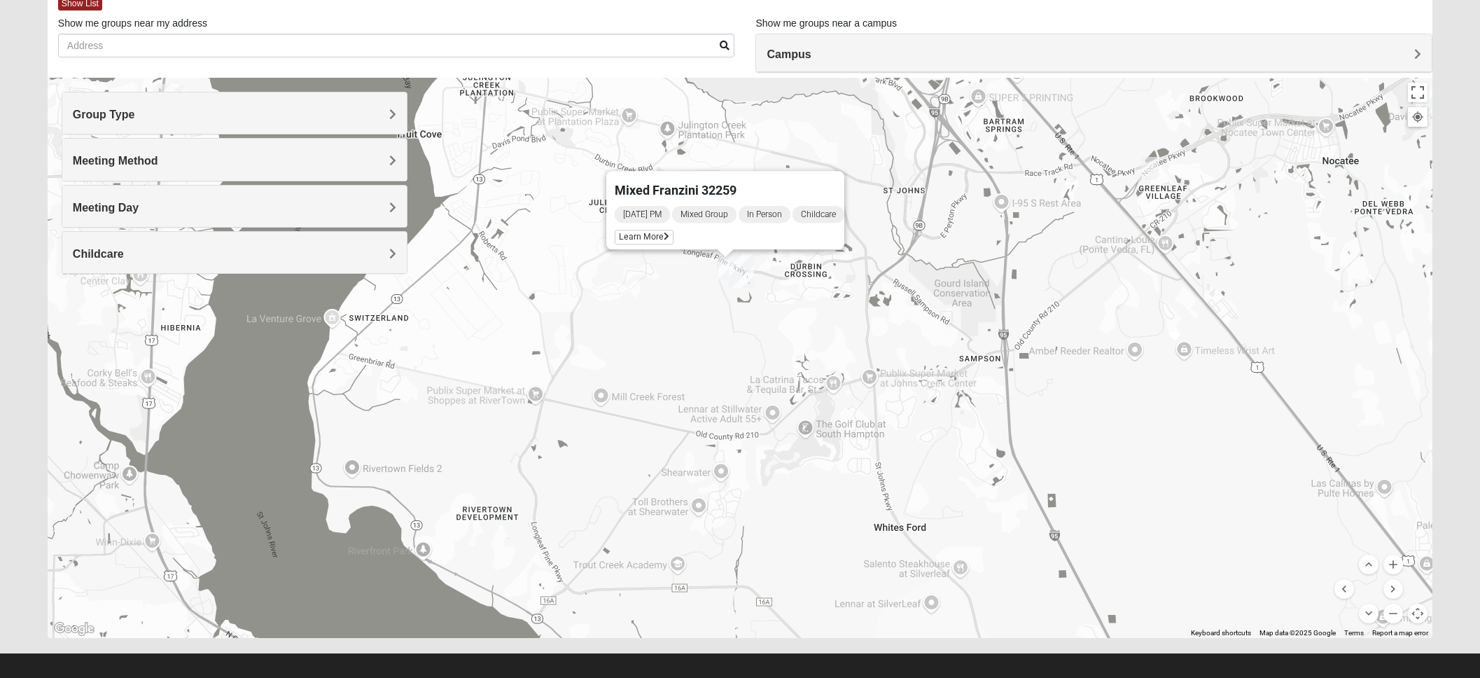
click at [387, 204] on h4 "Meeting Day" at bounding box center [235, 207] width 324 height 13
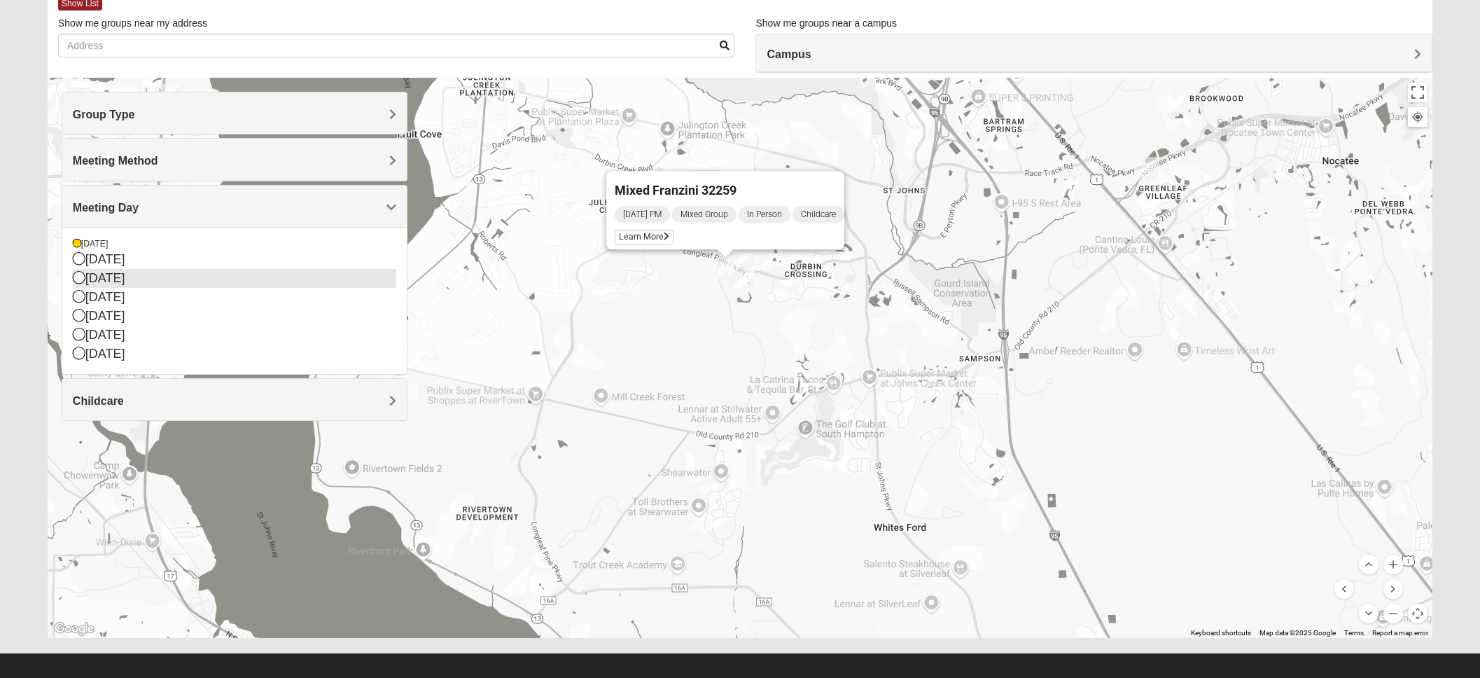
click at [267, 270] on div "[DATE]" at bounding box center [235, 278] width 324 height 19
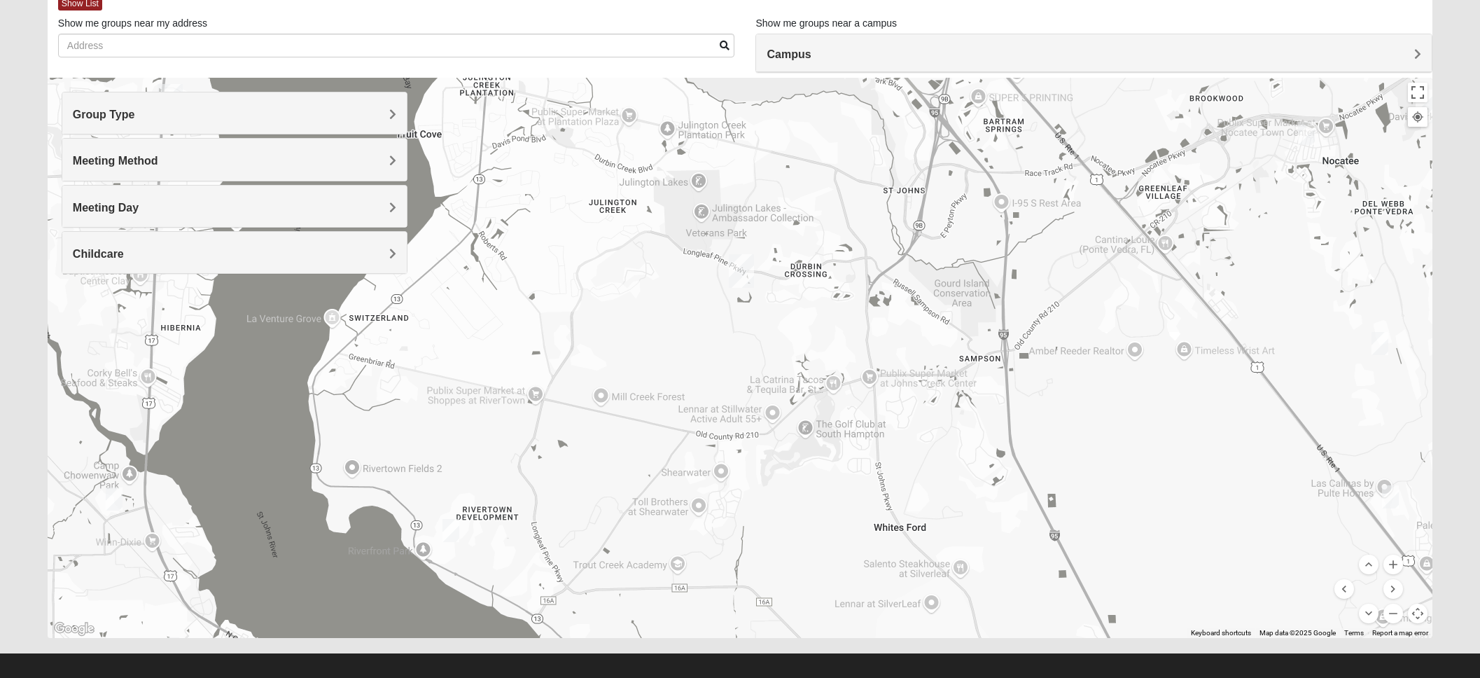
click at [139, 210] on span "Meeting Day" at bounding box center [106, 208] width 66 height 12
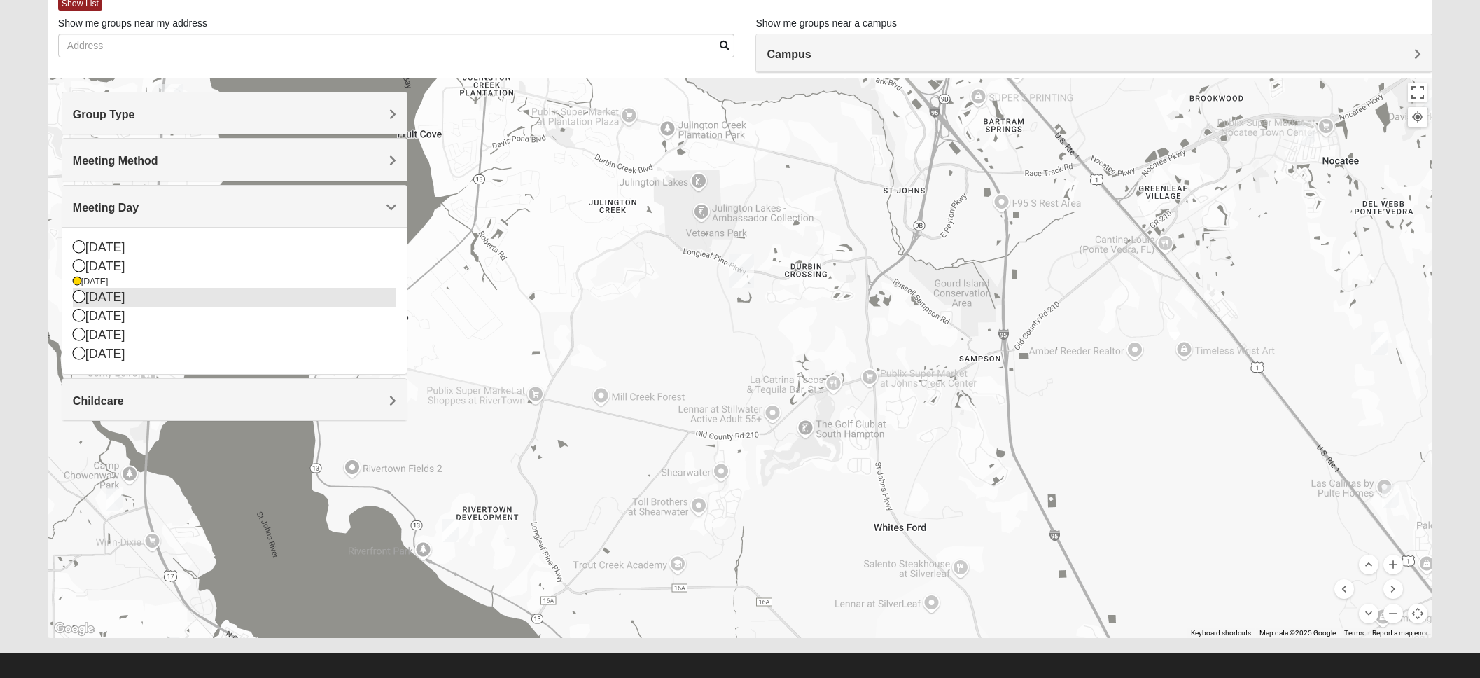
click at [267, 296] on div "[DATE]" at bounding box center [235, 297] width 324 height 19
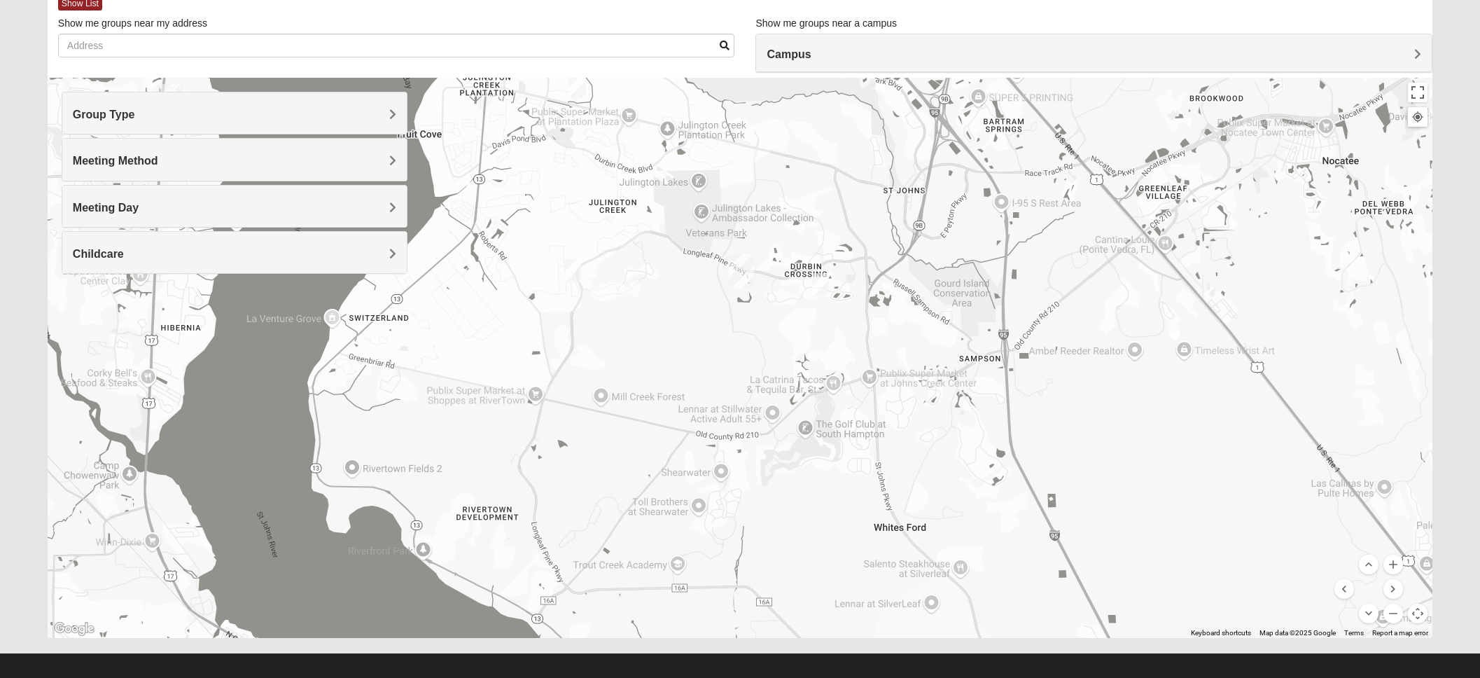
click at [139, 211] on span "Meeting Day" at bounding box center [106, 208] width 66 height 12
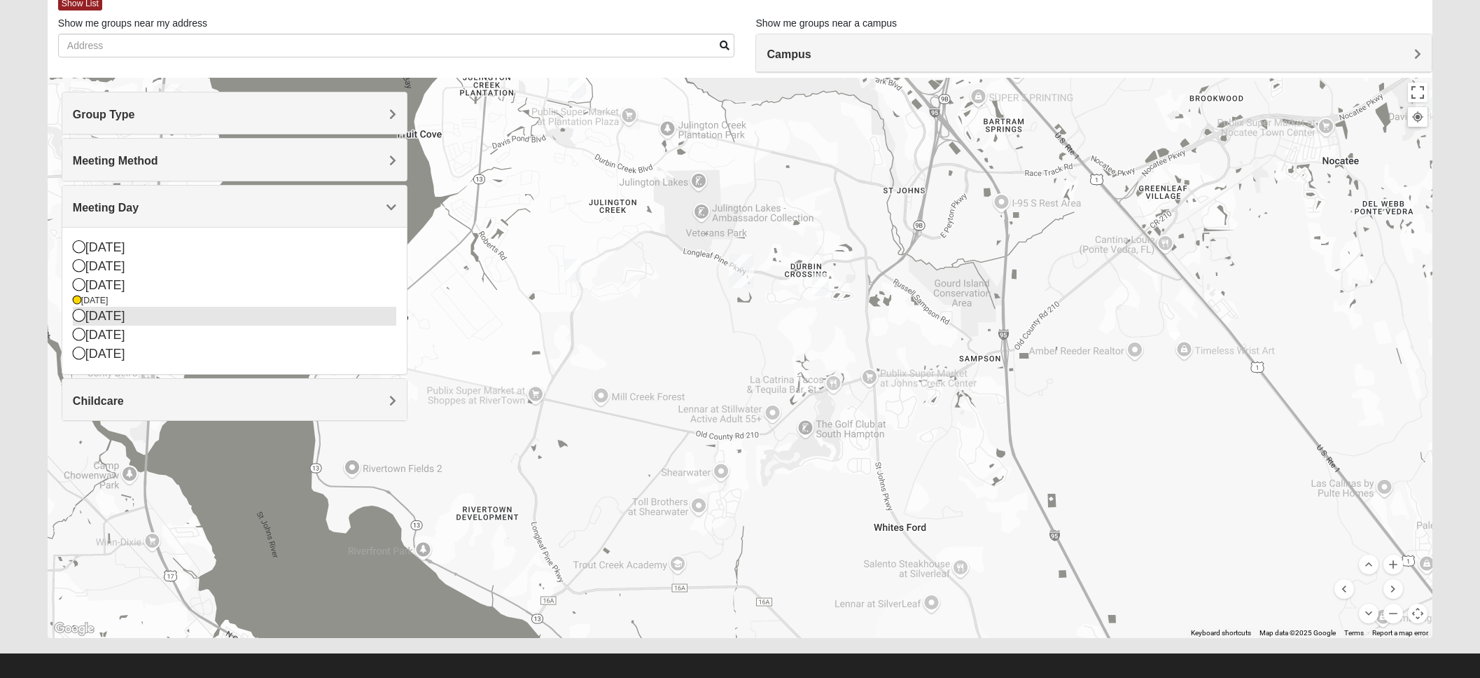
click at [249, 316] on div "[DATE]" at bounding box center [235, 316] width 324 height 19
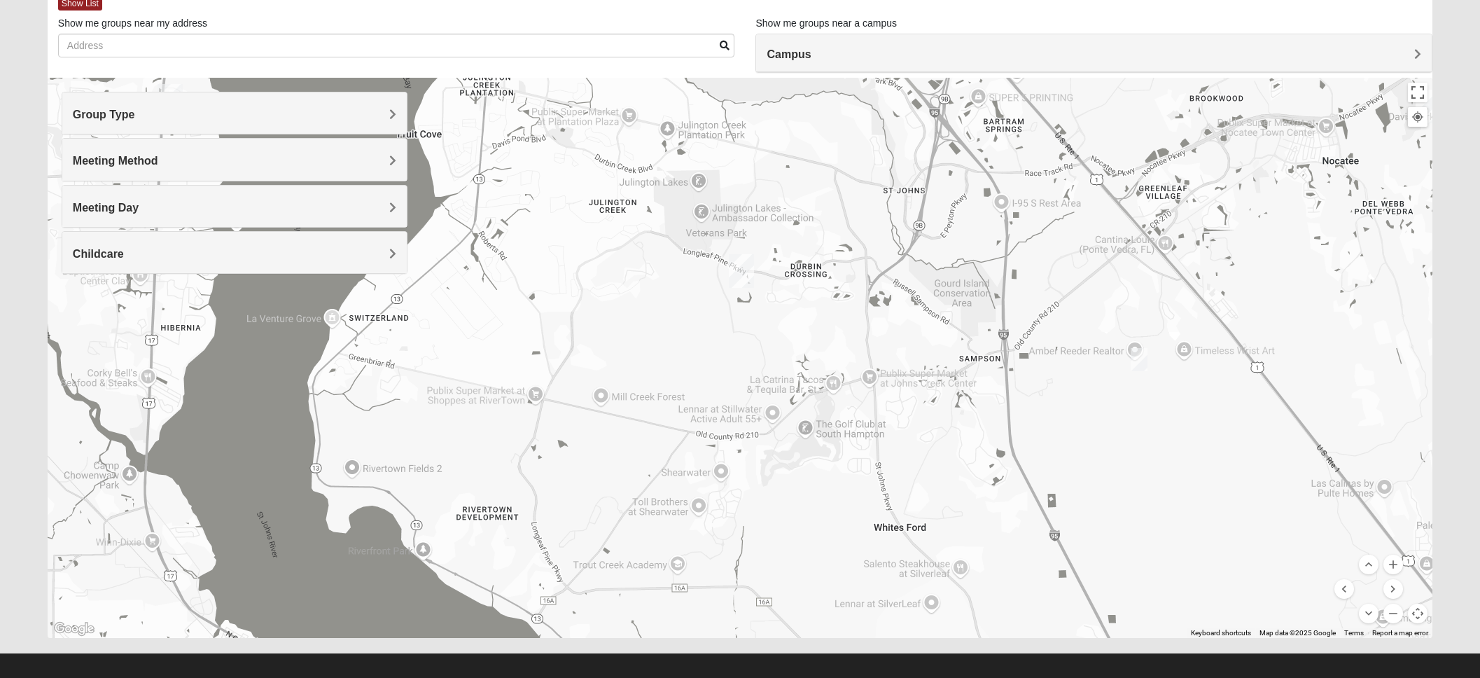
click at [139, 206] on span "Meeting Day" at bounding box center [106, 208] width 66 height 12
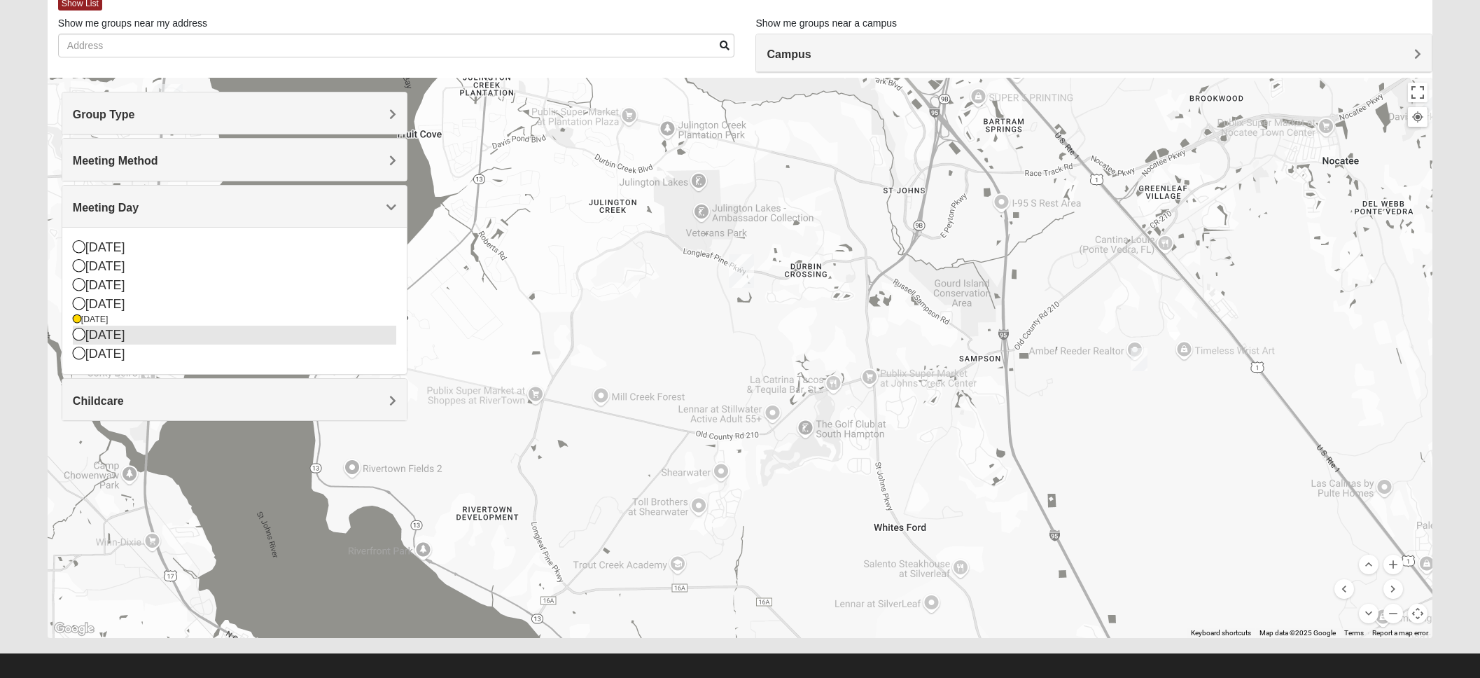
click at [282, 331] on div "[DATE]" at bounding box center [235, 335] width 324 height 19
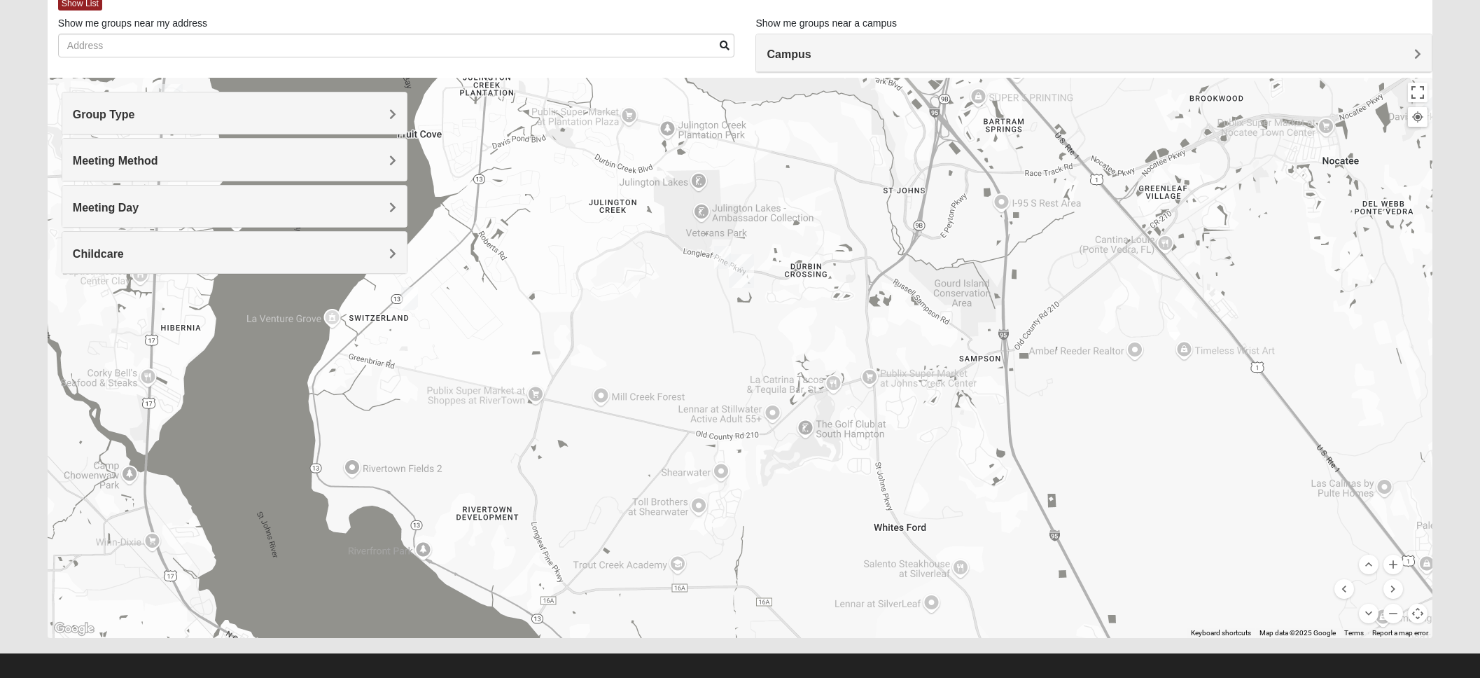
click at [720, 256] on img "On-campus Mixed Galloway 32259" at bounding box center [722, 257] width 17 height 23
click at [384, 202] on h4 "Meeting Day" at bounding box center [235, 207] width 324 height 13
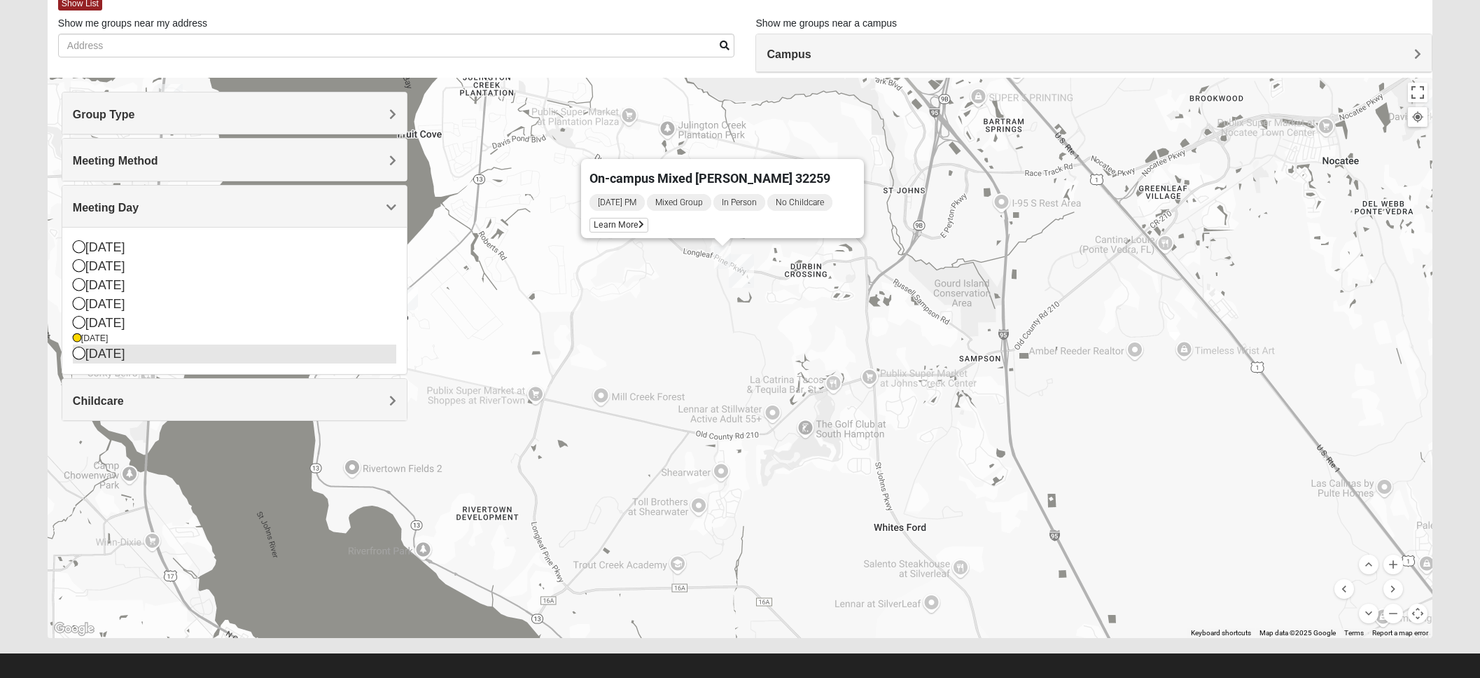
click at [278, 350] on div "[DATE]" at bounding box center [235, 353] width 324 height 19
